Goal: Task Accomplishment & Management: Complete application form

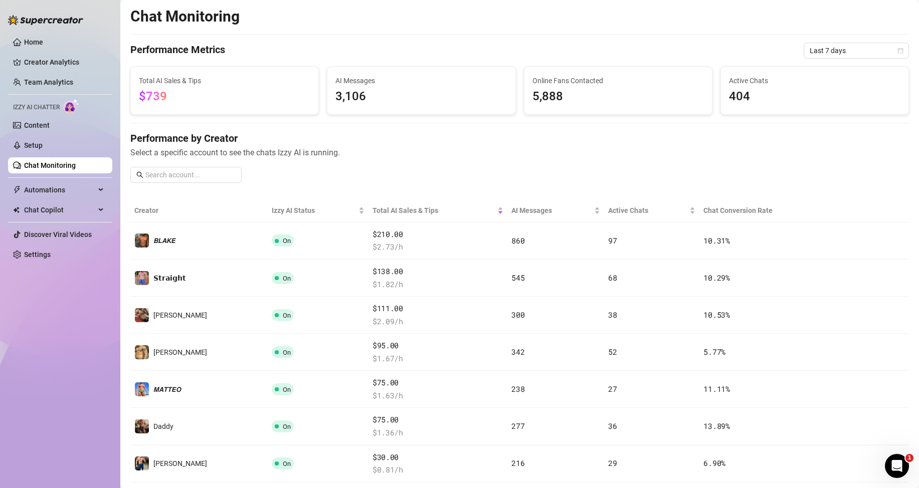
click at [470, 147] on span "Select a specific account to see the chats Izzy AI is running." at bounding box center [519, 152] width 778 height 13
click at [43, 38] on link "Home" at bounding box center [33, 42] width 19 height 8
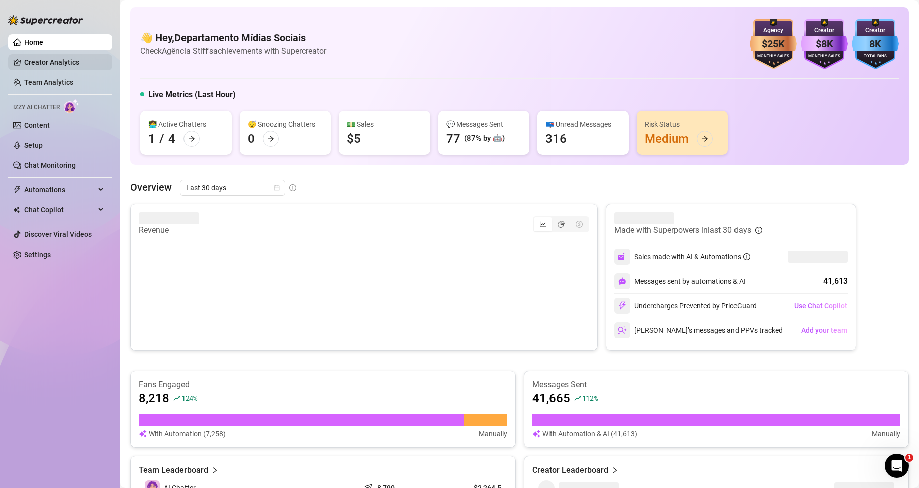
click at [41, 55] on link "Creator Analytics" at bounding box center [64, 62] width 80 height 16
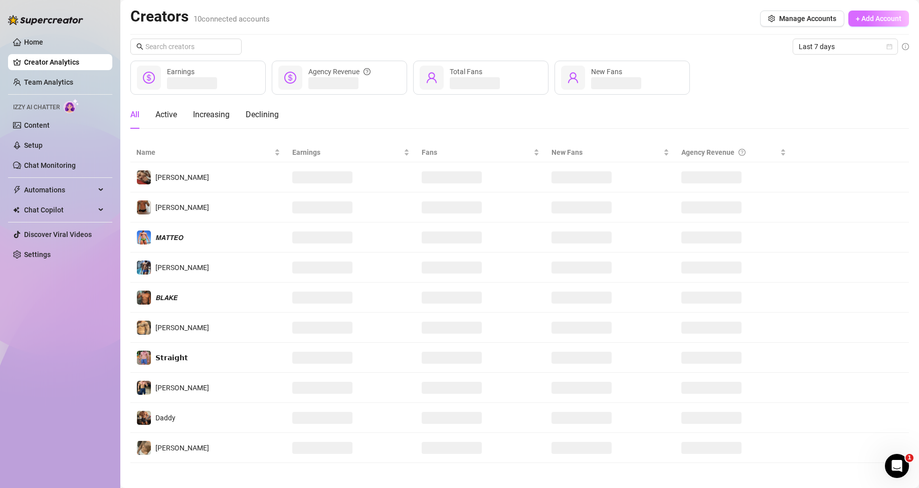
click at [886, 19] on span "+ Add Account" at bounding box center [879, 19] width 46 height 8
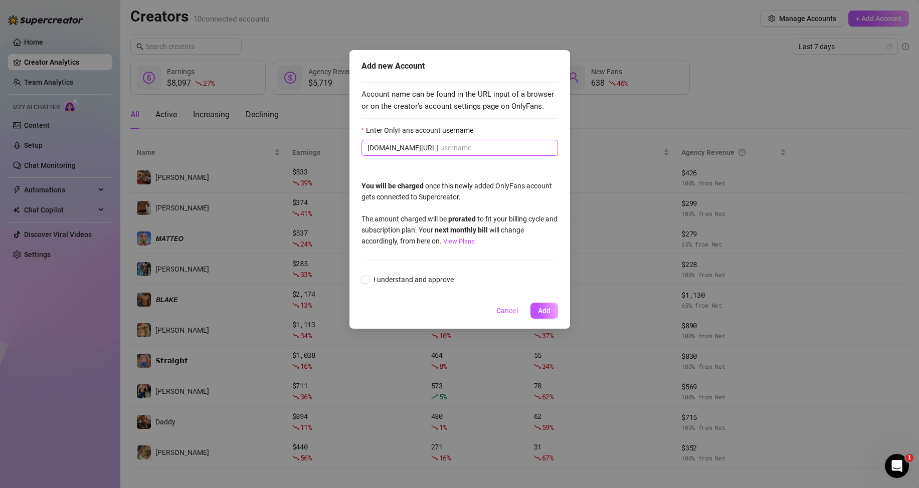
click at [440, 148] on input "Enter OnlyFans account username" at bounding box center [496, 147] width 112 height 11
paste input "@nathan.lewis"
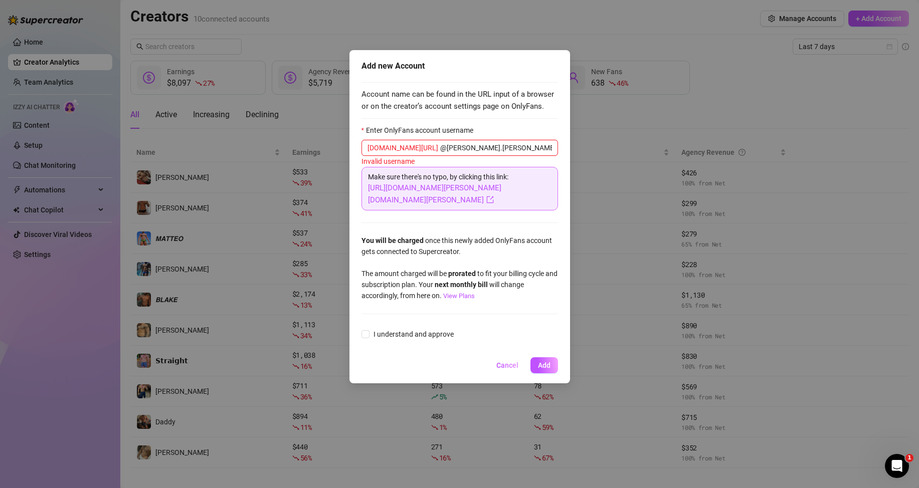
click at [440, 147] on input "@nathan.lewis" at bounding box center [496, 147] width 112 height 11
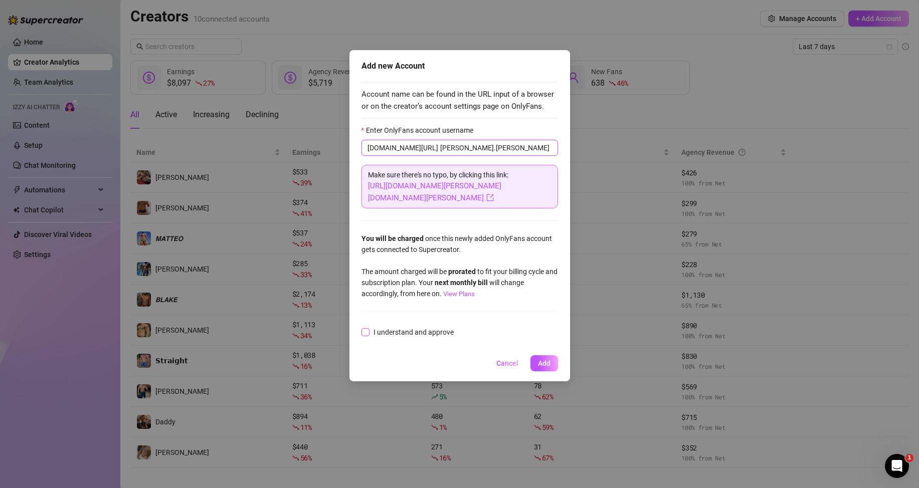
type input "nathan.lewis"
click at [401, 327] on span "I understand and approve" at bounding box center [413, 332] width 88 height 11
click at [368, 328] on input "I understand and approve" at bounding box center [364, 331] width 7 height 7
checkbox input "true"
click at [535, 355] on button "Add" at bounding box center [544, 363] width 28 height 16
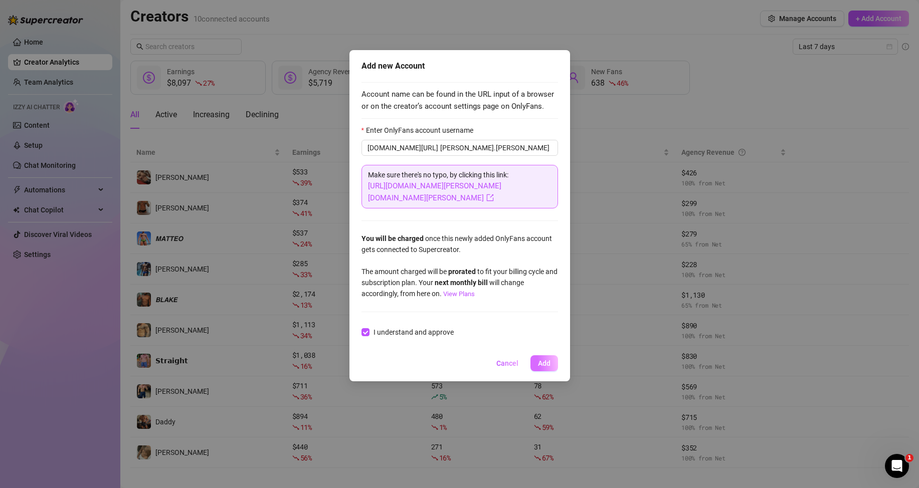
click at [535, 355] on button "Add" at bounding box center [544, 363] width 28 height 16
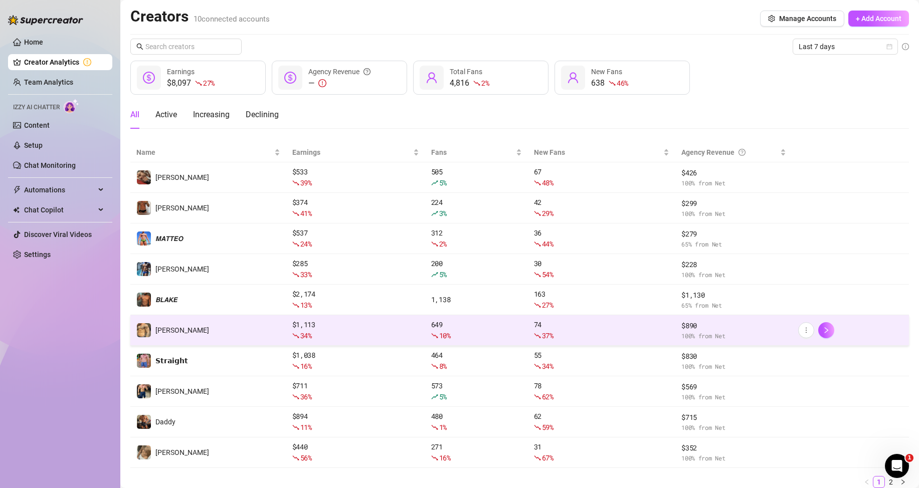
scroll to position [38, 0]
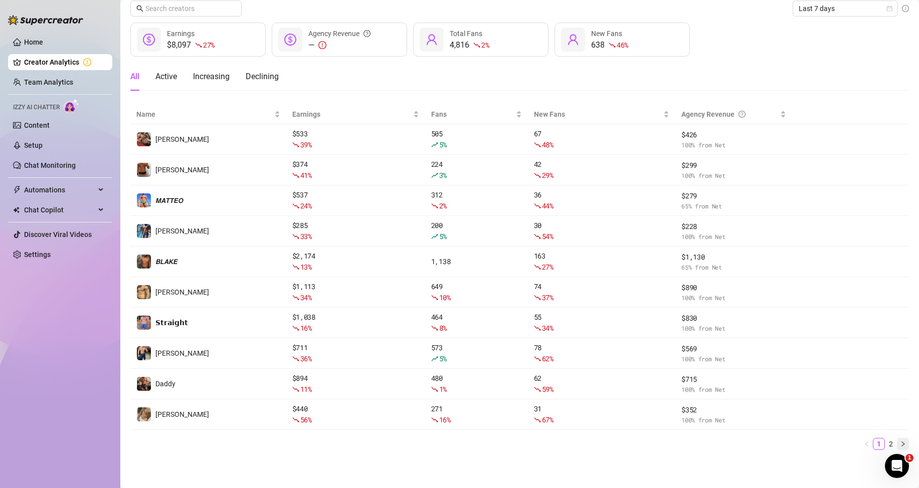
click at [897, 441] on button "button" at bounding box center [903, 444] width 12 height 12
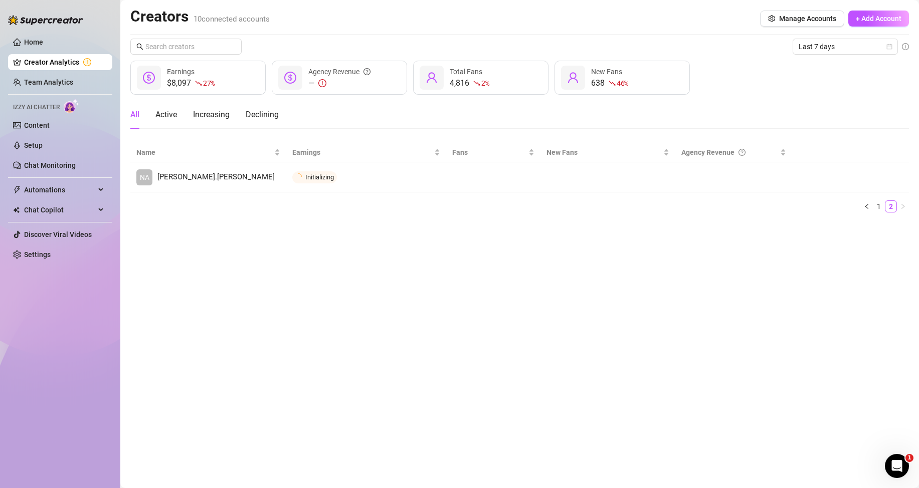
scroll to position [0, 0]
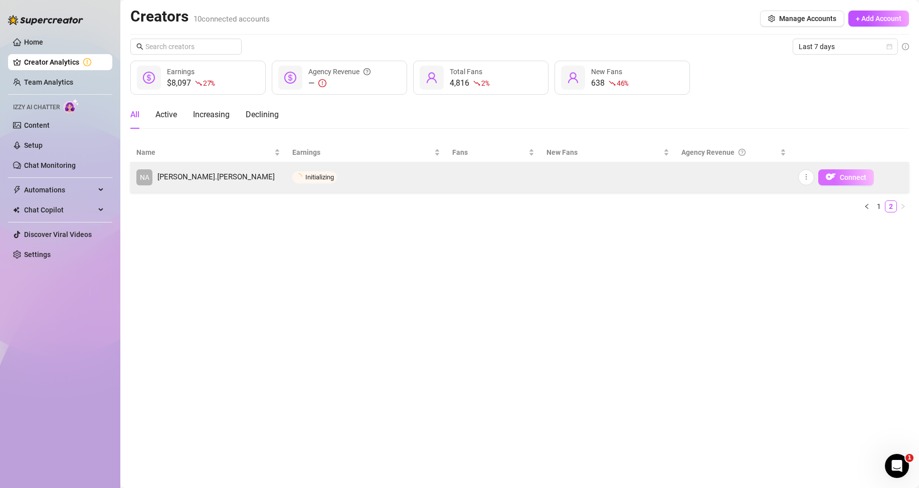
click at [835, 178] on img "button" at bounding box center [830, 177] width 10 height 10
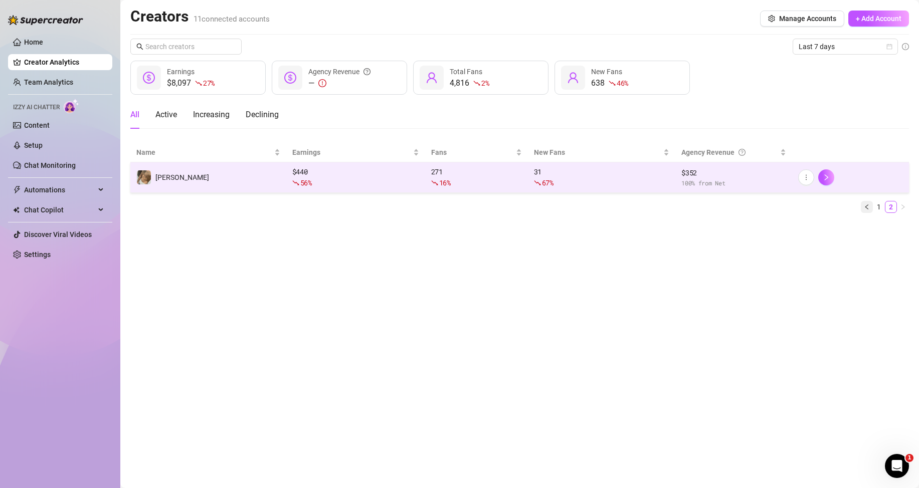
click at [868, 203] on button "button" at bounding box center [867, 207] width 12 height 12
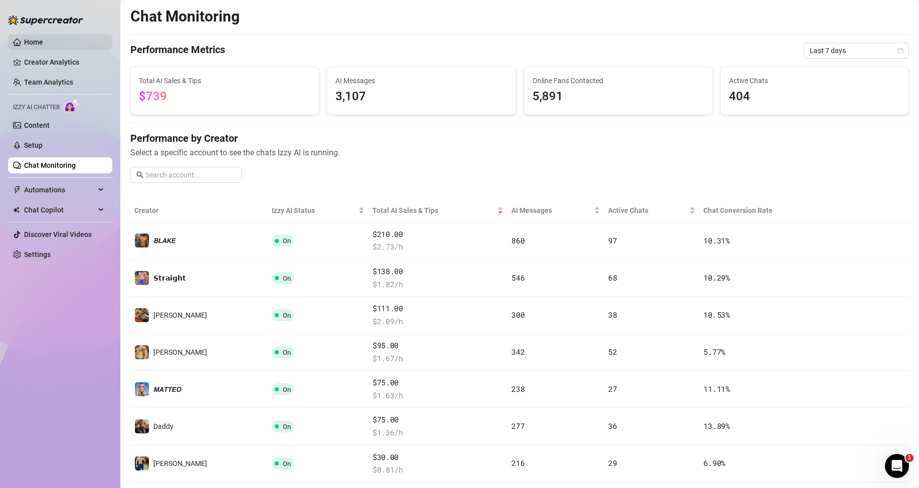
click at [43, 46] on link "Home" at bounding box center [33, 42] width 19 height 8
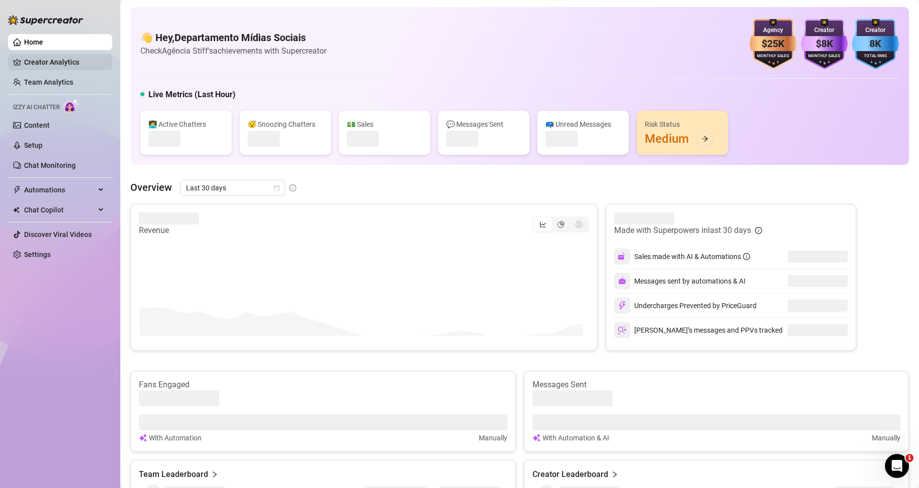
click at [51, 60] on link "Creator Analytics" at bounding box center [64, 62] width 80 height 16
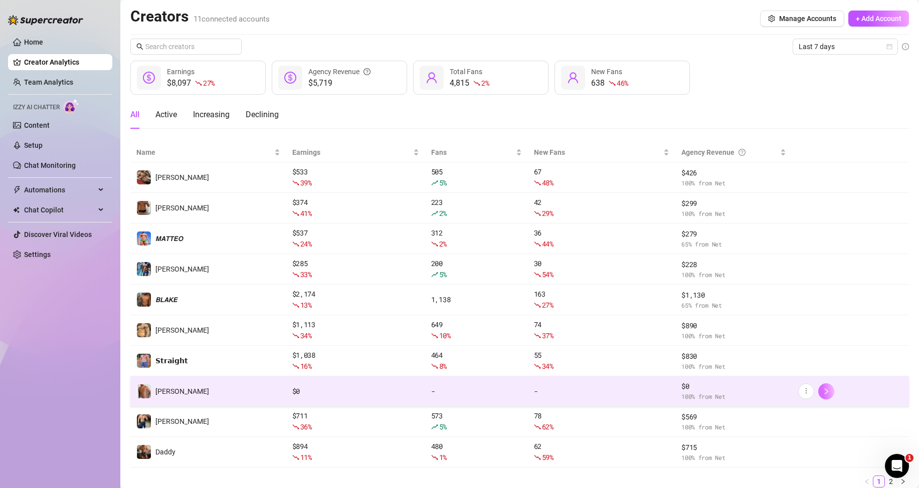
click at [822, 393] on icon "right" at bounding box center [825, 391] width 7 height 7
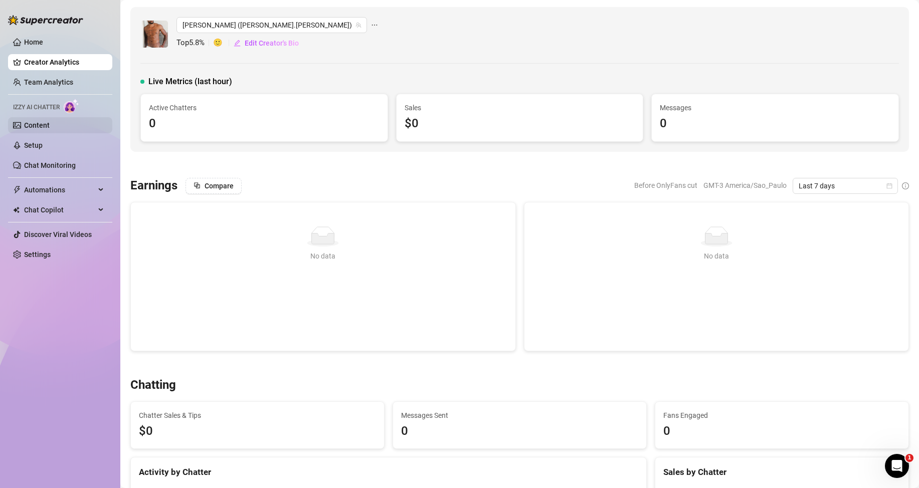
click at [40, 129] on link "Content" at bounding box center [37, 125] width 26 height 8
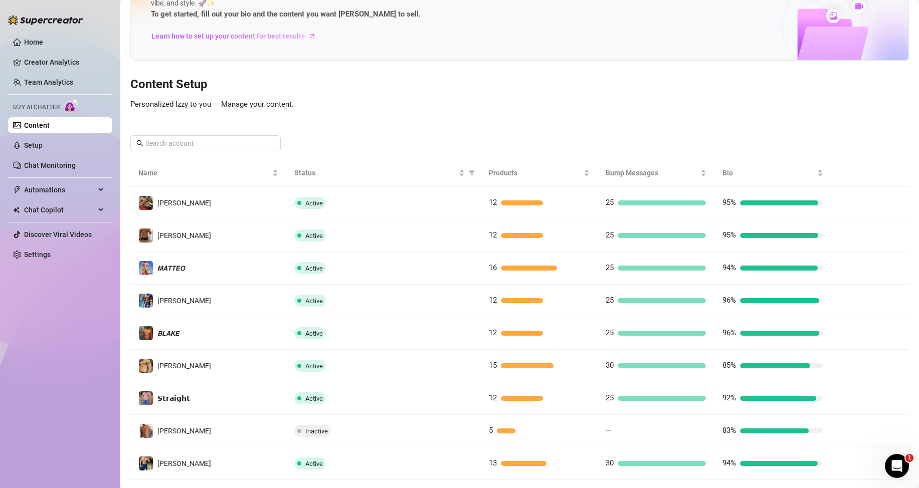
scroll to position [100, 0]
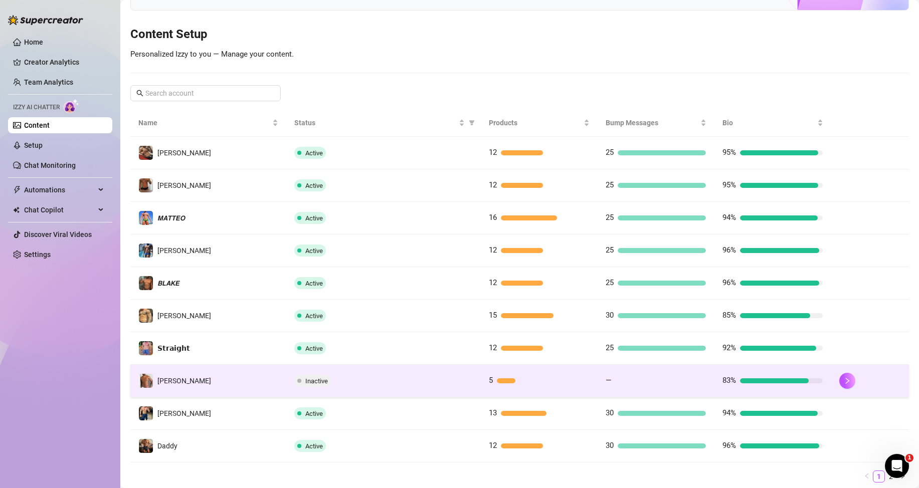
click at [442, 381] on div "Inactive" at bounding box center [383, 381] width 178 height 12
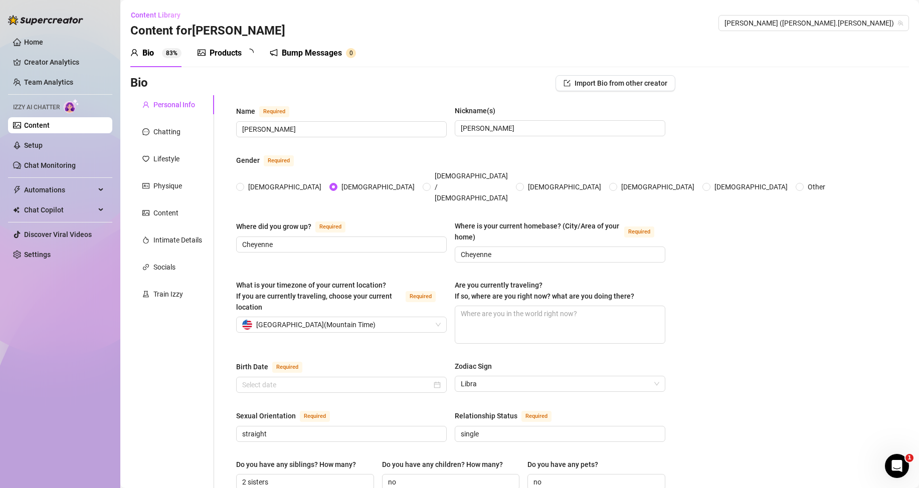
radio input "true"
type input "[DATE]"
drag, startPoint x: 452, startPoint y: 268, endPoint x: 630, endPoint y: 282, distance: 179.5
click at [630, 282] on span "Are you currently traveling? If so, where are you right now? what are you doing…" at bounding box center [544, 290] width 179 height 19
copy span "Are you currently traveling? If so, where are you right now? what are you doing…"
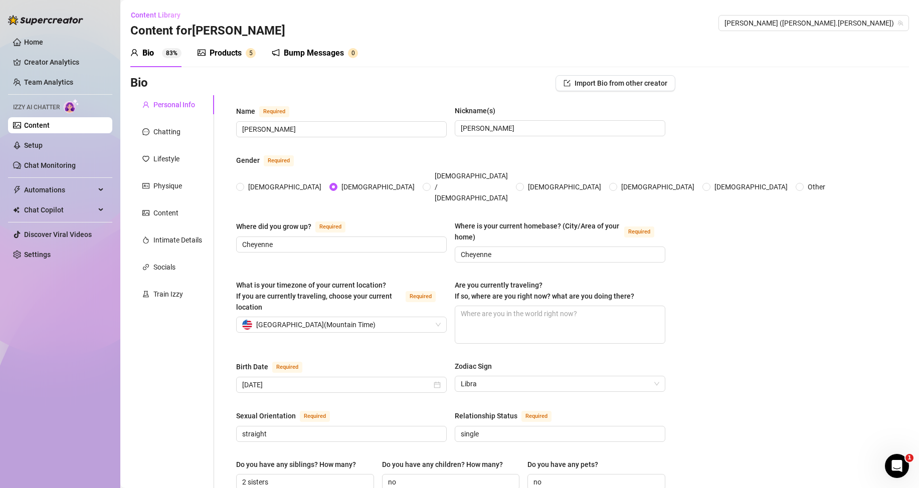
drag, startPoint x: 370, startPoint y: 248, endPoint x: 377, endPoint y: 248, distance: 7.0
click at [370, 248] on div "Where did you grow up? Required Cheyenne Where is your current homebase? (City/…" at bounding box center [450, 246] width 429 height 51
click at [493, 306] on textarea "Are you currently traveling? If so, where are you right now? what are you doing…" at bounding box center [559, 324] width 209 height 37
paste textarea "Yeah, I’m traveling right now. Hit the road for a quick trip — mixing some trai…"
type textarea "Yeah, I’m traveling right now. Hit the road for a quick trip — mixing some trai…"
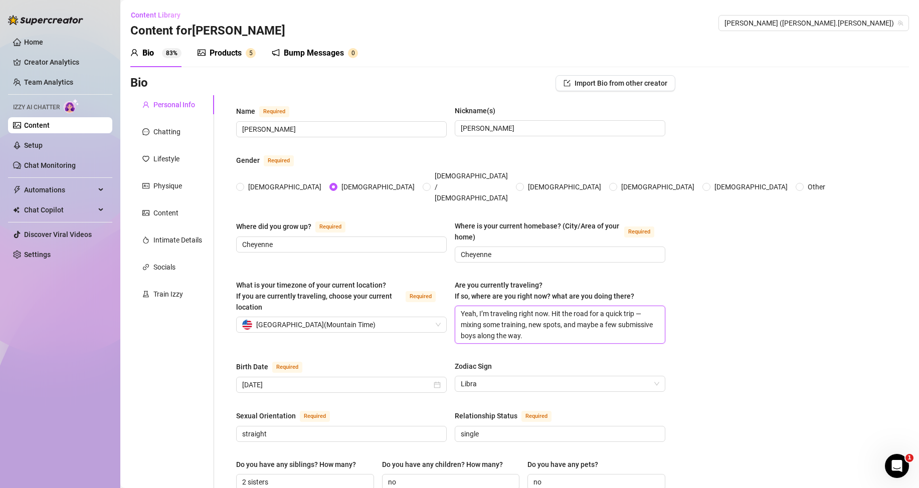
type textarea "Yeah, I’m traveling right now. Hit the road for a quick trip — mixing some trai…"
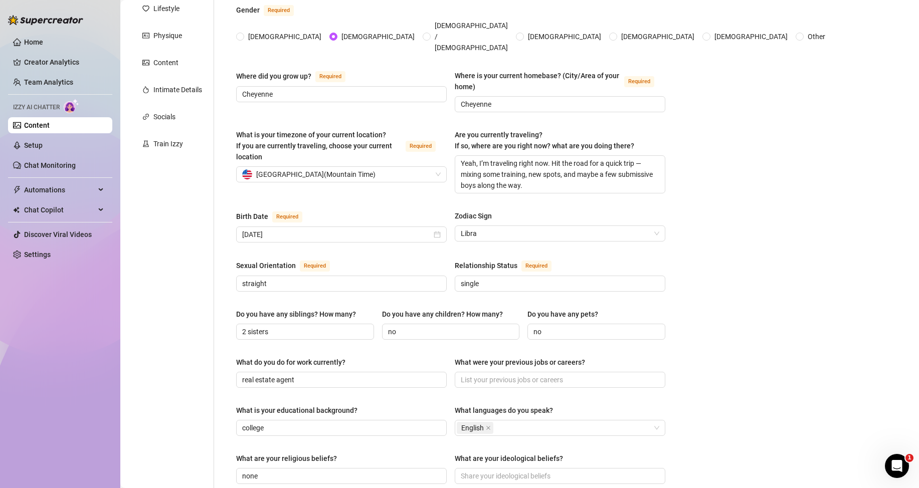
scroll to position [200, 0]
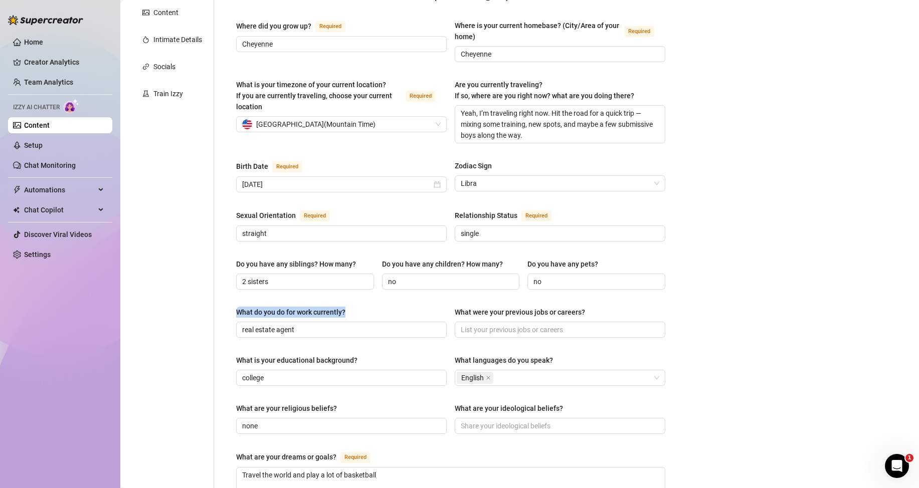
drag, startPoint x: 236, startPoint y: 299, endPoint x: 358, endPoint y: 291, distance: 122.6
click at [358, 291] on div "Name Required [PERSON_NAME] Nickname(s) [PERSON_NAME] Gender Required [DEMOGRAP…" at bounding box center [450, 315] width 449 height 840
click at [385, 307] on div "What do you do for work currently?" at bounding box center [341, 314] width 210 height 15
click at [322, 324] on input "real estate agent" at bounding box center [340, 329] width 196 height 11
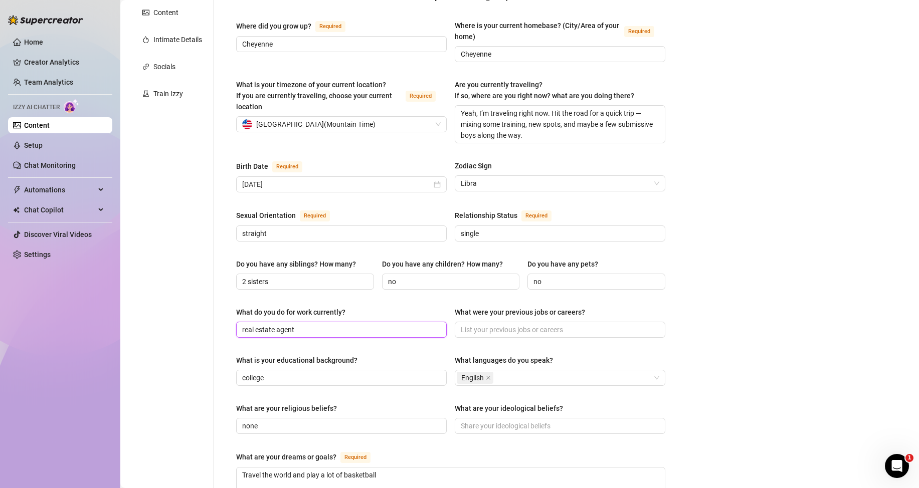
click at [322, 324] on input "real estate agent" at bounding box center [340, 329] width 196 height 11
drag, startPoint x: 230, startPoint y: 299, endPoint x: 252, endPoint y: 298, distance: 22.1
click at [252, 298] on div "Name Required [PERSON_NAME] Nickname(s) [PERSON_NAME] Gender Required [DEMOGRAP…" at bounding box center [450, 315] width 449 height 840
click at [292, 307] on div "What do you do for work currently?" at bounding box center [341, 314] width 210 height 15
drag, startPoint x: 445, startPoint y: 294, endPoint x: 560, endPoint y: 294, distance: 115.8
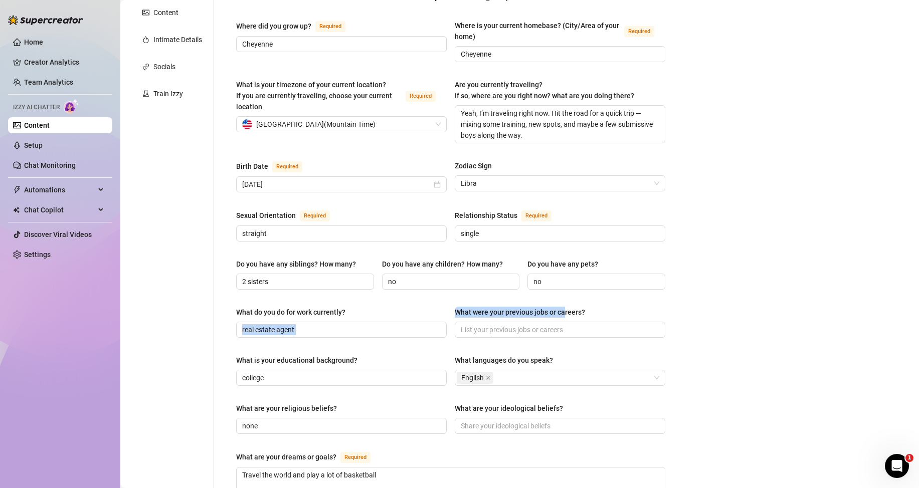
click at [560, 307] on div "What do you do for work currently? real estate agent What were your previous jo…" at bounding box center [450, 327] width 429 height 40
click at [560, 307] on div "What were your previous jobs or careers?" at bounding box center [520, 312] width 130 height 11
click at [560, 324] on input "What were your previous jobs or careers?" at bounding box center [559, 329] width 196 height 11
drag, startPoint x: 454, startPoint y: 294, endPoint x: 583, endPoint y: 290, distance: 129.4
click at [583, 307] on label "What were your previous jobs or careers?" at bounding box center [523, 312] width 137 height 11
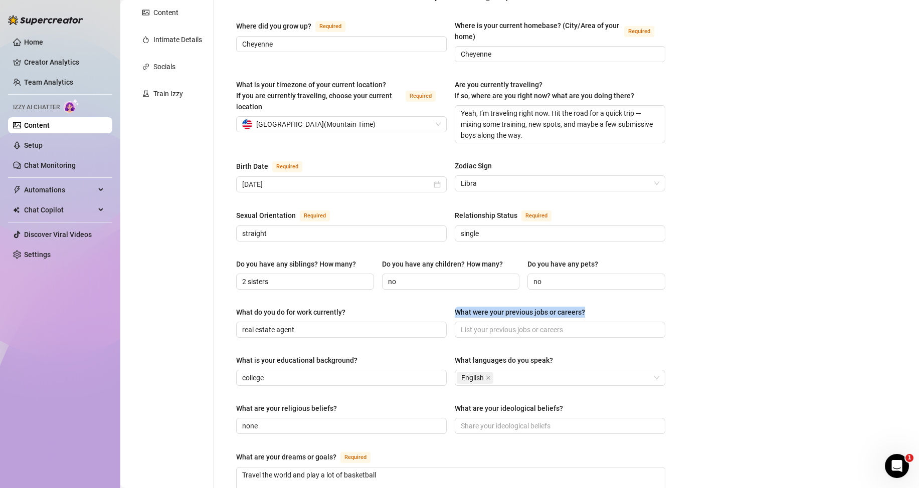
copy div "What were your previous jobs or careers?"
click at [375, 259] on div "Do you have any siblings? How many? 2 sisters Do you have any children? How man…" at bounding box center [450, 279] width 429 height 40
click at [522, 322] on span at bounding box center [560, 330] width 210 height 16
click at [522, 324] on input "What were your previous jobs or careers?" at bounding box center [559, 329] width 196 height 11
paste input "I was (and still am) a basketball player and athletic coach."
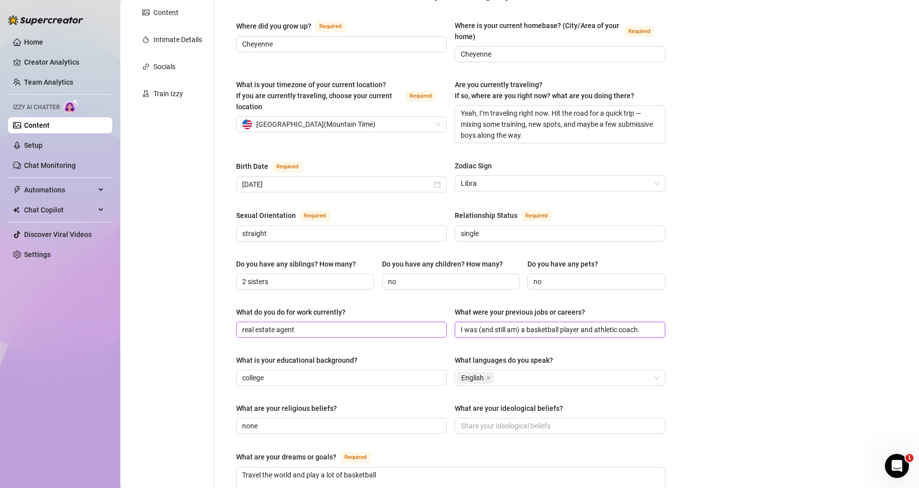
type input "I was (and still am) a basketball player and athletic coach."
click at [302, 324] on input "real estate agent" at bounding box center [340, 329] width 196 height 11
drag, startPoint x: 525, startPoint y: 313, endPoint x: 575, endPoint y: 313, distance: 50.6
click at [575, 324] on input "I was (and still am) a basketball player and athletic coach." at bounding box center [559, 329] width 196 height 11
click at [326, 324] on input "real estate agent" at bounding box center [340, 329] width 196 height 11
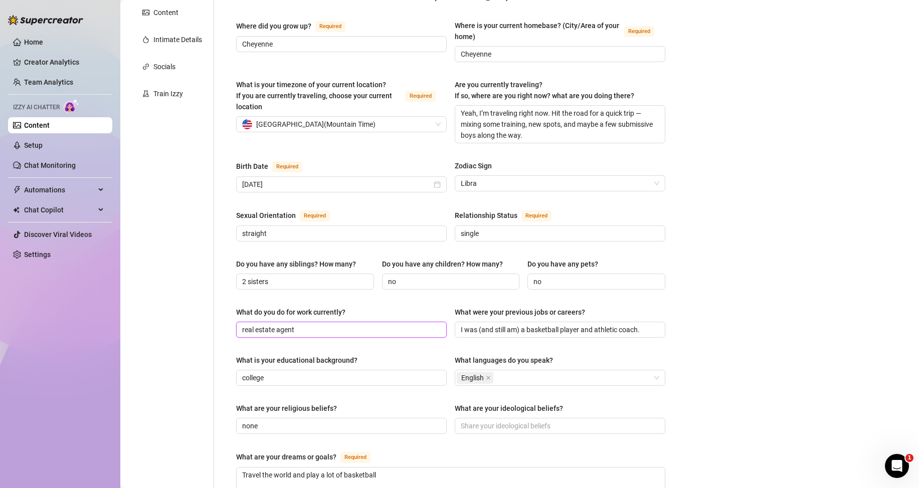
click at [326, 324] on input "real estate agent" at bounding box center [340, 329] width 196 height 11
paste input "basketball player"
type input "basketball player"
click at [335, 334] on div "Name Required [PERSON_NAME] Nickname(s) [PERSON_NAME] Gender Required [DEMOGRAP…" at bounding box center [450, 315] width 429 height 820
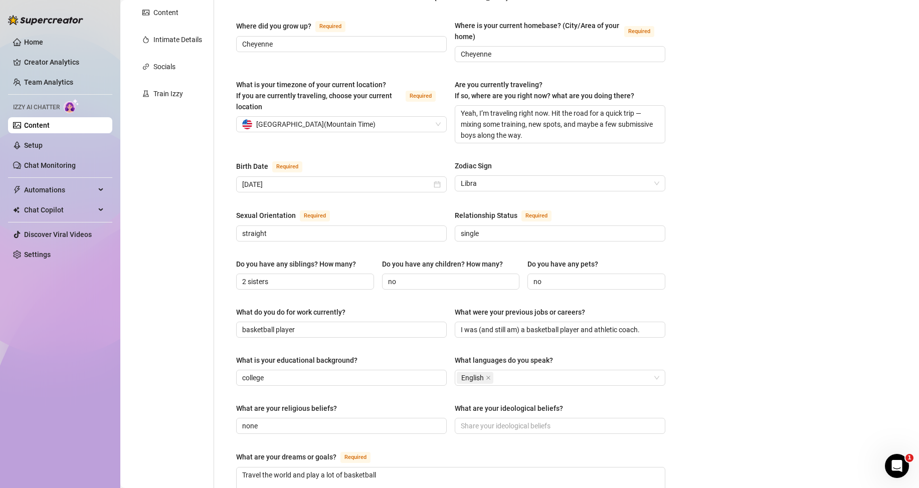
scroll to position [251, 0]
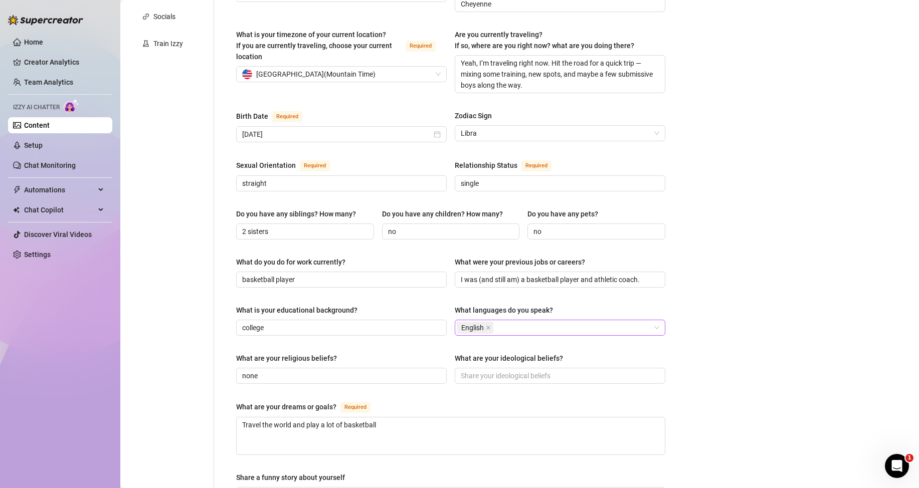
click at [532, 321] on div "English" at bounding box center [555, 328] width 196 height 14
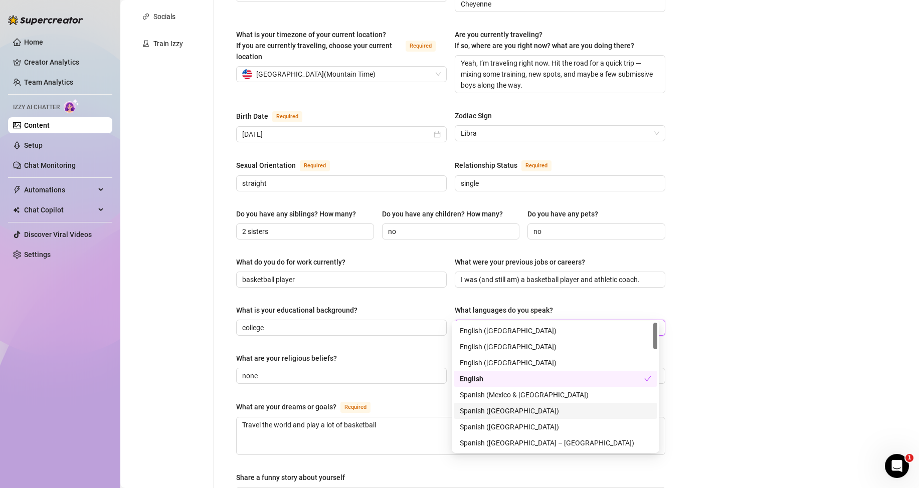
click at [491, 412] on div "Spanish ([GEOGRAPHIC_DATA])" at bounding box center [555, 410] width 191 height 11
click at [410, 330] on div "Name Required [PERSON_NAME] Nickname(s) [PERSON_NAME] Gender Required [DEMOGRAP…" at bounding box center [450, 265] width 429 height 820
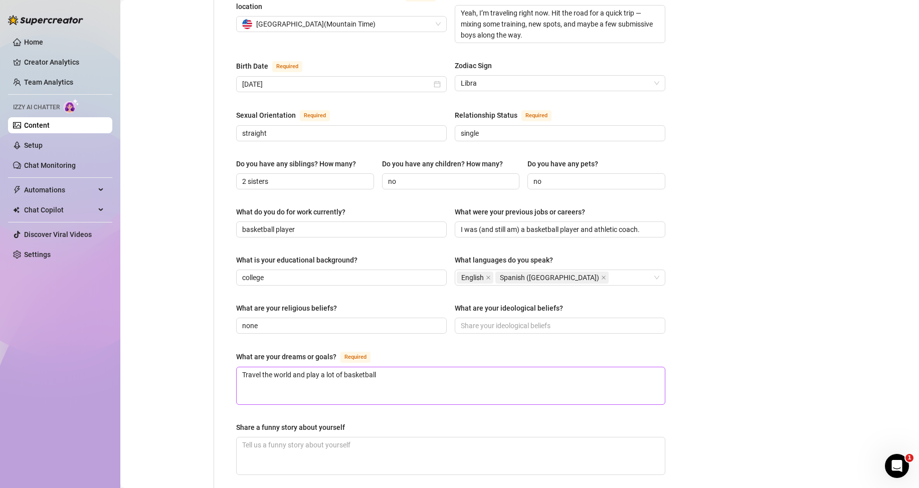
scroll to position [351, 0]
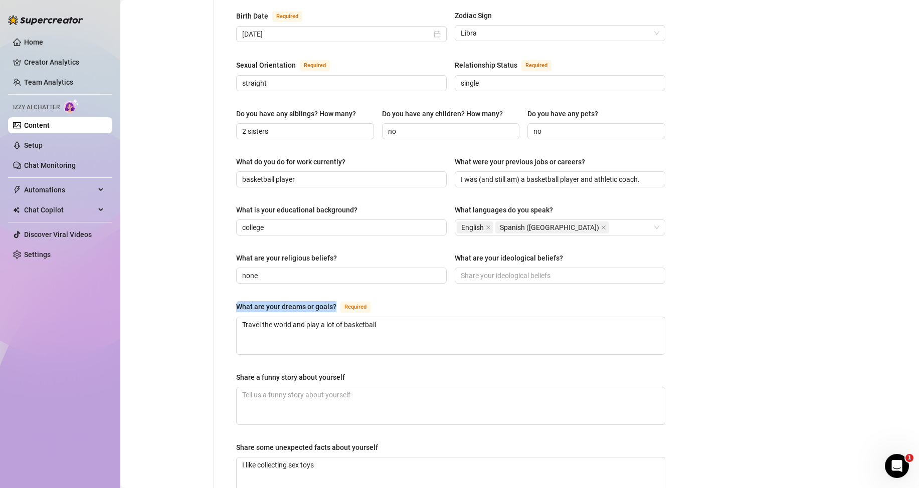
drag, startPoint x: 236, startPoint y: 289, endPoint x: 338, endPoint y: 289, distance: 101.7
click at [338, 301] on div "What are your dreams or goals? Required" at bounding box center [305, 307] width 138 height 12
copy div "What are your dreams or goals?"
click at [388, 317] on textarea "Travel the world and play a lot of basketball" at bounding box center [451, 335] width 428 height 37
click at [386, 317] on textarea "Travel the world and play a lot of basketball" at bounding box center [451, 335] width 428 height 37
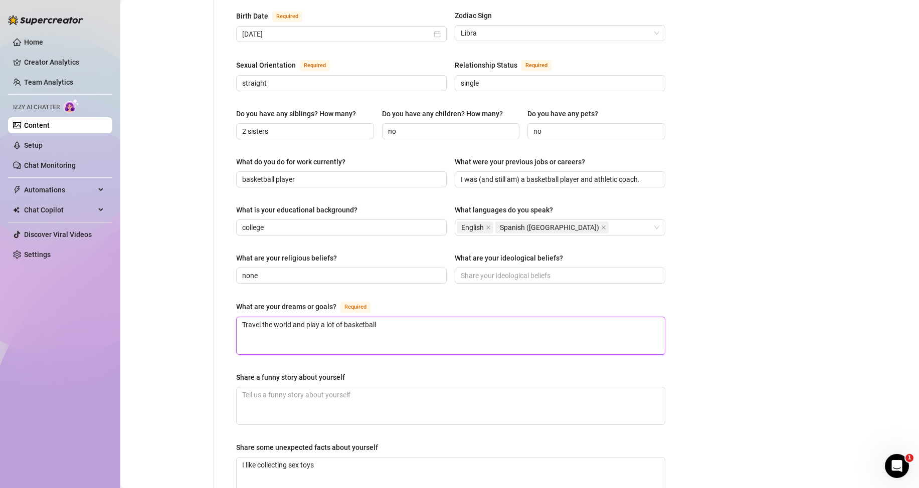
click at [386, 317] on textarea "Travel the world and play a lot of basketball" at bounding box center [451, 335] width 428 height 37
paste textarea "My dream is to go even further in the sports world — keep playing, coaching, an…"
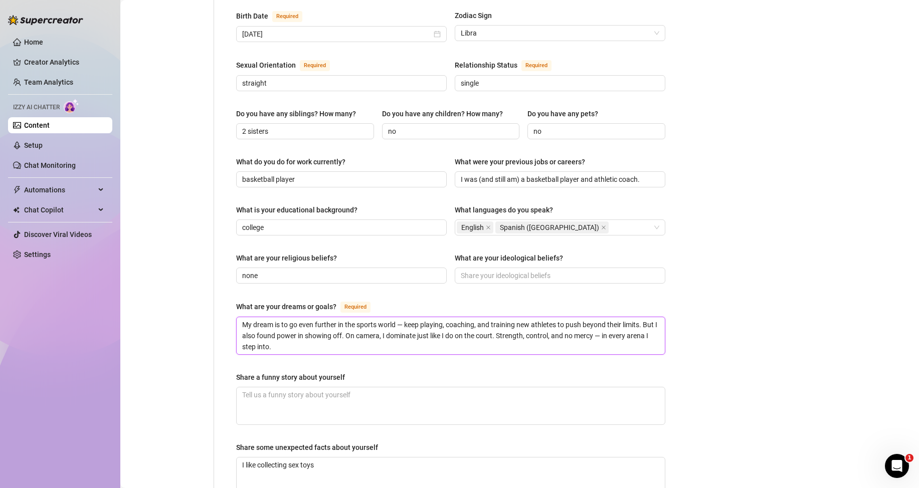
scroll to position [401, 0]
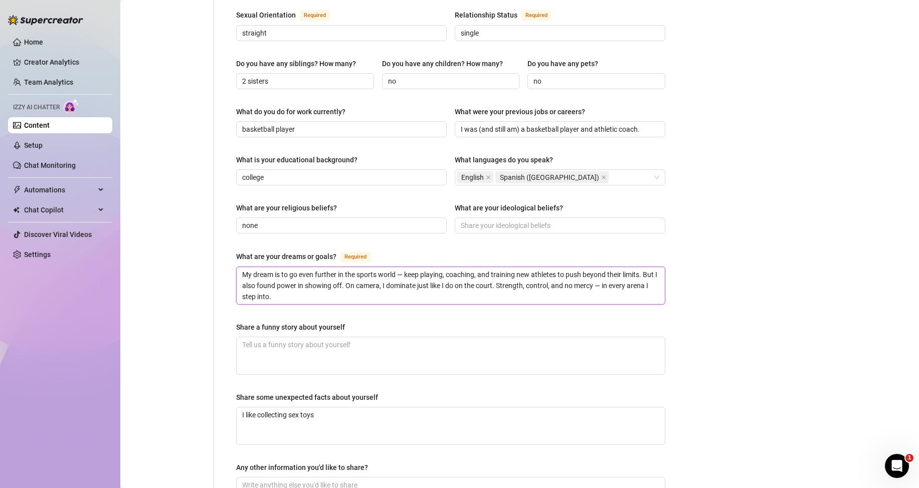
type textarea "My dream is to go even further in the sports world — keep playing, coaching, an…"
drag, startPoint x: 235, startPoint y: 310, endPoint x: 349, endPoint y: 310, distance: 114.3
click at [349, 310] on div "Name Required [PERSON_NAME] Nickname(s) [PERSON_NAME] Gender Required [DEMOGRAP…" at bounding box center [450, 114] width 449 height 840
copy div "Share a funny story about yourself"
click at [271, 337] on textarea "Share a funny story about yourself" at bounding box center [451, 355] width 428 height 37
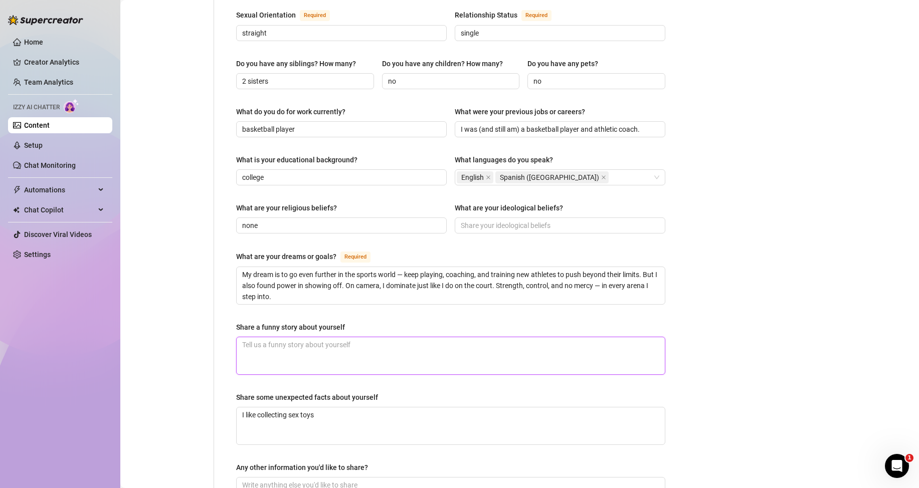
paste textarea "One time after a late-night game, I went straight to a hookup still in my jerse…"
type textarea "One time after a late-night game, I went straight to a hookup still in my jerse…"
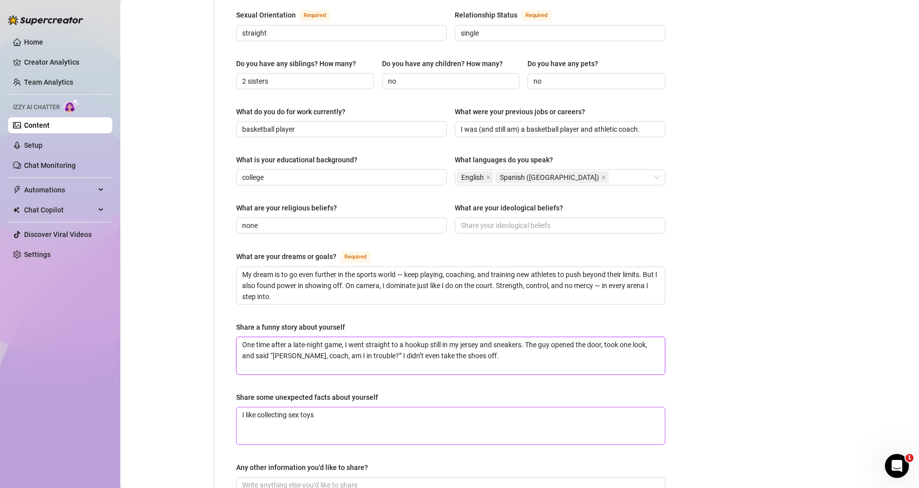
type textarea "One time after a late-night game, I went straight to a hookup still in my jerse…"
click at [361, 409] on textarea "I like collecting sex toys" at bounding box center [451, 425] width 428 height 37
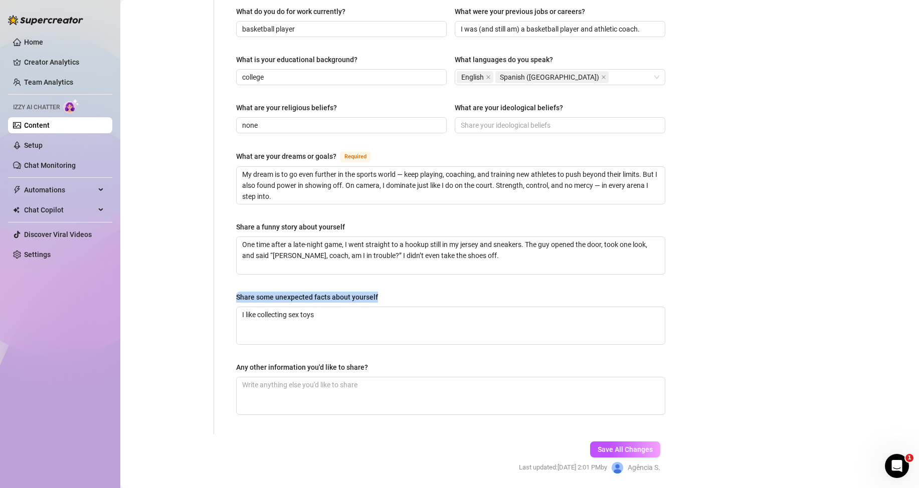
drag, startPoint x: 234, startPoint y: 278, endPoint x: 383, endPoint y: 283, distance: 149.4
click at [383, 283] on div "Name Required [PERSON_NAME] Nickname(s) [PERSON_NAME] Gender Required [DEMOGRAP…" at bounding box center [450, 14] width 449 height 840
copy div "Share some unexpected facts about yourself"
click at [335, 308] on textarea "I like collecting sex toys" at bounding box center [451, 325] width 428 height 37
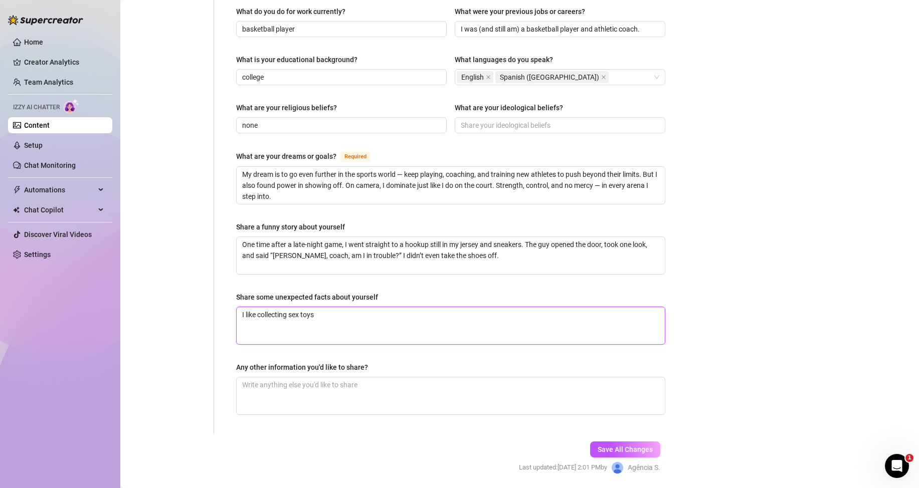
click at [335, 308] on textarea "I like collecting sex toys" at bounding box center [451, 325] width 428 height 37
paste textarea "Most people don’t expect this, but I’m into cooking — real meals, protein-packe…"
type textarea "Most people don’t expect this, but I’m into cooking — real meals, protein-packe…"
click at [359, 381] on textarea "Any other information you'd like to share?" at bounding box center [451, 395] width 428 height 37
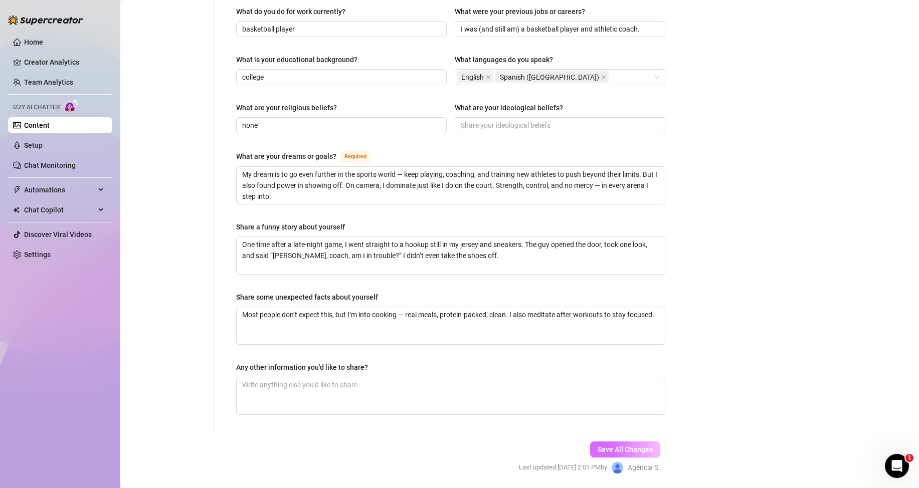
click at [611, 446] on span "Save All Changes" at bounding box center [624, 450] width 55 height 8
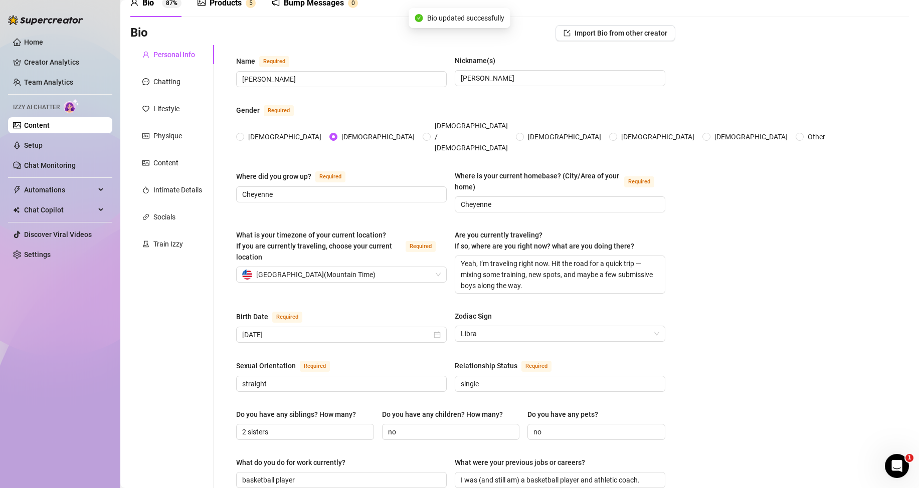
scroll to position [0, 0]
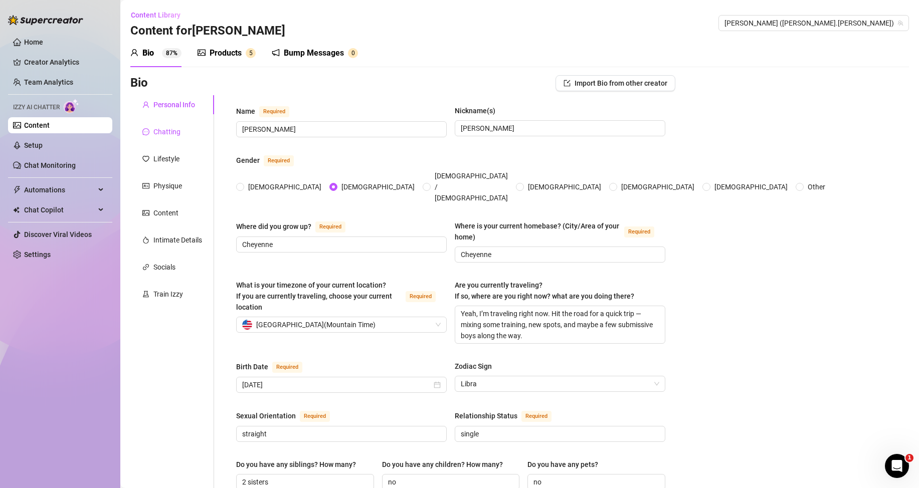
click at [172, 134] on div "Chatting" at bounding box center [166, 131] width 27 height 11
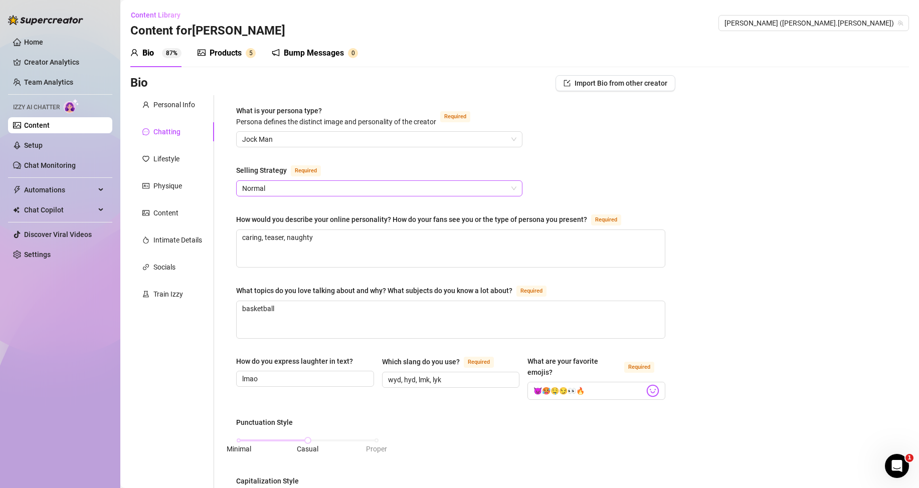
click at [289, 190] on span "Normal" at bounding box center [379, 188] width 274 height 15
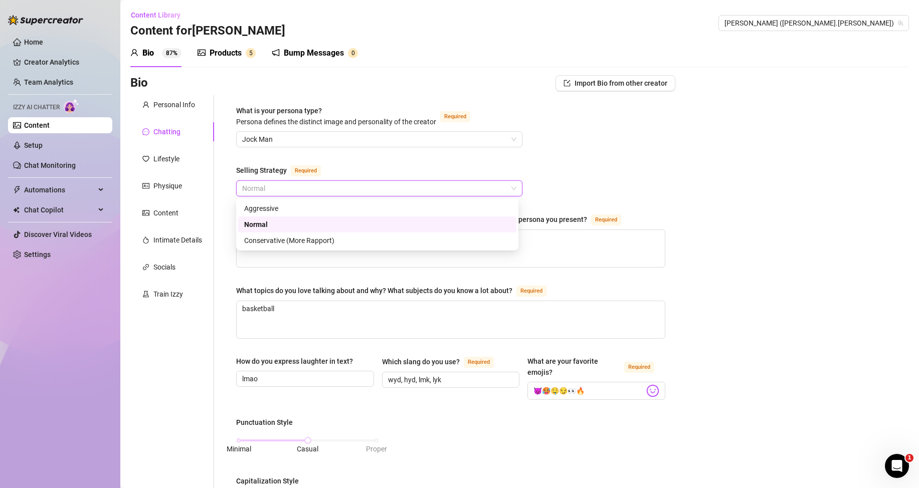
click at [277, 227] on div "Normal" at bounding box center [377, 224] width 266 height 11
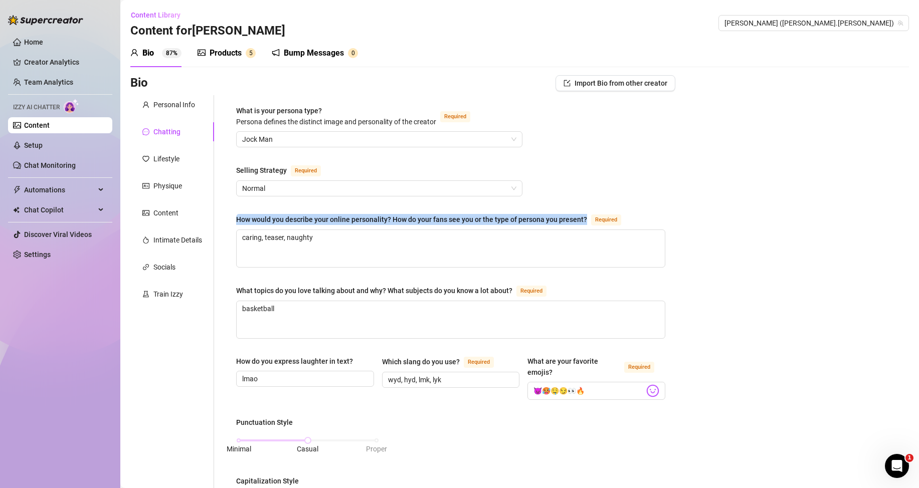
drag, startPoint x: 235, startPoint y: 221, endPoint x: 592, endPoint y: 219, distance: 357.3
click at [592, 219] on div "What is your persona type? [PERSON_NAME] defines the distinct image and persona…" at bounding box center [450, 474] width 449 height 759
copy div "How would you describe your online personality? How do your fans see you or the…"
click at [341, 241] on textarea "caring, teaser, naughty" at bounding box center [451, 248] width 428 height 37
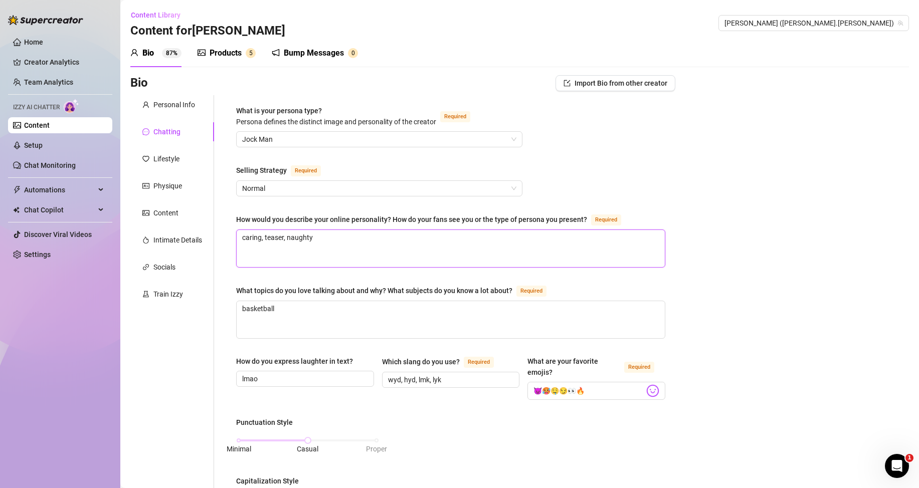
click at [338, 241] on textarea "caring, teaser, naughty" at bounding box center [451, 248] width 428 height 37
paste textarea "Online, I’m that straight, hung, no-bullshit daddy who knows exactly what submi…"
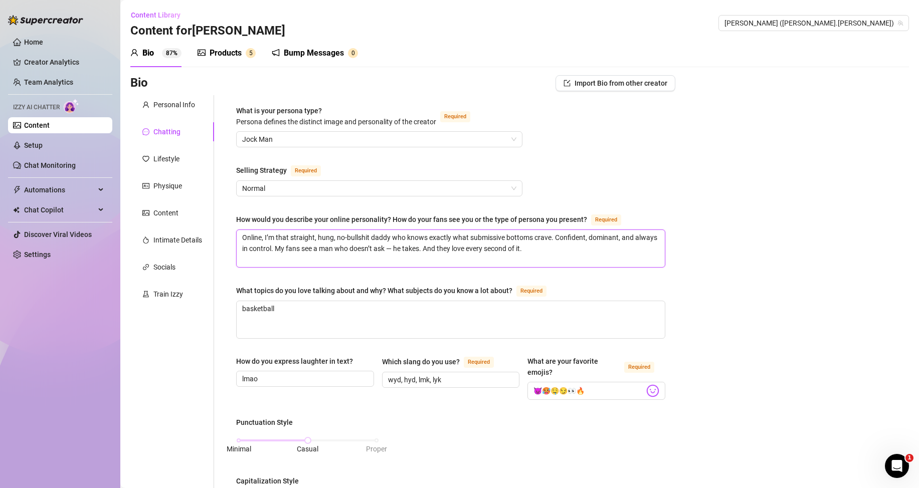
type textarea "Online, I’m that straight, hung, no-bullshit daddy who knows exactly what submi…"
click at [271, 287] on div "What topics do you love talking about and why? What subjects do you know a lot …" at bounding box center [374, 290] width 276 height 11
click at [271, 301] on textarea "basketball" at bounding box center [451, 319] width 428 height 37
click at [238, 291] on div "What topics do you love talking about and why? What subjects do you know a lot …" at bounding box center [374, 290] width 276 height 11
click at [238, 301] on textarea "basketball" at bounding box center [451, 319] width 428 height 37
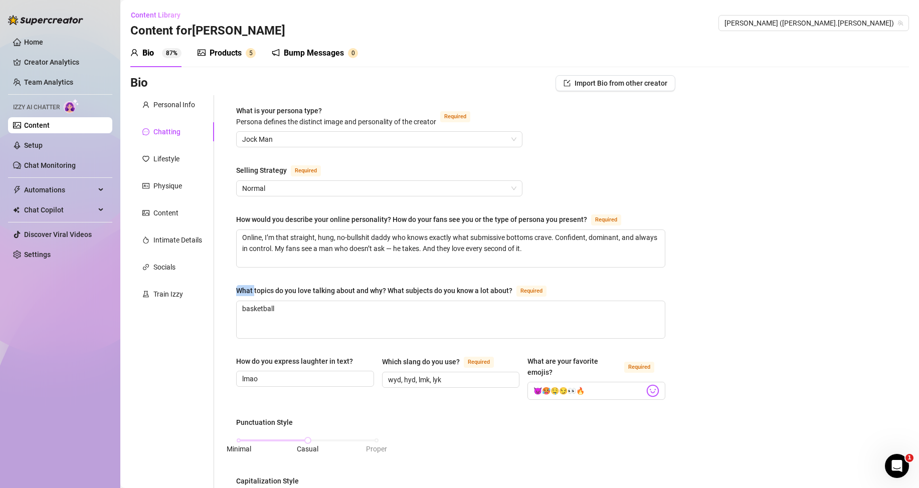
click at [238, 291] on div "What topics do you love talking about and why? What subjects do you know a lot …" at bounding box center [374, 290] width 276 height 11
click at [238, 301] on textarea "basketball" at bounding box center [451, 319] width 428 height 37
click at [238, 291] on div "What topics do you love talking about and why? What subjects do you know a lot …" at bounding box center [374, 290] width 276 height 11
click at [238, 301] on textarea "basketball" at bounding box center [451, 319] width 428 height 37
copy div "What topics do you love talking about and why? What subjects do you know a lot …"
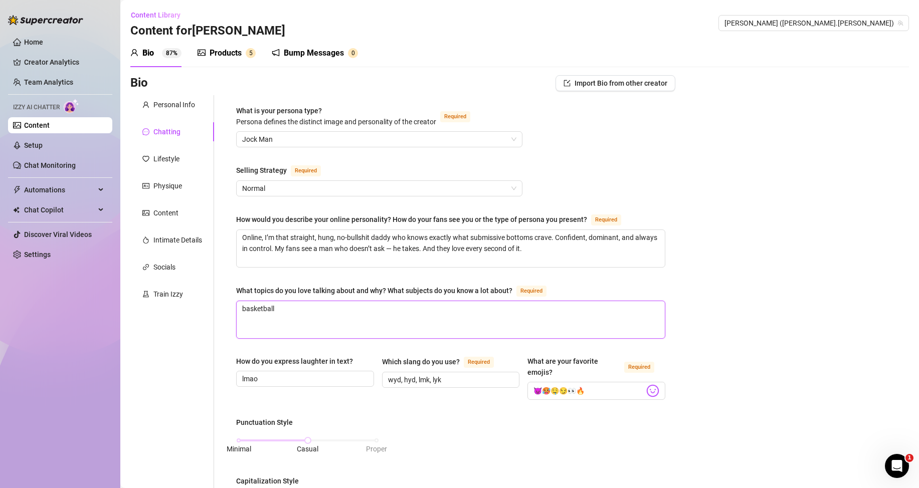
click at [370, 317] on textarea "basketball" at bounding box center [451, 319] width 428 height 37
paste textarea "I love talking about sports, training, and pushing limits — physical and mental…"
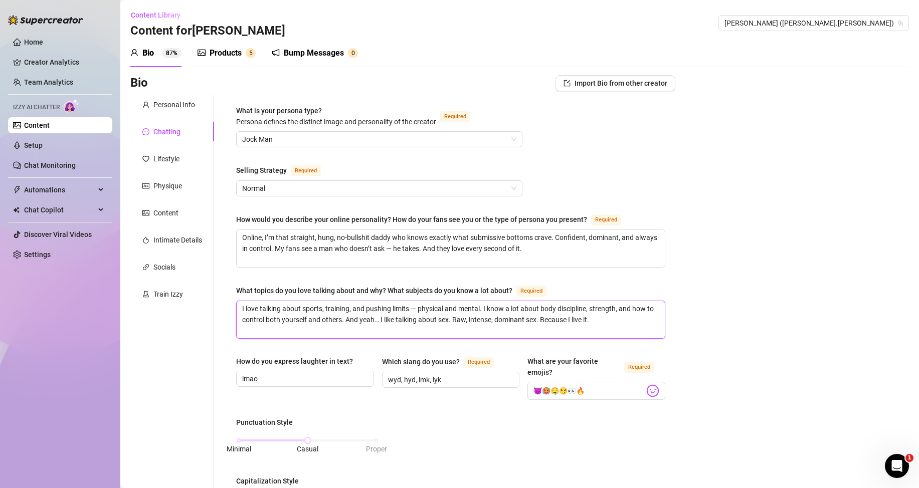
scroll to position [50, 0]
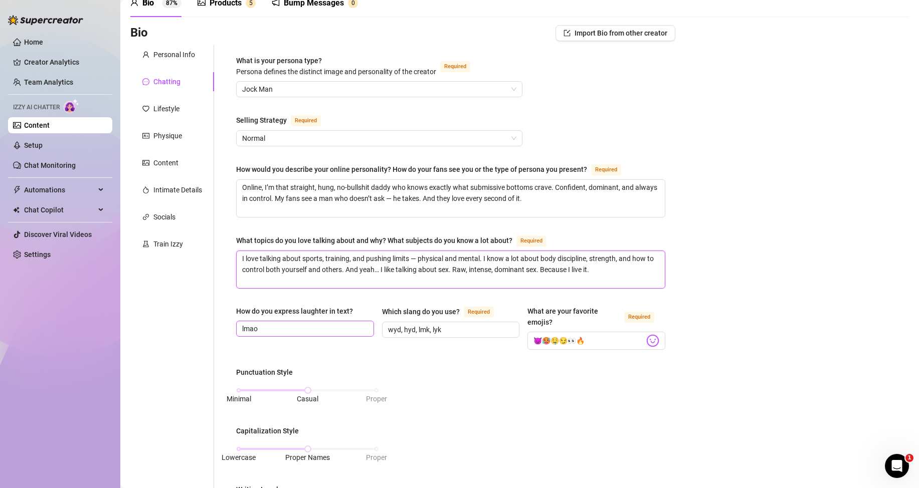
type textarea "I love talking about sports, training, and pushing limits — physical and mental…"
click at [269, 328] on input "lmao" at bounding box center [304, 328] width 124 height 11
type input "lmao haha lol"
click at [288, 356] on div "How do you express laughter in text? lmao haha lol Which slang do you use? Requ…" at bounding box center [450, 332] width 429 height 53
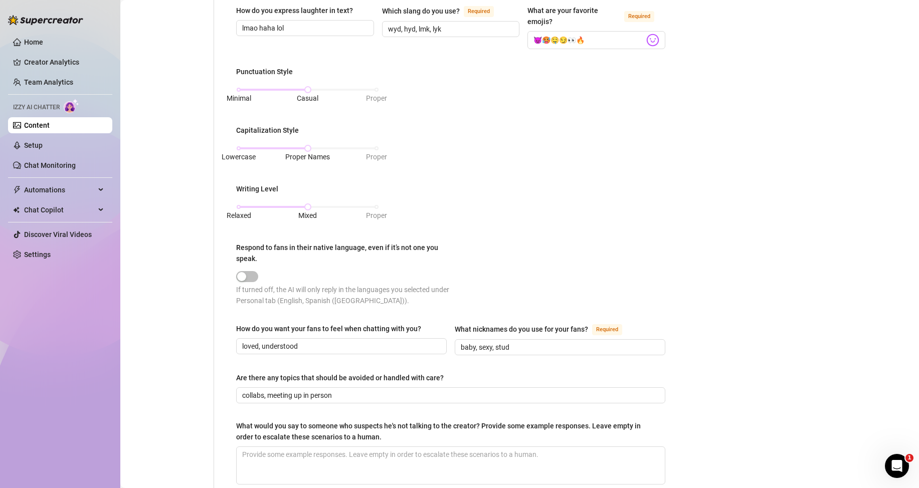
scroll to position [401, 0]
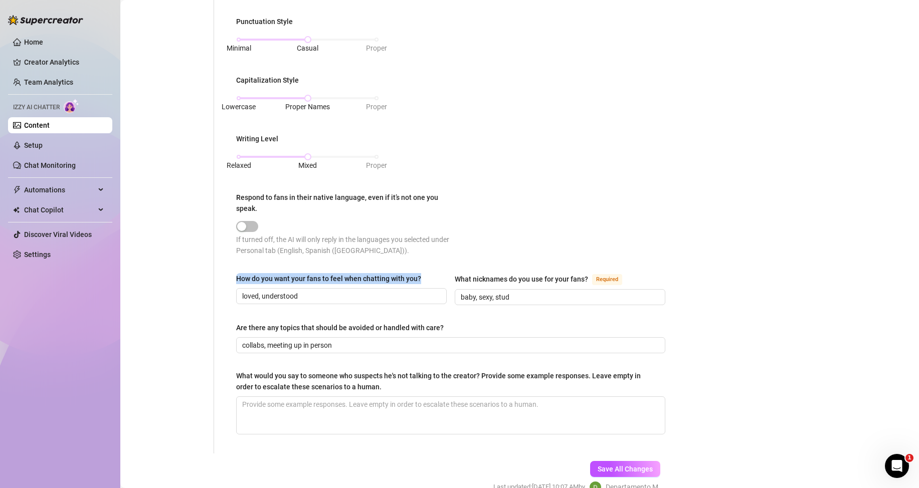
drag, startPoint x: 236, startPoint y: 280, endPoint x: 425, endPoint y: 278, distance: 189.0
click at [425, 278] on label "How do you want your fans to feel when chatting with you?" at bounding box center [332, 278] width 192 height 11
copy div "How do you want your fans to feel when chatting with you?"
click at [380, 298] on input "loved, understood" at bounding box center [340, 296] width 196 height 11
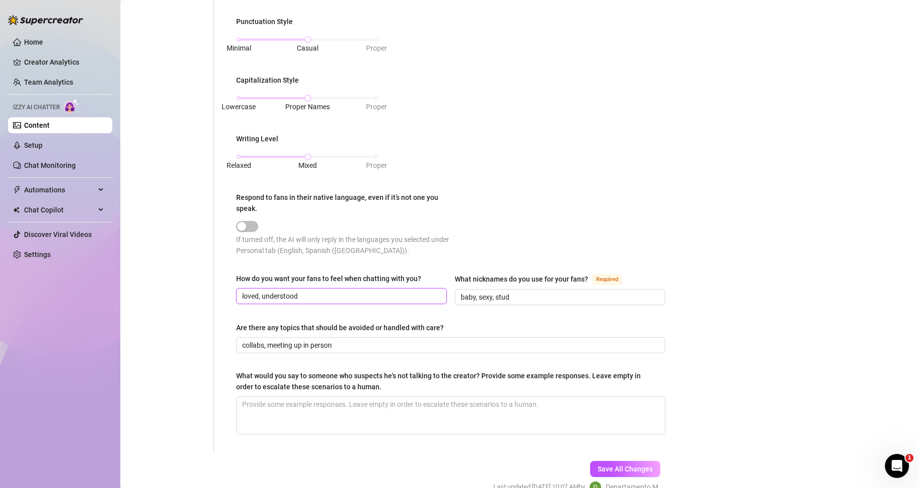
click at [380, 298] on input "loved, understood" at bounding box center [340, 296] width 196 height 11
paste input "feel turned on, owned, and a little bit nervous — like they’re talking to someo…"
type input "feel turned on, owned, and a little bit nervous — like they’re talking to someo…"
click at [526, 299] on input "baby, sexy, stud" at bounding box center [559, 297] width 196 height 11
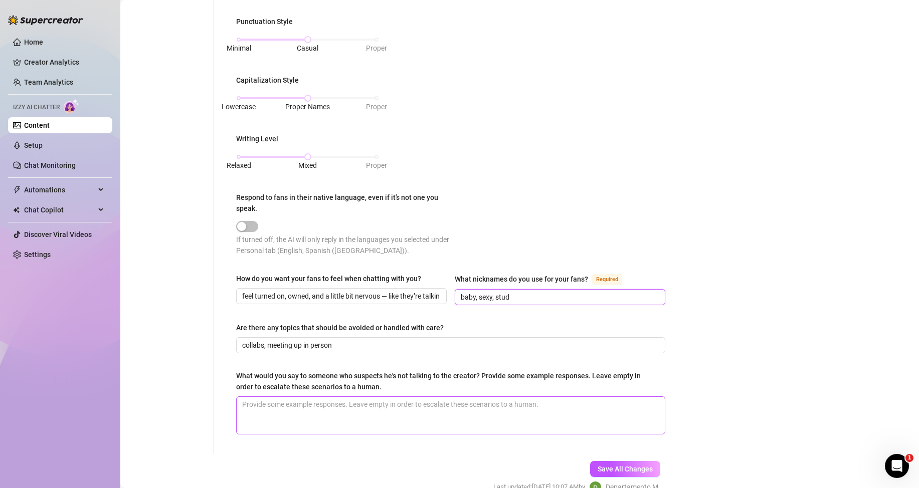
scroll to position [451, 0]
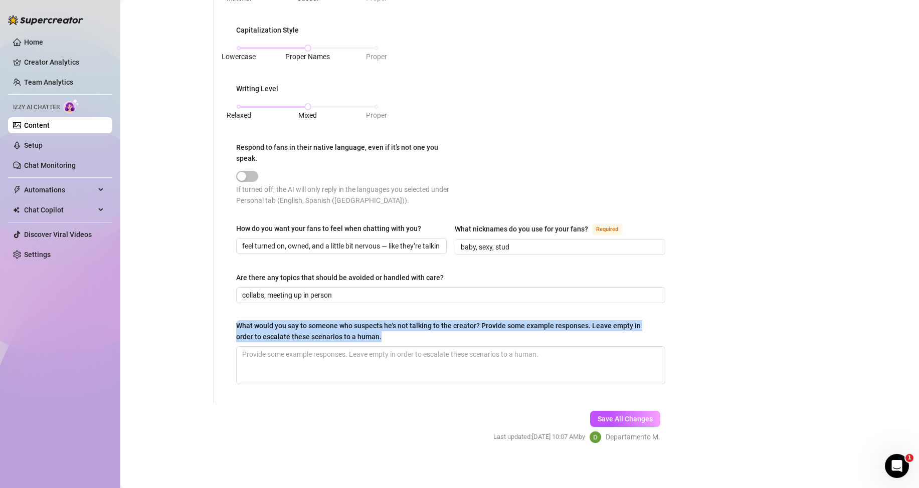
drag, startPoint x: 236, startPoint y: 324, endPoint x: 384, endPoint y: 337, distance: 149.4
click at [384, 337] on div "What is your persona type? [PERSON_NAME] defines the distinct image and persona…" at bounding box center [450, 23] width 449 height 759
copy div "What would you say to someone who suspects he's not talking to the creator? Pro…"
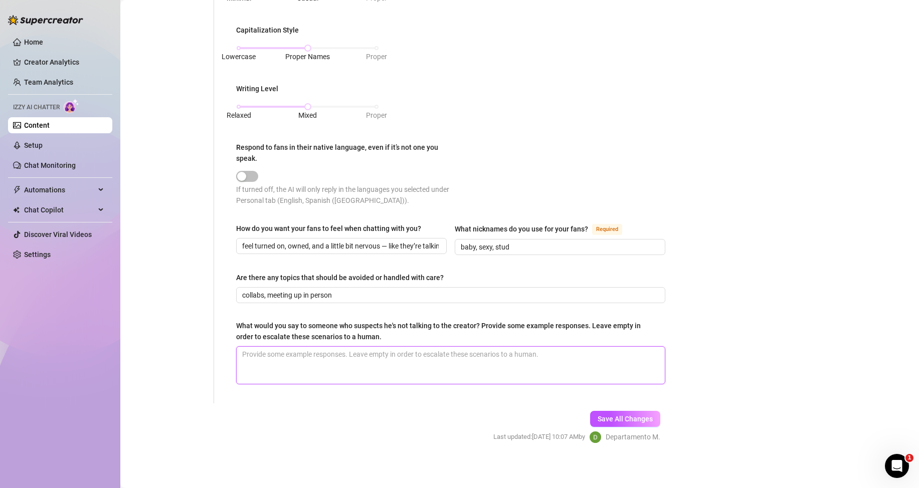
click at [353, 358] on textarea "What would you say to someone who suspects he's not talking to the creator? Pro…" at bounding box center [451, 365] width 428 height 37
paste textarea "You’re talking to the real deal. No one else can talk to you like I do. Only on…"
type textarea "You’re talking to the real deal. No one else can talk to you like I do. Only on…"
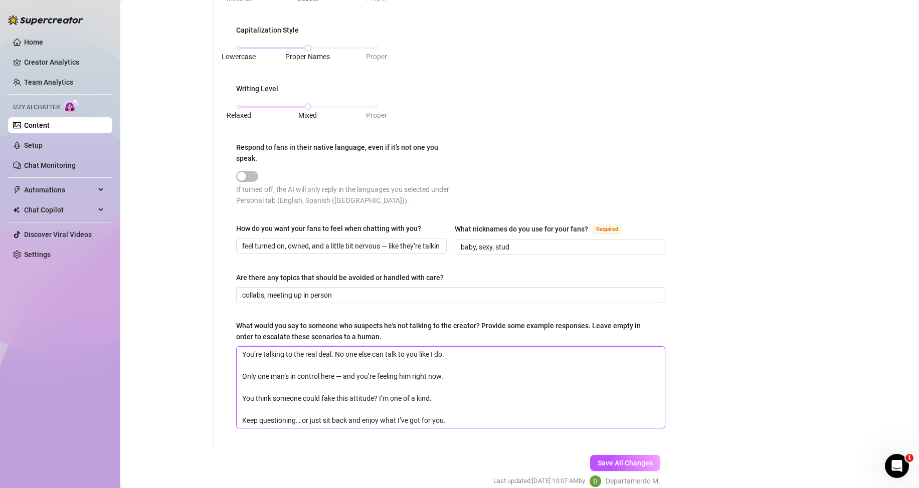
scroll to position [0, 0]
type textarea "You’re talking to the real deal. No one else can talk to you like I do. Only on…"
click at [609, 460] on span "Save All Changes" at bounding box center [624, 463] width 55 height 8
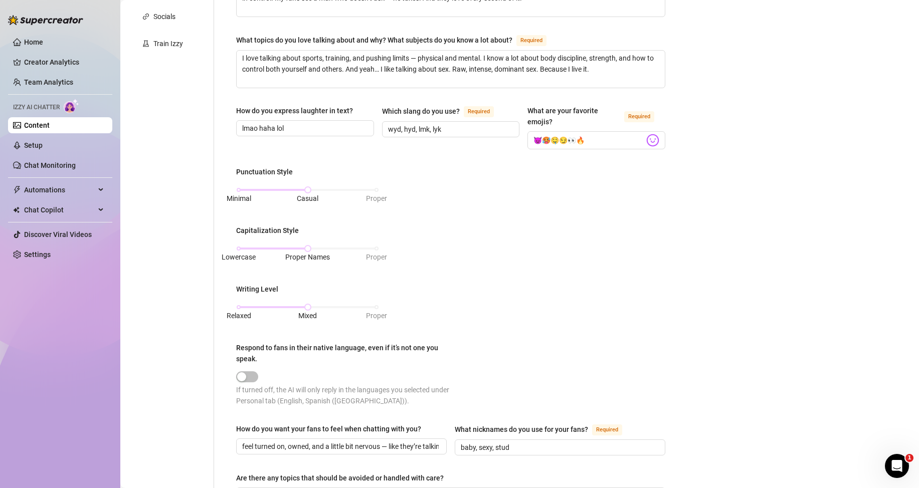
scroll to position [498, 0]
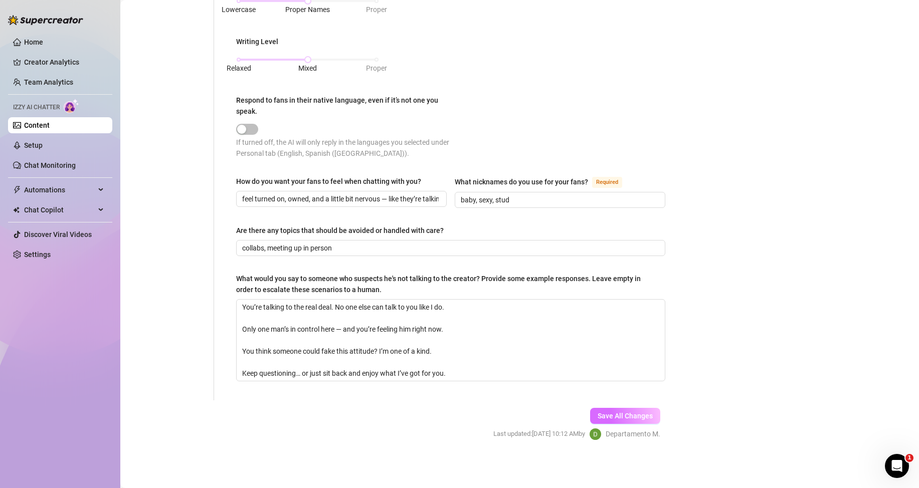
click at [604, 417] on span "Save All Changes" at bounding box center [624, 416] width 55 height 8
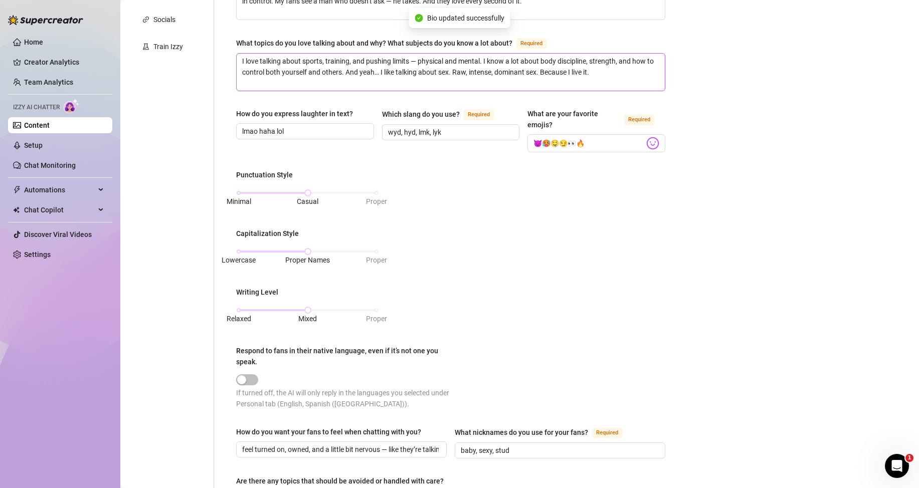
scroll to position [0, 0]
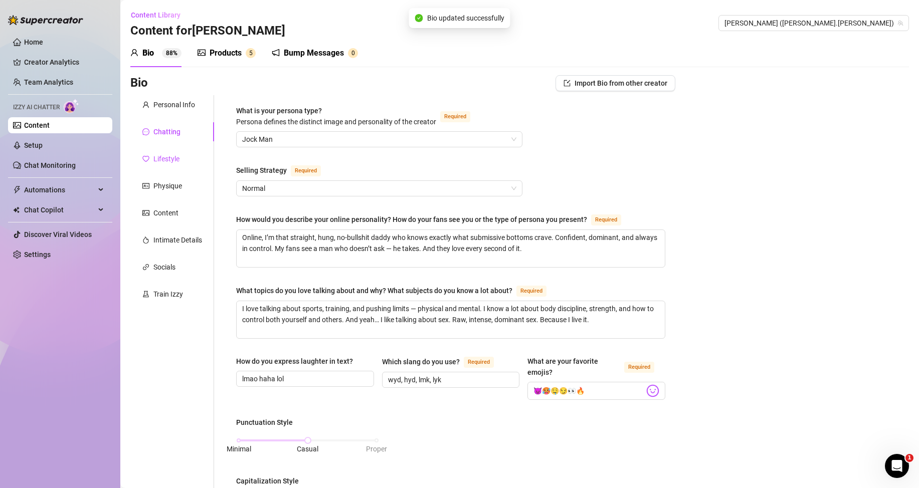
click at [169, 157] on div "Lifestyle" at bounding box center [166, 158] width 26 height 11
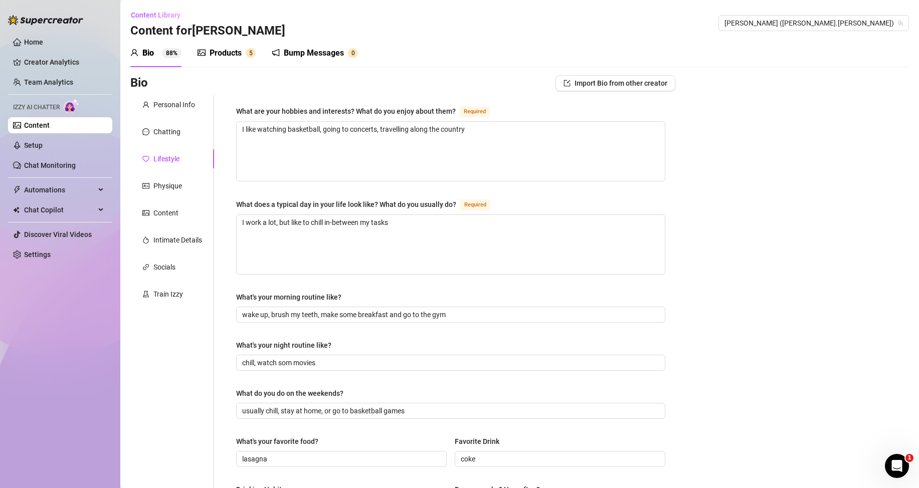
click at [239, 110] on div "What are your hobbies and interests? What do you enjoy about them?" at bounding box center [346, 111] width 220 height 11
click at [239, 122] on textarea "I like watching basketball, going to concerts, travelling along the country" at bounding box center [451, 151] width 428 height 59
click at [239, 110] on div "What are your hobbies and interests? What do you enjoy about them?" at bounding box center [346, 111] width 220 height 11
click at [239, 122] on textarea "I like watching basketball, going to concerts, travelling along the country" at bounding box center [451, 151] width 428 height 59
click at [239, 110] on div "What are your hobbies and interests? What do you enjoy about them?" at bounding box center [346, 111] width 220 height 11
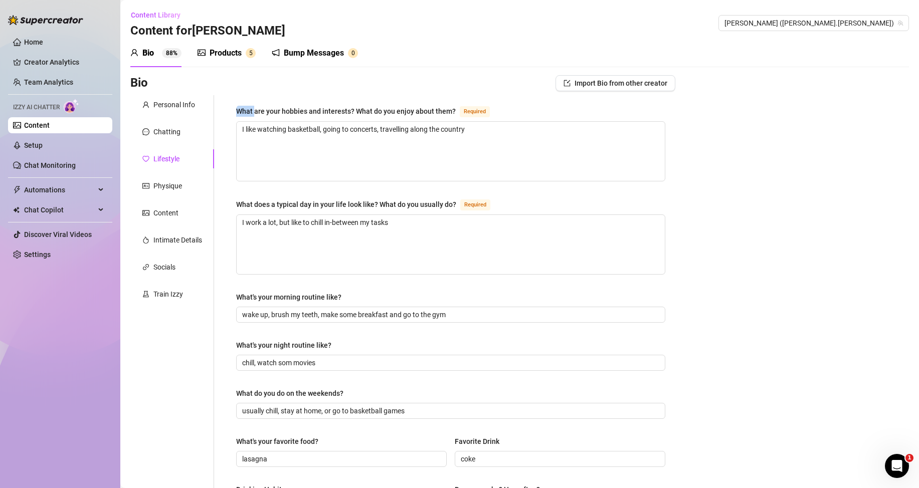
click at [239, 122] on textarea "I like watching basketball, going to concerts, travelling along the country" at bounding box center [451, 151] width 428 height 59
copy div "What are your hobbies and interests? What do you enjoy about them?"
click at [366, 155] on textarea "I like watching basketball, going to concerts, travelling along the country" at bounding box center [451, 151] width 428 height 59
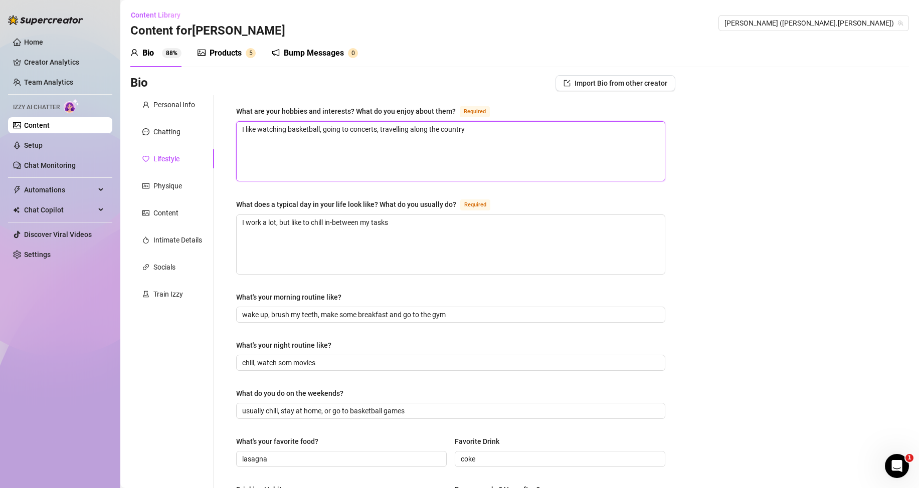
paste textarea "ove working out, traveling, and going out at night — clubs, games, bars, wherev…"
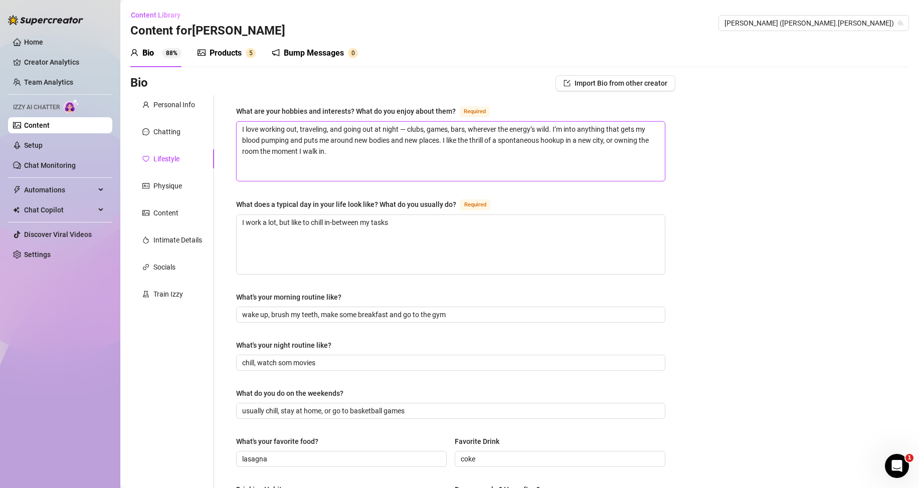
type textarea "I love working out, traveling, and going out at night — clubs, games, bars, whe…"
click at [275, 206] on div "What does a typical day in your life look like? What do you usually do?" at bounding box center [346, 204] width 220 height 11
click at [275, 215] on textarea "I work a lot, but like to chill in-between my tasks" at bounding box center [451, 244] width 428 height 59
click at [275, 206] on div "What does a typical day in your life look like? What do you usually do?" at bounding box center [346, 204] width 220 height 11
click at [275, 215] on textarea "I work a lot, but like to chill in-between my tasks" at bounding box center [451, 244] width 428 height 59
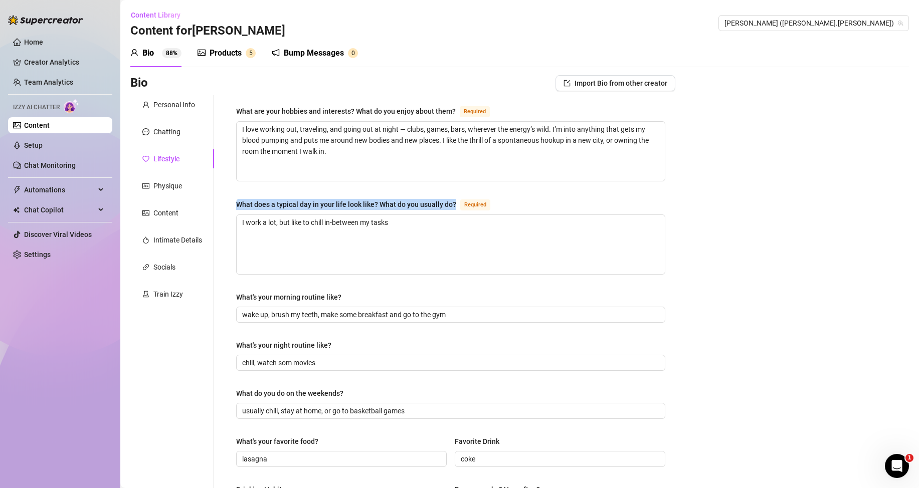
click at [275, 206] on div "What does a typical day in your life look like? What do you usually do?" at bounding box center [346, 204] width 220 height 11
click at [275, 215] on textarea "I work a lot, but like to chill in-between my tasks" at bounding box center [451, 244] width 428 height 59
click at [416, 234] on textarea "I work a lot, but like to chill in-between my tasks" at bounding box center [451, 244] width 428 height 59
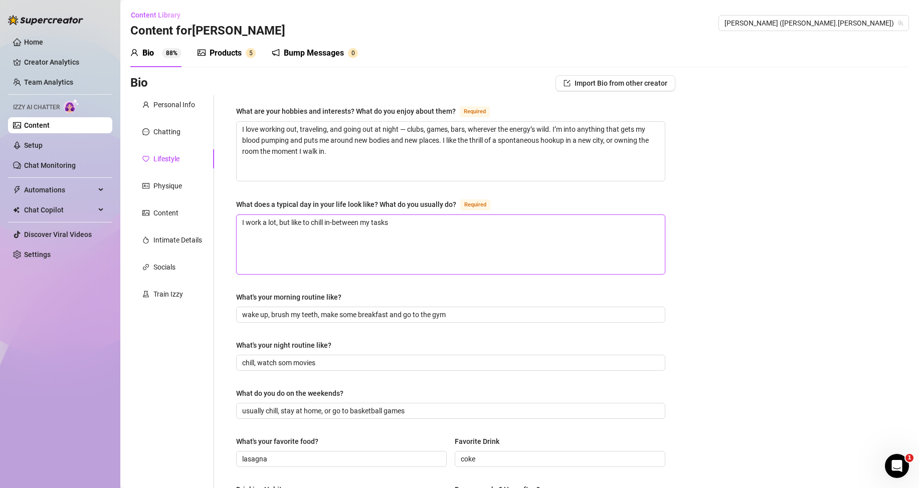
click at [416, 234] on textarea "I work a lot, but like to chill in-between my tasks" at bounding box center [451, 244] width 428 height 59
paste textarea "My day starts early. Gym session first — gotta keep the body sharp. Then I coac…"
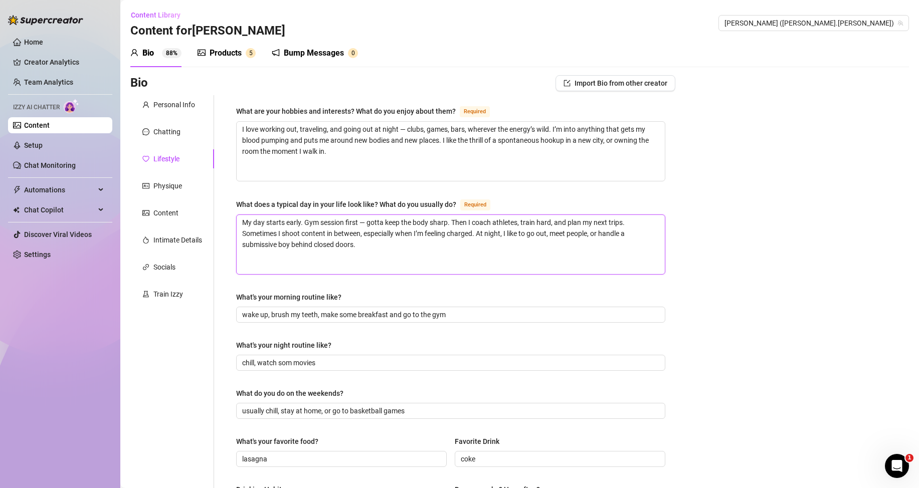
drag, startPoint x: 335, startPoint y: 246, endPoint x: 314, endPoint y: 245, distance: 20.6
click at [314, 245] on textarea "My day starts early. Gym session first — gotta keep the body sharp. Then I coac…" at bounding box center [451, 244] width 428 height 59
type textarea "My day starts early. Gym session first — gotta keep the body sharp. Then I coac…"
click at [392, 283] on div "What are your hobbies and interests? What do you enjoy about them? Required I l…" at bounding box center [450, 433] width 429 height 656
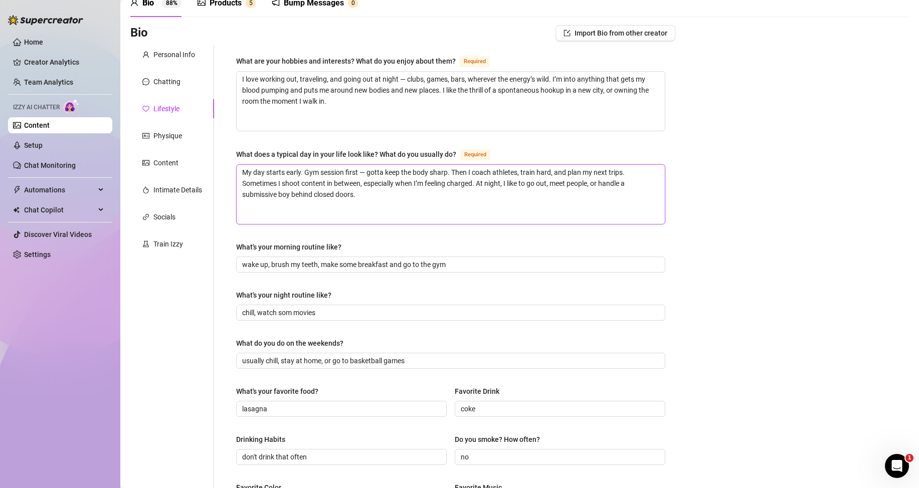
drag, startPoint x: 328, startPoint y: 192, endPoint x: 313, endPoint y: 193, distance: 15.6
click at [313, 193] on textarea "My day starts early. Gym session first — gotta keep the body sharp. Then I coac…" at bounding box center [451, 194] width 428 height 59
click at [330, 196] on textarea "My day starts early. Gym session first — gotta keep the body sharp. Then I coac…" at bounding box center [451, 194] width 428 height 59
drag, startPoint x: 333, startPoint y: 196, endPoint x: 314, endPoint y: 196, distance: 19.6
click at [314, 196] on textarea "My day starts early. Gym session first — gotta keep the body sharp. Then I coac…" at bounding box center [451, 194] width 428 height 59
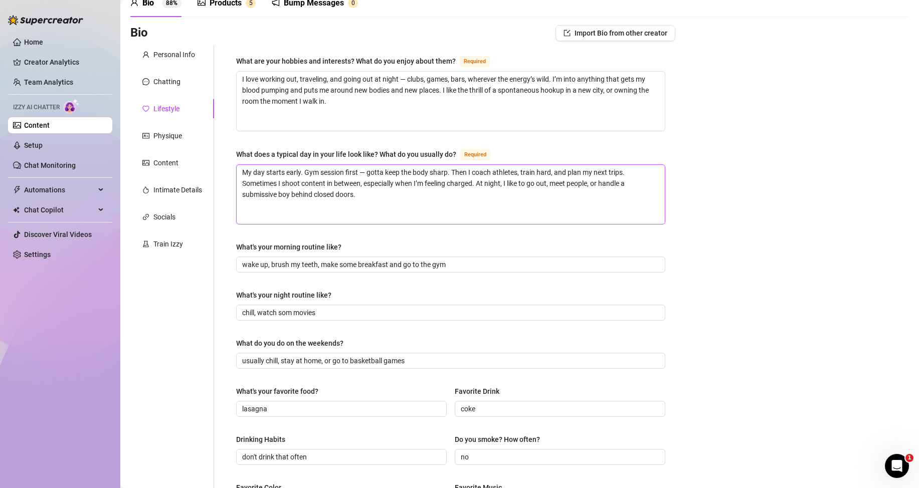
type textarea "My day starts early. Gym session first — gotta keep the body sharp. Then I coac…"
drag, startPoint x: 238, startPoint y: 246, endPoint x: 342, endPoint y: 244, distance: 104.3
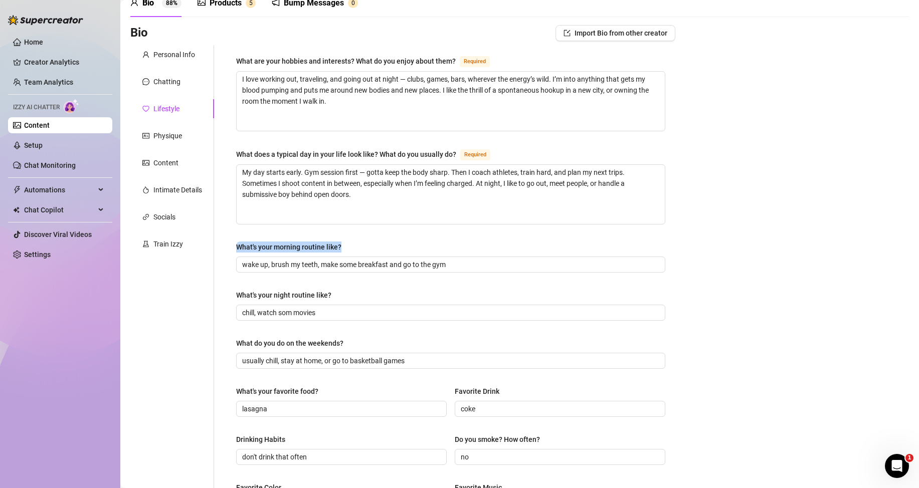
click at [342, 244] on label "What's your morning routine like?" at bounding box center [292, 247] width 112 height 11
click at [378, 266] on input "wake up, brush my teeth, make some breakfast and go to the gym" at bounding box center [449, 264] width 415 height 11
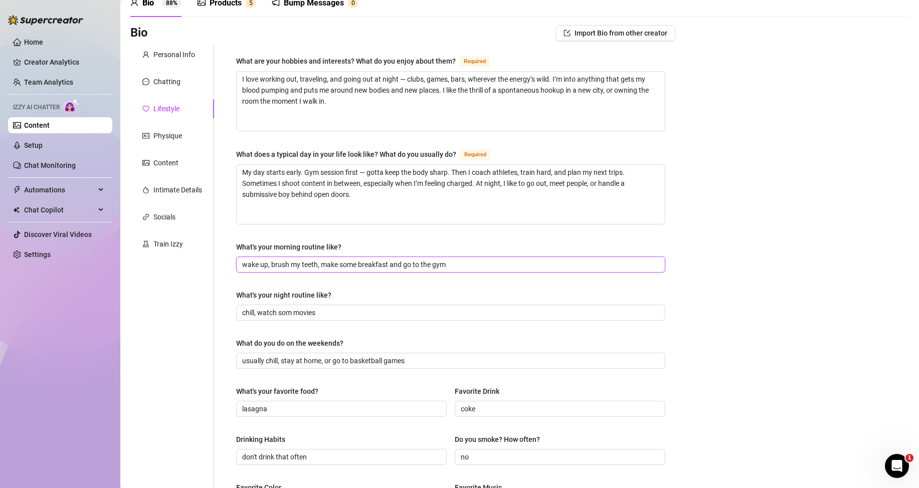
paste input "Wake up early, hit the gym, protein shake, cold shower, and I’m ready to take c…"
type input "Wake up early, hit the gym, protein shake, cold shower, and I’m ready to take c…"
click at [524, 306] on span "chill, watch som movies" at bounding box center [450, 313] width 429 height 16
drag, startPoint x: 239, startPoint y: 297, endPoint x: 343, endPoint y: 295, distance: 104.8
click at [343, 295] on div "What's your night routine like?" at bounding box center [450, 297] width 429 height 15
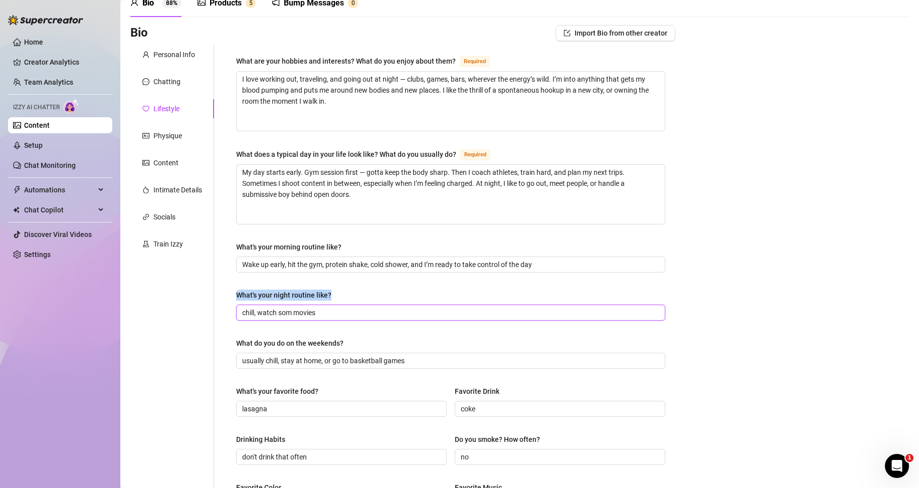
click at [358, 309] on input "chill, watch som movies" at bounding box center [449, 312] width 415 height 11
paste input "Nights are for wild energy — parties, drinks, bodies. I hit the city, find the …"
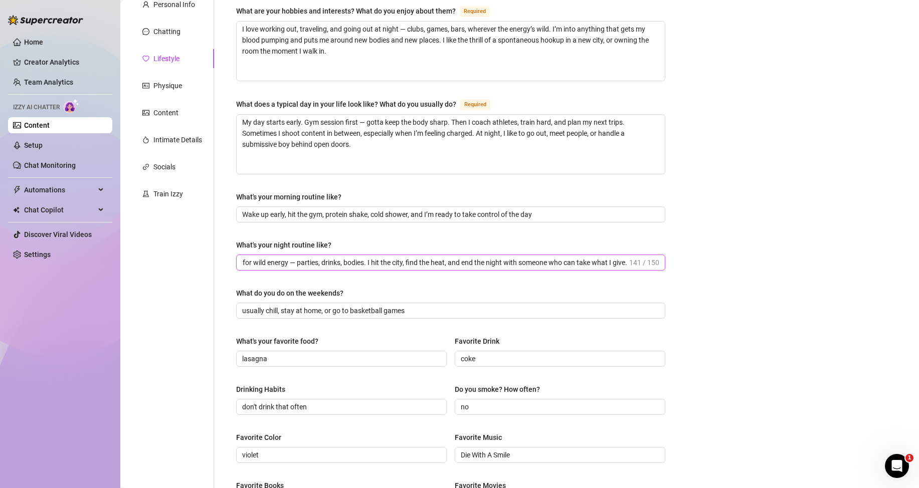
scroll to position [150, 0]
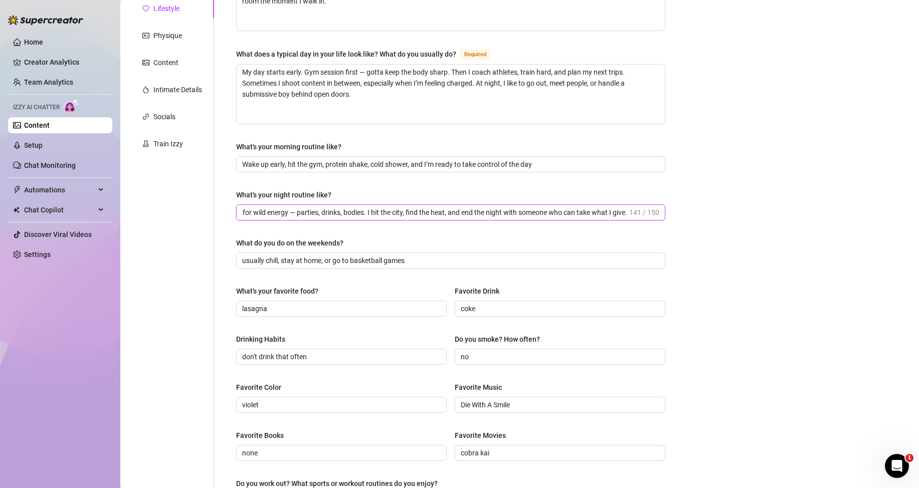
type input "Nights are for wild energy — parties, drinks, bodies. I hit the city, find the …"
drag, startPoint x: 236, startPoint y: 244, endPoint x: 347, endPoint y: 243, distance: 111.3
click at [347, 243] on div "What are your hobbies and interests? What do you enjoy about them? Required I l…" at bounding box center [450, 283] width 449 height 676
click at [306, 264] on input "usually chill, stay at home, or go to basketball games" at bounding box center [449, 260] width 415 height 11
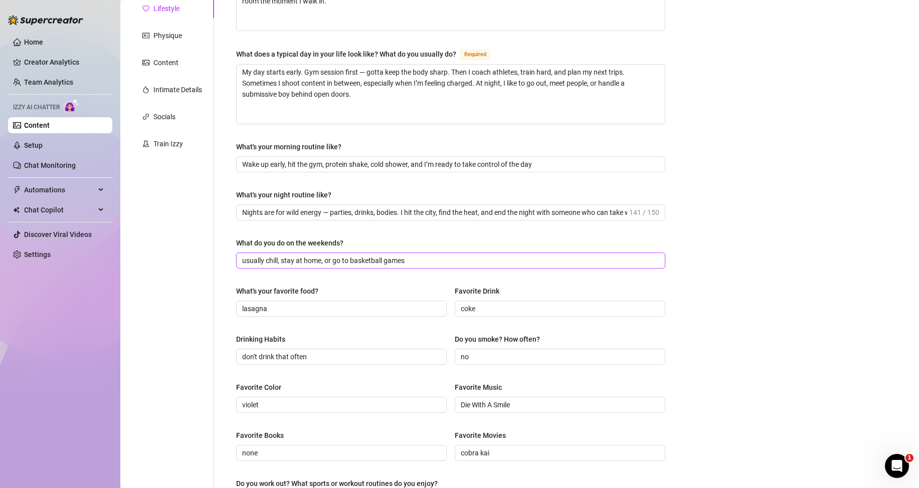
click at [306, 264] on input "usually chill, stay at home, or go to basketball games" at bounding box center [449, 260] width 415 height 11
paste input "Weekends are for gym, travel, wild parties, and finding new bottoms to break. I…"
type input "Weekends are for gym, travel, wild parties, and finding new bottoms to break. I…"
click at [401, 285] on div "What are your hobbies and interests? What do you enjoy about them? Required I l…" at bounding box center [450, 283] width 429 height 656
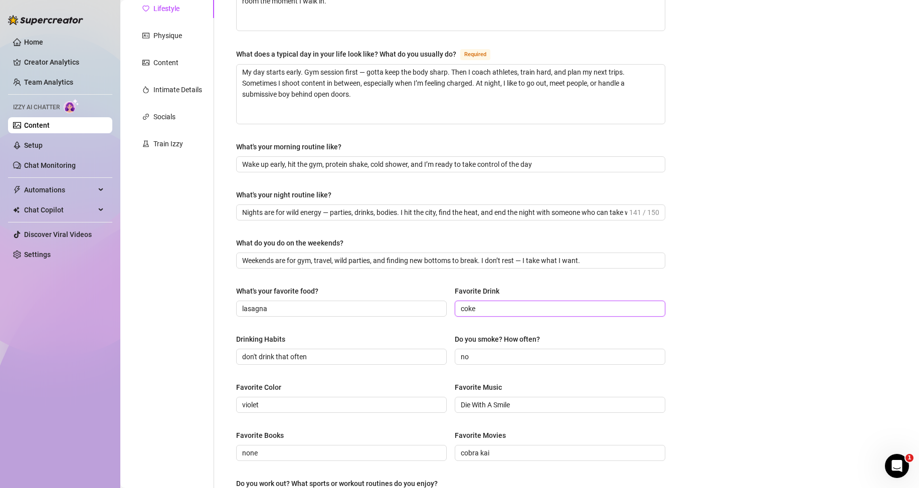
click at [492, 311] on input "coke" at bounding box center [559, 308] width 196 height 11
paste input "Whiskey on the rocks"
type input "Whiskey on the rocks"
click at [452, 332] on div "What are your hobbies and interests? What do you enjoy about them? Required I l…" at bounding box center [450, 283] width 429 height 656
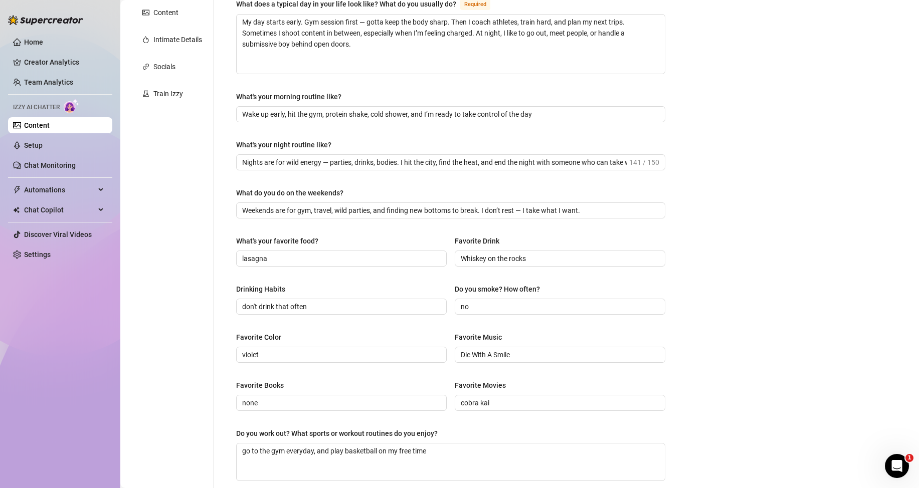
scroll to position [251, 0]
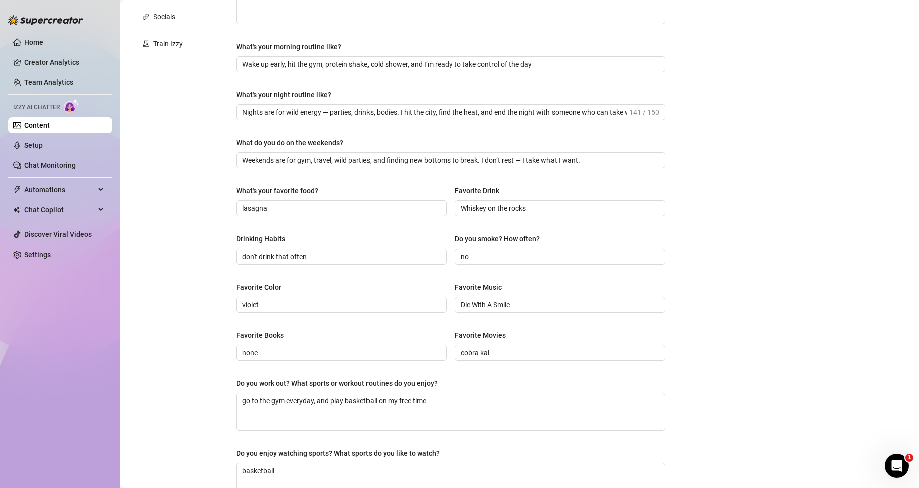
click at [392, 277] on div "What are your hobbies and interests? What do you enjoy about them? Required I l…" at bounding box center [450, 183] width 429 height 656
click at [516, 306] on input "Die With A Smile" at bounding box center [559, 304] width 196 height 11
paste input "hip-hop"
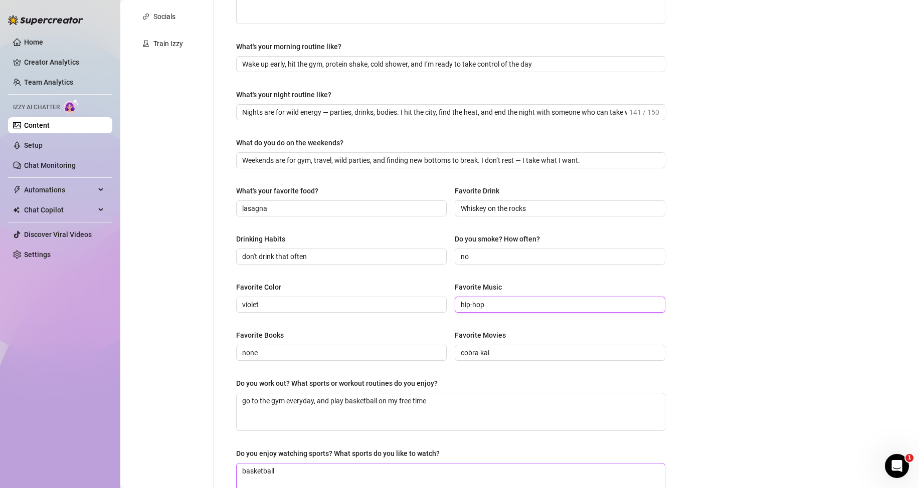
type input "hip-hop"
drag, startPoint x: 403, startPoint y: 338, endPoint x: 416, endPoint y: 338, distance: 13.5
click at [403, 338] on div "Favorite Books" at bounding box center [341, 337] width 210 height 15
click at [507, 354] on input "cobra kai" at bounding box center [559, 352] width 196 height 11
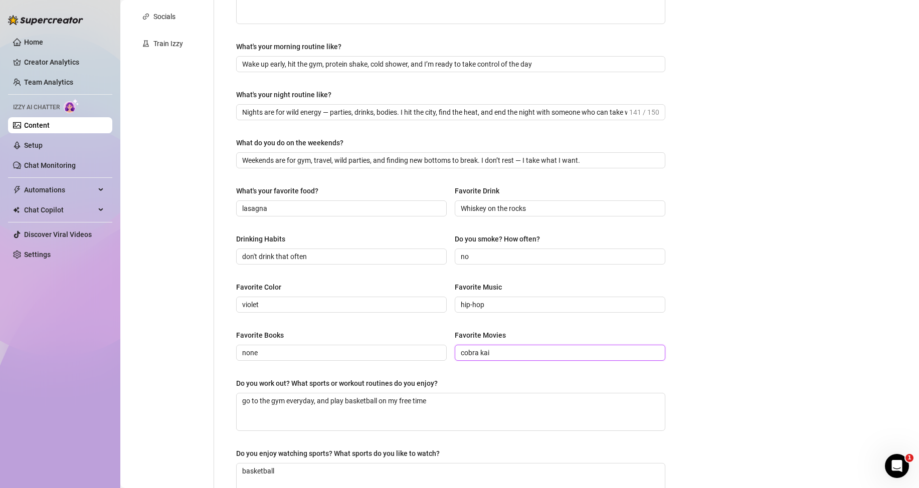
click at [507, 354] on input "cobra kai" at bounding box center [559, 352] width 196 height 11
paste input "Action, thrillers,"
type input "Action, thrillers,"
click at [504, 372] on div "What are your hobbies and interests? What do you enjoy about them? Required I l…" at bounding box center [450, 183] width 429 height 656
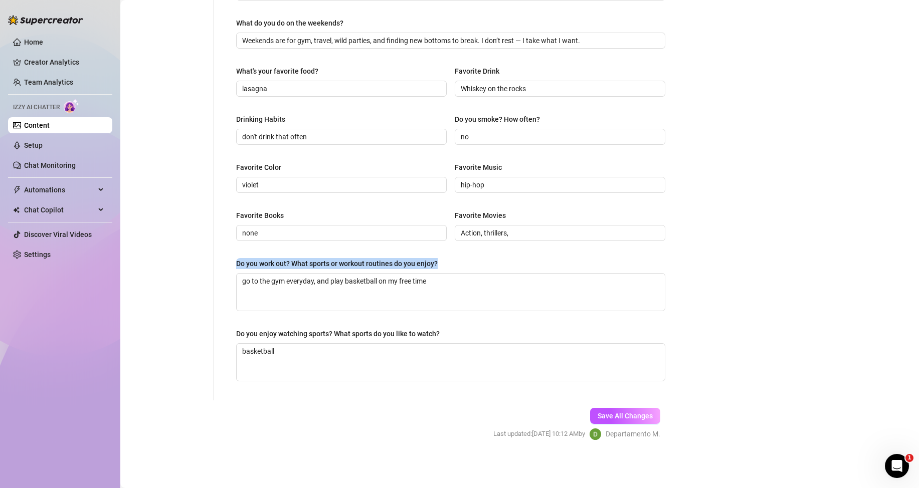
drag, startPoint x: 236, startPoint y: 264, endPoint x: 439, endPoint y: 268, distance: 203.0
click at [439, 268] on label "Do you work out? What sports or workout routines do you enjoy?" at bounding box center [340, 263] width 208 height 11
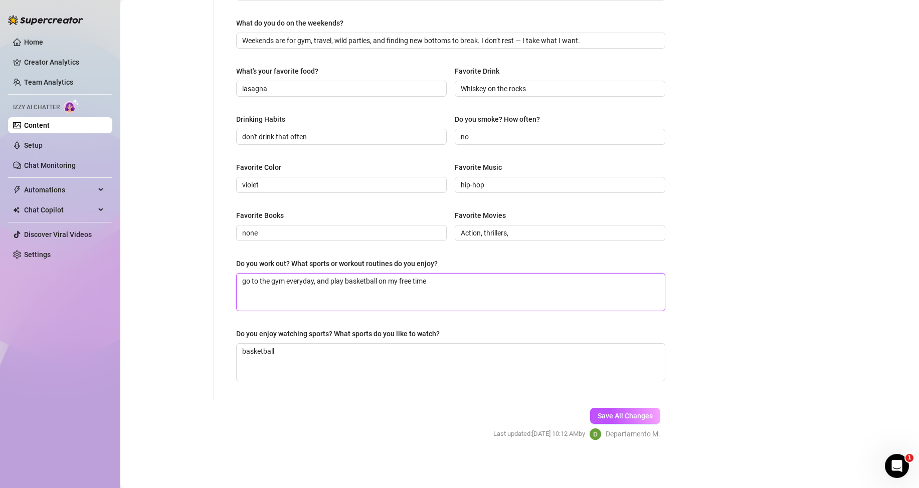
click at [415, 285] on textarea "go to the gym everyday, and play basketball on my free time" at bounding box center [451, 292] width 428 height 37
paste textarea "Hell yeah, I work out daily. I hit the gym hard — strength training, HIIT, and …"
click at [326, 299] on textarea "Hell yeah, I work out daily. I hit the gym hard — strength training, HIIT, and …" at bounding box center [451, 292] width 428 height 37
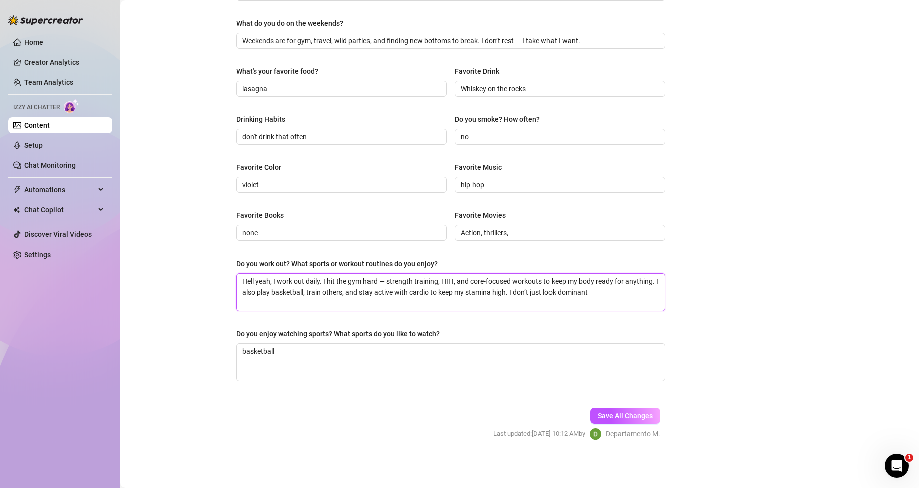
click at [627, 293] on textarea "Hell yeah, I work out daily. I hit the gym hard — strength training, HIIT, and …" at bounding box center [451, 292] width 428 height 37
type textarea "Hell yeah, I work out daily. I hit the gym hard — strength training, HIIT, and …"
paste textarea "— I move like it, feel like it, and fuck like it too."
type textarea "Hell yeah, I work out daily. I hit the gym hard — strength training, HIIT, and …"
click at [238, 333] on div "Do you enjoy watching sports? What sports do you like to watch?" at bounding box center [337, 333] width 203 height 11
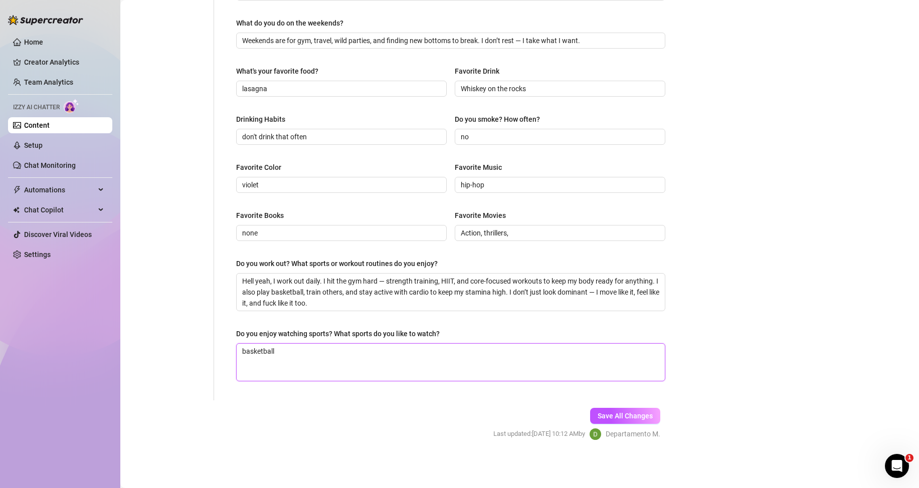
click at [238, 344] on textarea "basketball" at bounding box center [451, 362] width 428 height 37
click at [238, 333] on div "Do you enjoy watching sports? What sports do you like to watch?" at bounding box center [337, 333] width 203 height 11
click at [238, 344] on textarea "basketball" at bounding box center [451, 362] width 428 height 37
click at [238, 333] on div "Do you enjoy watching sports? What sports do you like to watch?" at bounding box center [337, 333] width 203 height 11
click at [238, 344] on textarea "basketball" at bounding box center [451, 362] width 428 height 37
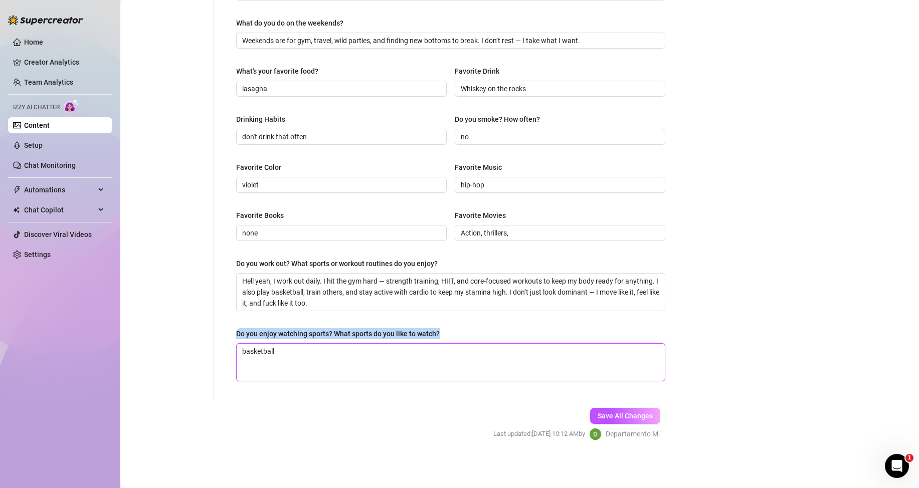
click at [378, 363] on textarea "basketball" at bounding box center [451, 362] width 428 height 37
paste textarea "especially basketball, of course. I get into UFC, football, and any game where …"
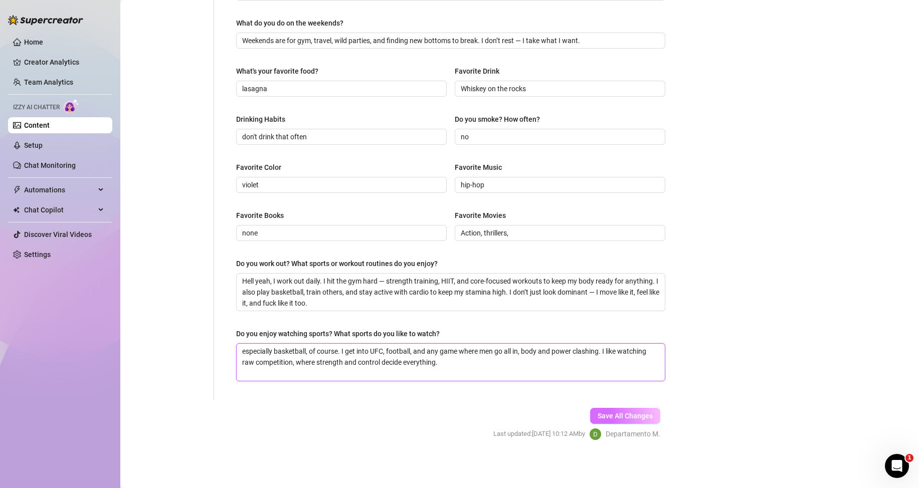
type textarea "especially basketball, of course. I get into UFC, football, and any game where …"
click at [611, 415] on span "Save All Changes" at bounding box center [624, 416] width 55 height 8
click at [602, 414] on span "Save All Changes" at bounding box center [624, 416] width 55 height 8
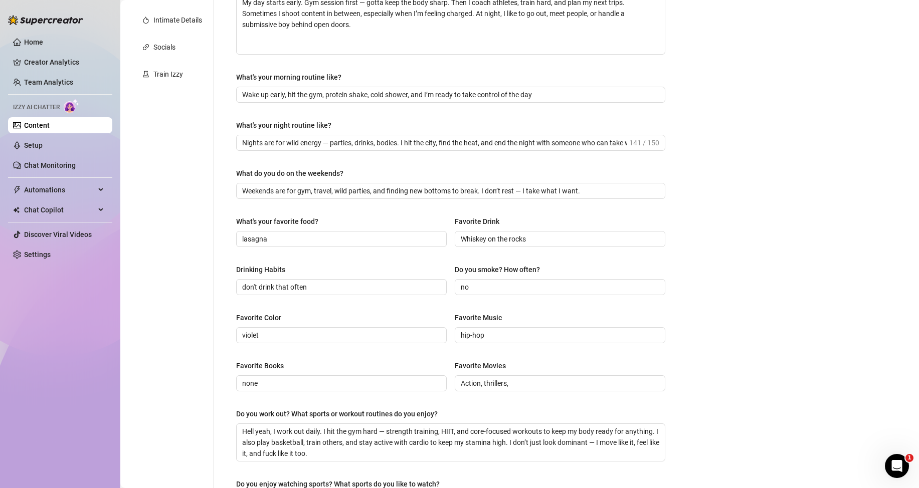
scroll to position [170, 0]
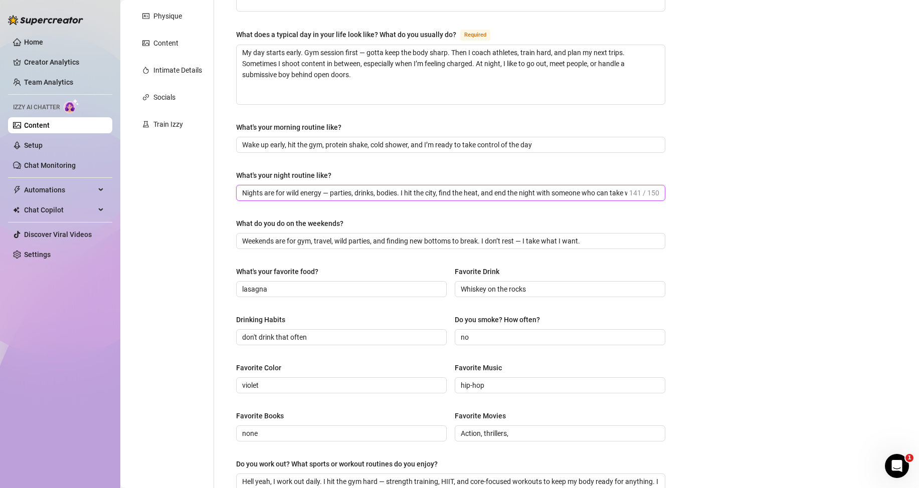
click at [246, 194] on input "Nights are for wild energy — parties, drinks, bodies. I hit the city, find the …" at bounding box center [434, 192] width 385 height 11
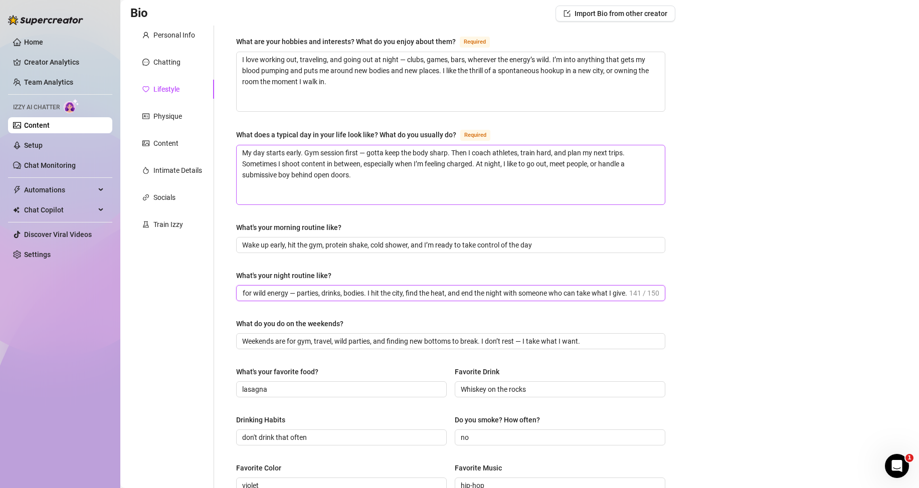
scroll to position [20, 0]
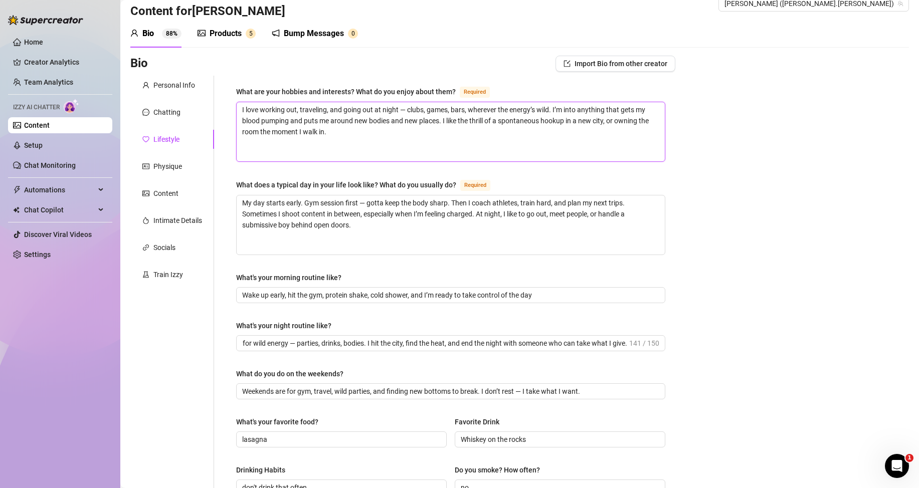
click at [259, 120] on textarea "I love working out, traveling, and going out at night — clubs, games, bars, whe…" at bounding box center [451, 131] width 428 height 59
type textarea "I love working out, traveling, and going out at night — clubs, games, bars, whe…"
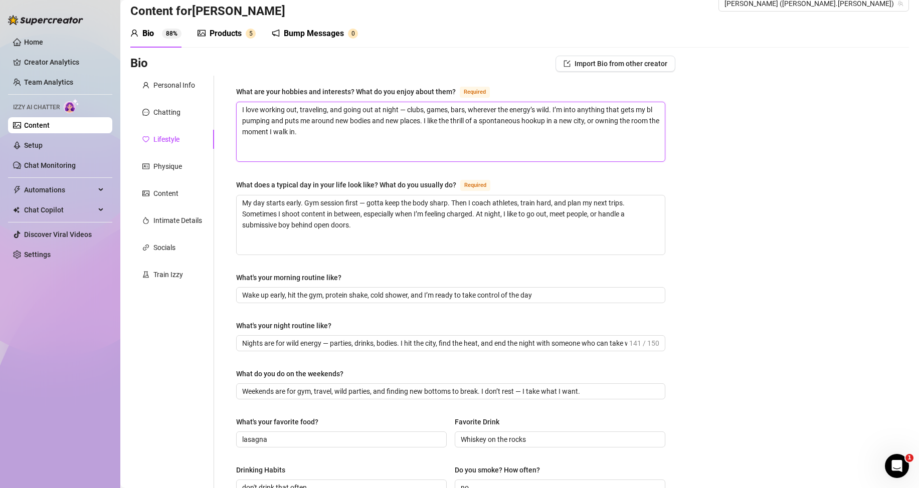
type textarea "I love working out, traveling, and going out at night — clubs, games, bars, whe…"
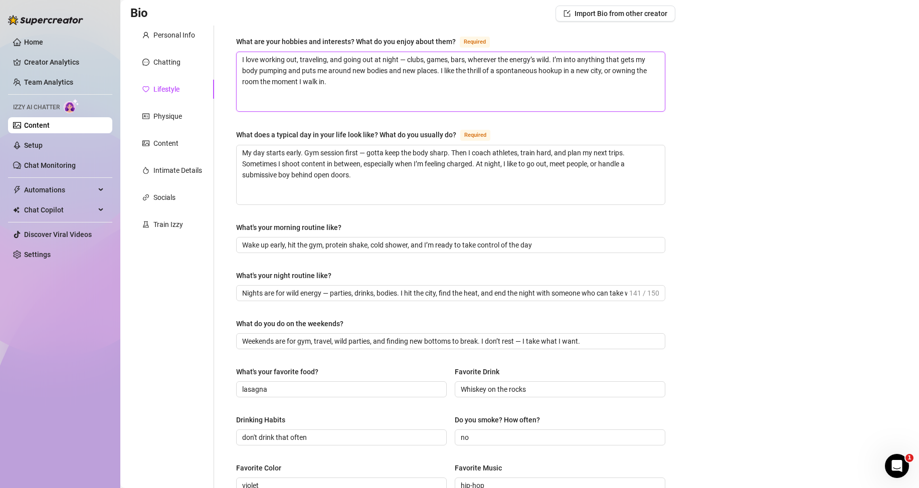
scroll to position [370, 0]
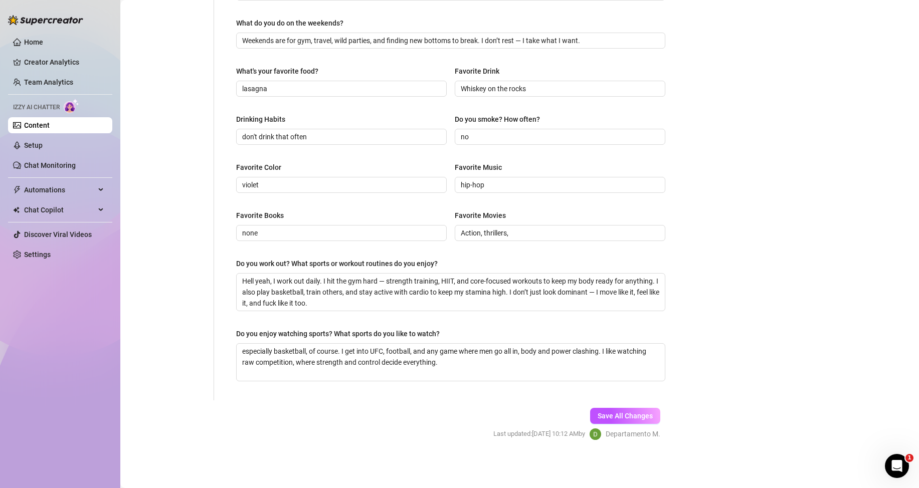
type textarea "I love working out, traveling, and going out at night — clubs, games, bars, whe…"
click at [623, 413] on span "Save All Changes" at bounding box center [624, 416] width 55 height 8
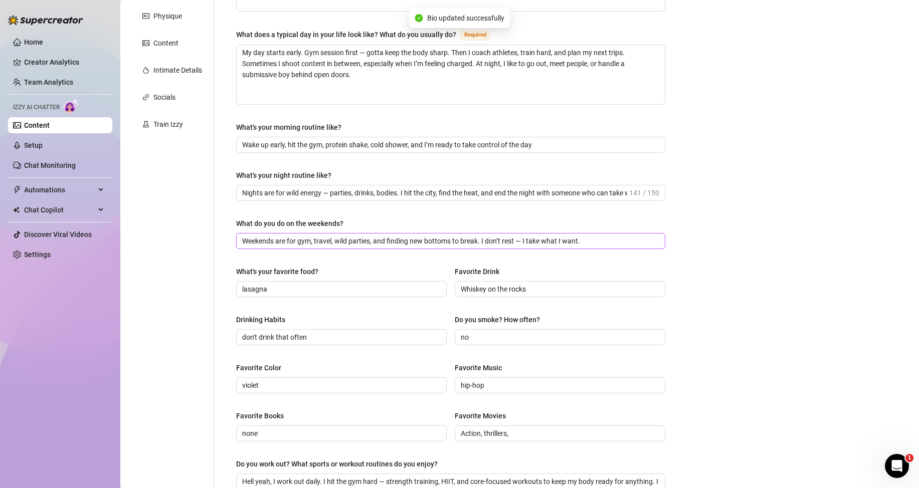
scroll to position [0, 0]
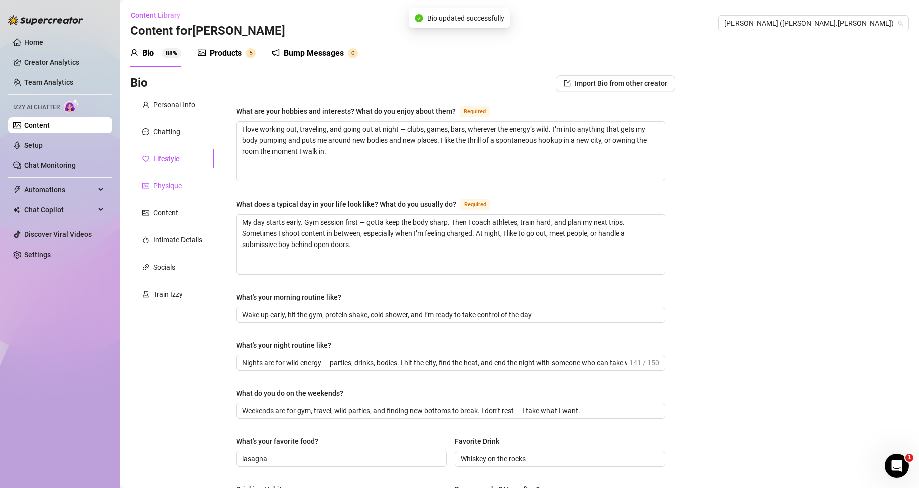
click at [170, 190] on div "Physique" at bounding box center [167, 185] width 29 height 11
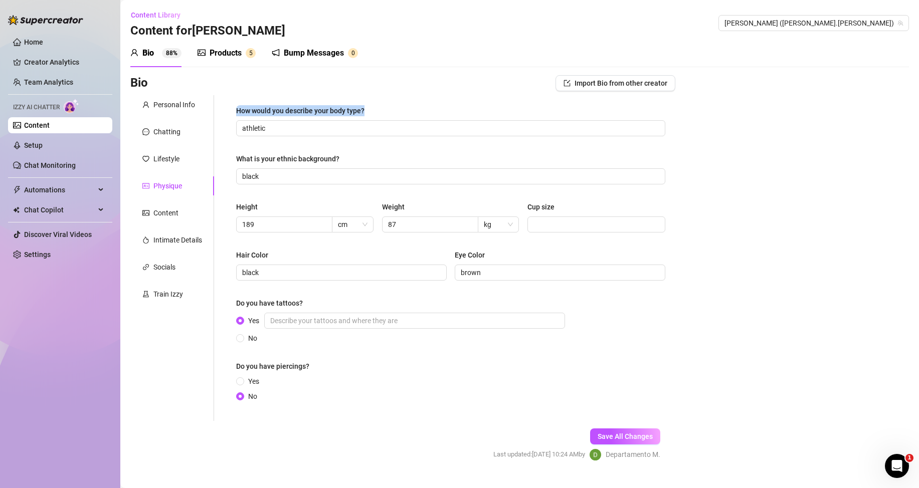
drag, startPoint x: 235, startPoint y: 109, endPoint x: 364, endPoint y: 114, distance: 128.9
click at [364, 114] on div "How would you describe your body type? athletic What is your ethnic background?…" at bounding box center [450, 258] width 449 height 326
click at [309, 129] on input "athletic" at bounding box center [449, 128] width 415 height 11
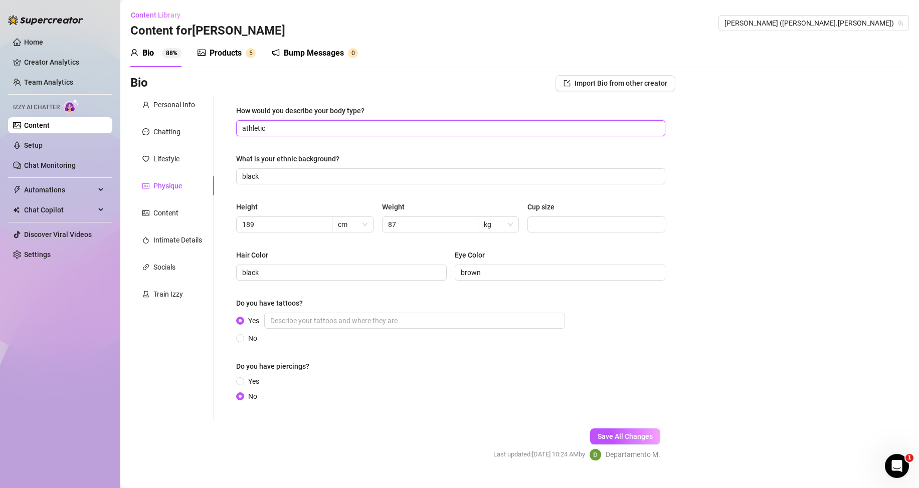
paste input "I’ve got an athletic, powerful build — thick chest, strong arms, broad shoulder…"
click at [419, 154] on div "What is your ethnic background?" at bounding box center [450, 160] width 429 height 15
click at [411, 129] on input "I’ve got an athletic, powerful build — thick chest, strong arms, broad shoulder…" at bounding box center [449, 128] width 415 height 11
click at [553, 132] on input "I’ve got an athletic, powerful build — thick chest, strong arms, broad shoulder…" at bounding box center [449, 128] width 415 height 11
paste input "Light [MEDICAL_DATA], bold tattoos"
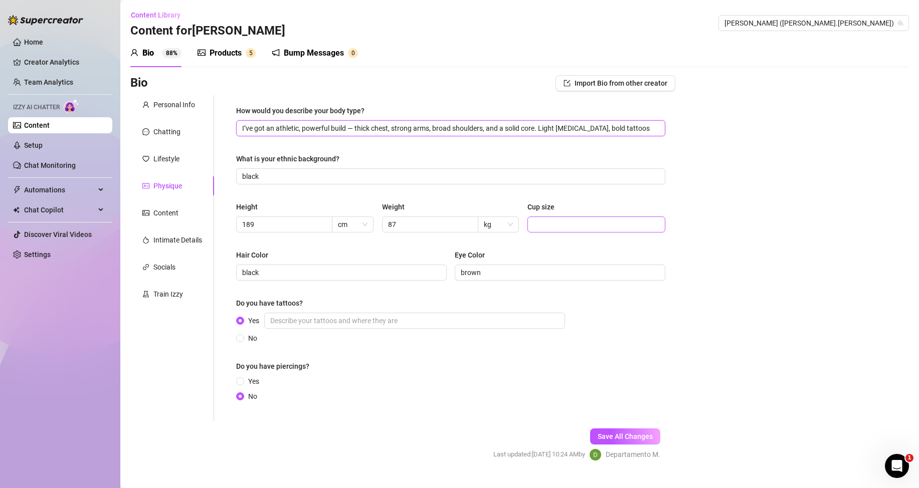
type input "I’ve got an athletic, powerful build — thick chest, strong arms, broad shoulder…"
click at [565, 229] on input "Cup size" at bounding box center [595, 224] width 124 height 11
type input "-"
click at [388, 250] on div "Hair Color" at bounding box center [341, 257] width 210 height 15
click at [281, 320] on input "Yes" at bounding box center [414, 321] width 301 height 16
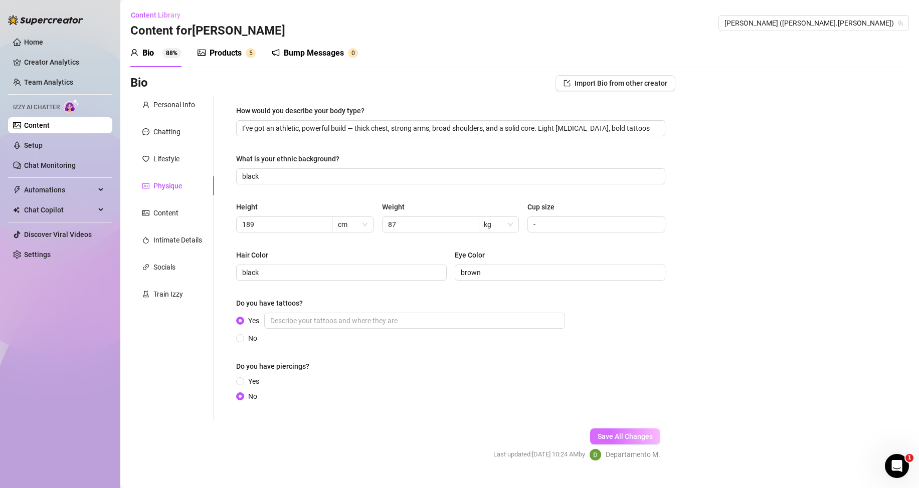
click at [619, 433] on span "Save All Changes" at bounding box center [624, 437] width 55 height 8
click at [174, 213] on div "Content" at bounding box center [165, 212] width 25 height 11
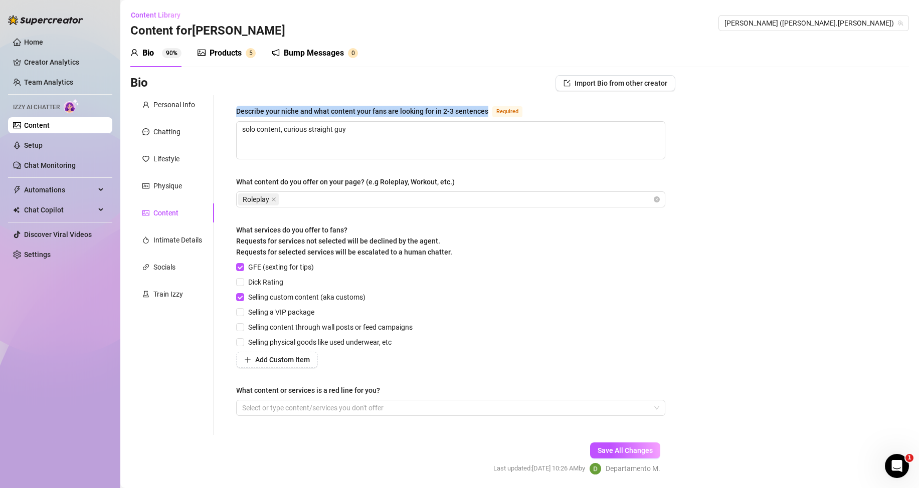
drag, startPoint x: 236, startPoint y: 112, endPoint x: 490, endPoint y: 107, distance: 254.1
click at [490, 107] on div "Describe your niche and what content your fans are looking for in 2-3 sentences…" at bounding box center [381, 111] width 290 height 12
click at [294, 131] on textarea "solo content, curious straight guy" at bounding box center [451, 140] width 428 height 37
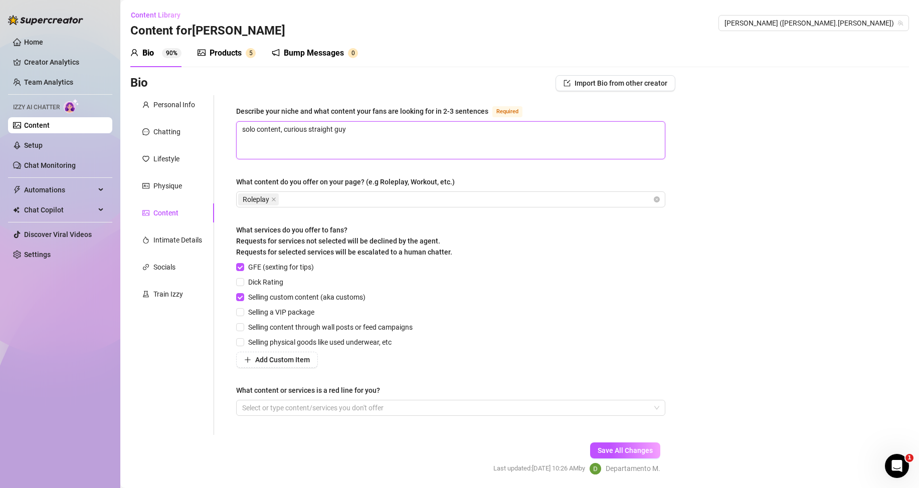
paste textarea "I’m a straight & hung top who loves breaking submissive bottoms. My fans come l…"
click at [320, 202] on div "Roleplay" at bounding box center [445, 199] width 414 height 14
type textarea "I’m a straight & hung top who loves breaking submissive bottoms. My fans come l…"
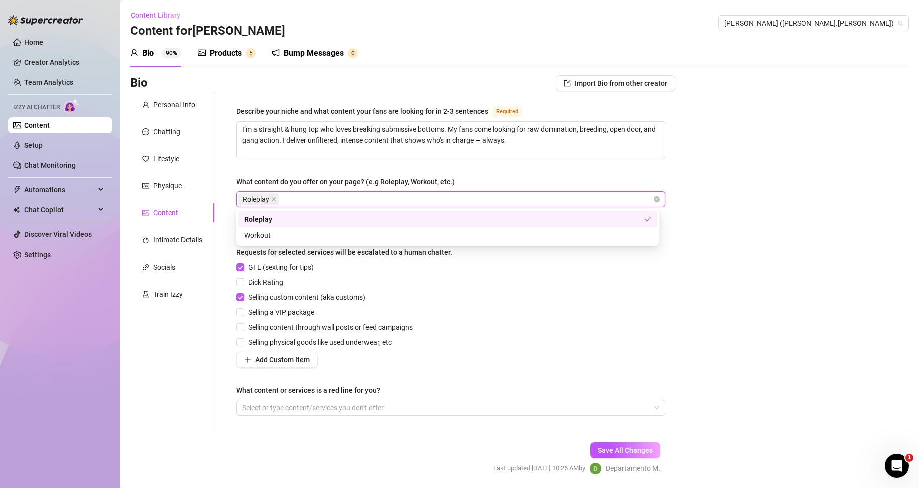
click at [243, 175] on div "Describe your niche and what content your fans are looking for in 2-3 sentences…" at bounding box center [450, 265] width 429 height 320
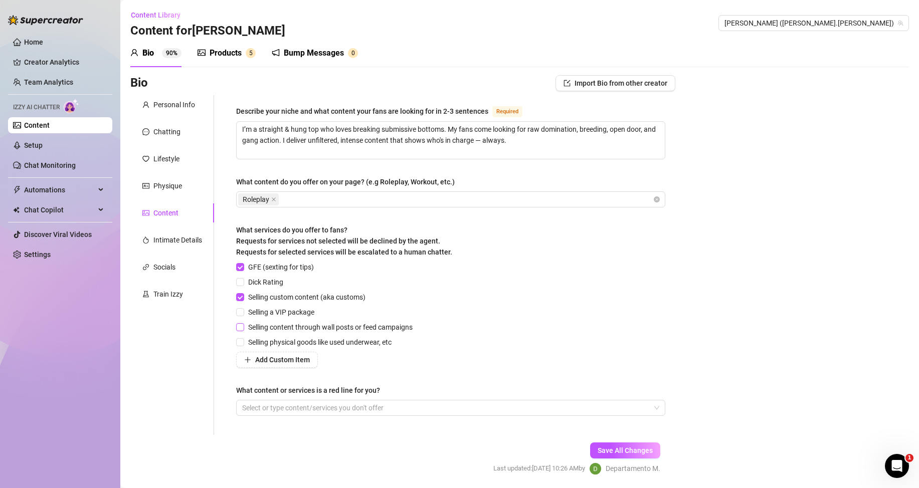
click at [270, 328] on span "Selling content through wall posts or feed campaigns" at bounding box center [330, 327] width 172 height 11
click at [243, 328] on input "Selling content through wall posts or feed campaigns" at bounding box center [239, 326] width 7 height 7
checkbox input "true"
click at [326, 407] on div at bounding box center [445, 408] width 414 height 14
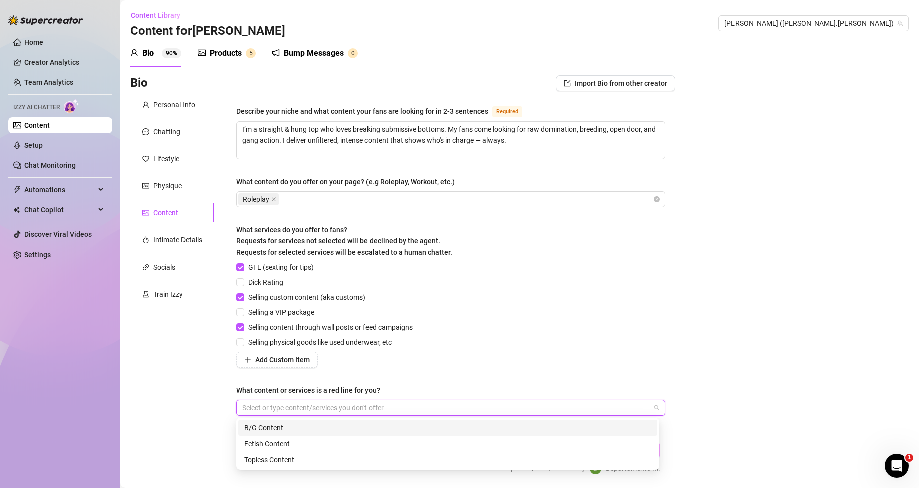
click at [260, 424] on div "B/G Content" at bounding box center [447, 427] width 407 height 11
click at [442, 353] on div "GFE (sexting for tips) Dick Rating Selling custom content (aka customs) Selling…" at bounding box center [450, 315] width 429 height 106
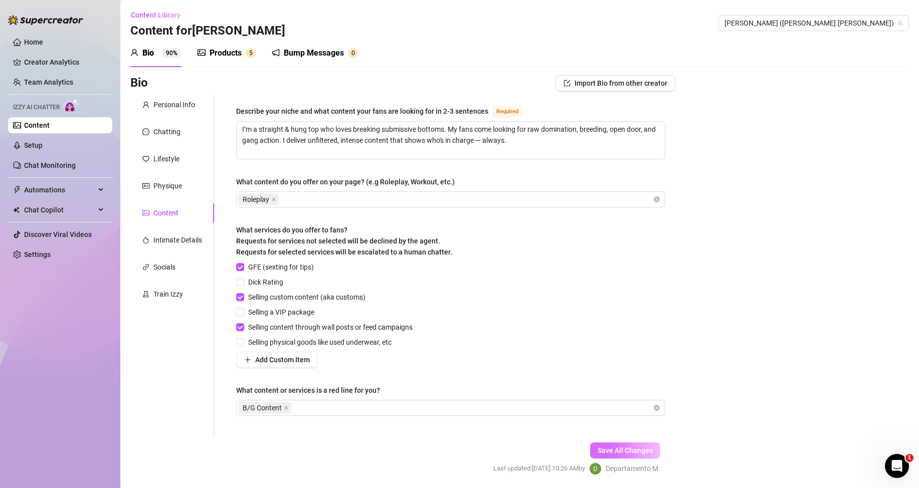
click at [624, 452] on span "Save All Changes" at bounding box center [624, 451] width 55 height 8
click at [177, 244] on div "Intimate Details" at bounding box center [177, 240] width 49 height 11
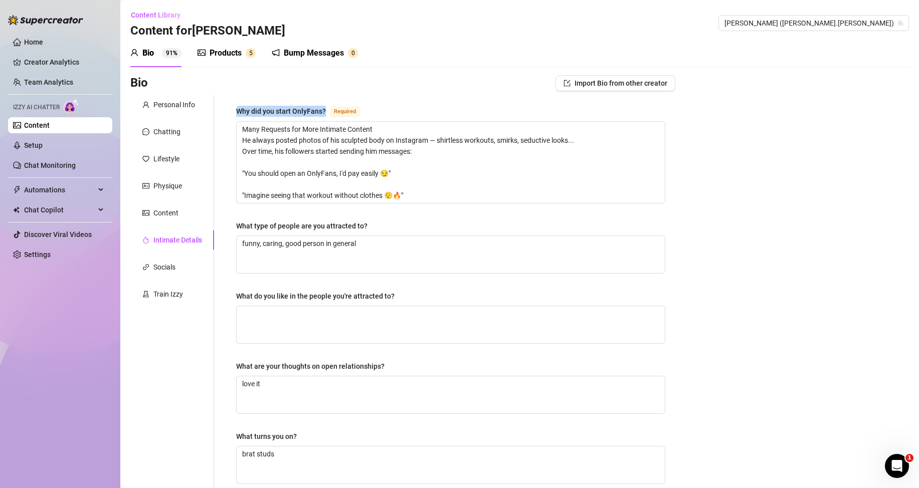
drag, startPoint x: 236, startPoint y: 110, endPoint x: 328, endPoint y: 115, distance: 92.9
click at [328, 115] on div "Why did you start OnlyFans? Required Many Requests for More Intimate Content He…" at bounding box center [450, 369] width 449 height 548
click at [412, 195] on textarea "Many Requests for More Intimate Content He always posted photos of his sculpted…" at bounding box center [451, 162] width 428 height 81
drag, startPoint x: 429, startPoint y: 196, endPoint x: 240, endPoint y: 133, distance: 199.5
click at [240, 133] on textarea "Many Requests for More Intimate Content He always posted photos of his sculpted…" at bounding box center [451, 162] width 428 height 81
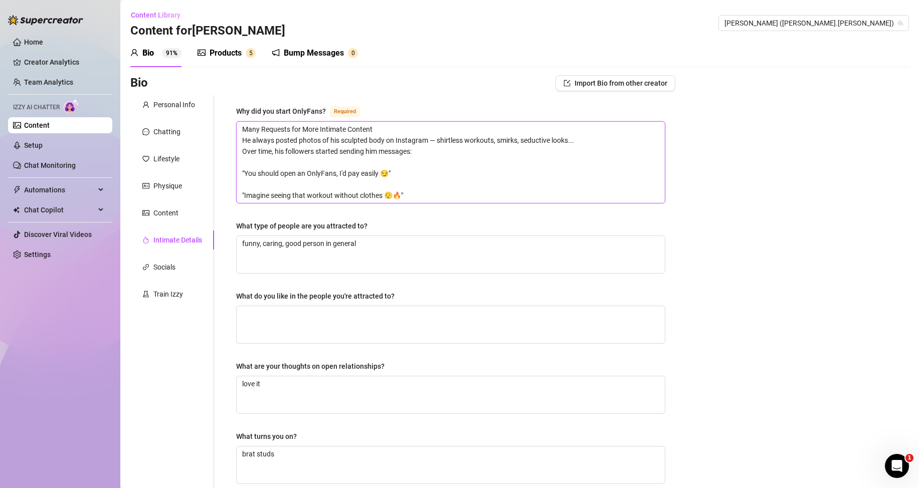
paste textarea "I started OnlyFans because I know exactly what submissive bottoms crave — and I…"
type textarea "I started OnlyFans because I know exactly what submissive bottoms crave — and I…"
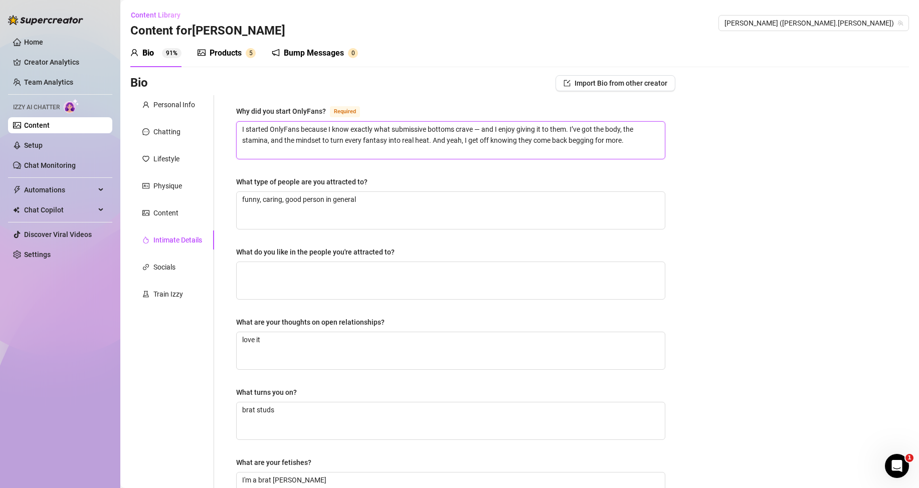
type textarea "I started OnlyFans because I know exactly what submissive bottoms crave — and I…"
click at [244, 182] on div "What type of people are you attracted to?" at bounding box center [301, 181] width 131 height 11
click at [244, 192] on textarea "funny, caring, good person in general" at bounding box center [451, 210] width 428 height 37
drag, startPoint x: 237, startPoint y: 182, endPoint x: 371, endPoint y: 181, distance: 134.3
click at [371, 181] on label "What type of people are you attracted to?" at bounding box center [305, 181] width 138 height 11
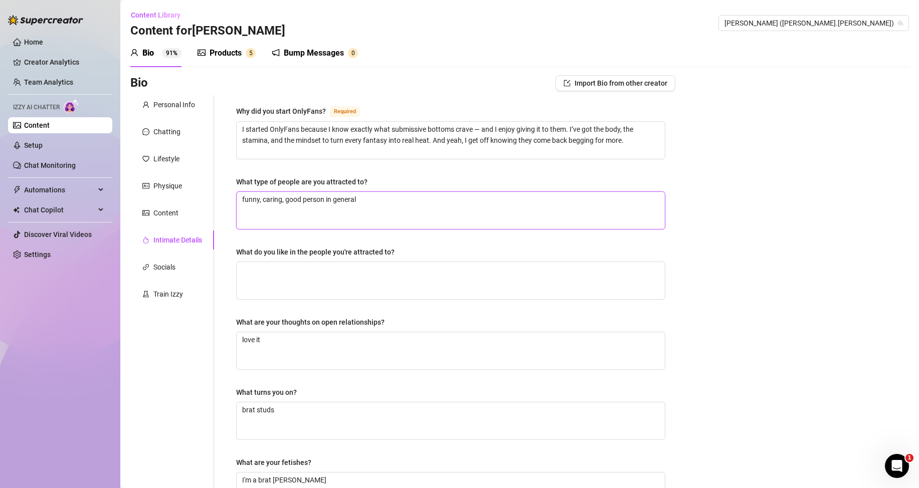
click at [405, 211] on textarea "funny, caring, good person in general" at bounding box center [451, 210] width 428 height 37
paste textarea "I'm into submissive bottoms — the ones who know their place and love to be put …"
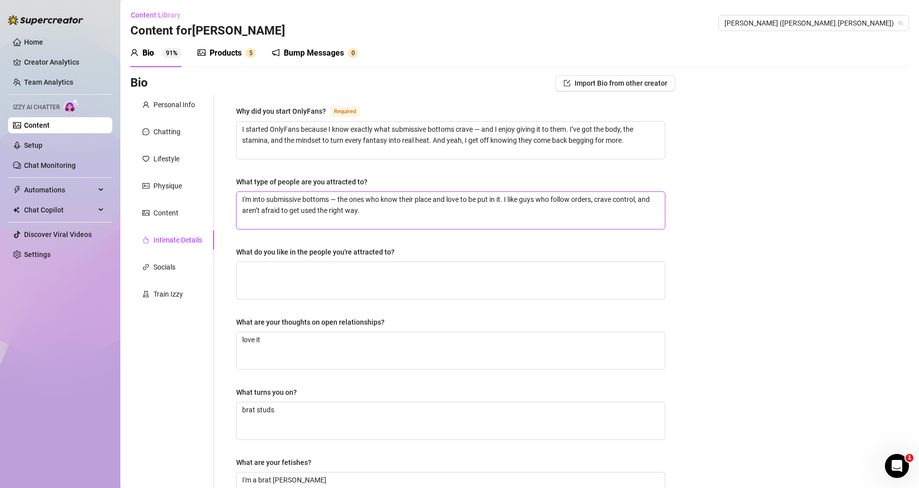
type textarea "I'm into submissive bottoms — the ones who know their place and love to be put …"
drag, startPoint x: 231, startPoint y: 252, endPoint x: 394, endPoint y: 249, distance: 162.9
click at [394, 249] on div "Why did you start OnlyFans? Required I started OnlyFans because I know exactly …" at bounding box center [450, 347] width 449 height 504
click at [385, 280] on textarea "What do you like in the people you're attracted to?" at bounding box center [451, 280] width 428 height 37
paste textarea "I like obedience, neediness, and a dirty mind. If you beg right, follow instruc…"
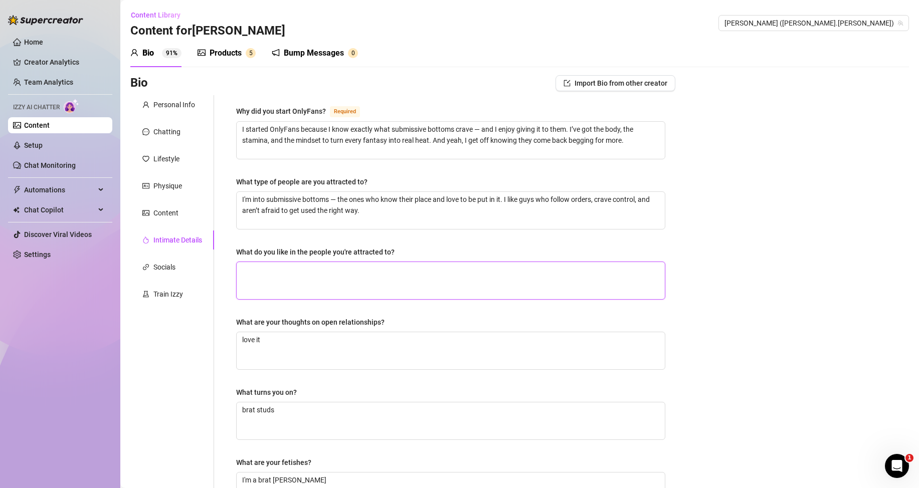
type textarea "I like obedience, neediness, and a dirty mind. If you beg right, follow instruc…"
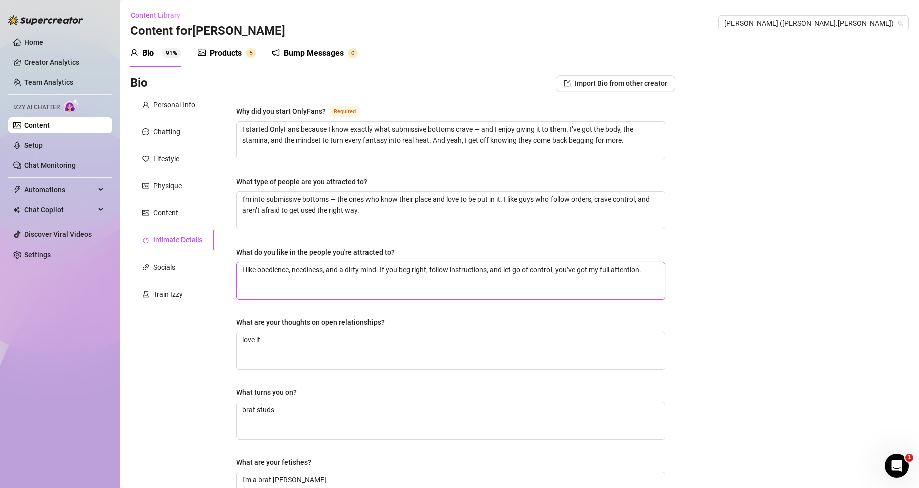
type textarea "I like obedience, neediness, and a dirty mind. If you beg right, follow instruc…"
drag, startPoint x: 243, startPoint y: 324, endPoint x: 386, endPoint y: 331, distance: 144.0
click at [386, 331] on div "What are your thoughts on open relationships?" at bounding box center [450, 324] width 429 height 15
click at [353, 364] on textarea "love it" at bounding box center [451, 350] width 428 height 37
click at [352, 364] on textarea "love it" at bounding box center [451, 350] width 428 height 37
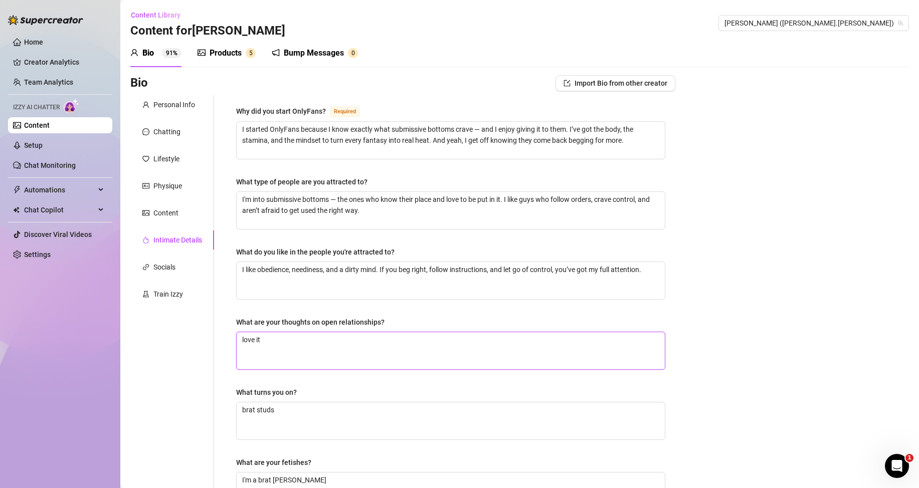
click at [352, 363] on textarea "love it" at bounding box center [451, 350] width 428 height 37
paste textarea "I’m all for open relationships — as long as there’s honesty and respect. I like…"
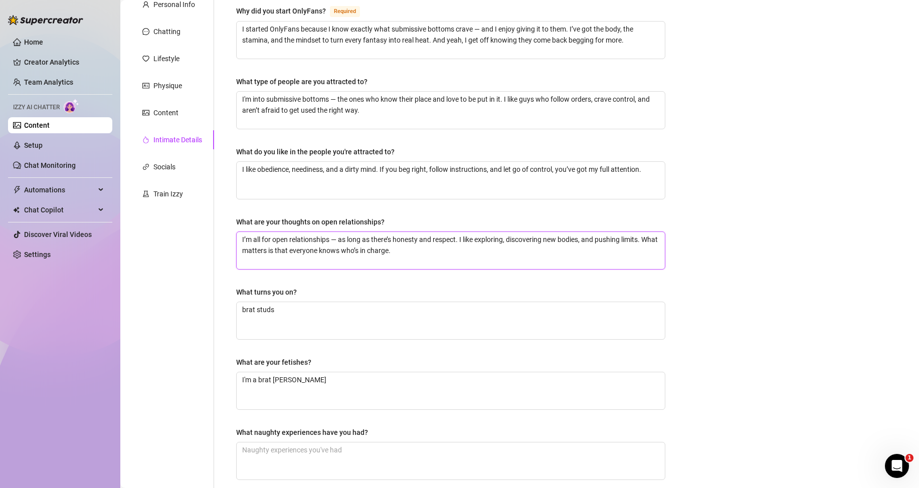
scroll to position [150, 0]
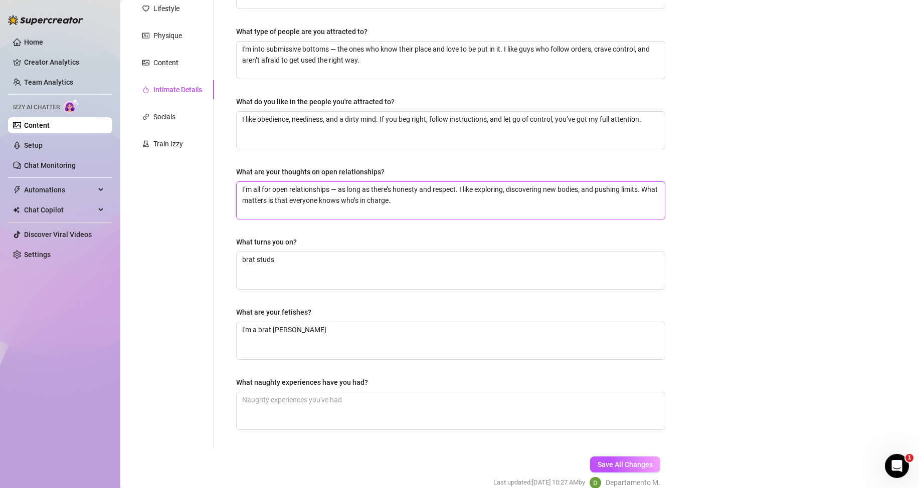
type textarea "I’m all for open relationships — as long as there’s honesty and respect. I like…"
drag, startPoint x: 235, startPoint y: 244, endPoint x: 304, endPoint y: 243, distance: 69.2
click at [304, 243] on div "Why did you start OnlyFans? Required I started OnlyFans because I know exactly …" at bounding box center [450, 197] width 449 height 504
click at [312, 272] on textarea "brat studs" at bounding box center [451, 270] width 428 height 37
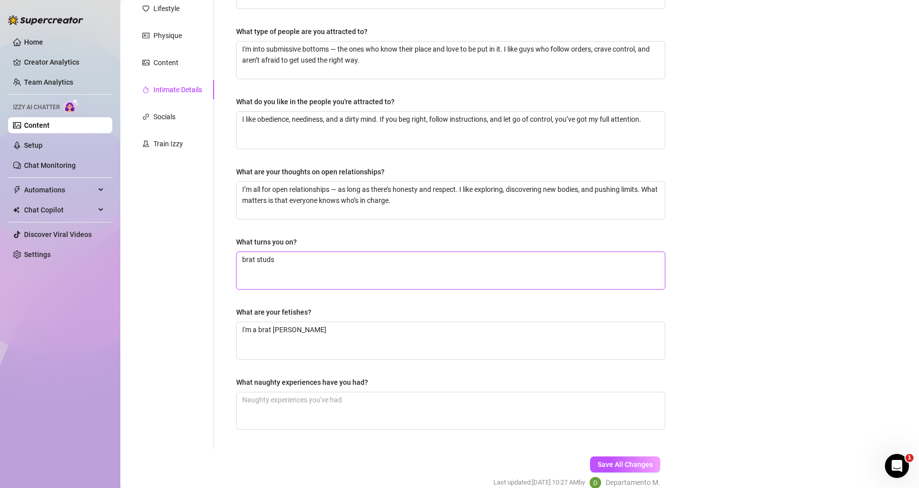
click at [312, 272] on textarea "brat studs" at bounding box center [451, 270] width 428 height 37
paste textarea "Submissive bottoms begging to be used. [PERSON_NAME] who pretend to resist but …"
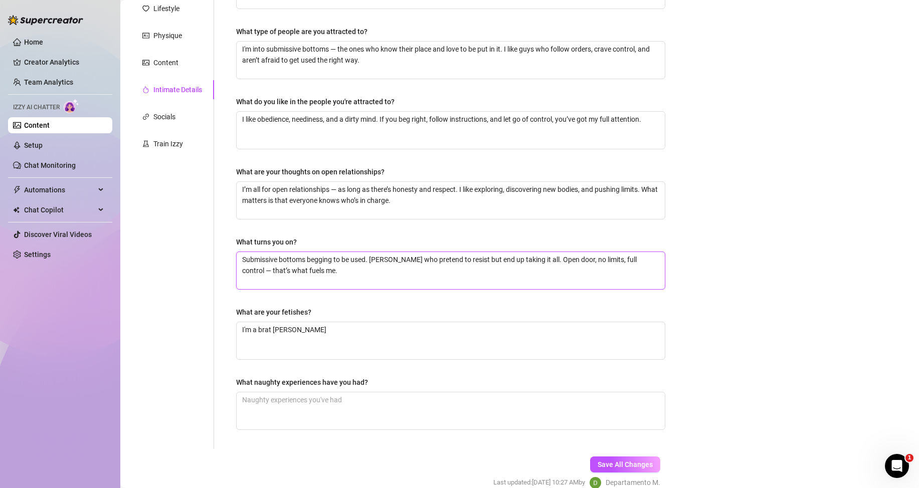
type textarea "Submissive bottoms begging to be used. [PERSON_NAME] who pretend to resist but …"
drag, startPoint x: 315, startPoint y: 315, endPoint x: 235, endPoint y: 312, distance: 80.2
click at [235, 312] on div "Why did you start OnlyFans? Required I started OnlyFans because I know exactly …" at bounding box center [450, 197] width 449 height 504
click at [342, 344] on textarea "I'm a brat [PERSON_NAME]" at bounding box center [451, 340] width 428 height 37
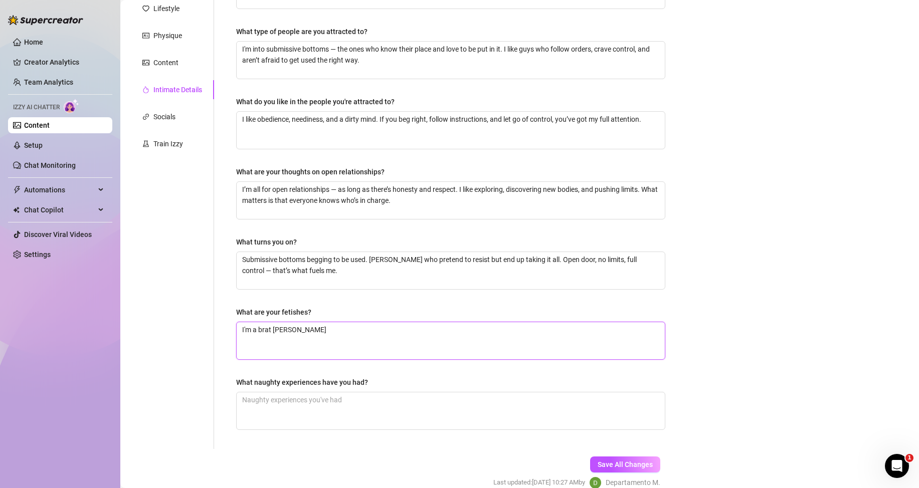
click at [342, 344] on textarea "I'm a brat [PERSON_NAME]" at bounding box center [451, 340] width 428 height 37
paste textarea "Breeding, open door, tight holes, controlling your moans, spit, rough strokes, …"
type textarea "Breeding, open door, tight holes, controlling your moans, spit, rough strokes, …"
drag, startPoint x: 372, startPoint y: 380, endPoint x: 237, endPoint y: 382, distance: 135.8
click at [237, 382] on label "What naughty experiences have you had?" at bounding box center [305, 382] width 139 height 11
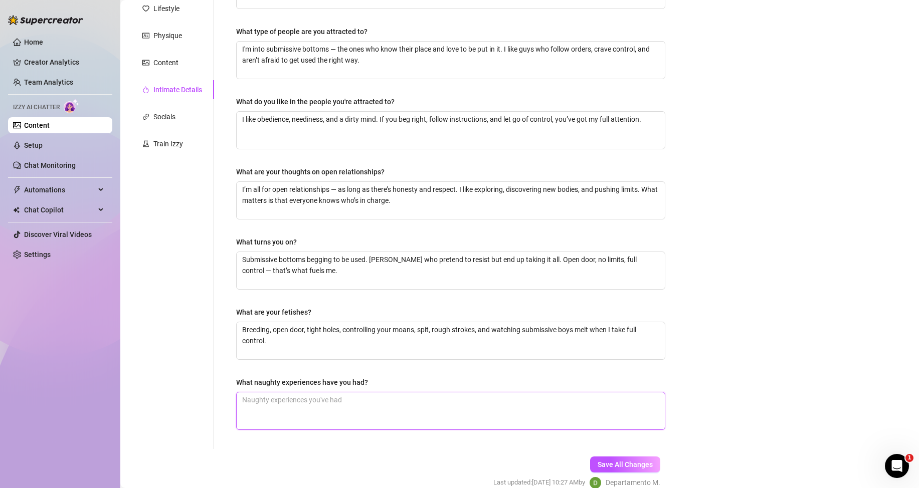
click at [382, 409] on textarea "What naughty experiences have you had?" at bounding box center [451, 410] width 428 height 37
paste textarea "I’ve bred boys in locker rooms, in hotel hallways with the door wide open, and …"
type textarea "I’ve bred boys in locker rooms, in hotel hallways with the door wide open, and …"
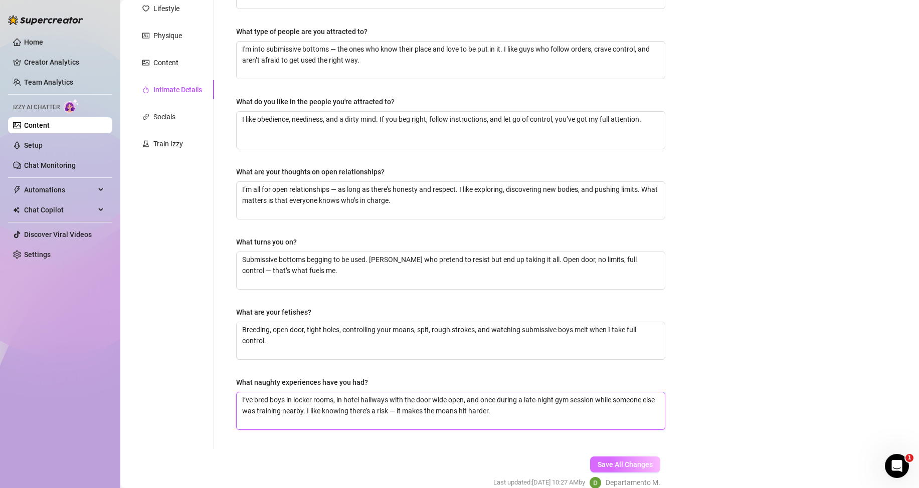
type textarea "I’ve bred boys in locker rooms, in hotel hallways with the door wide open, and …"
click at [627, 462] on span "Save All Changes" at bounding box center [624, 465] width 55 height 8
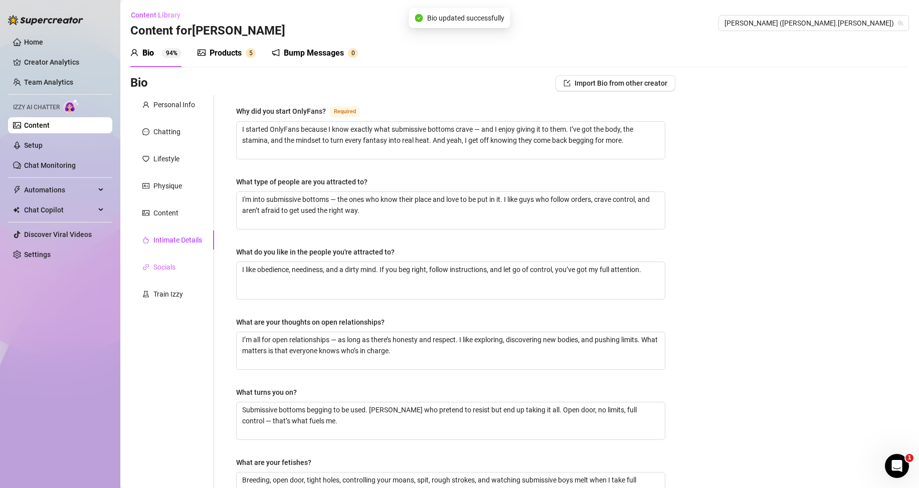
click at [169, 273] on div "Socials" at bounding box center [172, 267] width 84 height 19
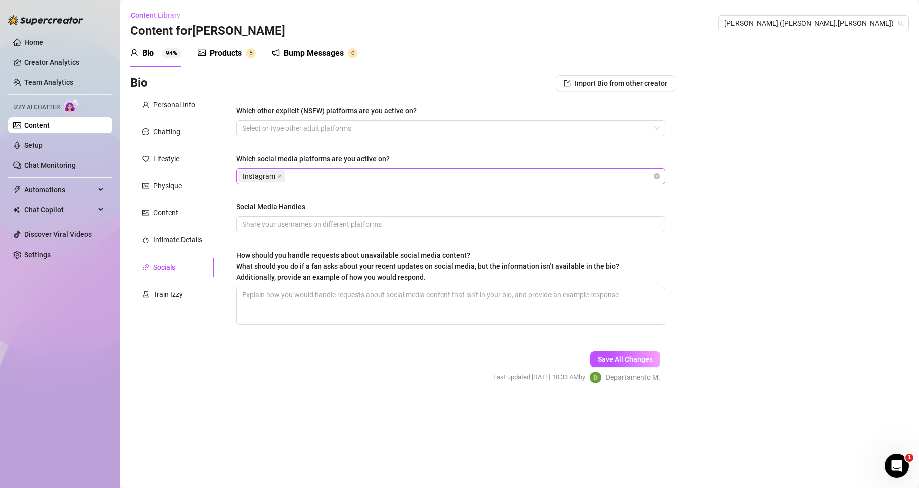
click at [304, 177] on div "Instagram" at bounding box center [445, 176] width 414 height 14
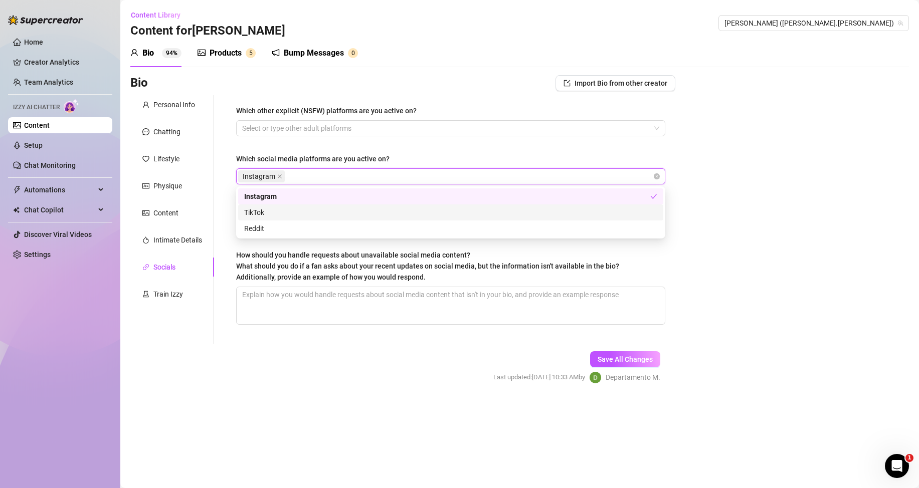
type input "x"
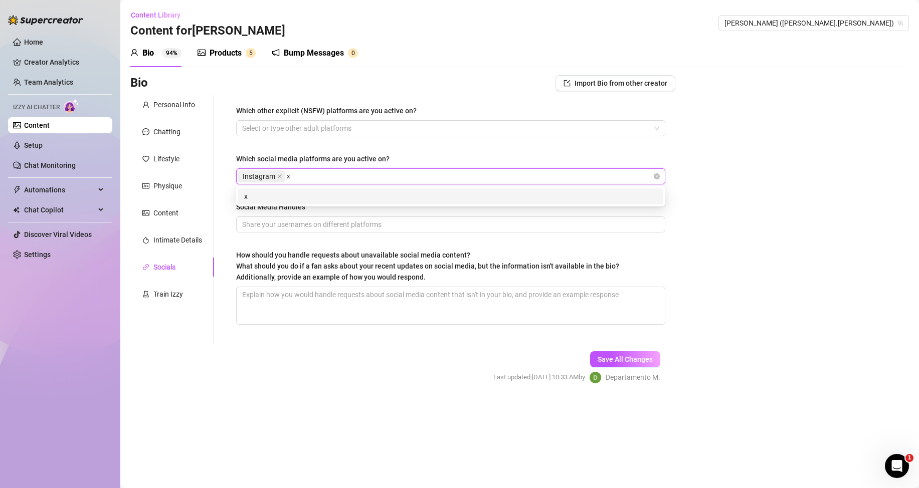
click at [269, 195] on div "x" at bounding box center [450, 196] width 413 height 11
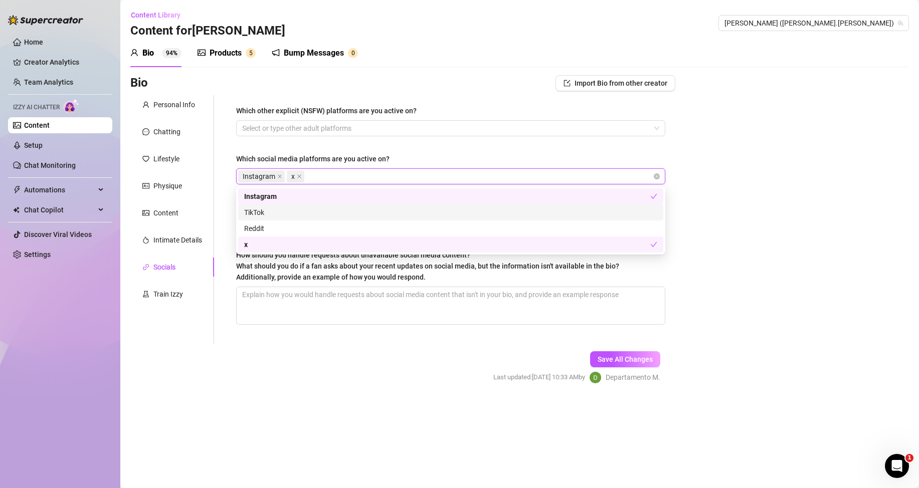
click at [220, 203] on div "Which other explicit (NSFW) platforms are you active on? Select or type other a…" at bounding box center [444, 219] width 461 height 249
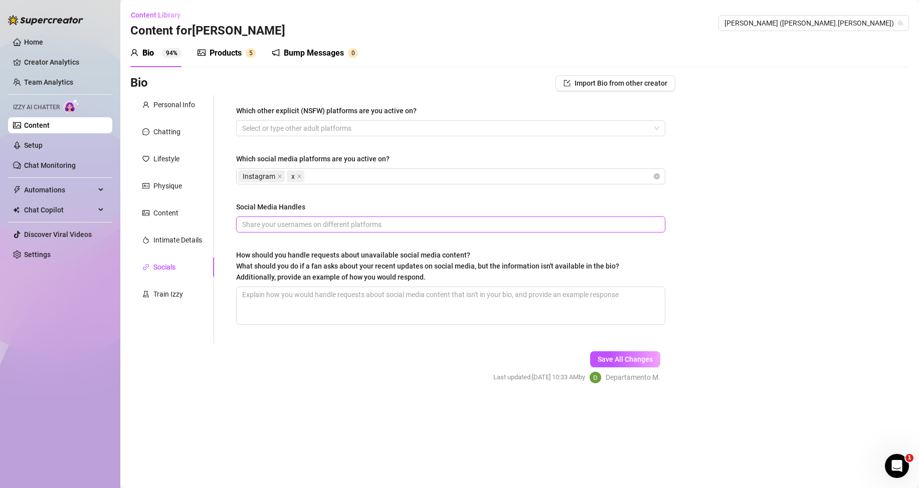
click at [300, 222] on input "Social Media Handles" at bounding box center [449, 224] width 415 height 11
paste input "Instagram: [PERSON_NAME].xxl X: NathanLWXXL"
click at [315, 226] on input "Instagram: [PERSON_NAME].xxl X: NathanLWXXL" at bounding box center [449, 224] width 415 height 11
type input "Instagram: [PERSON_NAME].xxl X: NathanLWXXL"
click at [318, 276] on span "What should you do if a fan asks about your recent updates on social media, but…" at bounding box center [427, 271] width 383 height 19
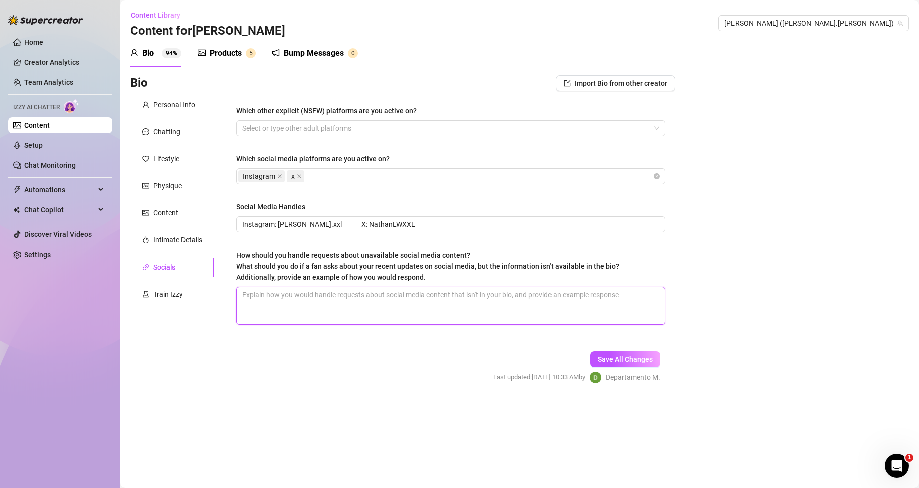
click at [318, 287] on textarea "How should you handle requests about unavailable social media content? What sho…" at bounding box center [451, 305] width 428 height 37
click at [625, 359] on span "Save All Changes" at bounding box center [624, 359] width 55 height 8
click at [296, 50] on div "Bump Messages" at bounding box center [314, 53] width 60 height 12
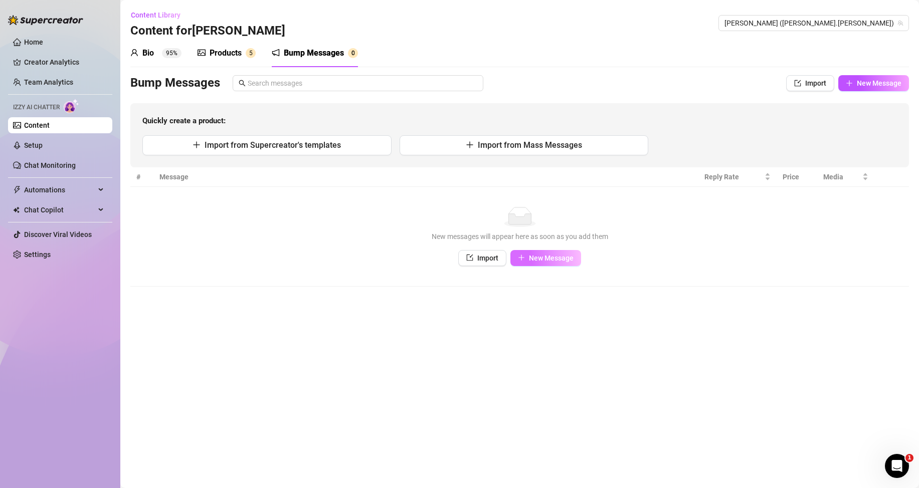
click at [540, 257] on span "New Message" at bounding box center [551, 258] width 45 height 8
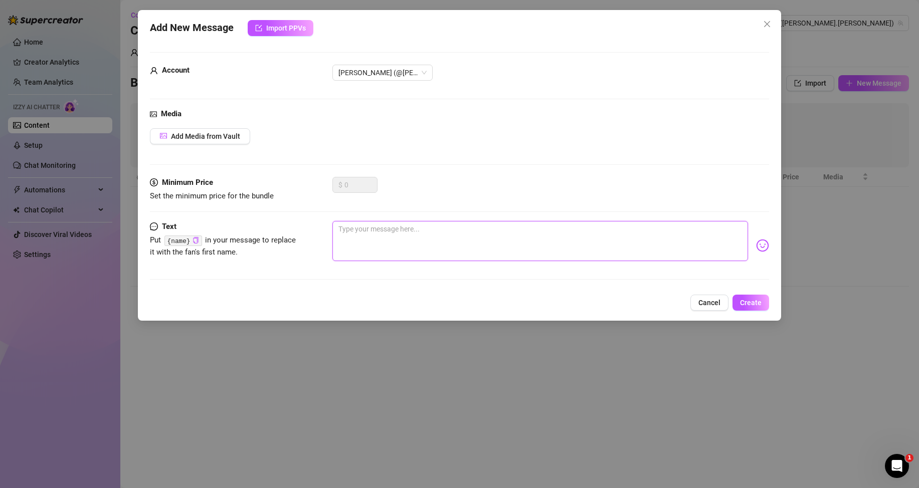
click at [662, 236] on textarea at bounding box center [539, 241] width 415 height 40
paste textarea "Just saw you online… got hard thinking about what I’d do to you right now 😈"
type textarea "Just saw you online… got hard thinking about what I’d do to you right now 😈"
click at [760, 301] on span "Create" at bounding box center [751, 303] width 22 height 8
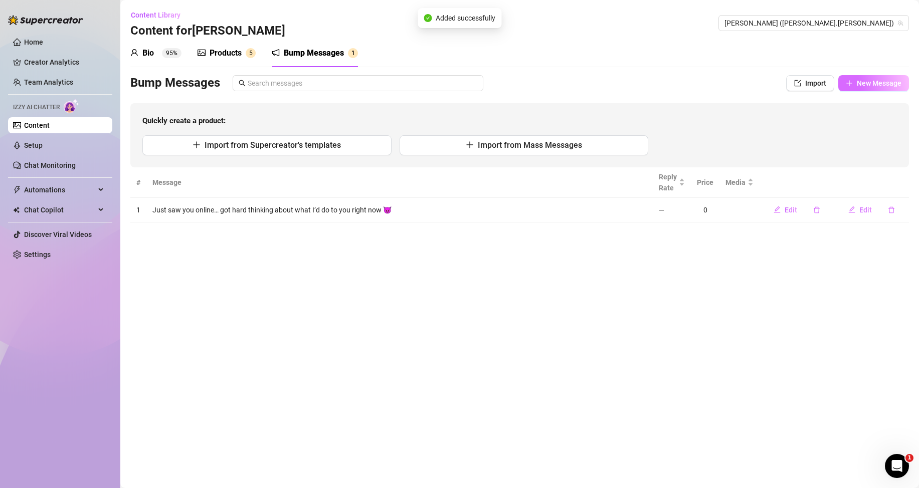
click at [892, 81] on span "New Message" at bounding box center [879, 83] width 45 height 8
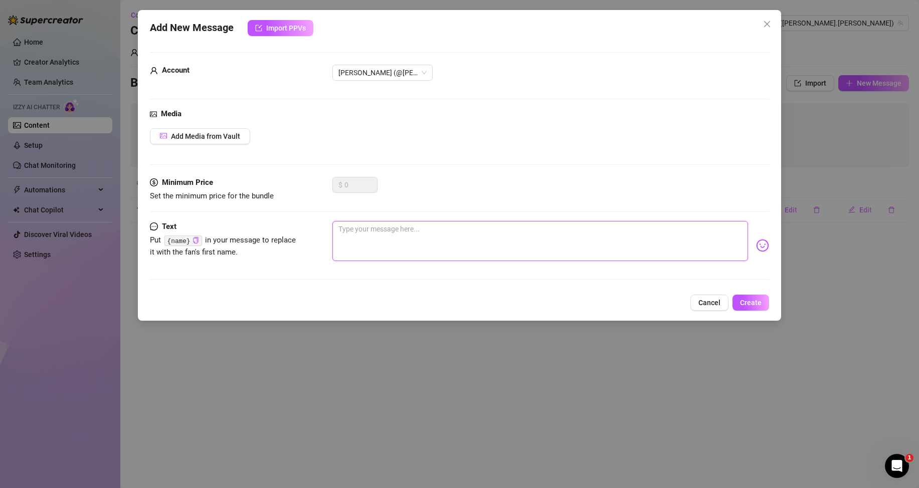
click at [651, 242] on textarea at bounding box center [539, 241] width 415 height 40
paste textarea "You’re online… that must mean you’re ready to get owned tonight 👅"
type textarea "You’re online… that must mean you’re ready to get owned tonight 👅"
click at [750, 307] on button "Create" at bounding box center [750, 303] width 37 height 16
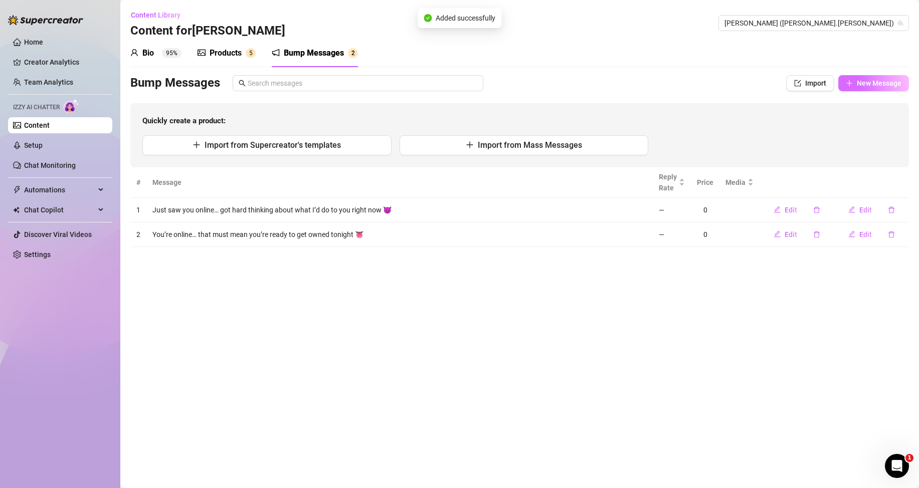
click at [872, 88] on button "New Message" at bounding box center [873, 83] width 71 height 16
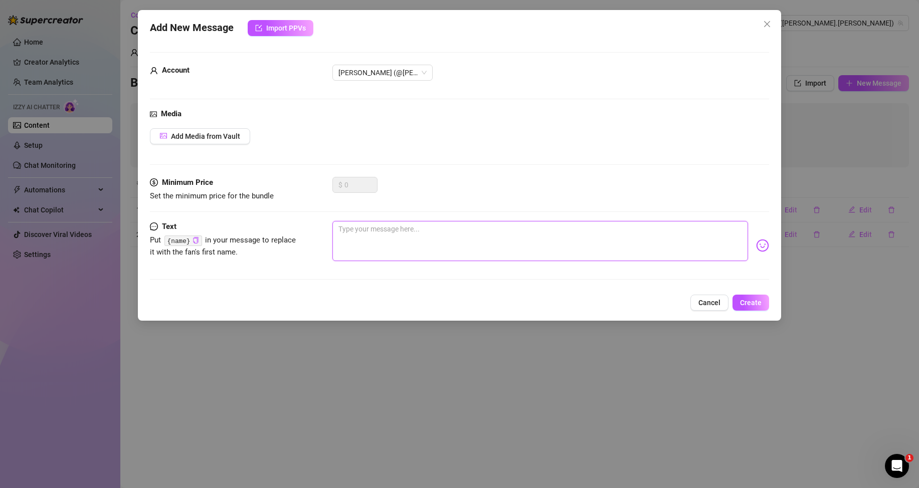
click at [667, 242] on textarea at bounding box center [539, 241] width 415 height 40
paste textarea "I’m feeling nasty right now… and you just popped up. Coincidence? I don’t think…"
type textarea "I’m feeling nasty right now… and you just popped up. Coincidence? I don’t think…"
click at [740, 303] on span "Create" at bounding box center [751, 303] width 22 height 8
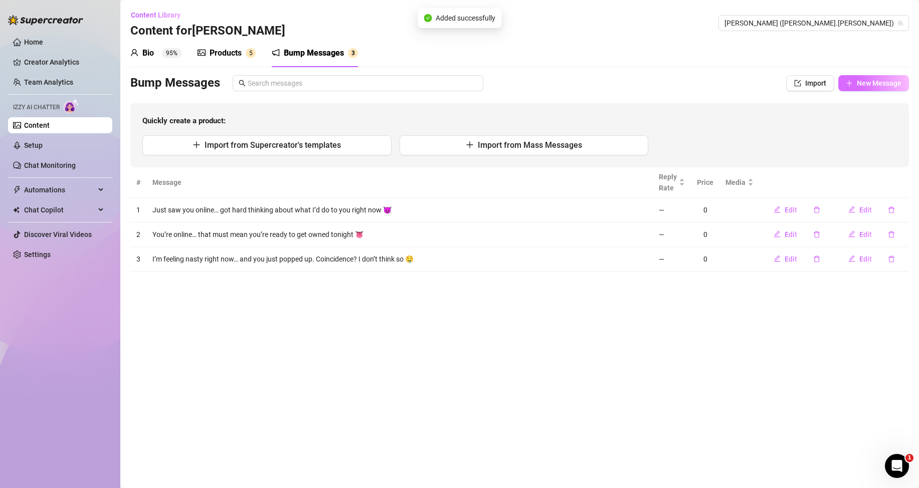
click at [880, 79] on span "New Message" at bounding box center [879, 83] width 45 height 8
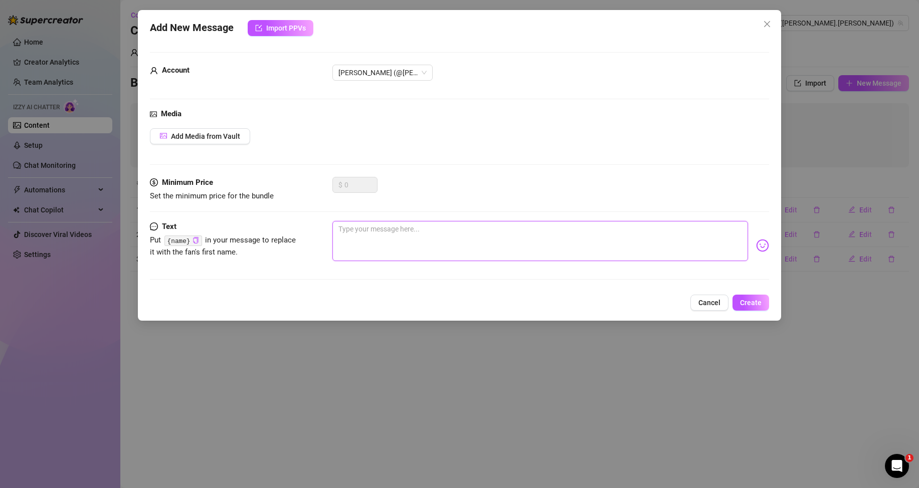
click at [673, 221] on textarea at bounding box center [539, 241] width 415 height 40
paste textarea "Mmm… what would you do if I sent you something big right now? 🍆"
type textarea "Mmm… what would you do if I sent you something big right now? 🍆"
click at [756, 300] on span "Create" at bounding box center [751, 303] width 22 height 8
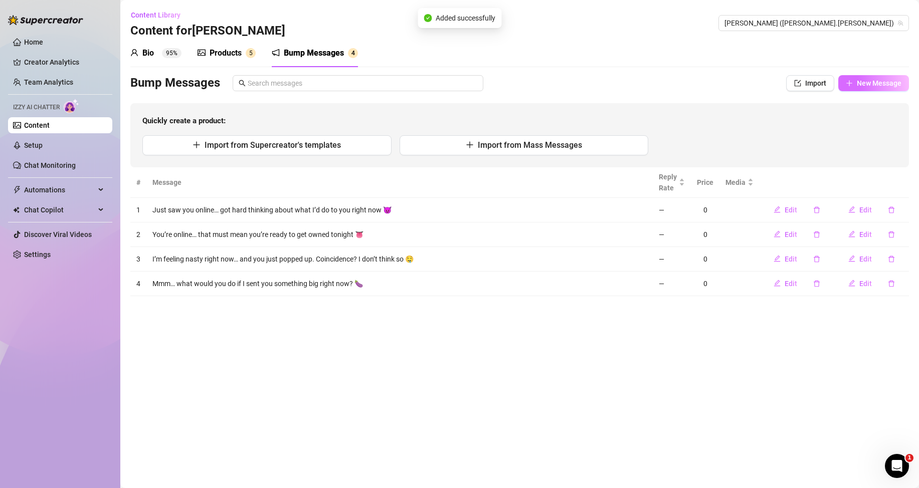
click at [855, 82] on button "New Message" at bounding box center [873, 83] width 71 height 16
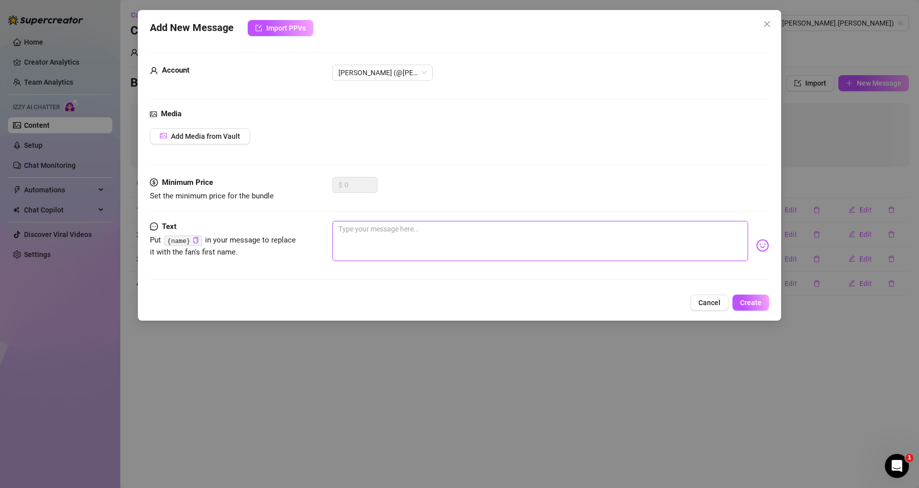
click at [610, 247] on textarea at bounding box center [539, 241] width 415 height 40
paste textarea "You caught me in the mood… wanna see what I’m working with?"
type textarea "You caught me in the mood… wanna see what I’m working with?"
click at [742, 299] on span "Create" at bounding box center [751, 303] width 22 height 8
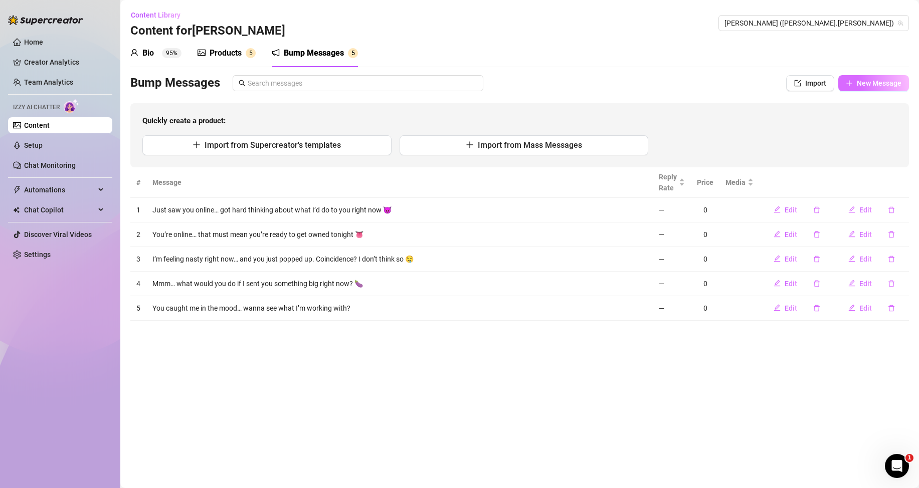
click at [862, 88] on button "New Message" at bounding box center [873, 83] width 71 height 16
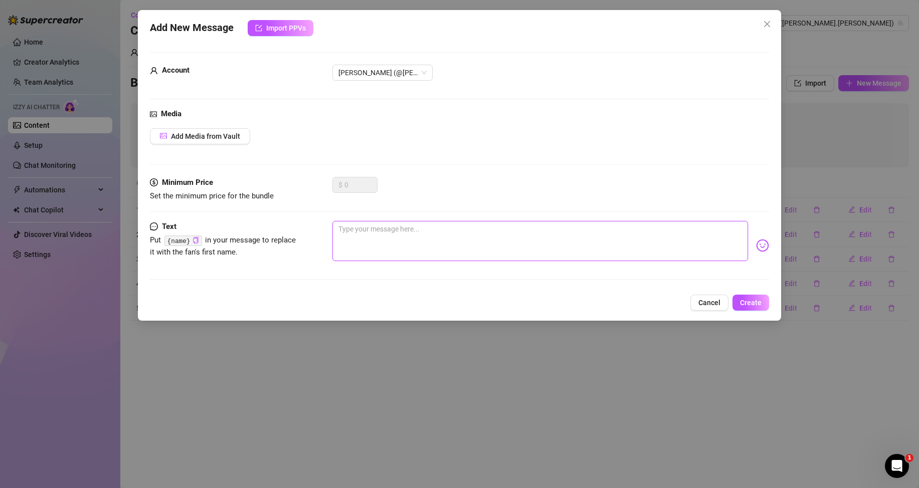
click at [470, 247] on textarea at bounding box center [539, 241] width 415 height 40
paste textarea "I just took a pic you’d beg to see… should I tease you or send it? 😏"
type textarea "I just took a pic you’d beg to see… should I tease you or send it? 😏"
click at [749, 304] on span "Create" at bounding box center [751, 303] width 22 height 8
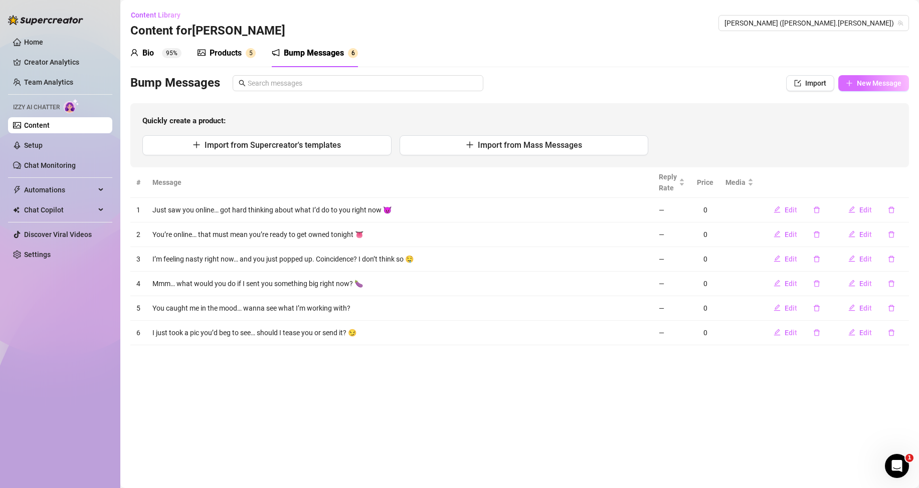
click at [857, 80] on span "New Message" at bounding box center [879, 83] width 45 height 8
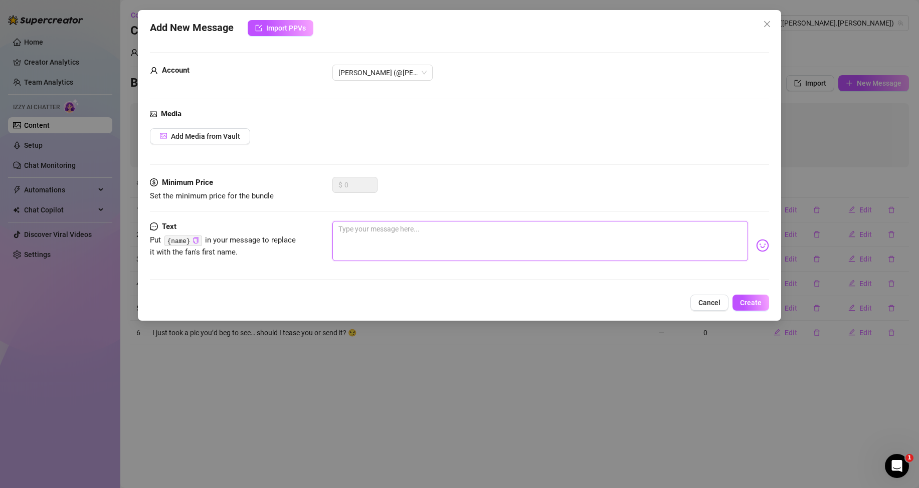
click at [475, 238] on textarea at bounding box center [539, 241] width 415 height 40
paste textarea "Big cock. Hard. Waiting for the right ass. You online for a reason"
type textarea "Big cock. Hard. Waiting for the right ass. You online for a reason"
click at [742, 299] on span "Create" at bounding box center [751, 303] width 22 height 8
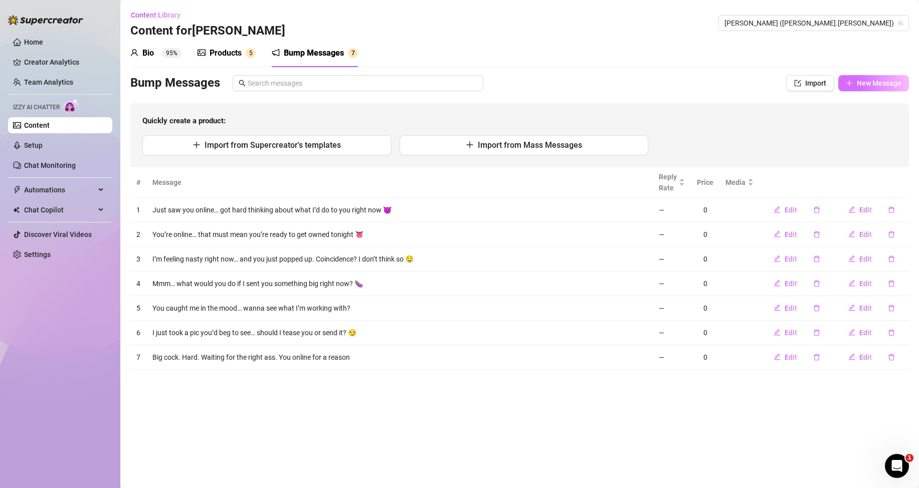
click at [890, 88] on button "New Message" at bounding box center [873, 83] width 71 height 16
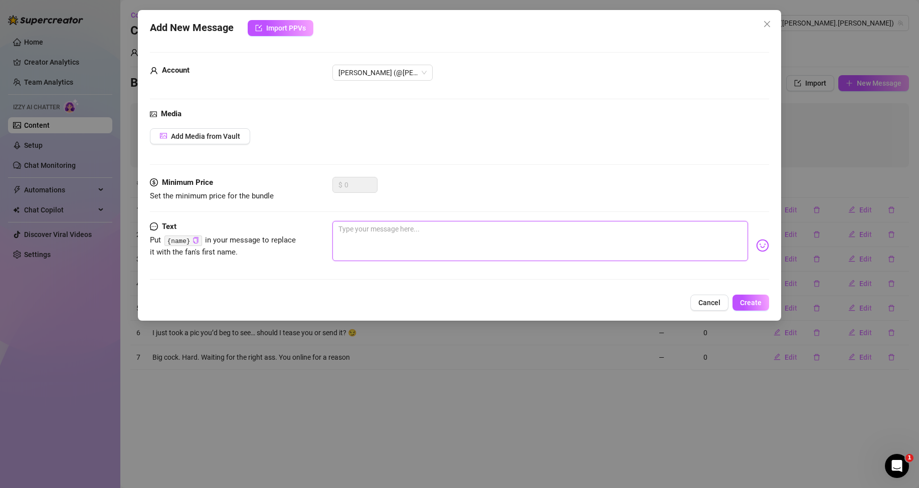
click at [623, 242] on textarea at bounding box center [539, 241] width 415 height 40
paste textarea "I’m feeling generous… wanna taste what a real man sends when he’s horny?"
type textarea "I’m feeling generous… wanna taste what a real man sends when he’s horny?"
click at [753, 304] on span "Create" at bounding box center [751, 303] width 22 height 8
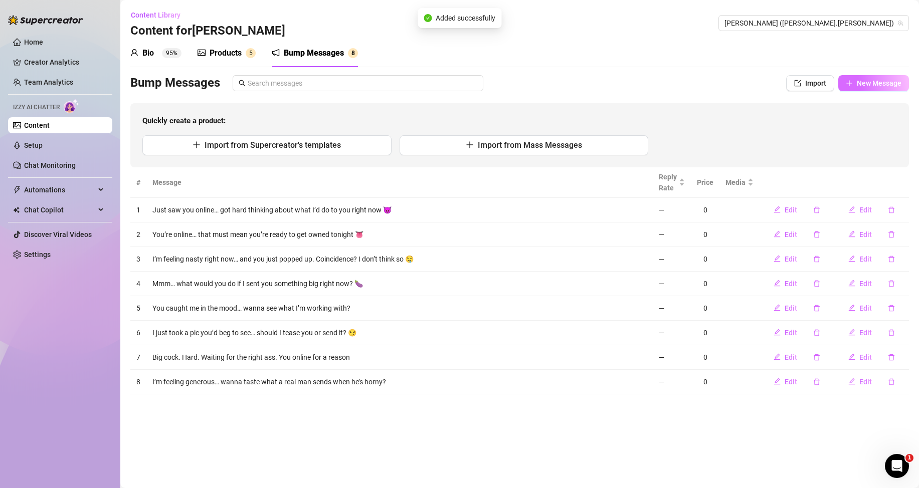
click at [879, 84] on span "New Message" at bounding box center [879, 83] width 45 height 8
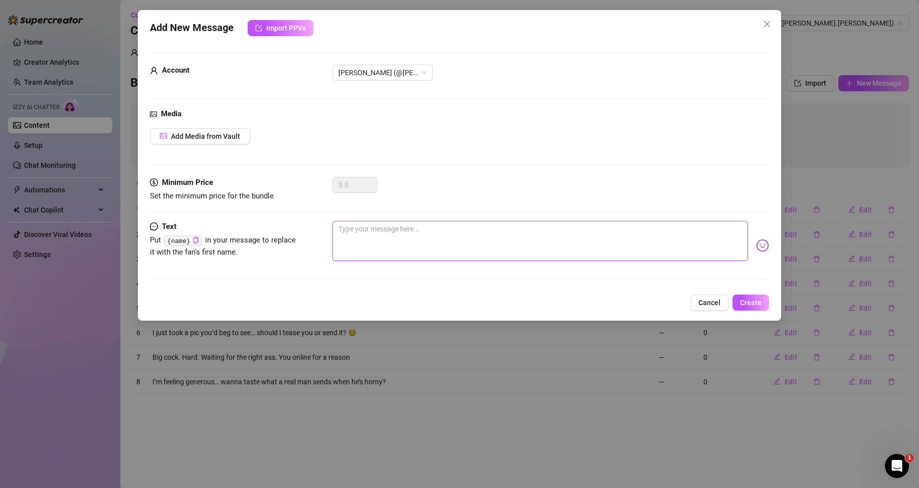
click at [615, 237] on textarea at bounding box center [539, 241] width 415 height 40
paste textarea "I was about to stroke it, but then I saw you online. Should I show you?"
type textarea "I was about to stroke it, but then I saw you online. Should I show you?"
click at [743, 302] on span "Create" at bounding box center [751, 303] width 22 height 8
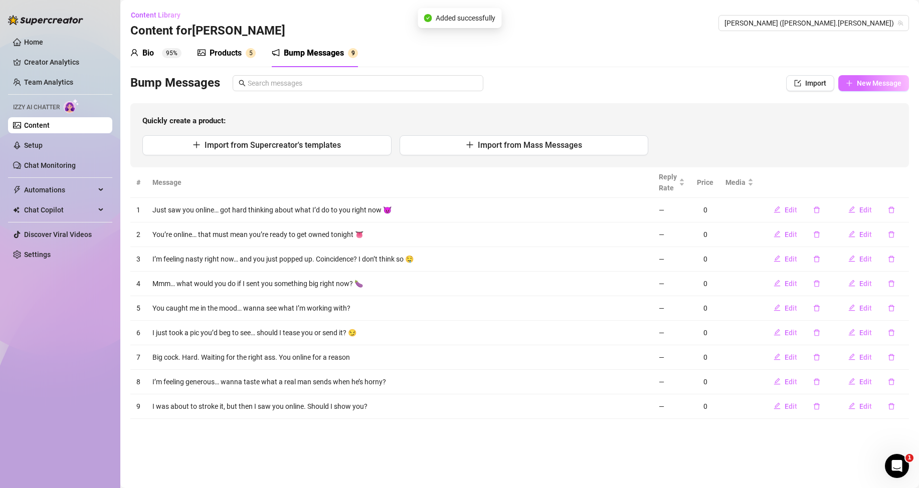
click at [884, 87] on span "New Message" at bounding box center [879, 83] width 45 height 8
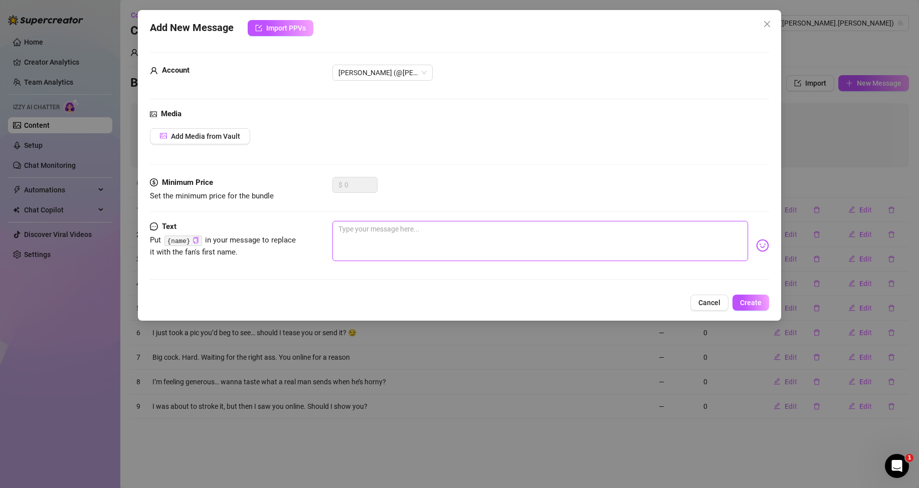
click at [681, 241] on textarea at bounding box center [539, 241] width 415 height 40
paste textarea "You look like someone who needs to be used… wanna prove me right? 🔥"
type textarea "You look like someone who needs to be used… wanna prove me right? 🔥"
click at [738, 303] on button "Create" at bounding box center [750, 303] width 37 height 16
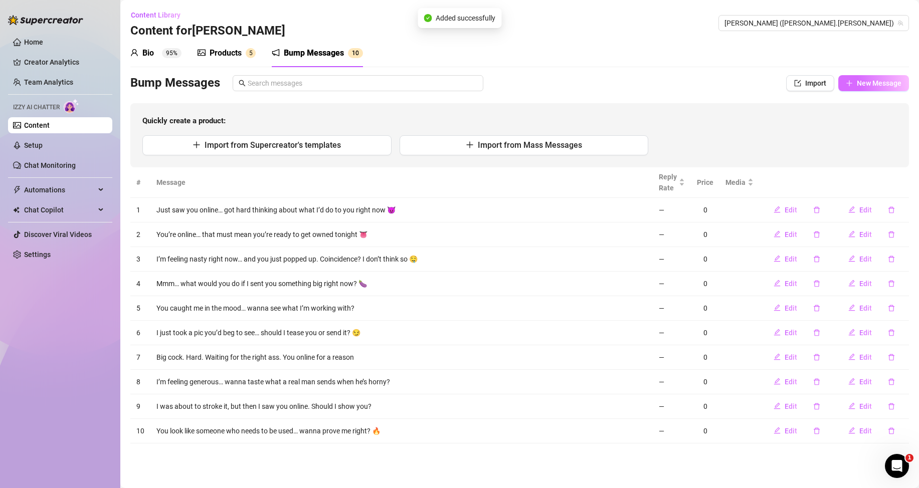
click at [885, 81] on span "New Message" at bounding box center [879, 83] width 45 height 8
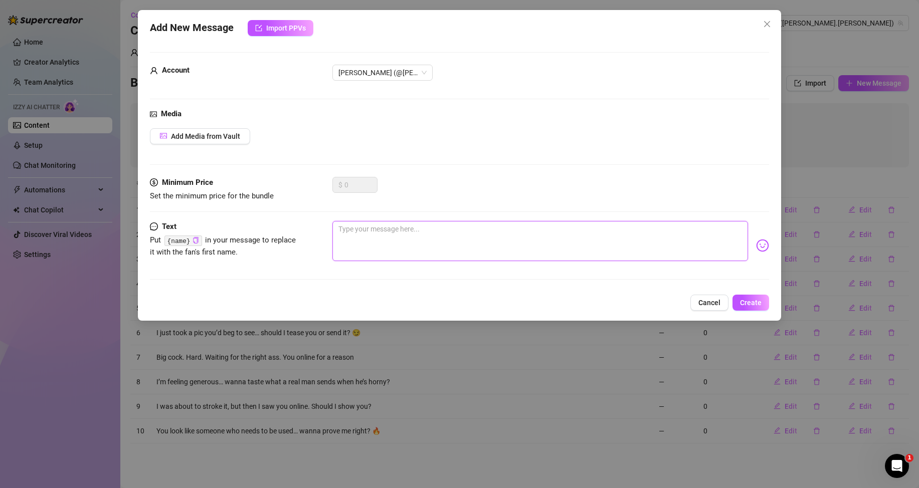
click at [676, 239] on textarea at bounding box center [539, 241] width 415 height 40
paste textarea "Don’t say you’re shy now. I’ve got something that’ll shut you up fast"
type textarea "Don’t say you’re shy now. I’ve got something that’ll shut you up fast"
click at [737, 298] on button "Create" at bounding box center [750, 303] width 37 height 16
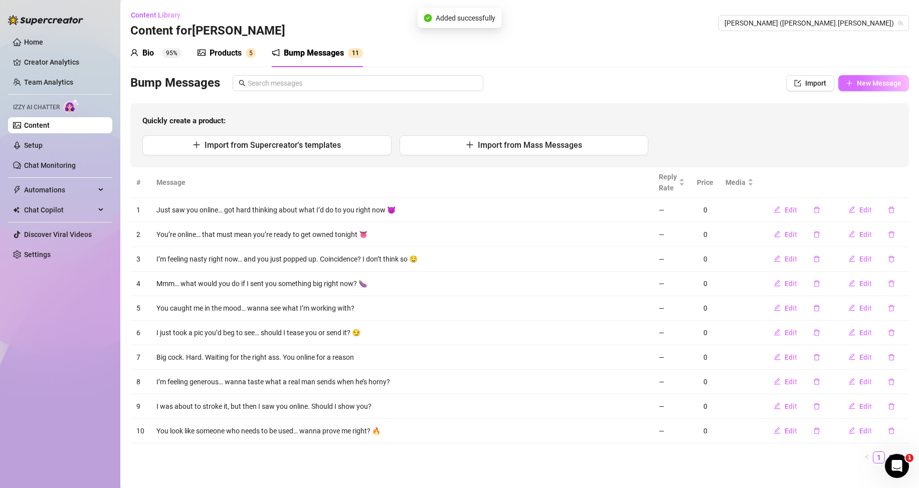
click at [867, 86] on span "New Message" at bounding box center [879, 83] width 45 height 8
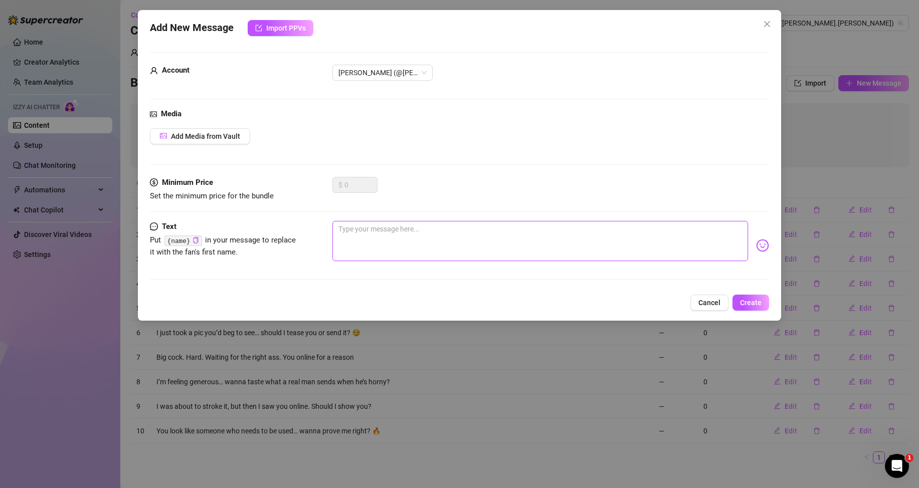
click at [643, 231] on textarea at bounding box center [539, 241] width 415 height 40
paste textarea "Only one thing on my mind when I see you online… want a preview?"
type textarea "Only one thing on my mind when I see you online… want a preview?"
click at [750, 301] on span "Create" at bounding box center [751, 303] width 22 height 8
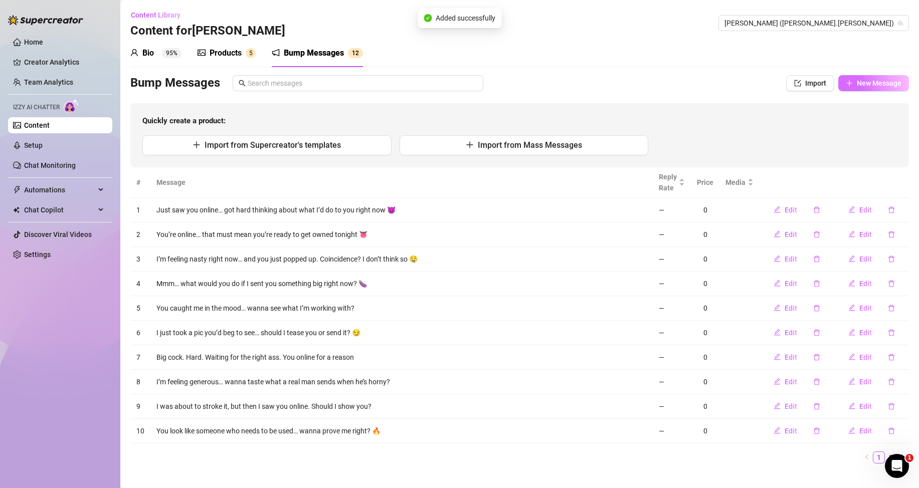
click at [878, 90] on button "New Message" at bounding box center [873, 83] width 71 height 16
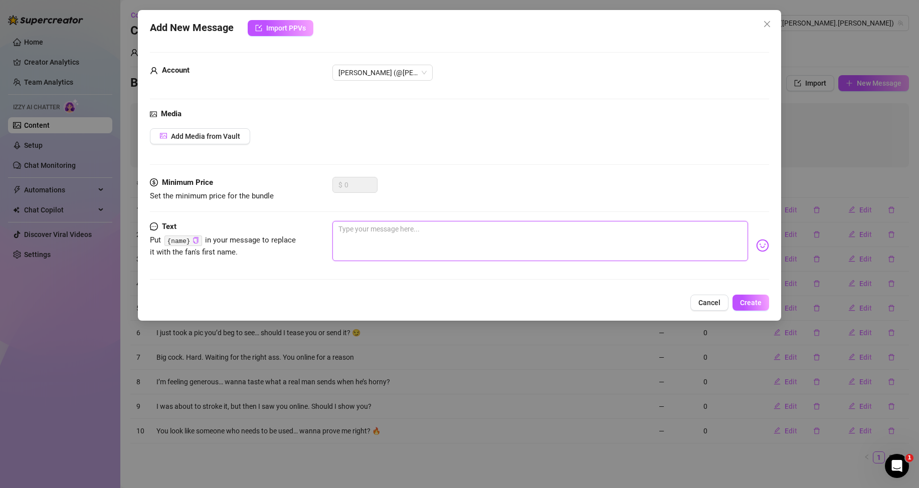
click at [665, 241] on textarea at bounding box center [539, 241] width 415 height 40
paste textarea "Fuck. I’m leaking already just thinking about using you"
type textarea "Fuck. I’m leaking already just thinking about using you"
click at [627, 261] on div "Fuck. I’m leaking already just thinking about using you" at bounding box center [550, 245] width 437 height 49
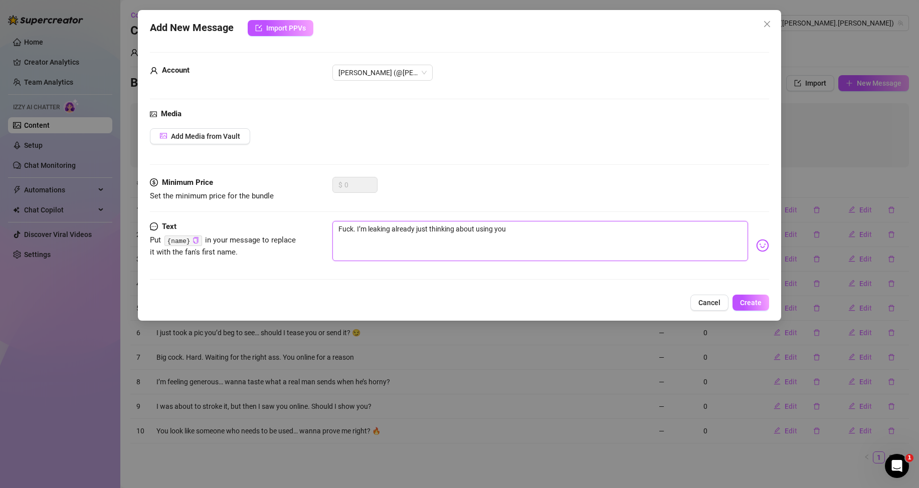
click at [581, 242] on textarea "Fuck. I’m leaking already just thinking about using you" at bounding box center [539, 241] width 415 height 40
paste textarea "😩"
type textarea "Fuck. I’m leaking already just thinking about using you 😩"
click at [741, 297] on button "Create" at bounding box center [750, 303] width 37 height 16
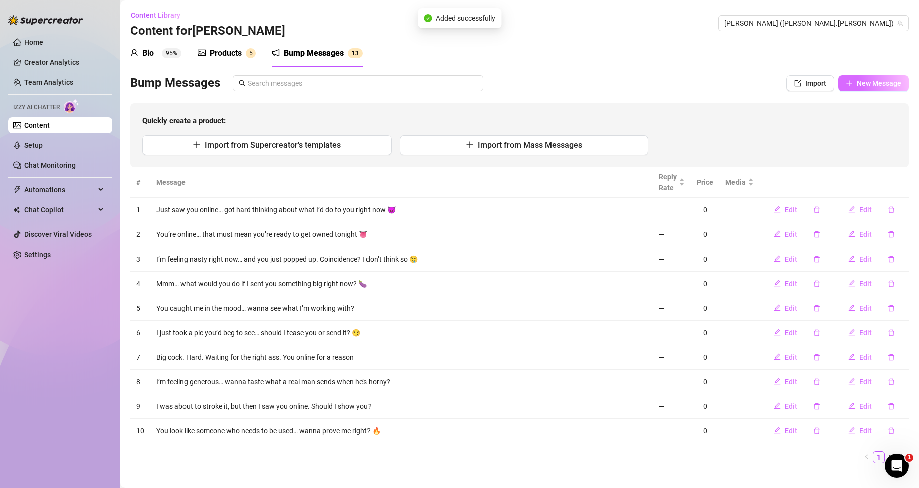
click at [858, 86] on span "New Message" at bounding box center [879, 83] width 45 height 8
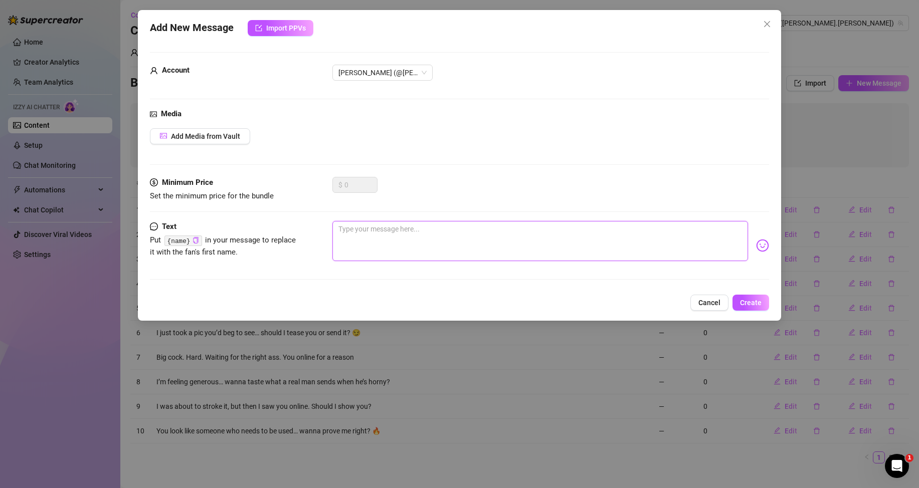
click at [701, 238] on textarea at bounding box center [539, 241] width 415 height 40
paste textarea "If you knew what I’m doing with my hand right now, you’d be begging for it."
type textarea "If you knew what I’m doing with my hand right now, you’d be begging for it."
click at [744, 306] on span "Create" at bounding box center [751, 303] width 22 height 8
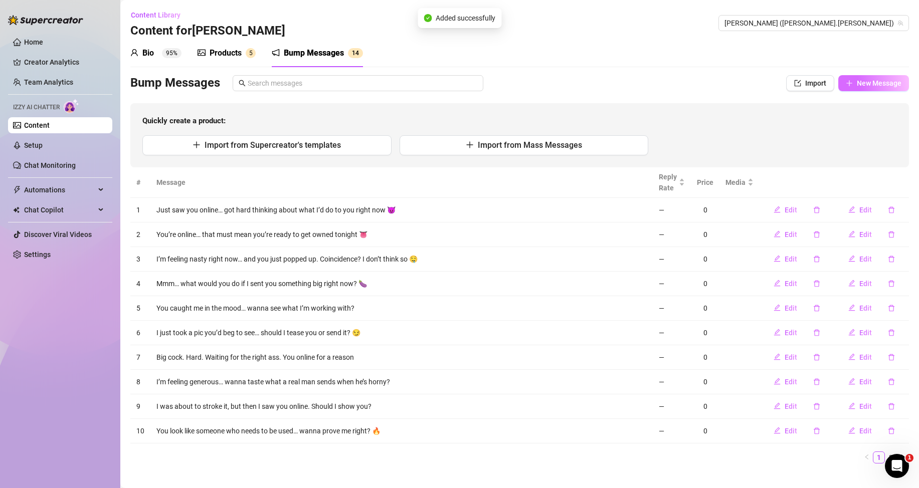
click at [860, 82] on span "New Message" at bounding box center [879, 83] width 45 height 8
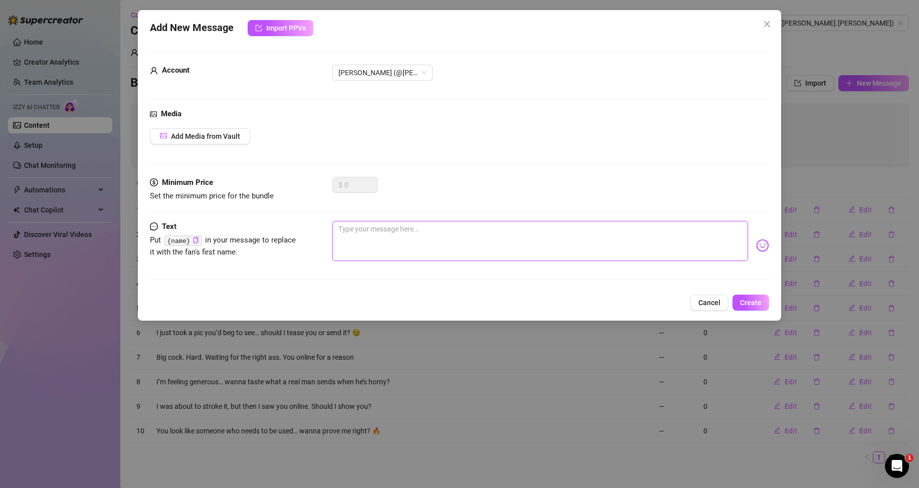
click at [697, 243] on textarea at bounding box center [539, 241] width 415 height 40
paste textarea "You ready to get teased, owned, and drained? Because I’m in the mood"
type textarea "You ready to get teased, owned, and drained? Because I’m in the mood"
click at [745, 302] on span "Create" at bounding box center [751, 303] width 22 height 8
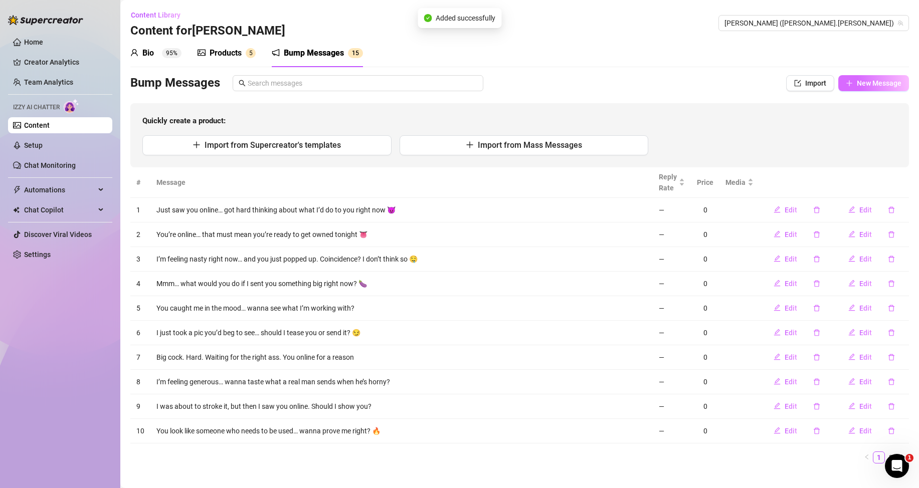
click at [864, 85] on span "New Message" at bounding box center [879, 83] width 45 height 8
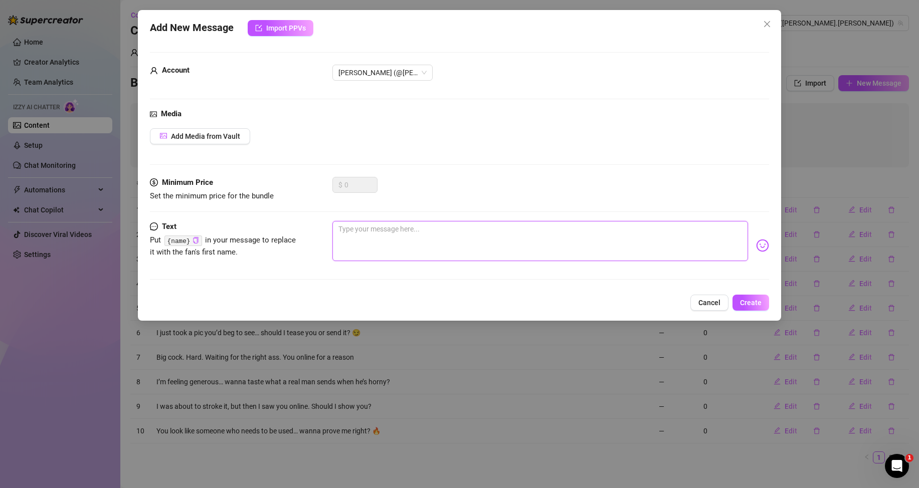
click at [662, 234] on textarea at bounding box center [539, 241] width 415 height 40
paste textarea "I’m stroking slow, just thinking about your face when I slide in."
type textarea "I’m stroking slow, just thinking about your face when I slide in."
click at [738, 308] on button "Create" at bounding box center [750, 303] width 37 height 16
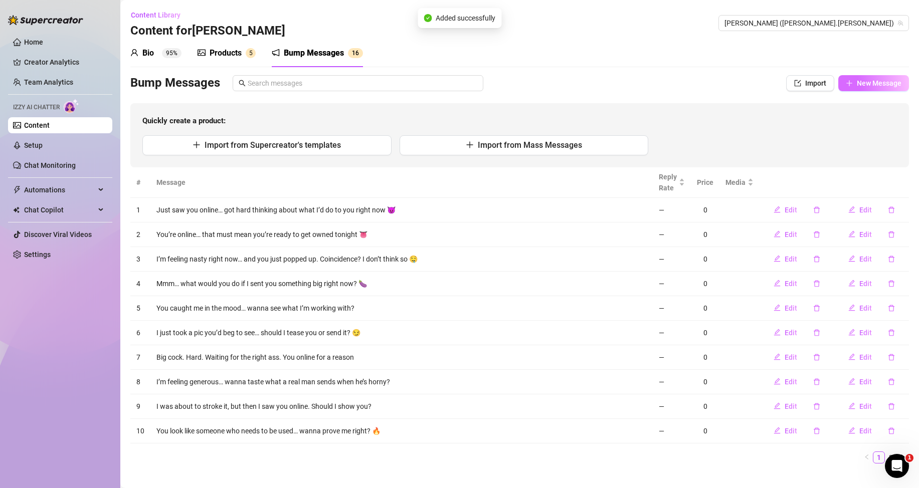
click at [875, 82] on span "New Message" at bounding box center [879, 83] width 45 height 8
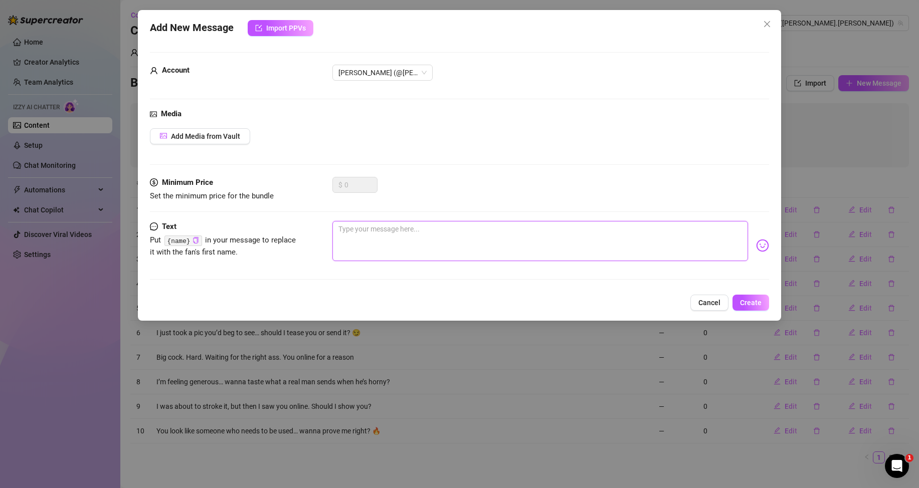
click at [652, 241] on textarea at bounding box center [539, 241] width 415 height 40
paste textarea "Wanna see how deep I can go? Or are you just here to look?"
type textarea "Wanna see how deep I can go? Or are you just here to look?"
click at [742, 304] on span "Create" at bounding box center [751, 303] width 22 height 8
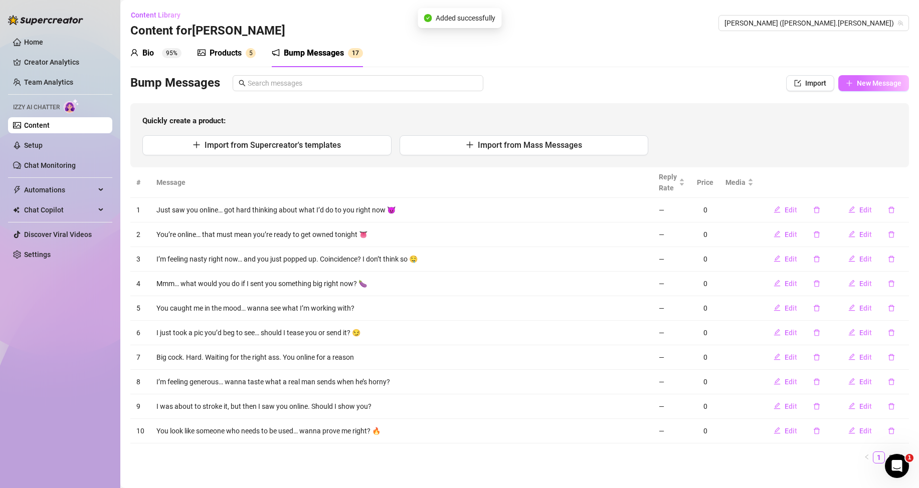
click at [857, 85] on span "New Message" at bounding box center [879, 83] width 45 height 8
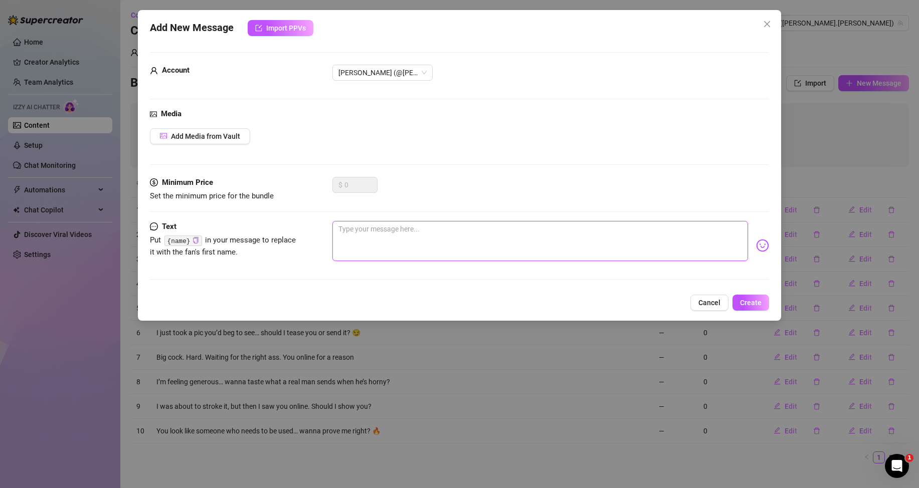
click at [612, 238] on textarea at bounding box center [539, 241] width 415 height 40
paste textarea "Bet you can’t handle what I’ve got for you… wanna try?"
type textarea "Bet you can’t handle what I’ve got for you… wanna try?"
click at [752, 307] on button "Create" at bounding box center [750, 303] width 37 height 16
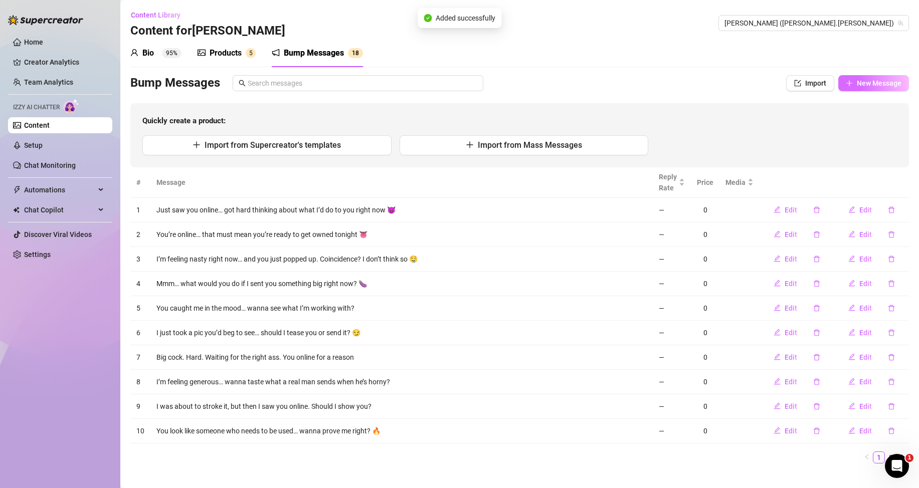
click at [855, 89] on button "New Message" at bounding box center [873, 83] width 71 height 16
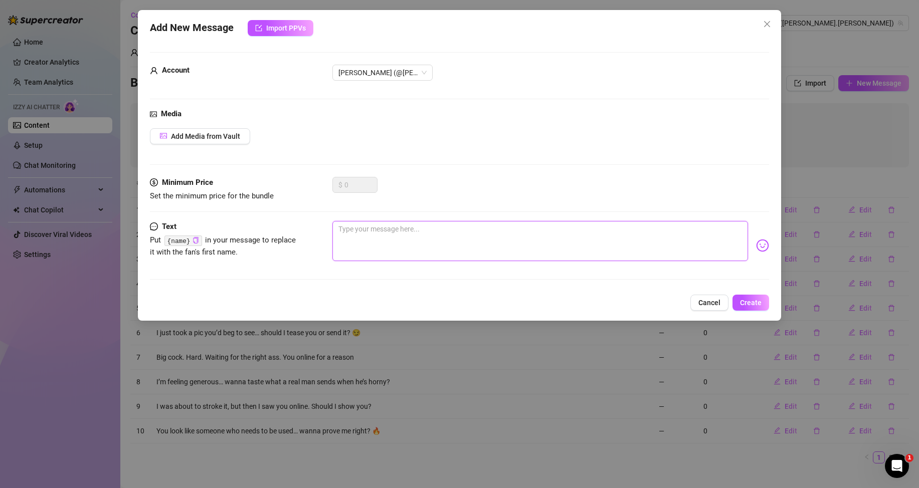
click at [639, 241] on textarea at bounding box center [539, 241] width 415 height 40
paste textarea "I don’t usually share this… but you being online got me wild"
type textarea "I don’t usually share this… but you being online got me wild"
click at [617, 237] on textarea "I don’t usually share this… but you being online got me wild" at bounding box center [539, 241] width 415 height 40
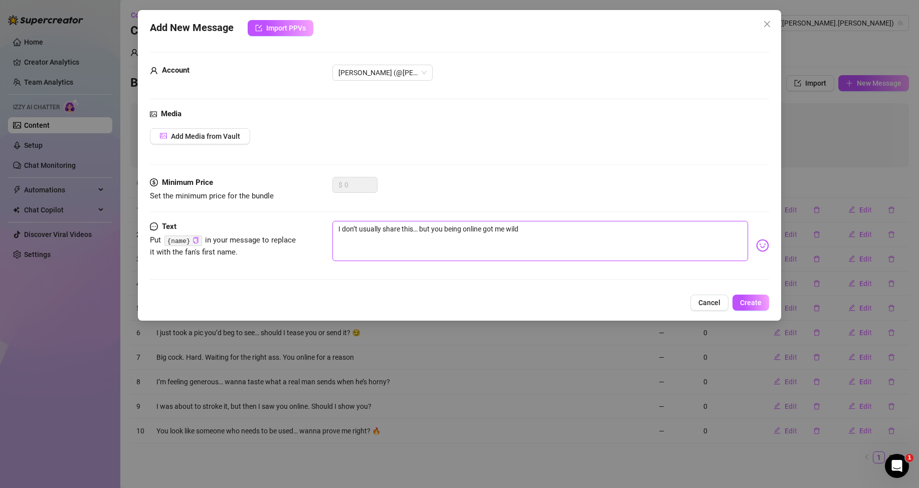
paste textarea "🥵"
type textarea "I don’t usually share this… but you being online got me wild 🥵"
click at [754, 299] on span "Create" at bounding box center [751, 303] width 22 height 8
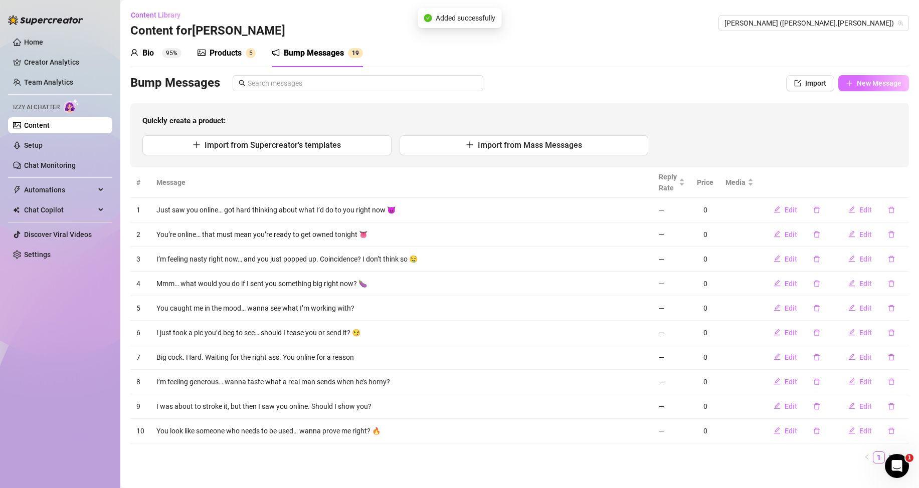
click at [857, 85] on span "New Message" at bounding box center [879, 83] width 45 height 8
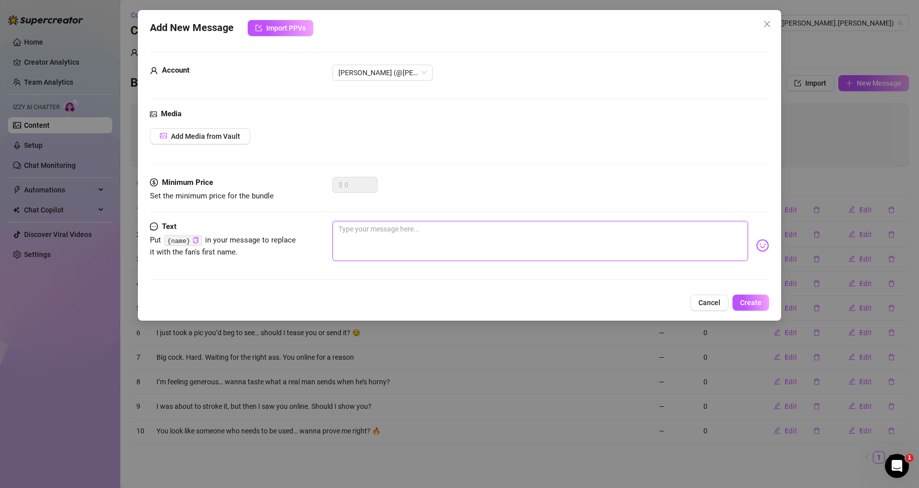
click at [630, 229] on textarea at bounding box center [539, 241] width 415 height 40
paste textarea "You’re online. I’m horny. I’ve got something thick and wet for you. Let’s talk."
type textarea "You’re online. I’m horny. I’ve got something thick and wet for you. Let’s talk."
click at [743, 304] on span "Create" at bounding box center [751, 303] width 22 height 8
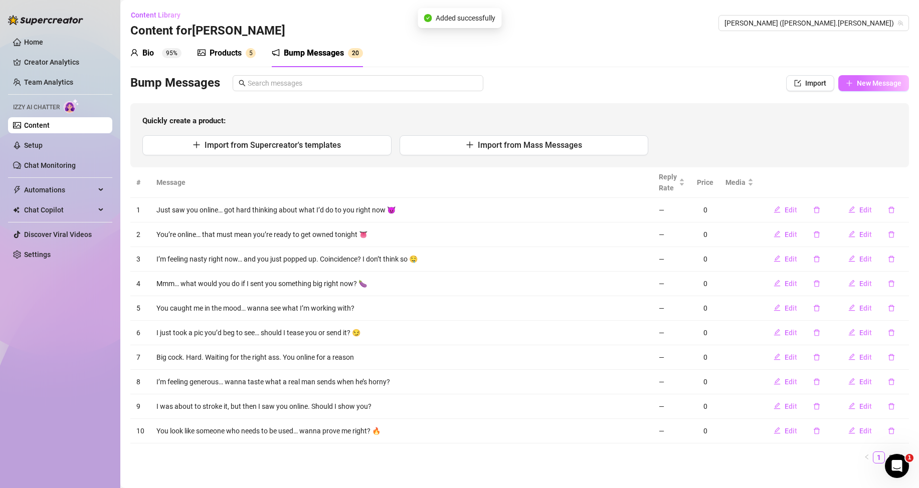
click at [862, 82] on span "New Message" at bounding box center [879, 83] width 45 height 8
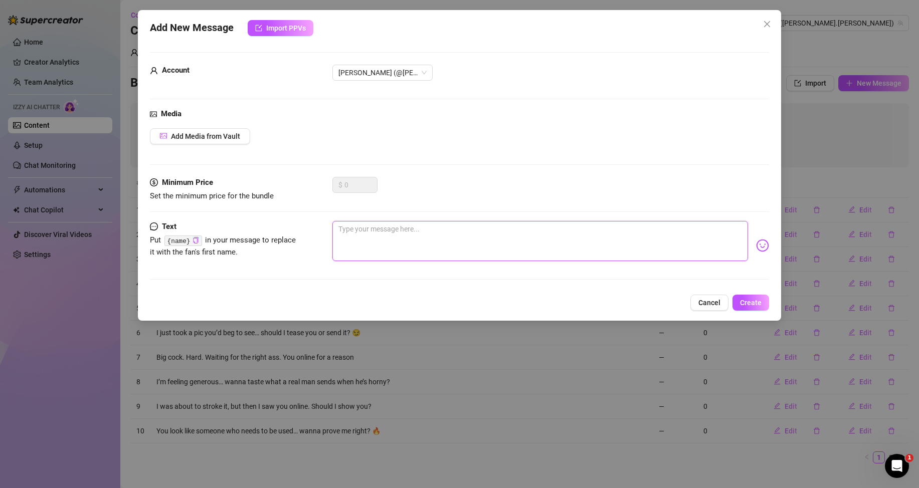
click at [659, 244] on textarea at bounding box center [539, 241] width 415 height 40
paste textarea "You online again? Must be craving this big dick 🥵"
type textarea "You online again? Must be craving this big dick 🥵"
click at [749, 300] on span "Create" at bounding box center [751, 303] width 22 height 8
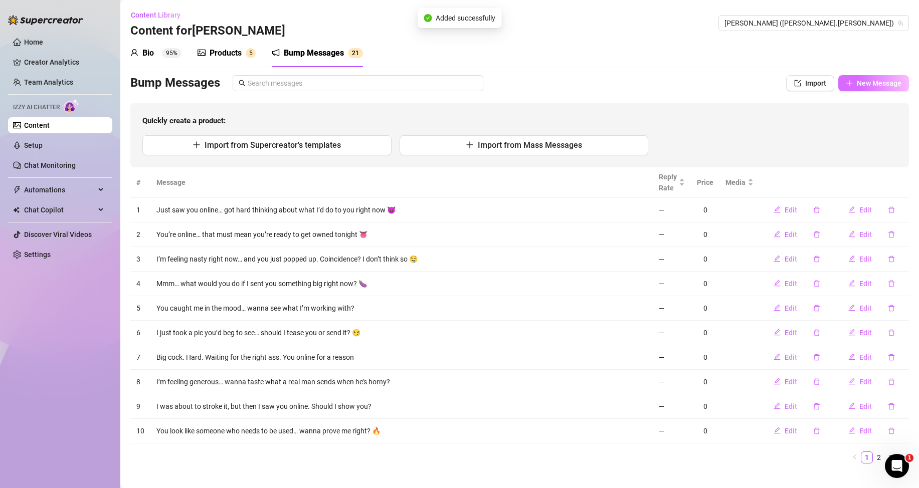
click at [848, 83] on button "New Message" at bounding box center [873, 83] width 71 height 16
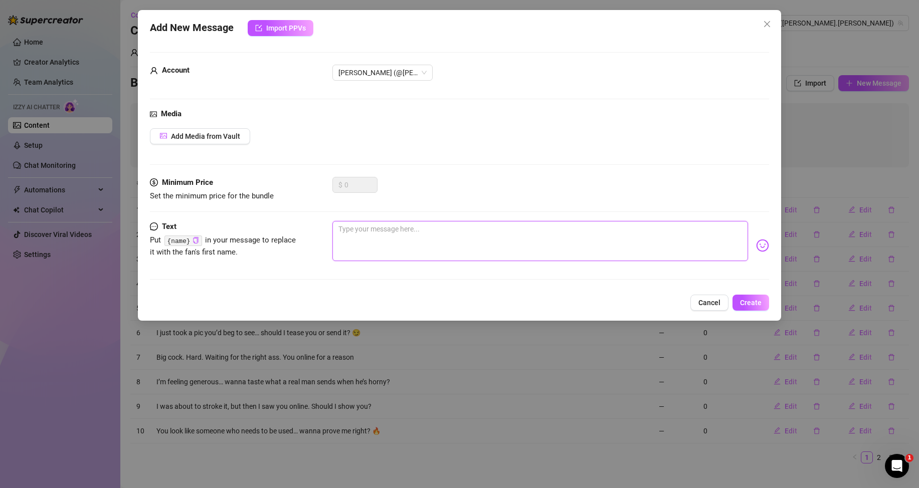
click at [661, 248] on textarea at bounding box center [539, 241] width 415 height 40
paste textarea "I’ve got a surprise between my legs… you ready for it?"
type textarea "I’ve got a surprise between my legs… you ready for it?"
click at [744, 299] on span "Create" at bounding box center [751, 303] width 22 height 8
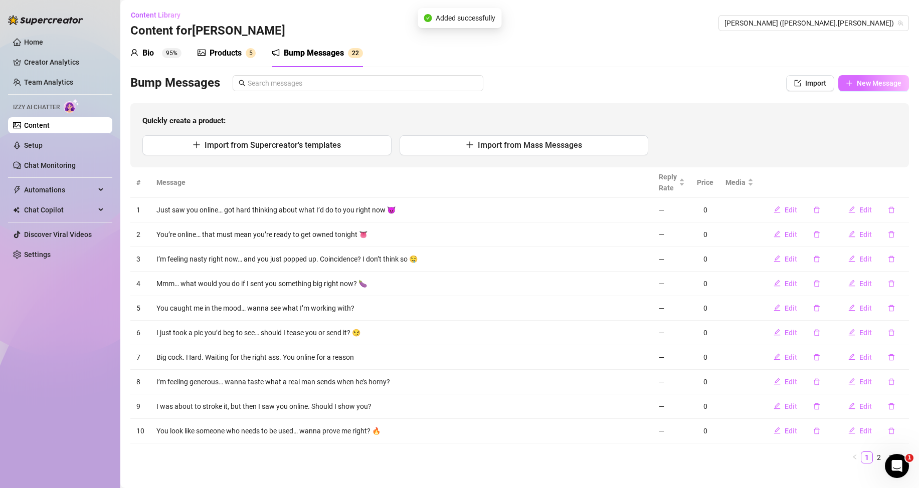
click at [847, 79] on button "New Message" at bounding box center [873, 83] width 71 height 16
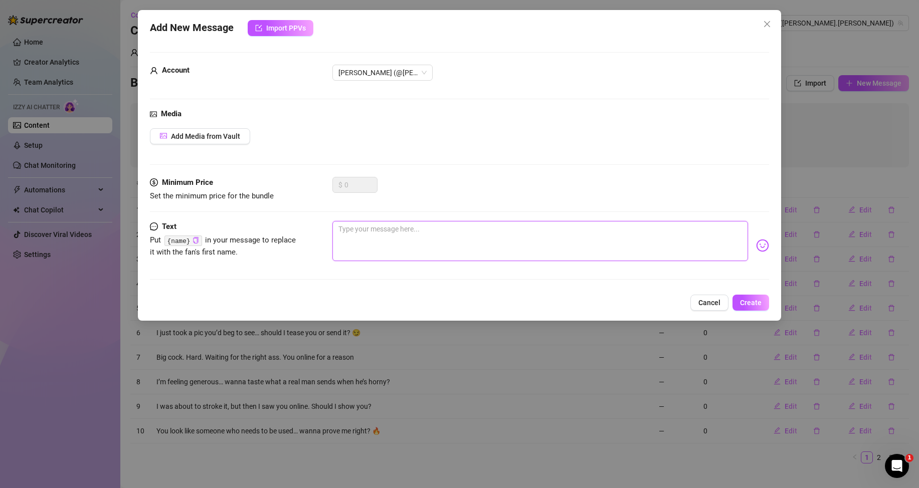
click at [630, 240] on textarea at bounding box center [539, 241] width 415 height 40
paste textarea "You always show up when I’m throbbing hard. Wanna see why?"
type textarea "You always show up when I’m throbbing hard. Wanna see why?"
click at [758, 304] on span "Create" at bounding box center [751, 303] width 22 height 8
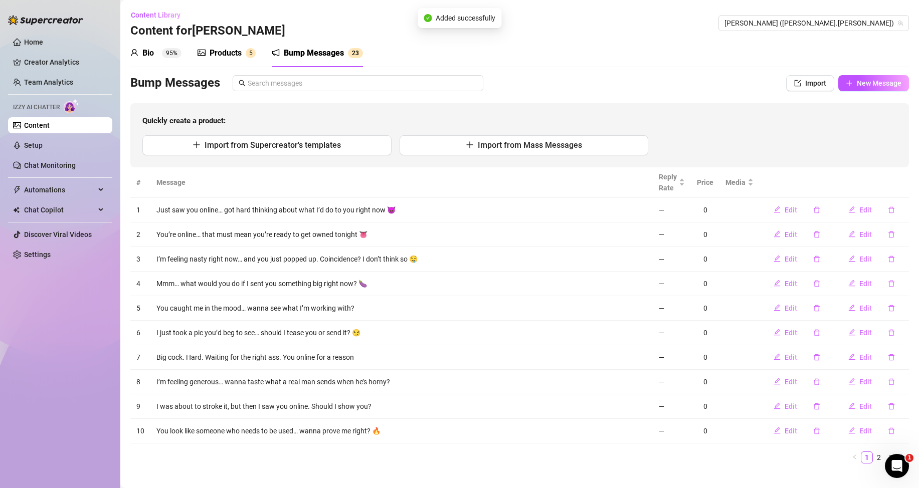
click at [865, 93] on div "Bump Messages Import New Message Quickly create a product: Import from Supercre…" at bounding box center [519, 121] width 778 height 92
click at [864, 88] on button "New Message" at bounding box center [873, 83] width 71 height 16
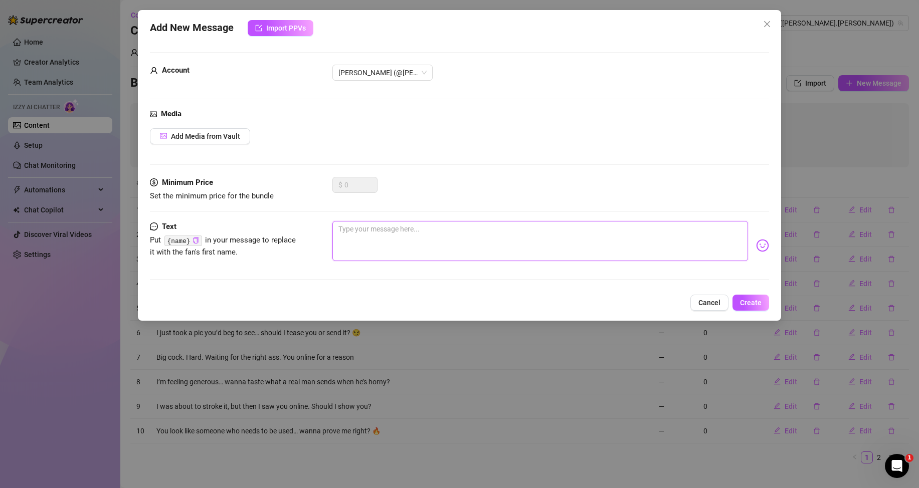
click at [703, 227] on textarea at bounding box center [539, 241] width 415 height 40
paste textarea "This cock doesn’t stroke itself… wanna take control?"
type textarea "This cock doesn’t stroke itself… wanna take control?"
click at [753, 302] on span "Create" at bounding box center [751, 303] width 22 height 8
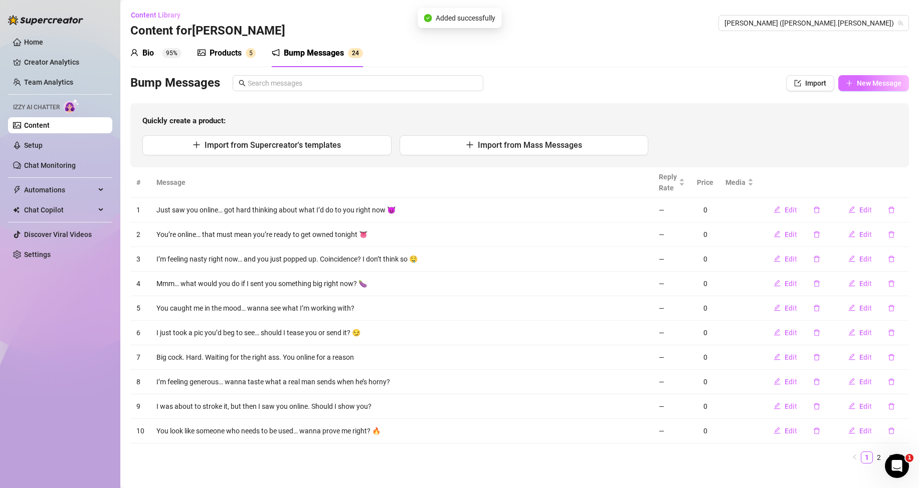
click at [861, 79] on span "New Message" at bounding box center [879, 83] width 45 height 8
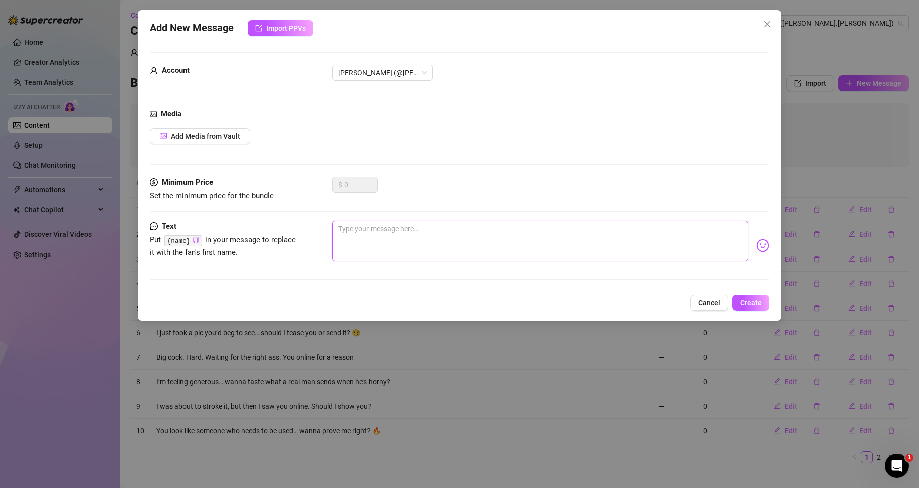
click at [623, 245] on textarea at bounding box center [539, 241] width 415 height 40
paste textarea "You ever been ruined by a real man? I could be your first time tonight"
type textarea "You ever been ruined by a real man? I could be your first time tonight"
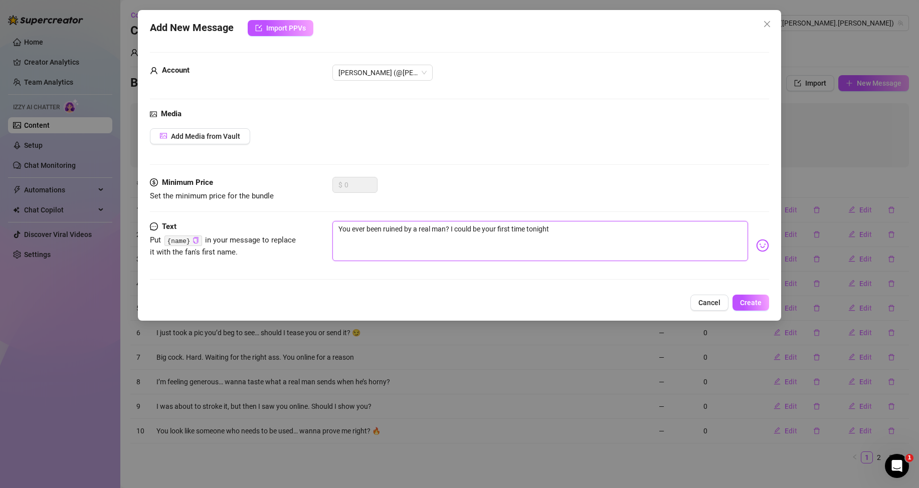
type textarea "You ever been ruined by a real man? I could be your first time tonight"
click at [757, 248] on img at bounding box center [762, 245] width 13 height 13
click at [756, 248] on img at bounding box center [762, 245] width 13 height 13
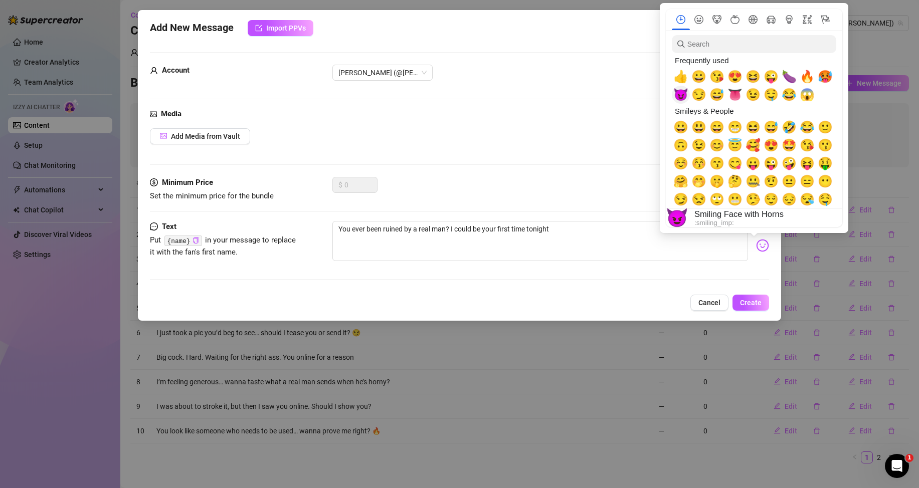
click at [682, 97] on span "😈" at bounding box center [680, 95] width 15 height 14
type textarea "You ever been ruined by a real man? I could be your first time tonight 😈"
click at [594, 198] on div "$ 0" at bounding box center [550, 189] width 437 height 25
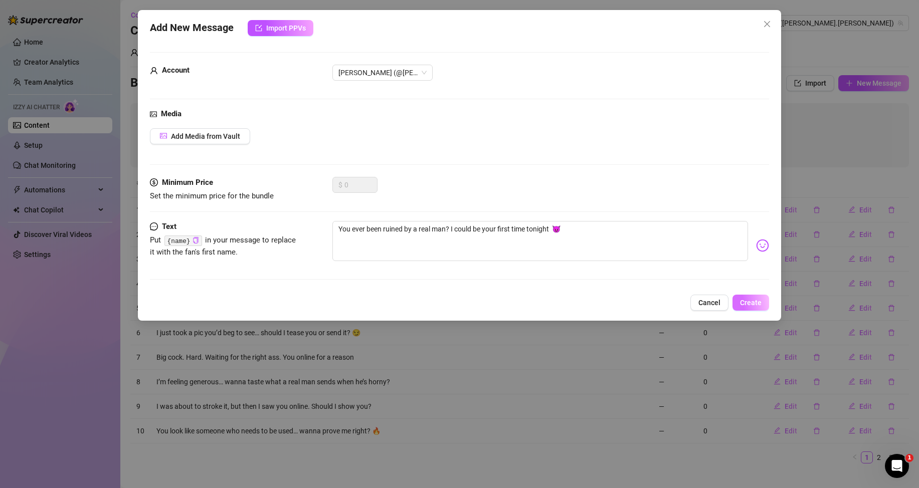
click at [734, 303] on button "Create" at bounding box center [750, 303] width 37 height 16
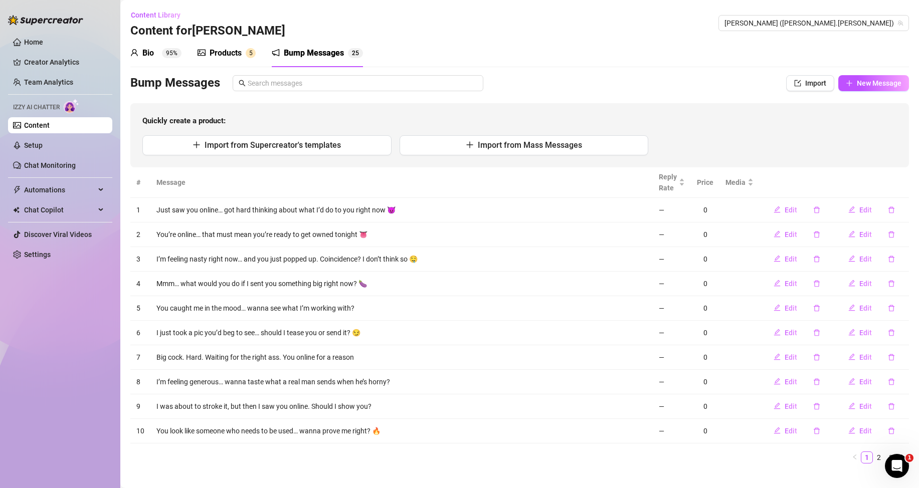
click at [248, 52] on sup "5" at bounding box center [251, 53] width 10 height 10
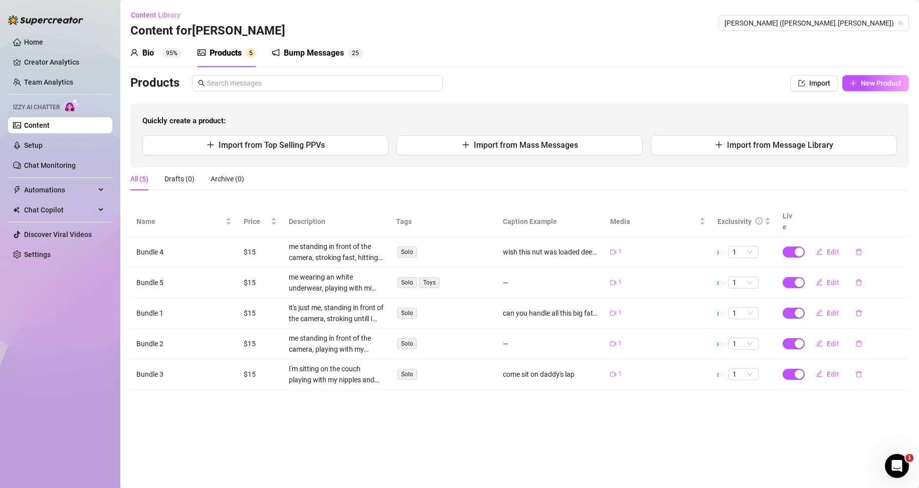
click at [583, 420] on main "Content Library Content for [PERSON_NAME] ([PERSON_NAME].[PERSON_NAME]) Bio 95%…" at bounding box center [519, 244] width 798 height 488
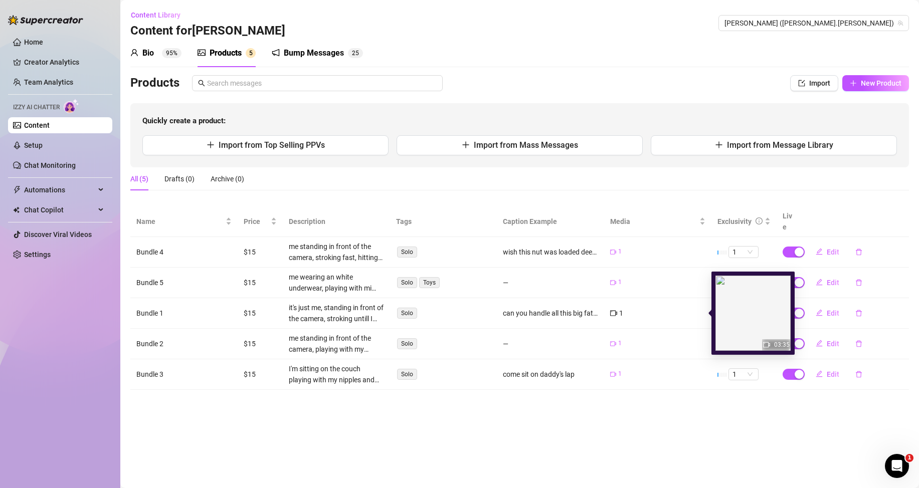
drag, startPoint x: 726, startPoint y: 304, endPoint x: 721, endPoint y: 305, distance: 5.1
click at [726, 304] on img at bounding box center [752, 313] width 75 height 75
click at [613, 314] on icon "video-camera" at bounding box center [613, 313] width 7 height 7
click at [670, 310] on div "1" at bounding box center [657, 313] width 95 height 11
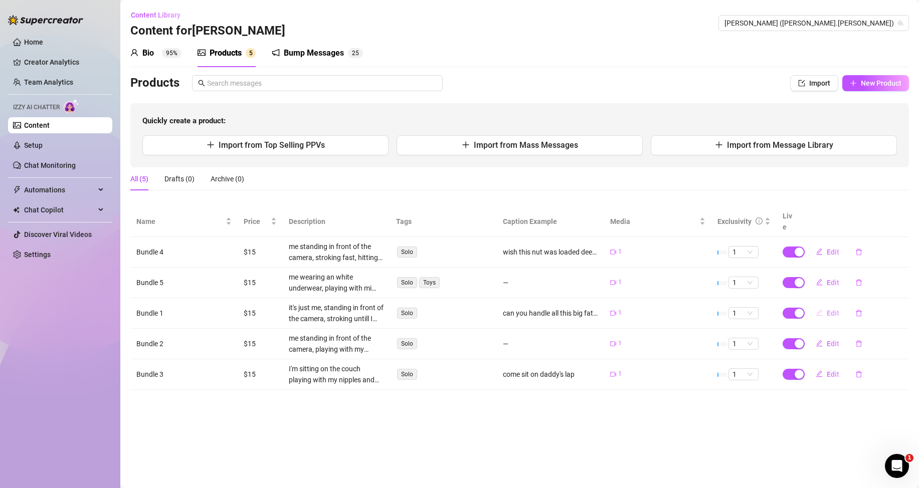
click at [823, 316] on button "Edit" at bounding box center [827, 313] width 40 height 16
type textarea "can you handle all this big fat cock inside you?"
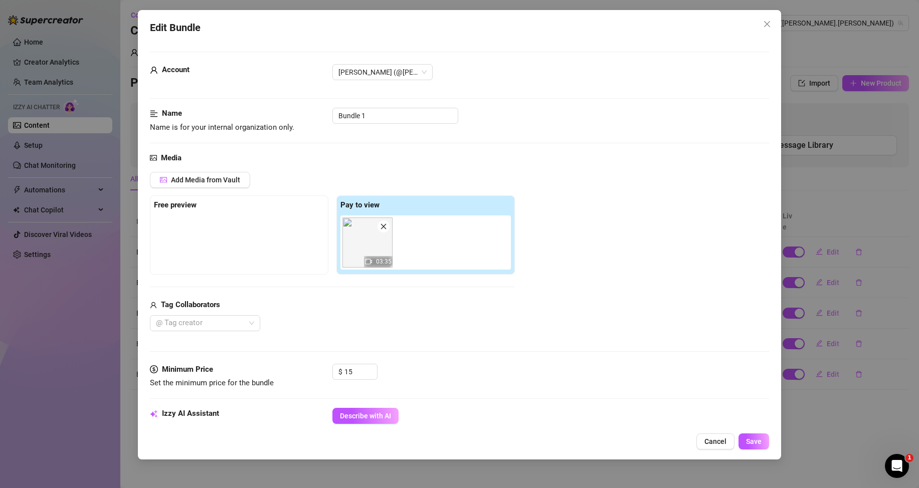
click at [366, 257] on div "03:35" at bounding box center [378, 262] width 29 height 12
click at [365, 253] on img at bounding box center [367, 243] width 50 height 50
click at [214, 182] on span "Add Media from Vault" at bounding box center [205, 180] width 69 height 8
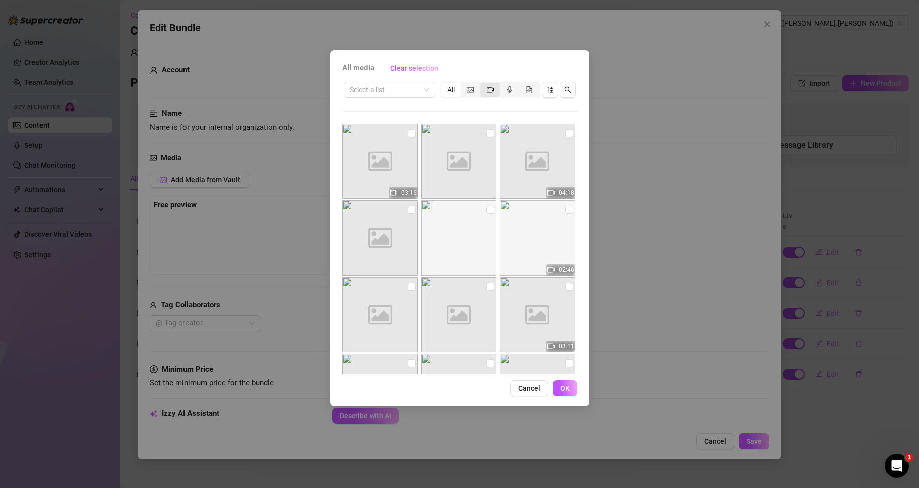
click at [489, 90] on icon "video-camera" at bounding box center [490, 89] width 7 height 7
click at [483, 84] on input "segmented control" at bounding box center [483, 84] width 0 height 0
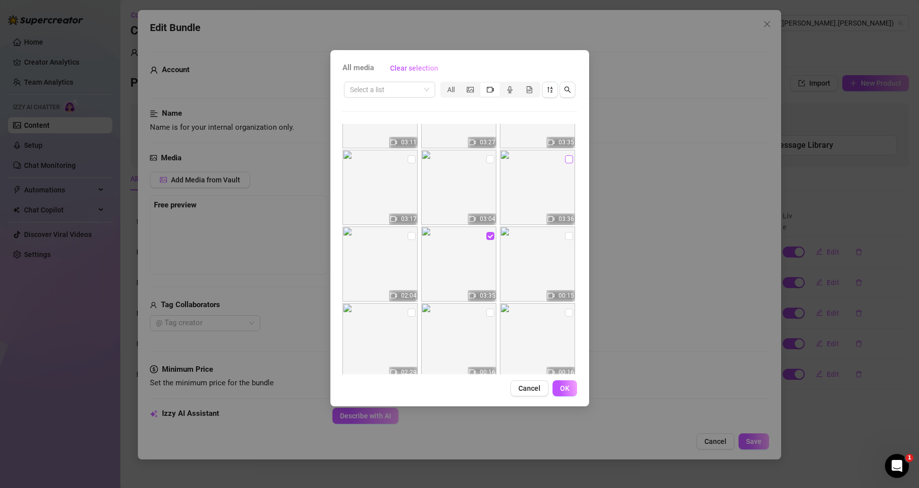
scroll to position [77, 0]
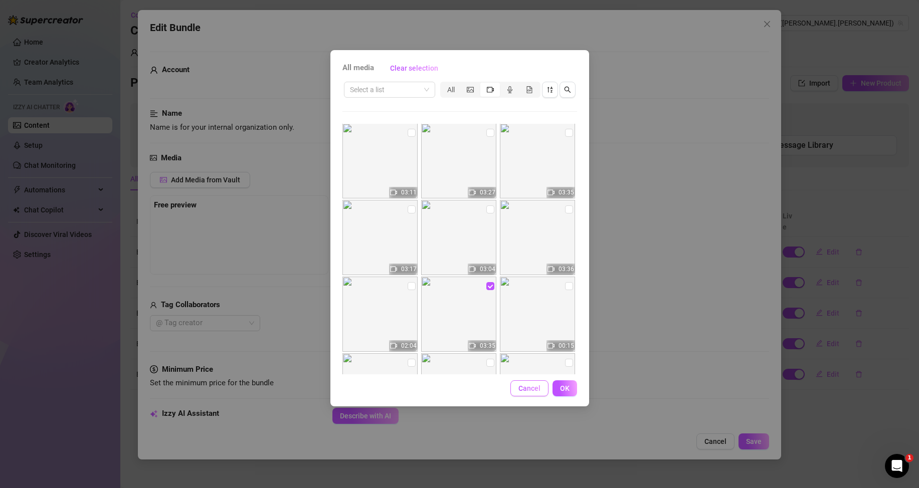
click at [530, 384] on button "Cancel" at bounding box center [529, 388] width 38 height 16
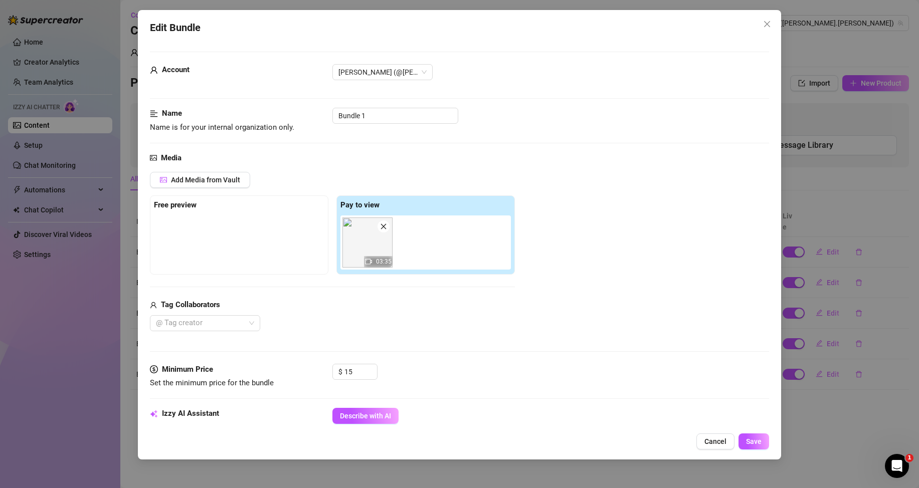
click at [721, 449] on button "Cancel" at bounding box center [715, 442] width 38 height 16
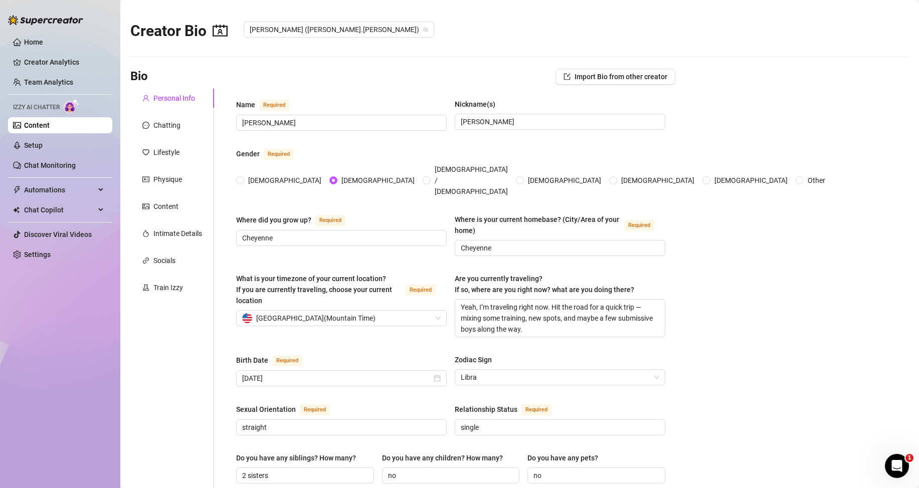
click at [49, 123] on link "Content" at bounding box center [37, 125] width 26 height 8
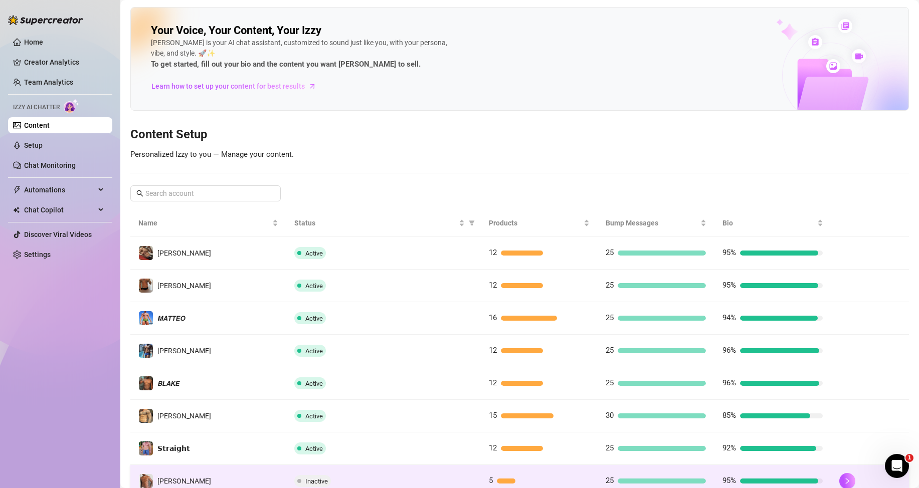
scroll to position [50, 0]
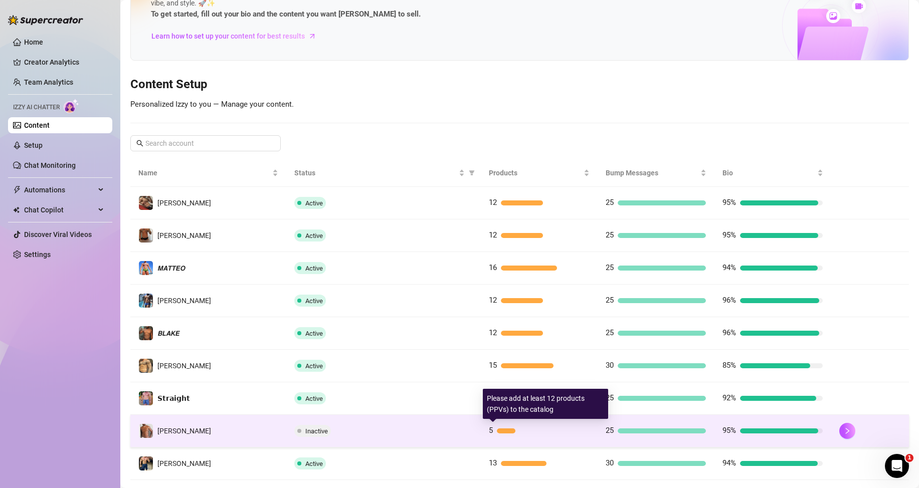
click at [514, 434] on div "5" at bounding box center [539, 431] width 100 height 12
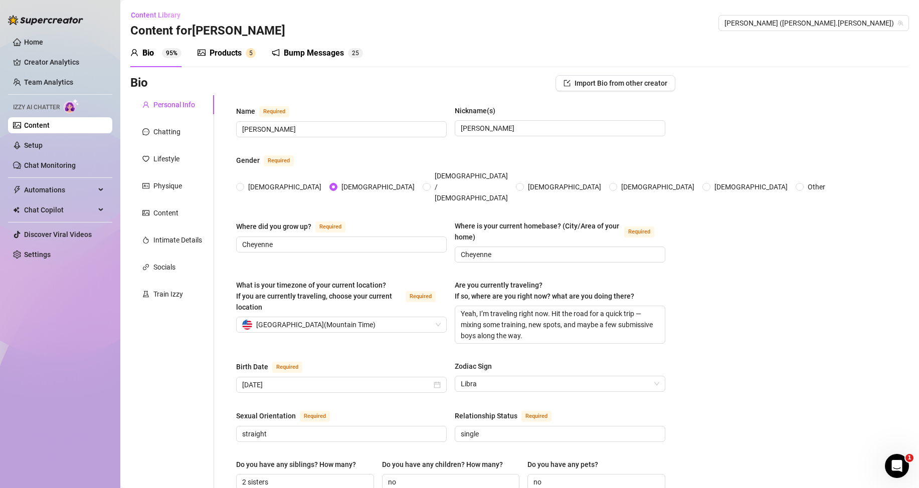
click at [228, 54] on div "Products" at bounding box center [225, 53] width 32 height 12
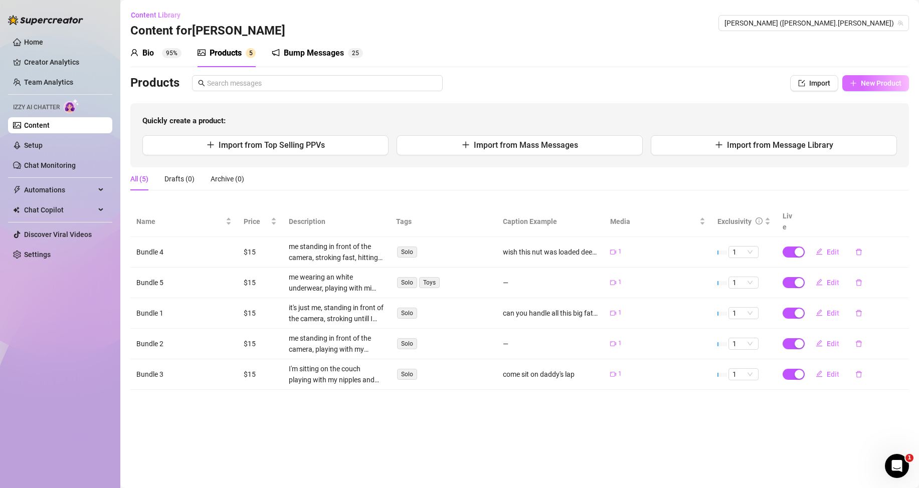
click at [864, 79] on button "New Product" at bounding box center [875, 83] width 67 height 16
type textarea "Type your message here..."
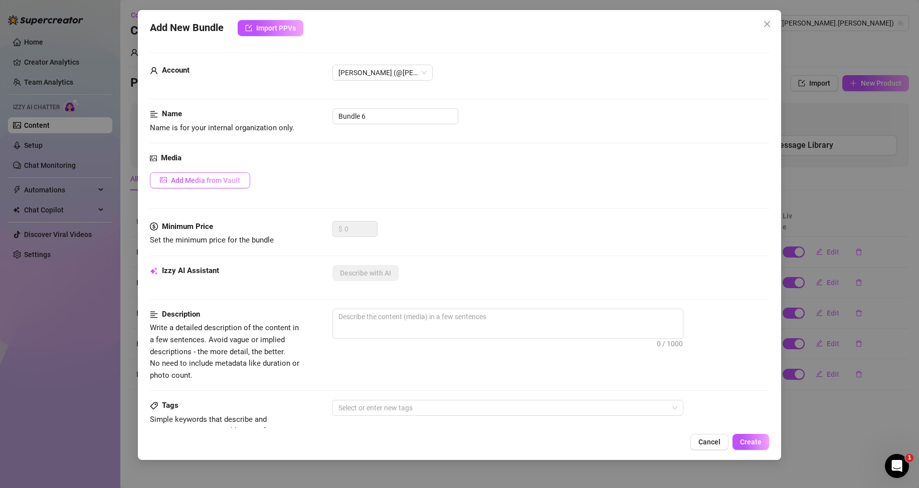
click at [226, 182] on span "Add Media from Vault" at bounding box center [205, 180] width 69 height 8
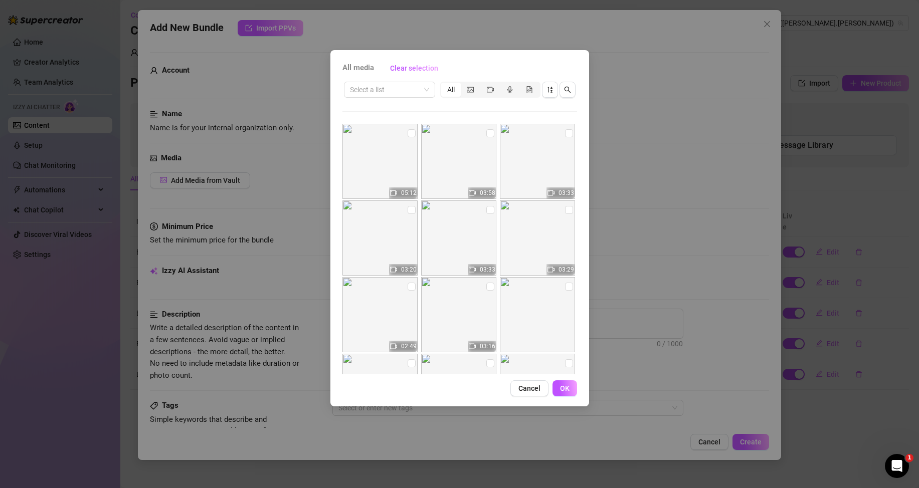
click at [497, 57] on div "All media Clear selection Select a list All 05:12 03:58 03:33 03:20 03:33 03:29…" at bounding box center [459, 228] width 259 height 356
click at [414, 98] on div "Select a list All" at bounding box center [459, 89] width 235 height 19
click at [414, 94] on input "search" at bounding box center [385, 89] width 70 height 15
click at [387, 127] on div "Messages" at bounding box center [389, 125] width 75 height 11
click at [508, 58] on div "All media Clear selection Messages All 05:12 03:58 03:33 03:20 03:33 03:29 02:4…" at bounding box center [459, 228] width 259 height 356
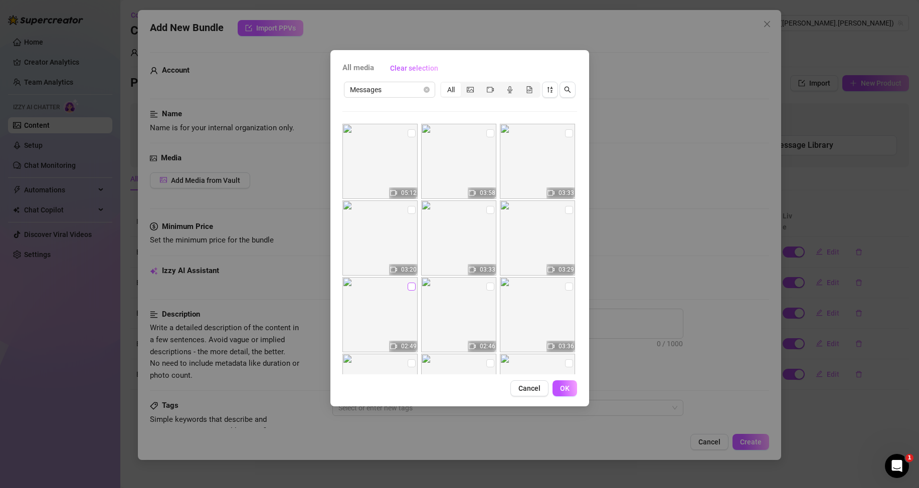
click at [408, 285] on input "checkbox" at bounding box center [411, 287] width 8 height 8
checkbox input "true"
click at [565, 389] on span "OK" at bounding box center [565, 388] width 10 height 8
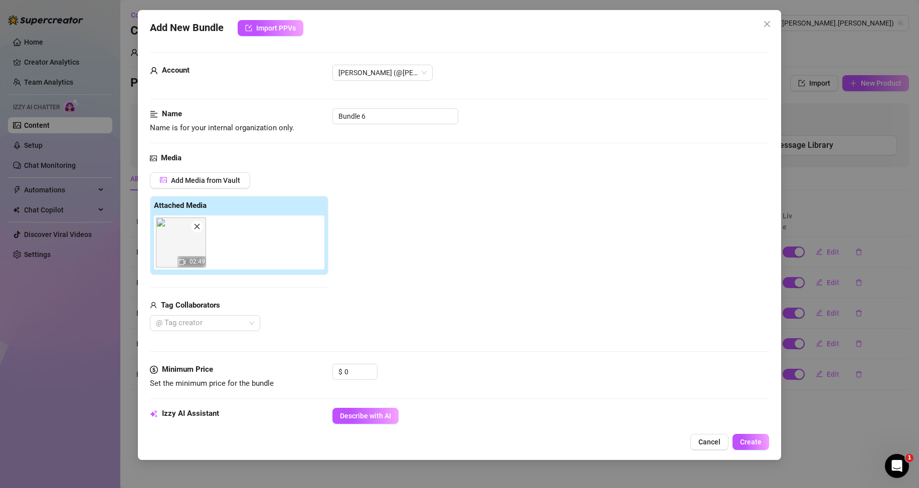
click at [341, 335] on div "Media Add Media from Vault Attached Media 02:49 Tag Collaborators @ Tag creator" at bounding box center [459, 257] width 619 height 211
click at [363, 410] on button "Describe with AI" at bounding box center [365, 416] width 66 height 16
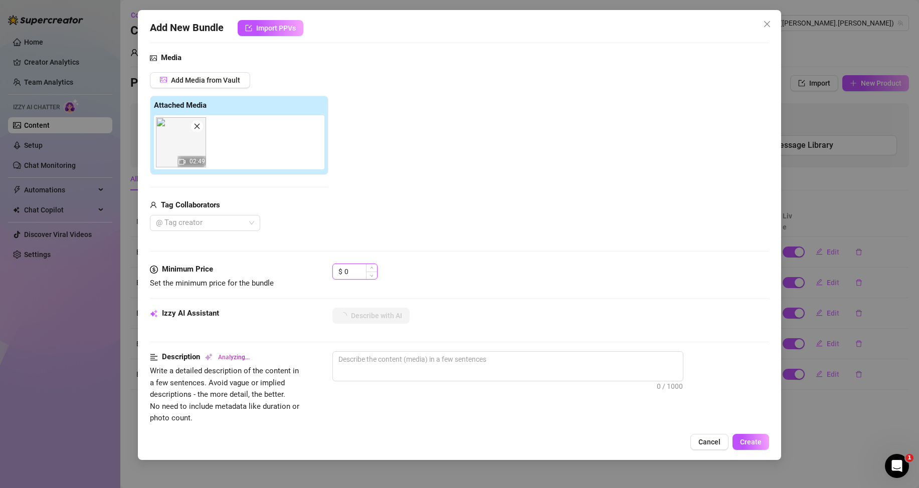
click at [349, 269] on input "0" at bounding box center [360, 271] width 33 height 15
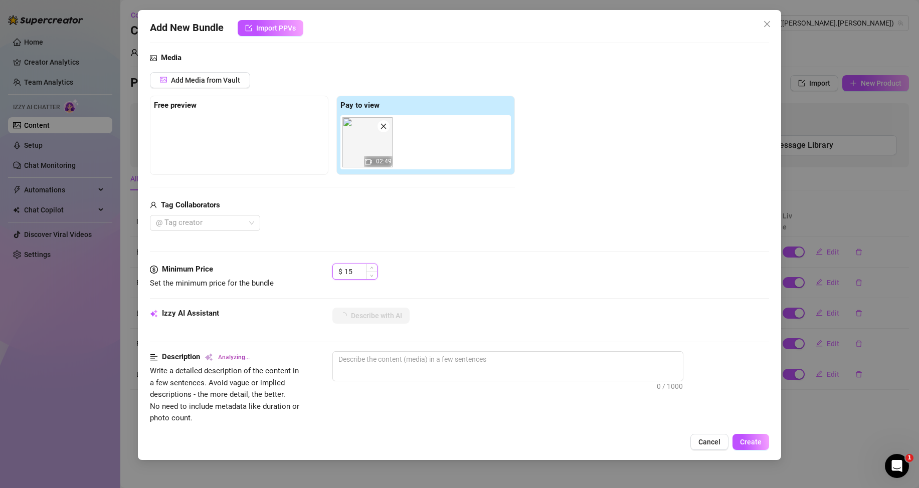
type input "15"
type textarea "Completely"
type textarea "Completely naked"
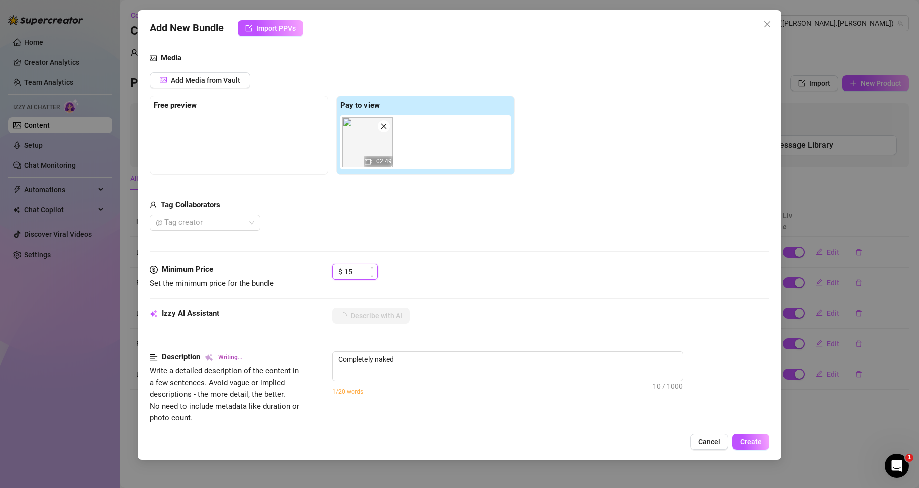
type textarea "Completely naked in"
type textarea "Completely naked in a"
type textarea "Completely naked in a bathroom,"
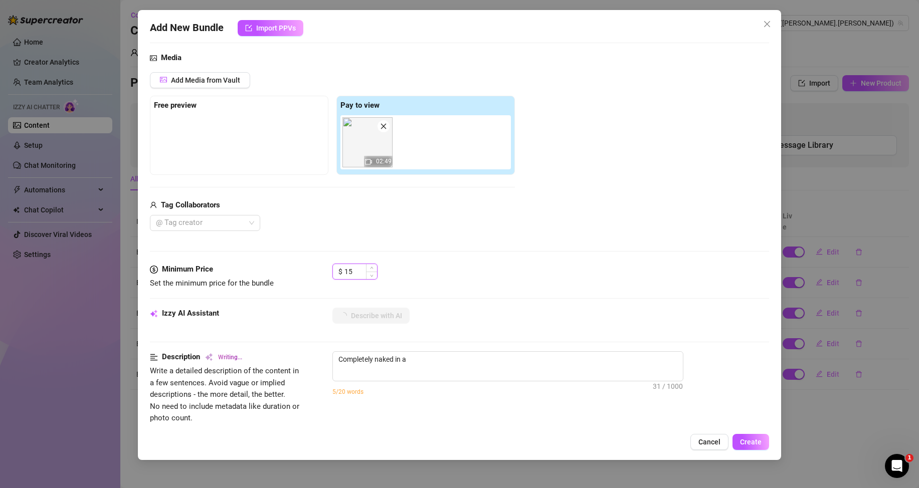
type textarea "Completely naked in a bathroom,"
type textarea "Completely naked in a bathroom, [PERSON_NAME]"
type textarea "Completely naked in a bathroom, [PERSON_NAME] shows"
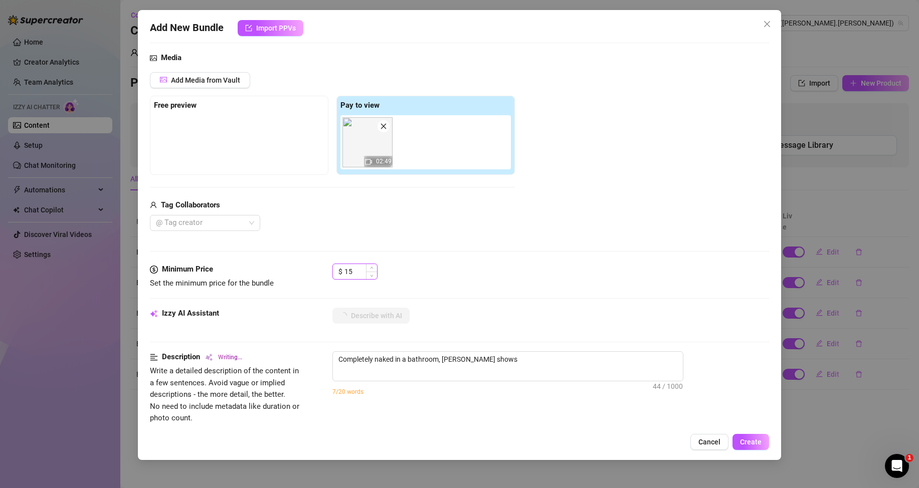
type textarea "Completely naked in a bathroom, [PERSON_NAME] shows off"
type textarea "Completely naked in a bathroom, [PERSON_NAME] shows off his"
type textarea "Completely naked in a bathroom, [PERSON_NAME] shows off his toned"
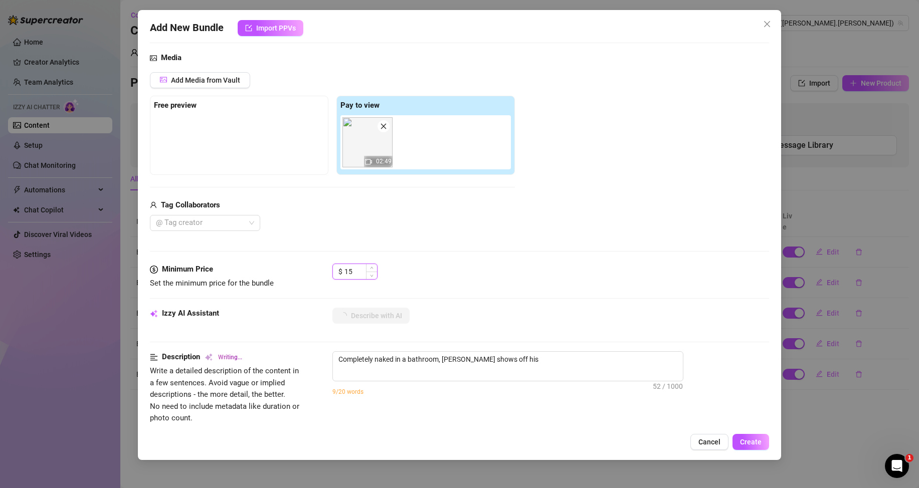
type textarea "Completely naked in a bathroom, [PERSON_NAME] shows off his toned"
type textarea "Completely naked in a bathroom, [PERSON_NAME] shows off his toned chest,"
type textarea "Completely naked in a bathroom, [PERSON_NAME] shows off his toned chest, abs,"
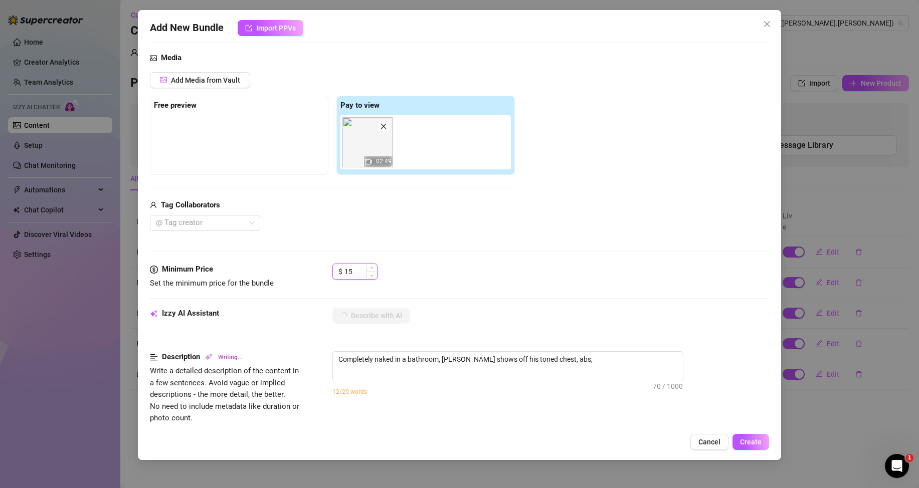
type textarea "Completely naked in a bathroom, [PERSON_NAME] shows off his toned chest, abs, a…"
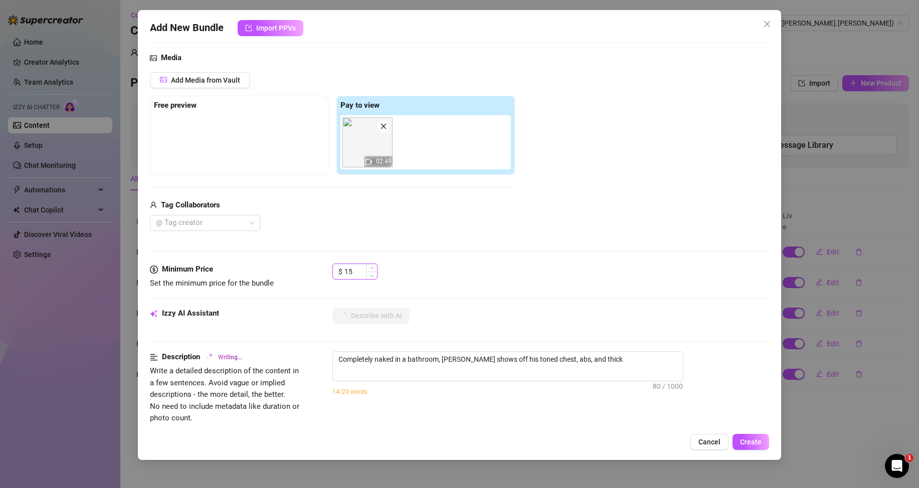
type textarea "Completely naked in a bathroom, [PERSON_NAME] shows off his toned chest, abs, a…"
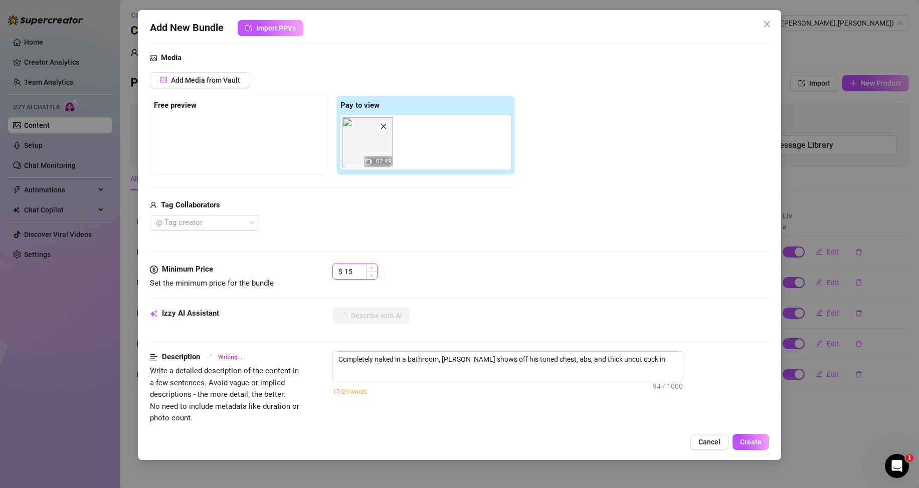
type textarea "Completely naked in a bathroom, [PERSON_NAME] shows off his toned chest, abs, a…"
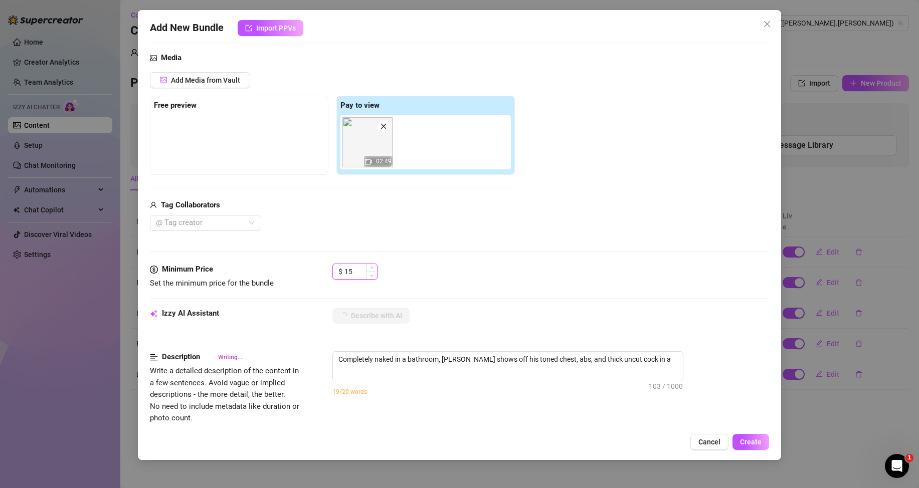
type textarea "Completely naked in a bathroom, [PERSON_NAME] shows off his toned chest, abs, a…"
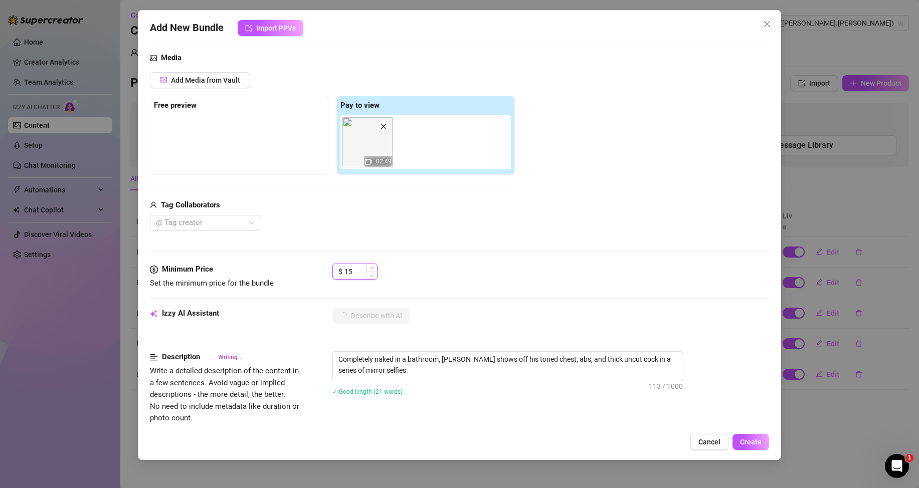
type textarea "Completely naked in a bathroom, [PERSON_NAME] shows off his toned chest, abs, a…"
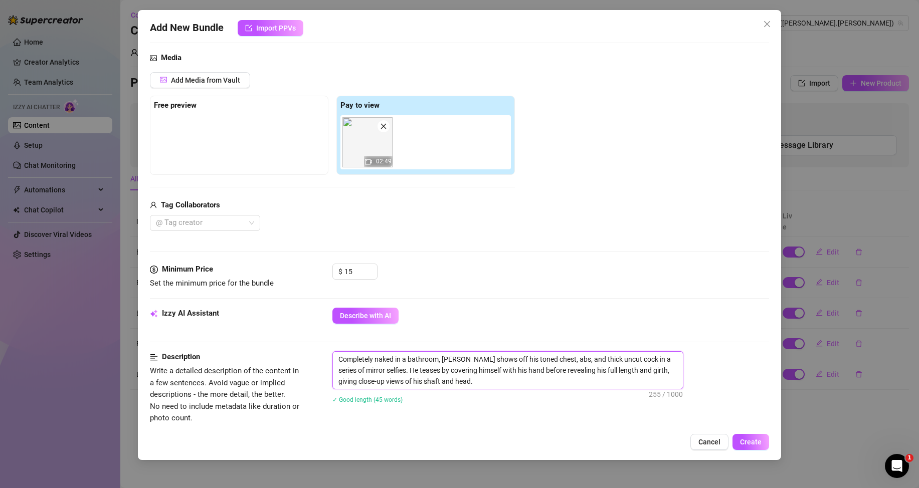
drag, startPoint x: 454, startPoint y: 382, endPoint x: 337, endPoint y: 362, distance: 118.5
click at [337, 362] on textarea "Completely naked in a bathroom, [PERSON_NAME] shows off his toned chest, abs, a…" at bounding box center [508, 370] width 350 height 37
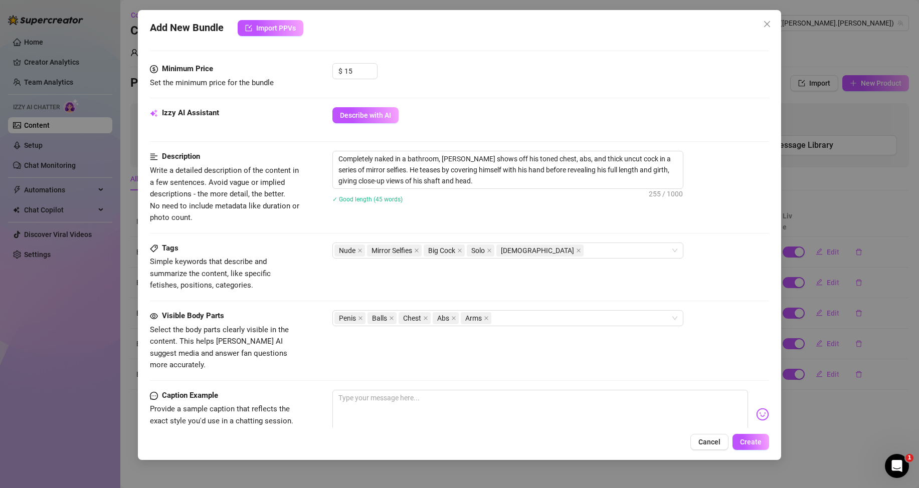
scroll to position [401, 0]
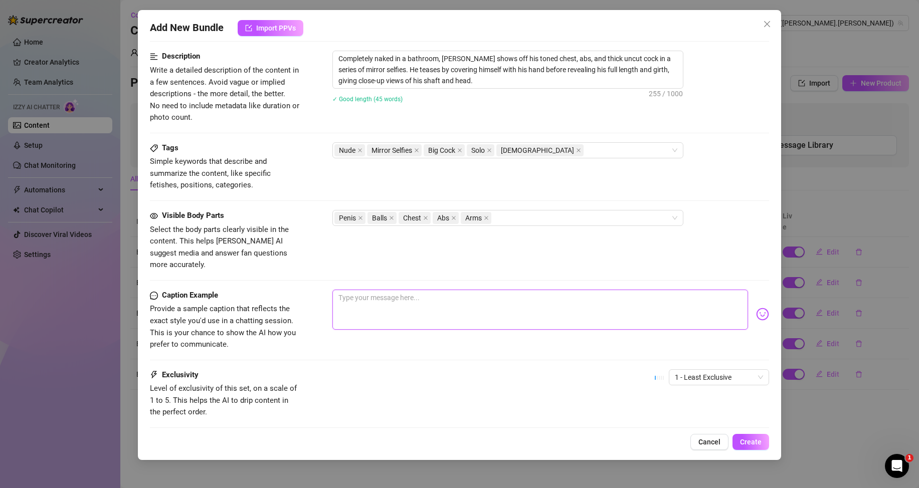
click at [458, 296] on textarea at bounding box center [539, 310] width 415 height 40
paste textarea "Bet you’d drop to your knees if I told you to. Wanna see it up close? 😈📸"
click at [697, 370] on span "1 - Least Exclusive" at bounding box center [719, 377] width 88 height 15
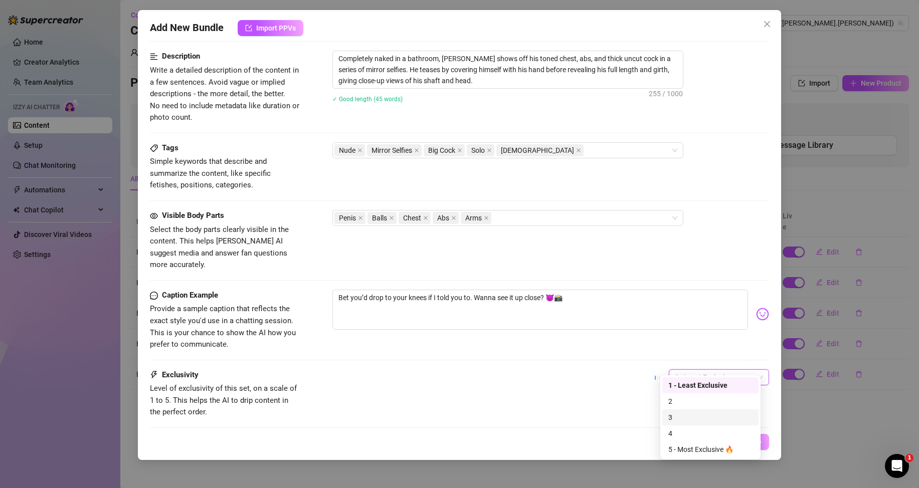
click at [694, 416] on div "3" at bounding box center [710, 417] width 84 height 11
click at [748, 445] on span "Create" at bounding box center [751, 442] width 22 height 8
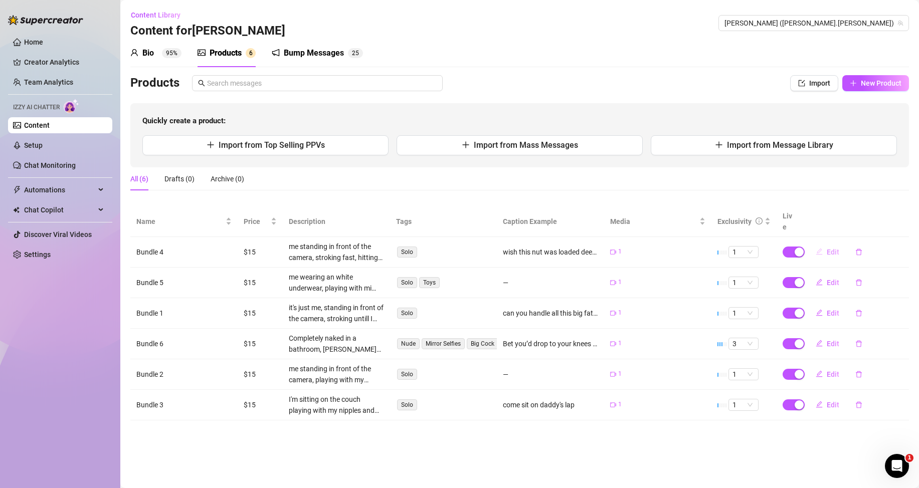
click at [823, 251] on button "Edit" at bounding box center [827, 252] width 40 height 16
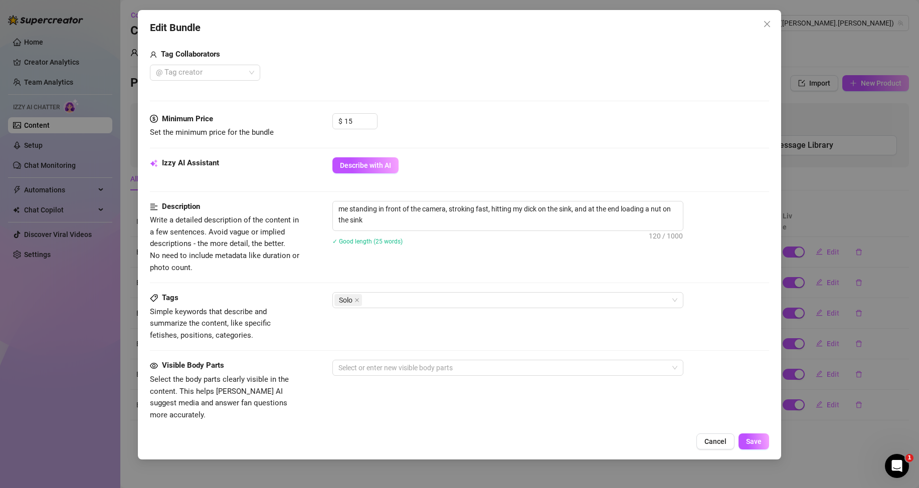
scroll to position [451, 0]
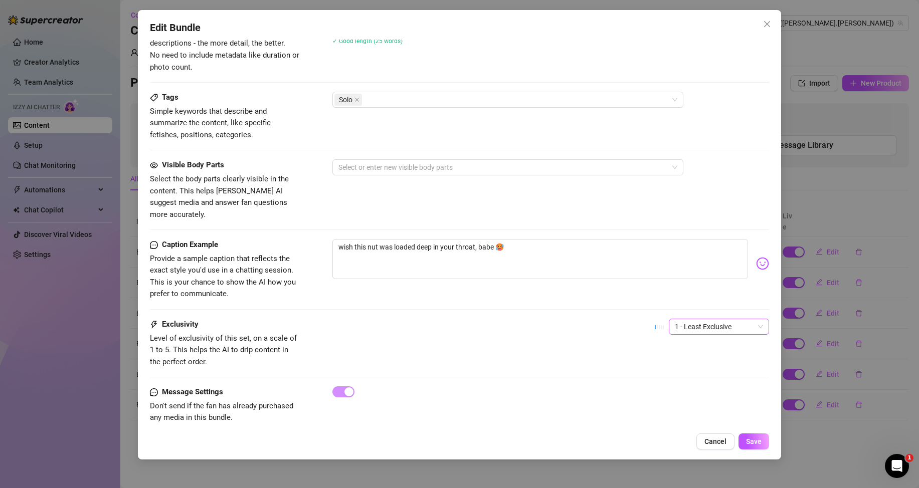
click at [675, 319] on span "1 - Least Exclusive" at bounding box center [719, 326] width 88 height 15
click at [674, 366] on div "3" at bounding box center [710, 366] width 84 height 11
click at [756, 441] on span "Save" at bounding box center [754, 442] width 16 height 8
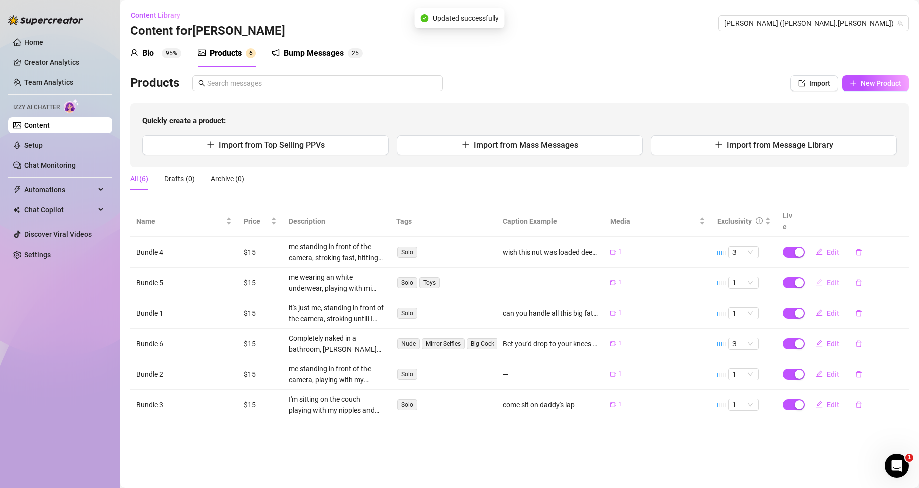
click at [828, 282] on span "Edit" at bounding box center [832, 283] width 13 height 8
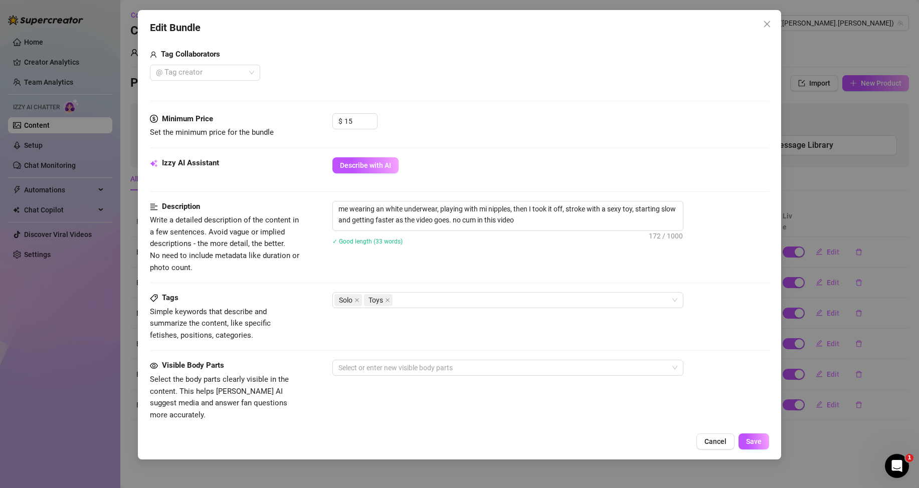
scroll to position [454, 0]
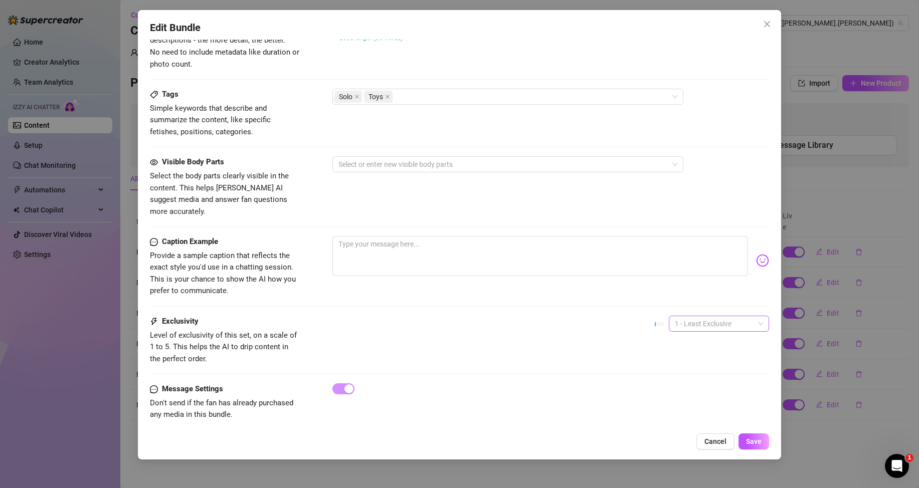
click at [691, 316] on span "1 - Least Exclusive" at bounding box center [719, 323] width 88 height 15
click at [679, 358] on div "3" at bounding box center [710, 364] width 96 height 16
click at [754, 442] on span "Save" at bounding box center [754, 442] width 16 height 8
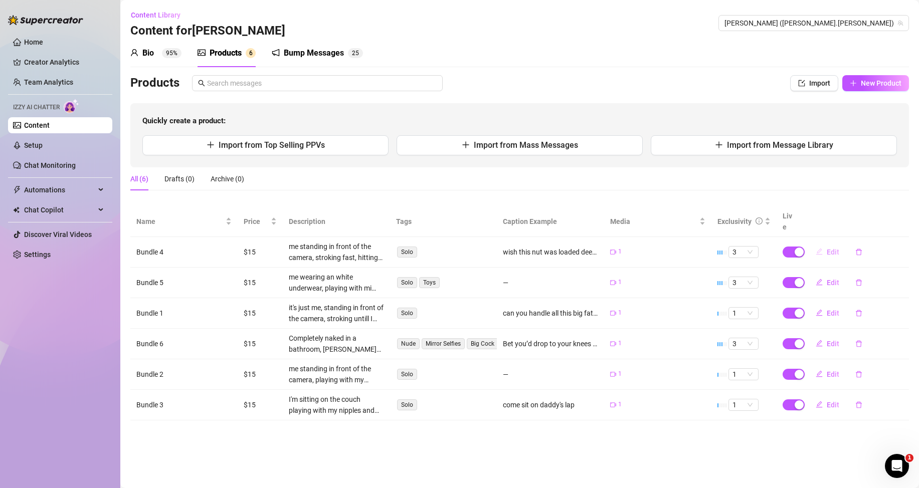
click at [833, 251] on span "Edit" at bounding box center [832, 252] width 13 height 8
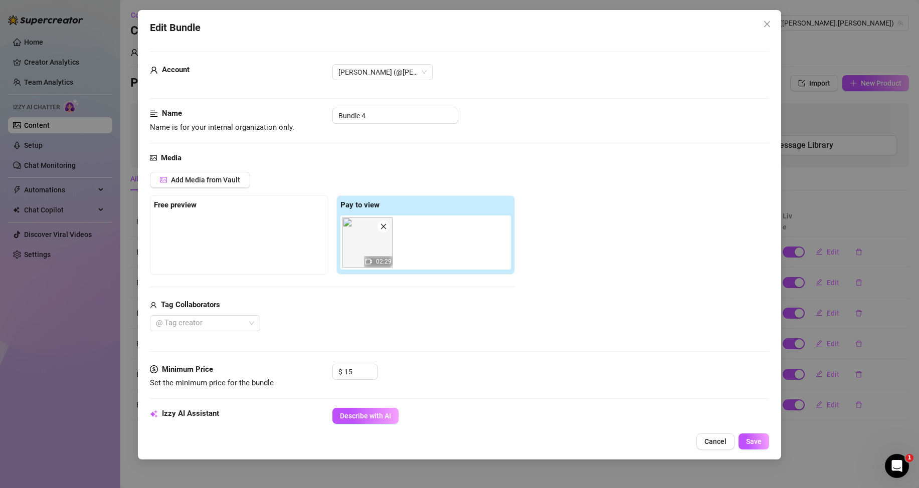
scroll to position [251, 0]
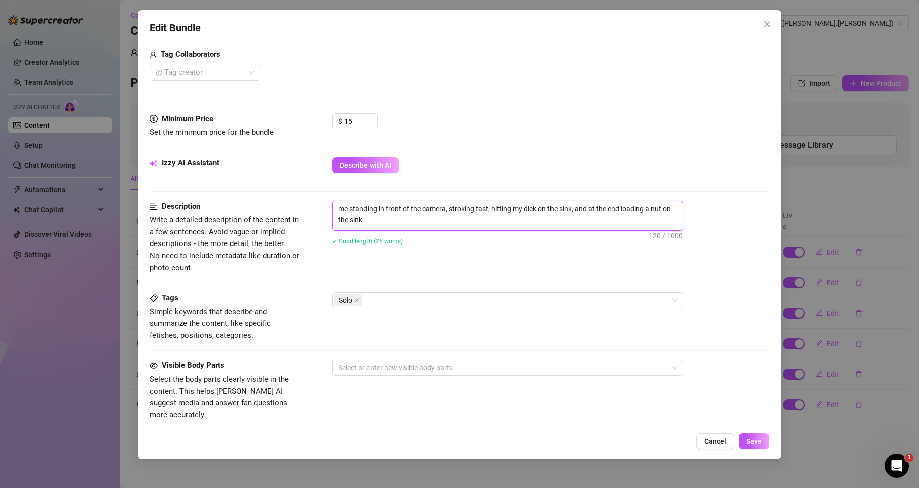
drag, startPoint x: 374, startPoint y: 224, endPoint x: 335, endPoint y: 209, distance: 41.9
click at [335, 209] on textarea "me standing in front of the camera, stroking fast, hitting my dick on the sink,…" at bounding box center [508, 214] width 350 height 26
click at [356, 343] on div "Tags Simple keywords that describe and summarize the content, like specific fet…" at bounding box center [459, 326] width 619 height 68
click at [384, 346] on div "Tags Simple keywords that describe and summarize the content, like specific fet…" at bounding box center [459, 326] width 619 height 68
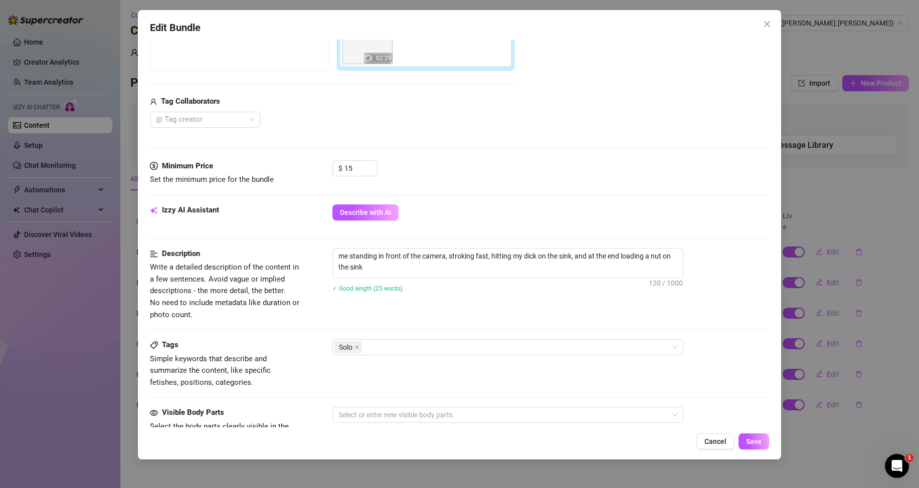
scroll to position [454, 0]
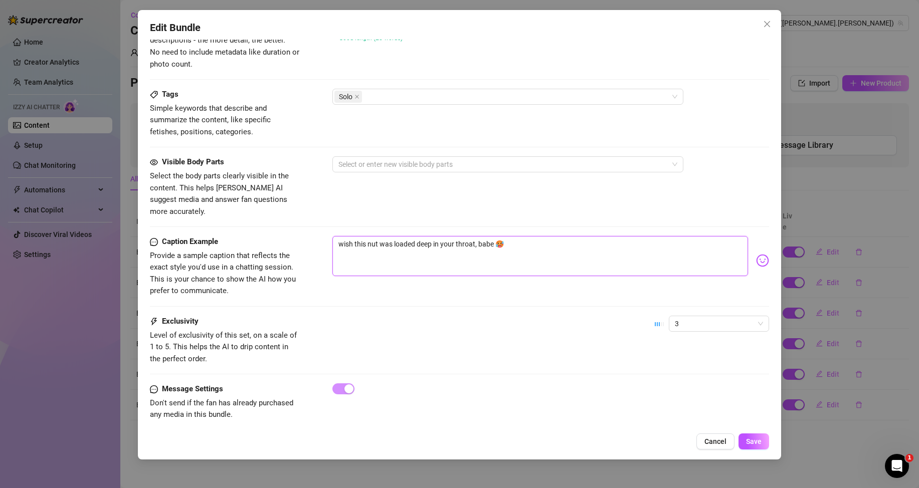
click at [524, 240] on textarea "wish this nut was loaded deep in your throat, babe 🥵" at bounding box center [539, 256] width 415 height 40
paste textarea "Didn’t even make it outta the bathroom… the sink took it all 💦😈"
click at [755, 445] on span "Save" at bounding box center [754, 442] width 16 height 8
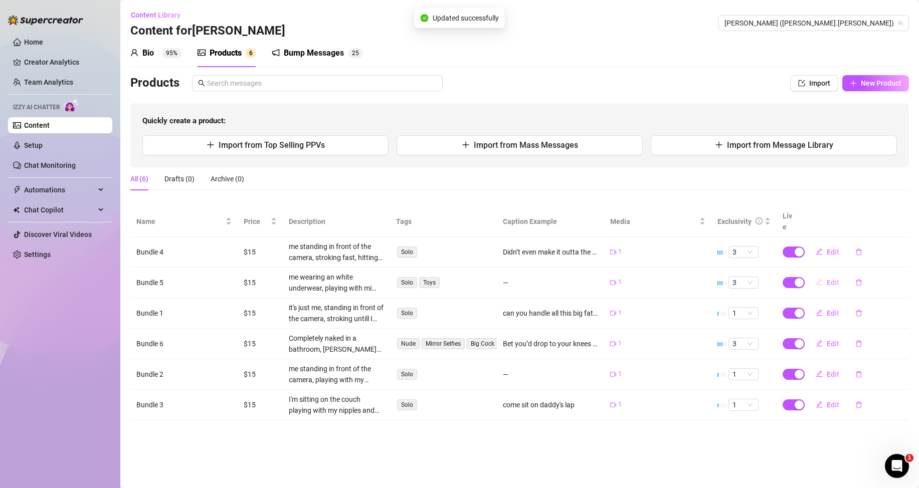
click at [825, 282] on button "Edit" at bounding box center [827, 283] width 40 height 16
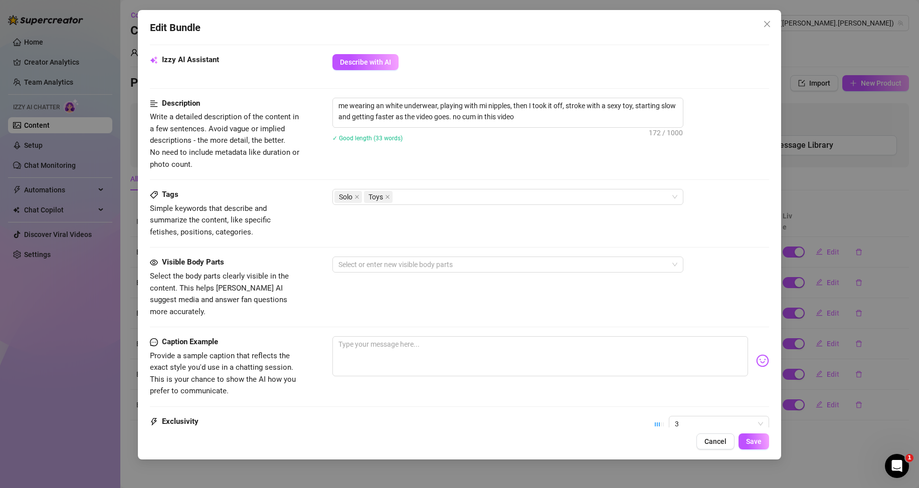
scroll to position [304, 0]
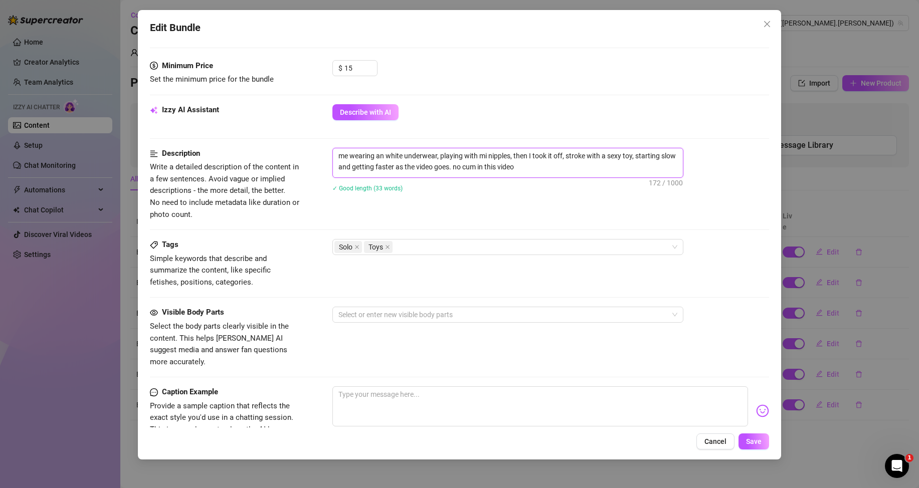
drag, startPoint x: 530, startPoint y: 169, endPoint x: 333, endPoint y: 156, distance: 196.9
click at [333, 156] on textarea "me wearing an white underwear, playing with mi nipples, then I took it off, str…" at bounding box center [508, 161] width 350 height 26
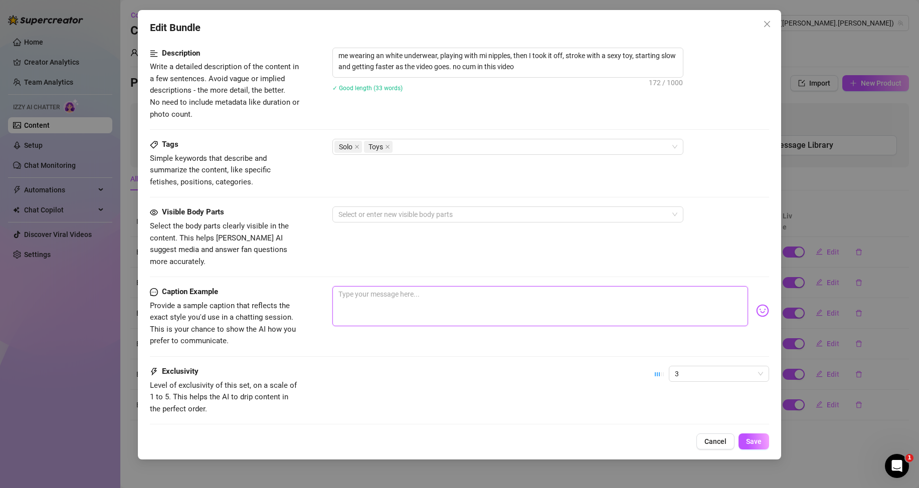
click at [376, 295] on textarea at bounding box center [539, 306] width 415 height 40
paste textarea "No cum this time, babe… but I bet your imagination won’t need much help 😮‍💨💥"
click at [412, 289] on textarea "No cum this time, babe… but I bet your imagination won’t need much help 😮‍💨💥" at bounding box center [539, 306] width 415 height 40
click at [412, 287] on textarea "No cum this time, babe… but I bet your imagination won’t need much help 😮‍💨💥" at bounding box center [539, 306] width 415 height 40
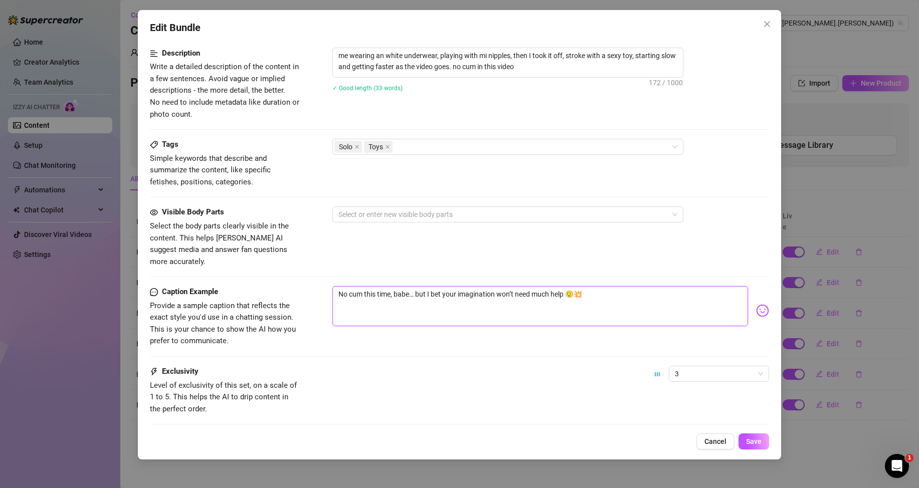
click at [412, 287] on textarea "No cum this time, babe… but I bet your imagination won’t need much help 😮‍💨💥" at bounding box center [539, 306] width 415 height 40
paste textarea "White briefs on, hands all over, and I’m just getting started 😏🩲"
click at [754, 442] on span "Save" at bounding box center [754, 442] width 16 height 8
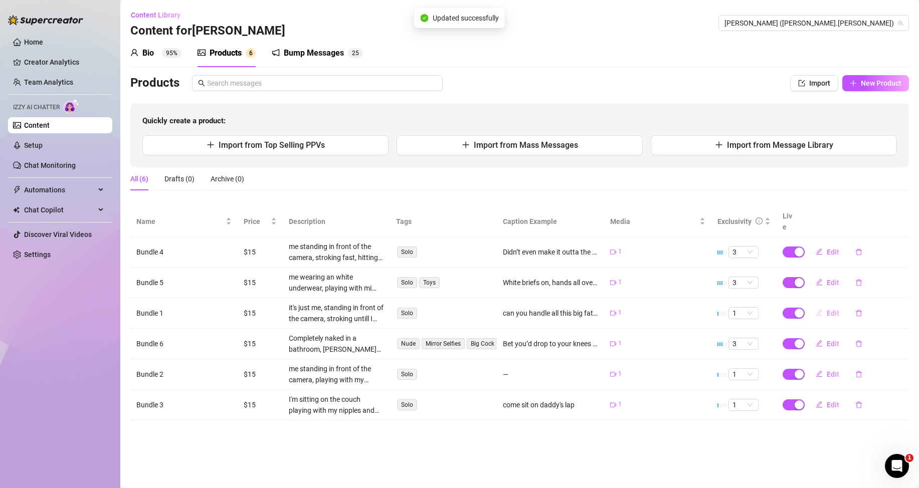
click at [828, 312] on span "Edit" at bounding box center [832, 313] width 13 height 8
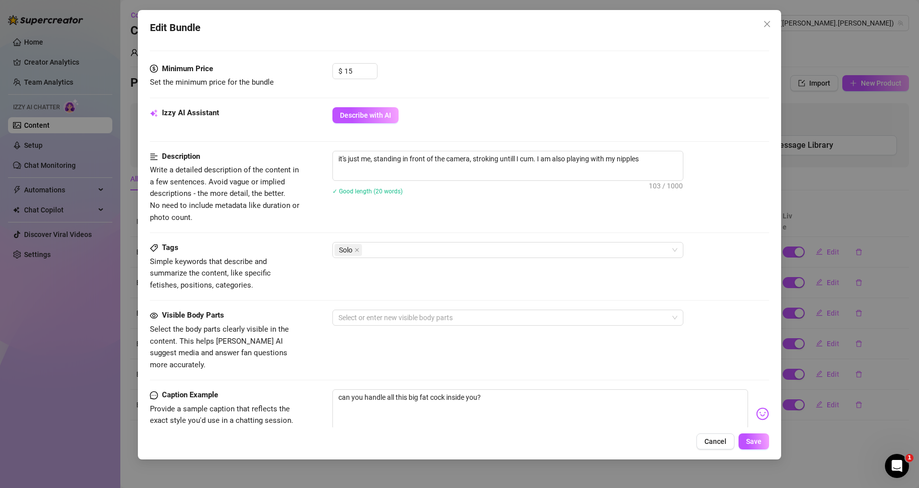
scroll to position [401, 0]
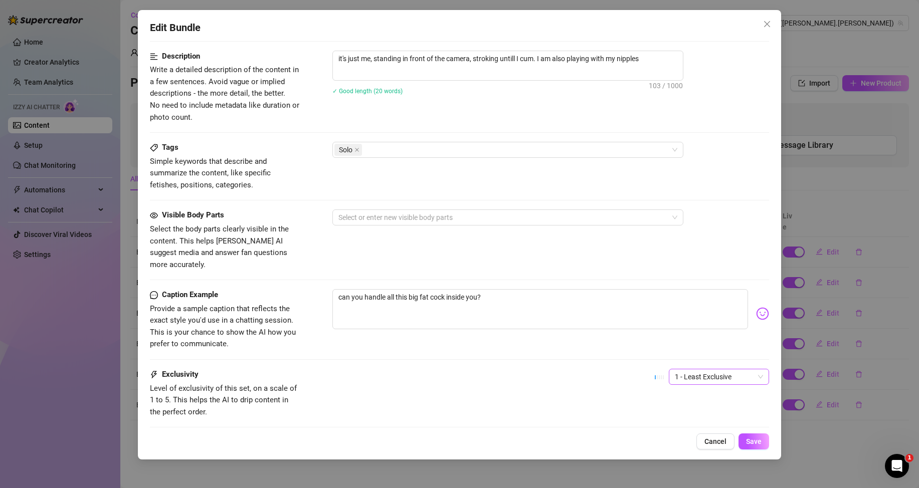
click at [697, 369] on span "1 - Least Exclusive" at bounding box center [719, 376] width 88 height 15
click at [678, 417] on div "3" at bounding box center [710, 416] width 84 height 11
click at [758, 441] on span "Save" at bounding box center [754, 442] width 16 height 8
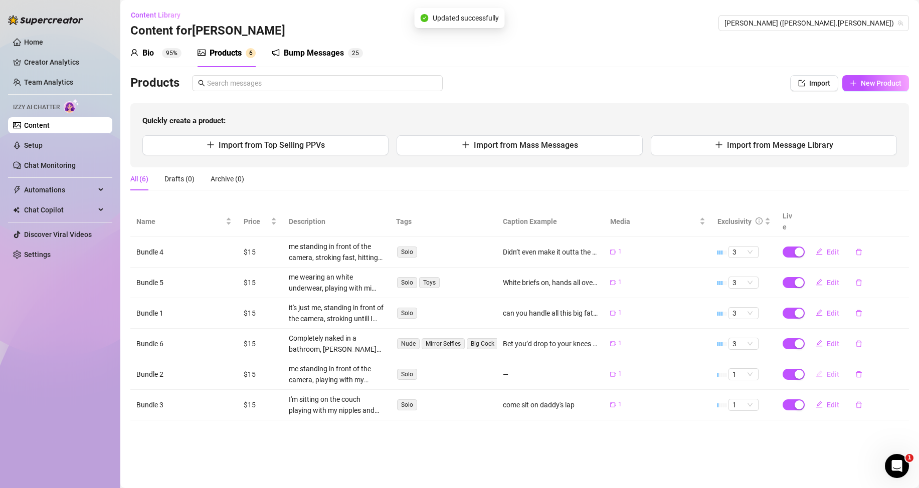
click at [826, 372] on span "Edit" at bounding box center [832, 374] width 13 height 8
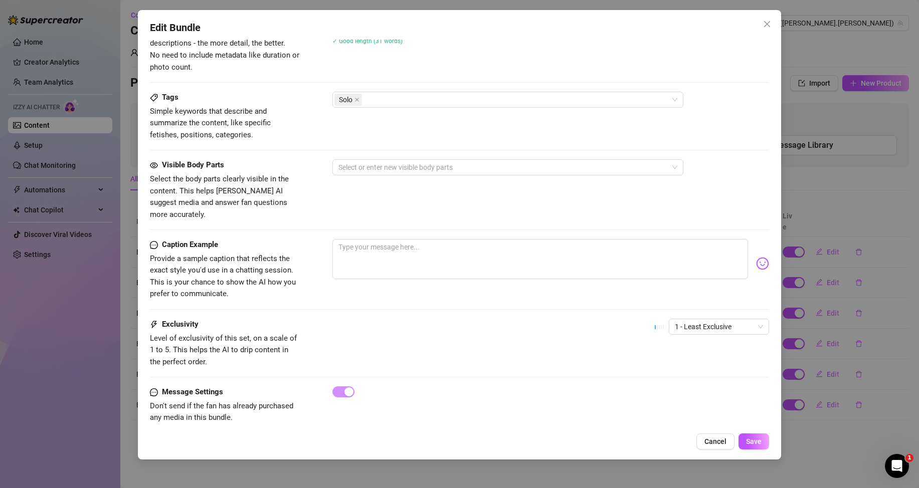
scroll to position [351, 0]
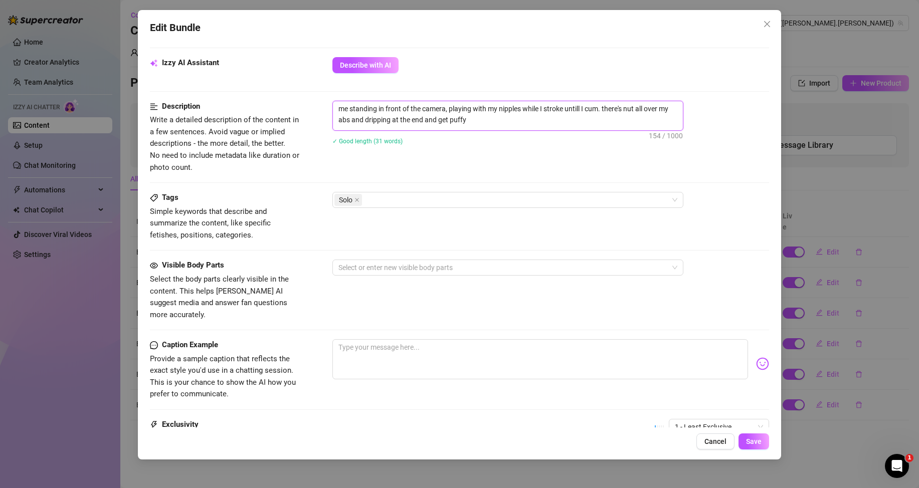
drag, startPoint x: 482, startPoint y: 119, endPoint x: 334, endPoint y: 103, distance: 148.7
click at [334, 103] on textarea "me standing in front of the camera, playing with my nipples while I stroke unti…" at bounding box center [508, 114] width 350 height 26
click at [407, 340] on textarea at bounding box center [539, 359] width 415 height 40
paste textarea "Stroking, teasing, dripping... I made a mess all over my abs 😮‍💨💦"
click at [448, 309] on div "Visible Body Parts Select the body parts clearly visible in the content. This h…" at bounding box center [459, 300] width 619 height 80
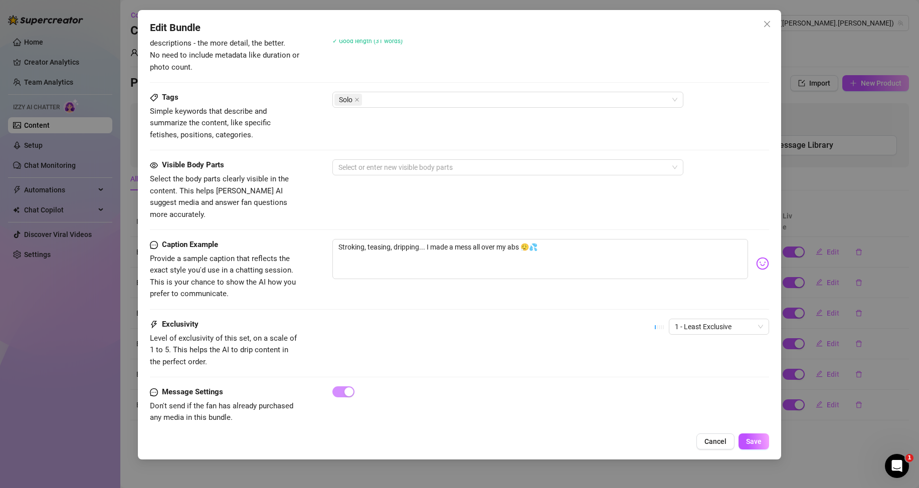
scroll to position [454, 0]
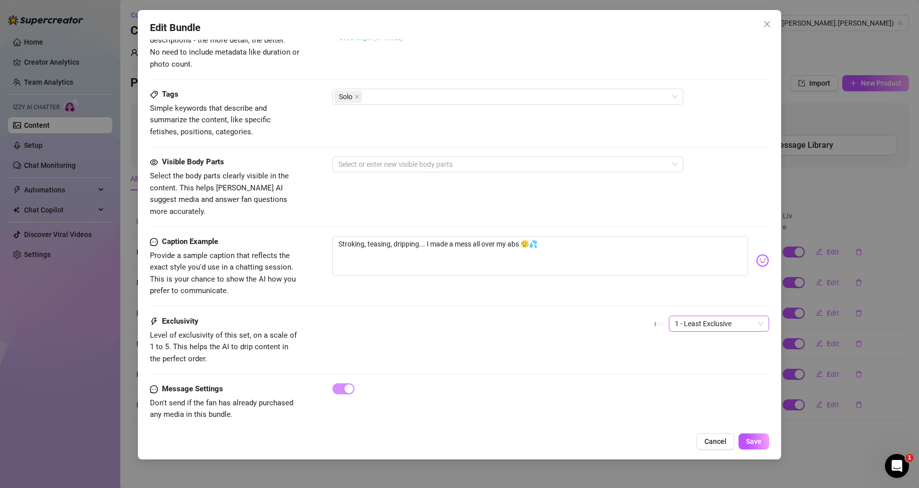
click at [709, 316] on span "1 - Least Exclusive" at bounding box center [719, 323] width 88 height 15
click at [676, 364] on div "3" at bounding box center [710, 363] width 84 height 11
click at [752, 441] on span "Save" at bounding box center [754, 442] width 16 height 8
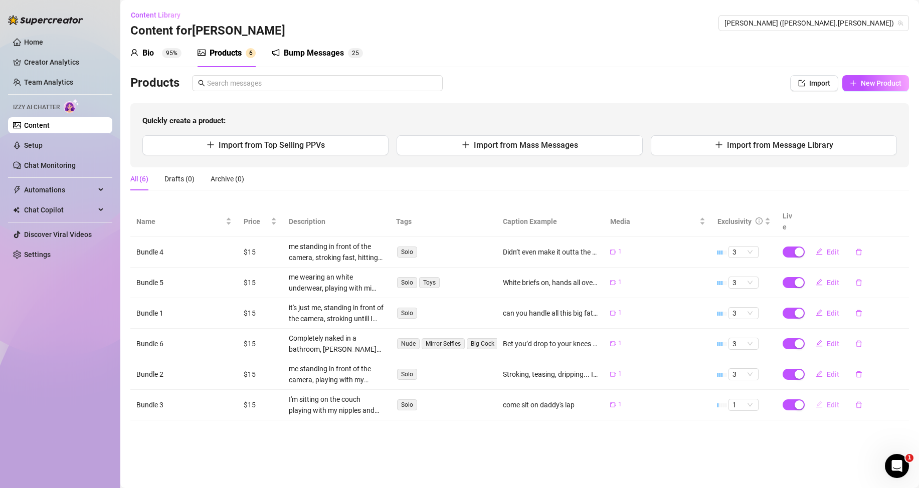
click at [829, 404] on span "Edit" at bounding box center [832, 405] width 13 height 8
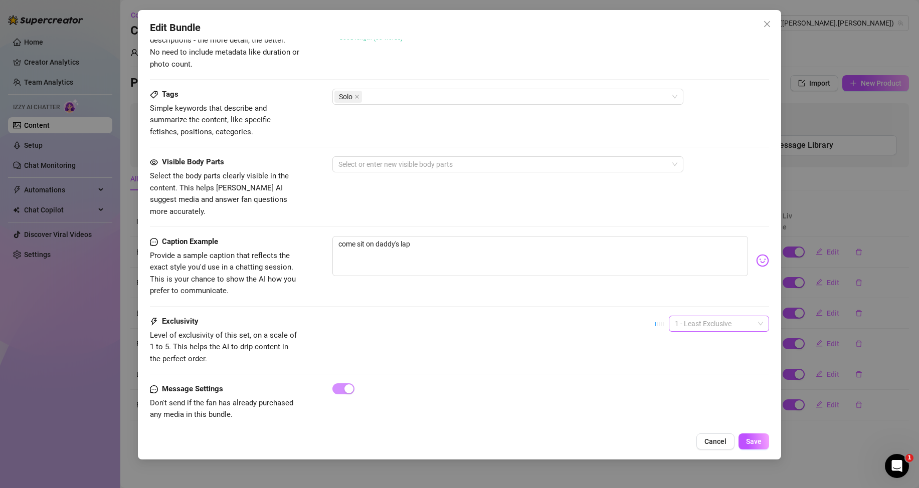
click at [700, 317] on span "1 - Least Exclusive" at bounding box center [719, 323] width 88 height 15
click at [680, 364] on div "3" at bounding box center [710, 363] width 84 height 11
click at [750, 439] on span "Save" at bounding box center [754, 442] width 16 height 8
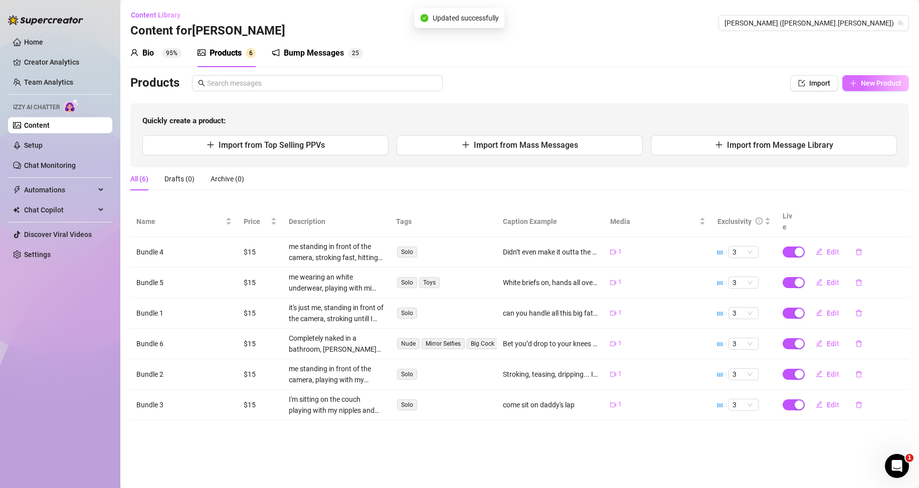
click at [857, 88] on button "New Product" at bounding box center [875, 83] width 67 height 16
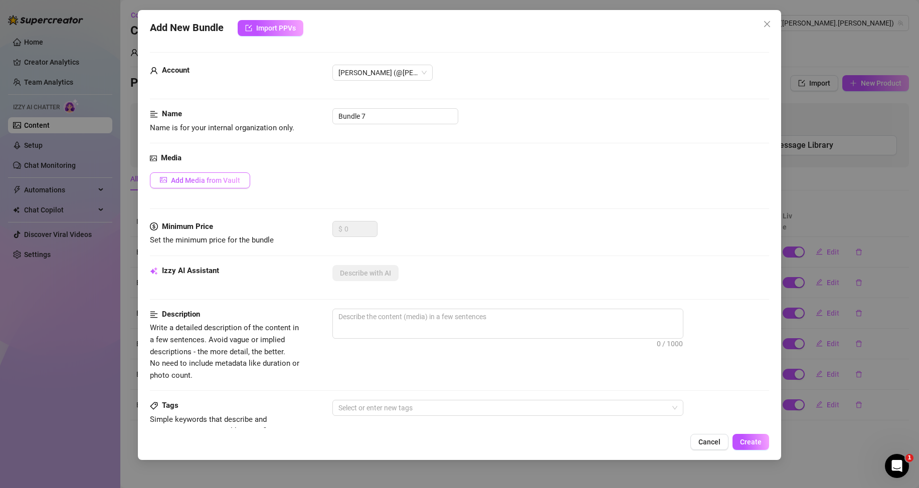
click at [235, 184] on span "Add Media from Vault" at bounding box center [205, 180] width 69 height 8
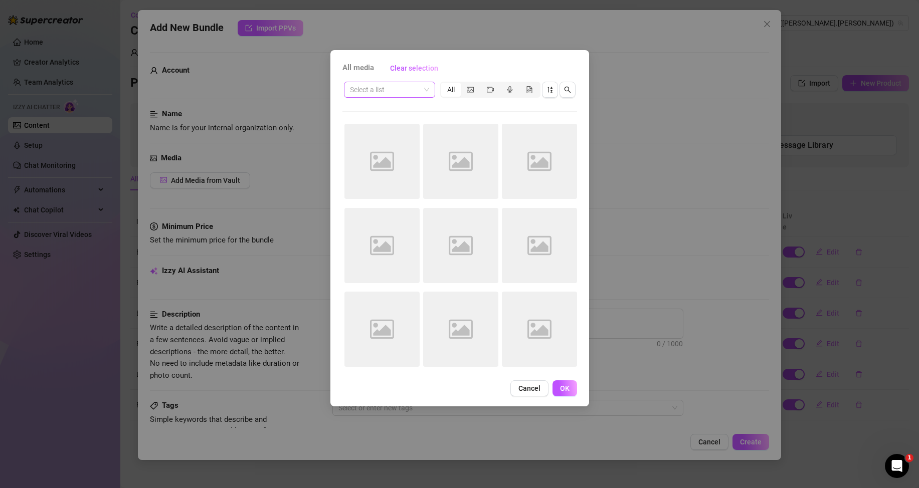
click at [415, 89] on input "search" at bounding box center [385, 89] width 70 height 15
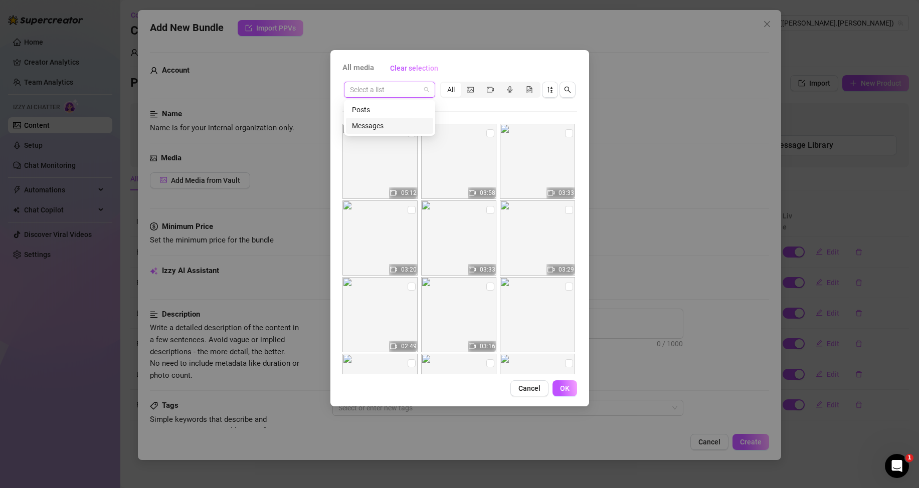
click at [387, 123] on div "Messages" at bounding box center [389, 125] width 75 height 11
click at [560, 216] on img at bounding box center [537, 237] width 75 height 75
click at [565, 211] on input "checkbox" at bounding box center [569, 210] width 8 height 8
click at [570, 383] on button "OK" at bounding box center [564, 388] width 25 height 16
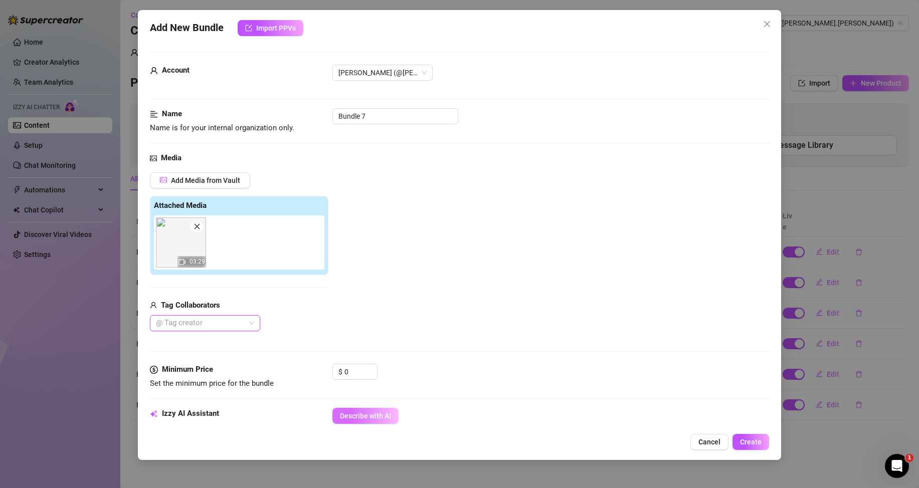
click at [359, 415] on span "Describe with AI" at bounding box center [365, 416] width 51 height 8
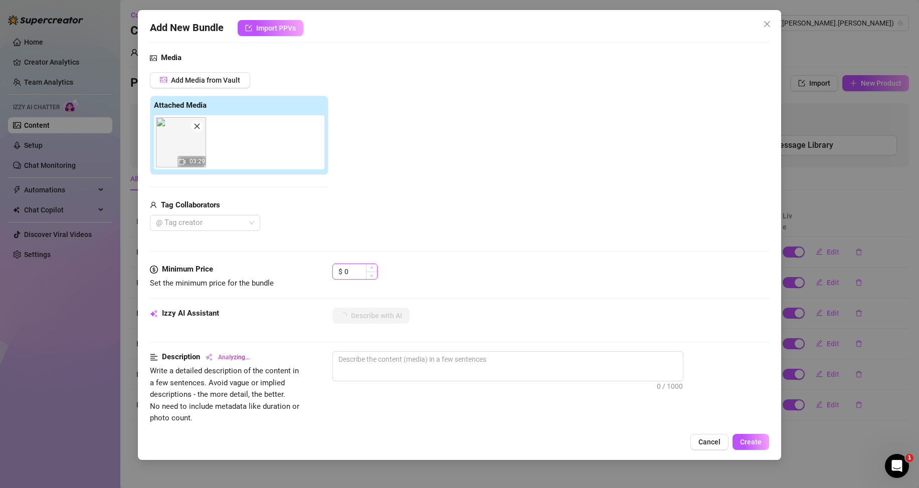
click at [348, 271] on input "0" at bounding box center [360, 271] width 33 height 15
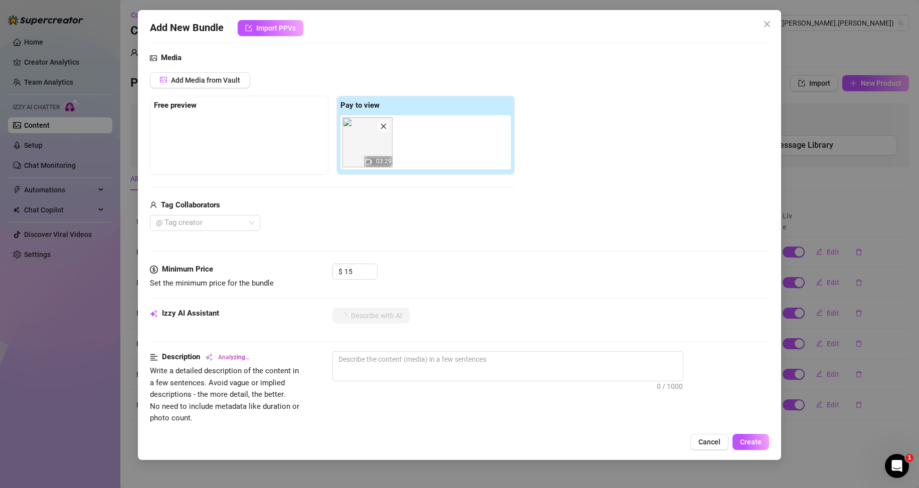
click at [400, 241] on div "Media Add Media from Vault Free preview Pay to view 03:29 Tag Collaborators @ T…" at bounding box center [459, 157] width 619 height 211
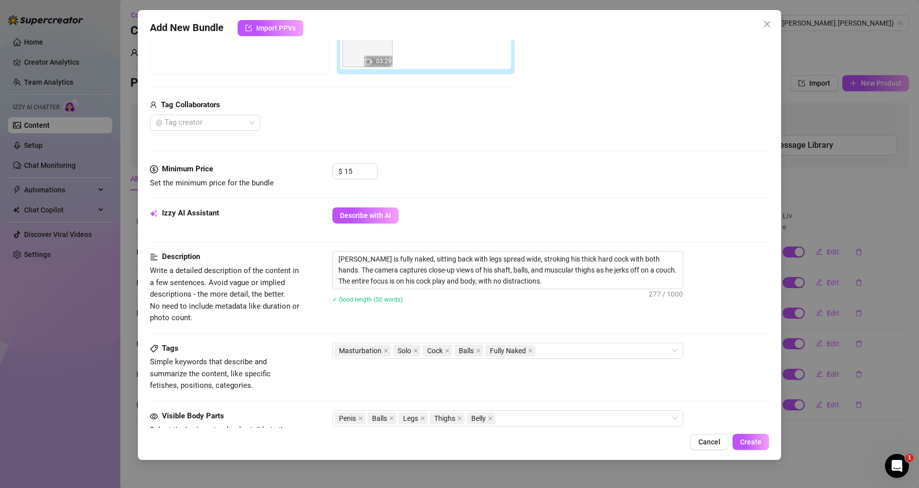
scroll to position [251, 0]
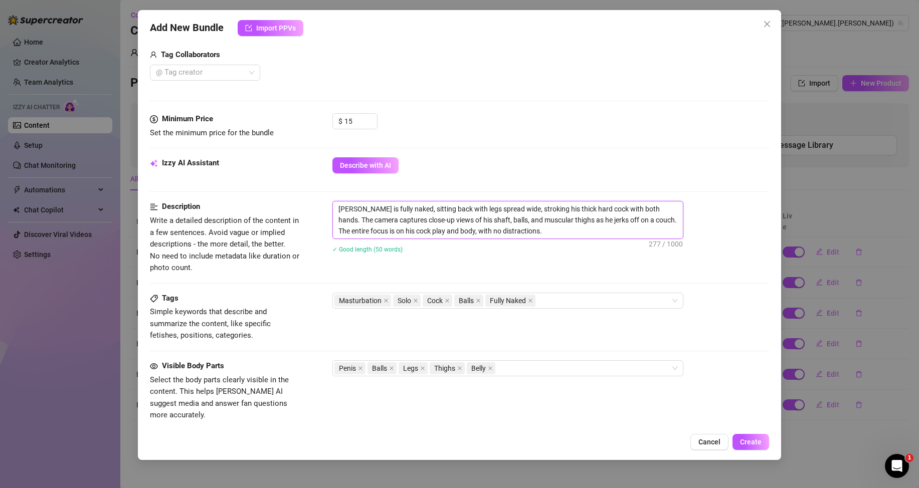
drag, startPoint x: 510, startPoint y: 237, endPoint x: 333, endPoint y: 204, distance: 179.8
click at [333, 204] on textarea "[PERSON_NAME] is fully naked, sitting back with legs spread wide, stroking his …" at bounding box center [508, 219] width 350 height 37
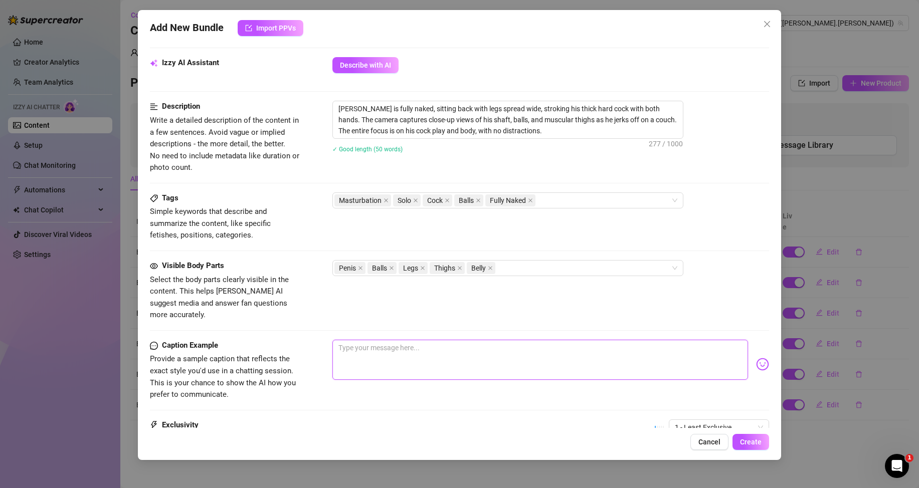
click at [401, 346] on textarea at bounding box center [539, 360] width 415 height 40
paste textarea "Two hands, one goal — make you crave it harder every second 😈🔥"
drag, startPoint x: 409, startPoint y: 337, endPoint x: 403, endPoint y: 338, distance: 6.6
click at [403, 340] on textarea "Two hands, one goal — make you crave it harder every second 😈🔥" at bounding box center [539, 360] width 415 height 40
click at [410, 340] on textarea "Two hands, one goal. make you crave it harder every second 😈🔥" at bounding box center [539, 360] width 415 height 40
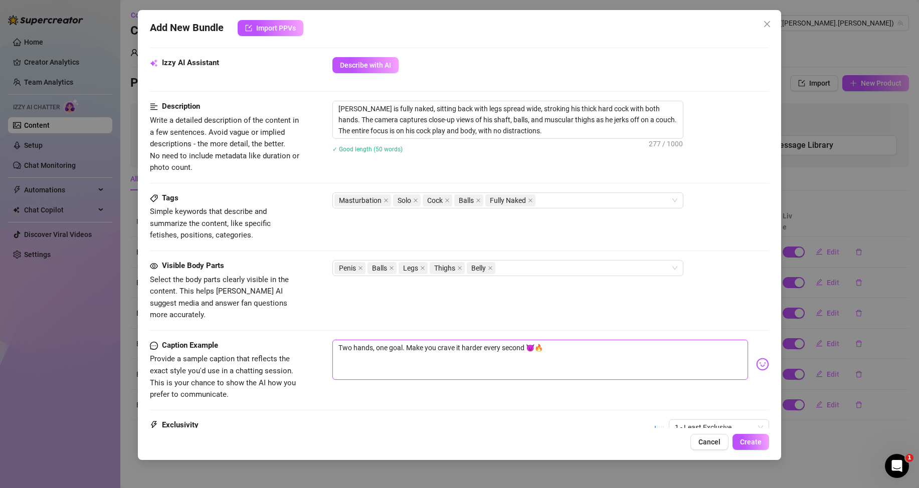
click at [483, 354] on textarea "Two hands, one goal. Make you crave it harder every second 😈🔥" at bounding box center [539, 360] width 415 height 40
click at [404, 340] on textarea "Two hands, one goal. Make you crave it harder every second 😈🔥" at bounding box center [539, 360] width 415 height 40
click at [734, 420] on span "1 - Least Exclusive" at bounding box center [719, 427] width 88 height 15
click at [680, 362] on div "3" at bounding box center [710, 363] width 84 height 11
click at [754, 440] on span "Create" at bounding box center [751, 442] width 22 height 8
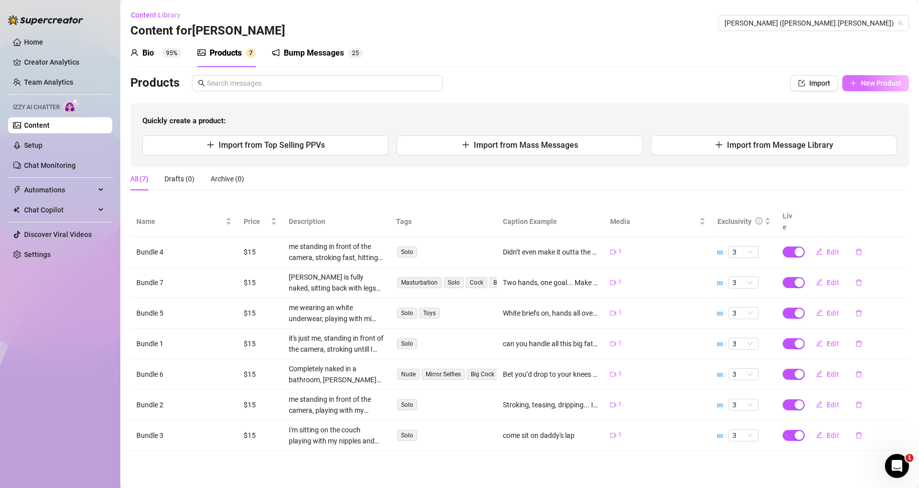
click at [863, 79] on button "New Product" at bounding box center [875, 83] width 67 height 16
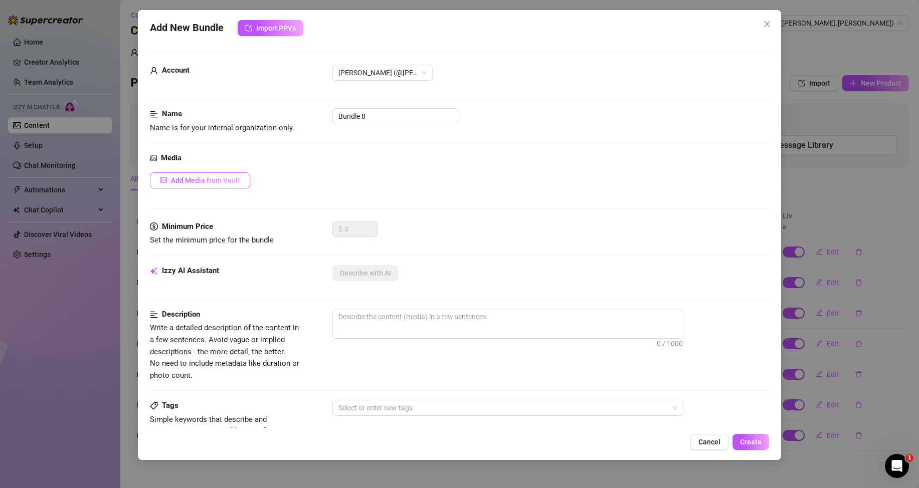
click at [228, 181] on span "Add Media from Vault" at bounding box center [205, 180] width 69 height 8
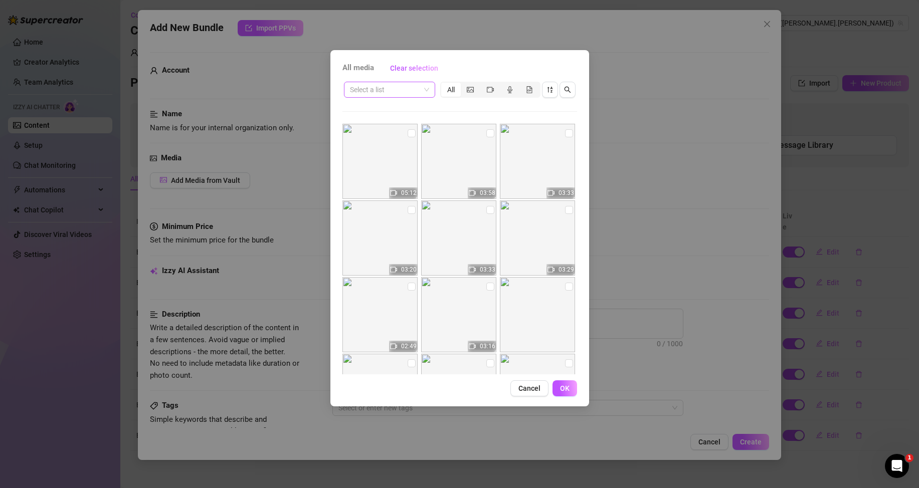
click at [430, 88] on div "Select a list" at bounding box center [389, 90] width 91 height 16
click at [387, 124] on div "Messages" at bounding box center [389, 125] width 75 height 11
click at [486, 210] on input "checkbox" at bounding box center [490, 210] width 8 height 8
click at [565, 389] on span "OK" at bounding box center [565, 388] width 10 height 8
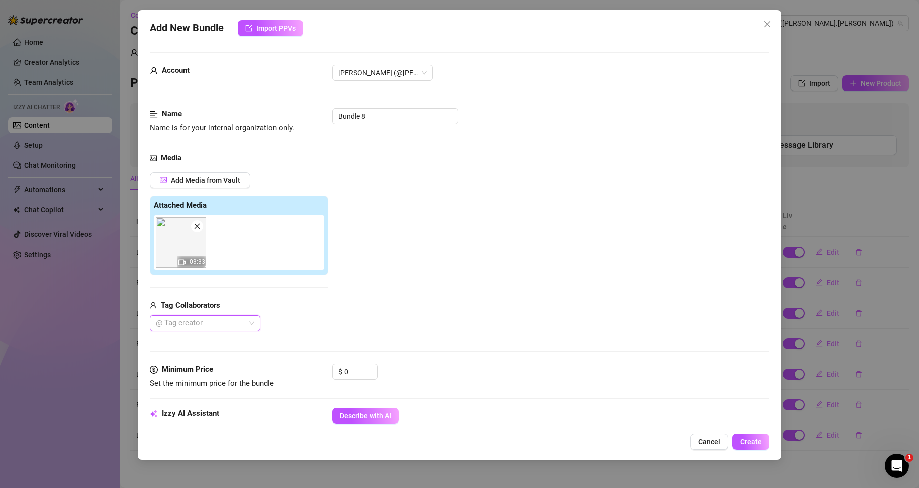
scroll to position [100, 0]
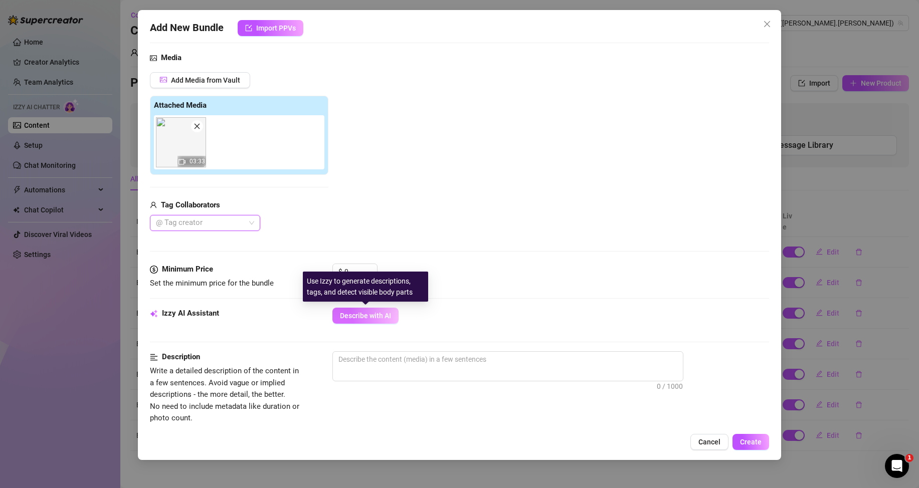
click at [375, 311] on button "Describe with AI" at bounding box center [365, 316] width 66 height 16
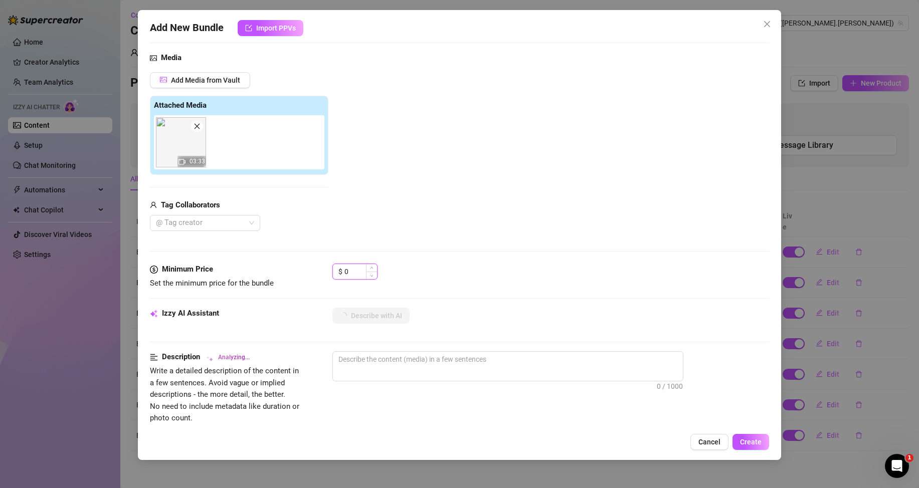
click at [347, 269] on input "0" at bounding box center [360, 271] width 33 height 15
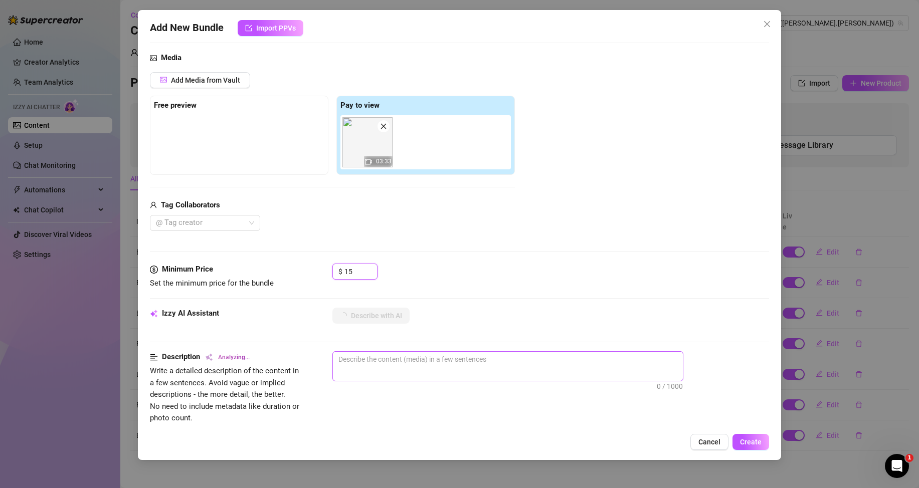
scroll to position [200, 0]
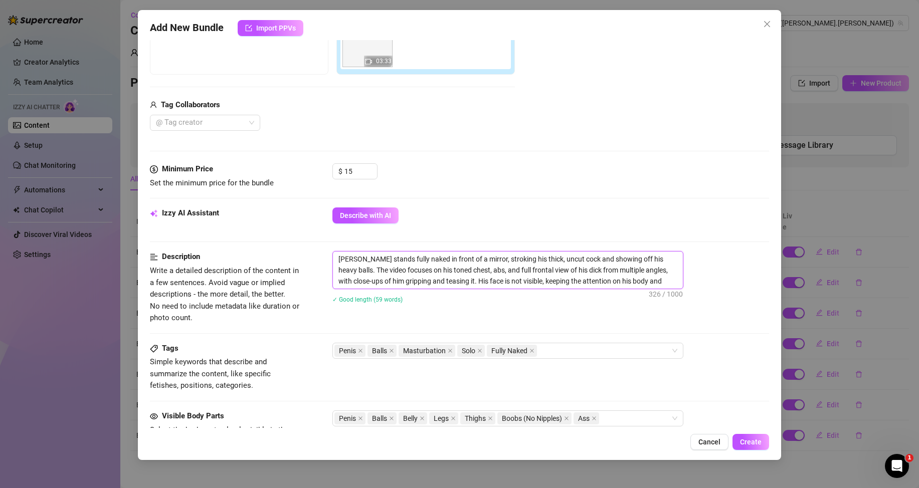
drag, startPoint x: 637, startPoint y: 282, endPoint x: 329, endPoint y: 256, distance: 308.8
click at [329, 256] on div "Description Write a detailed description of the content in a few sentences. Avo…" at bounding box center [459, 287] width 619 height 73
click at [396, 378] on div "Tags Simple keywords that describe and summarize the content, like specific fet…" at bounding box center [459, 367] width 619 height 49
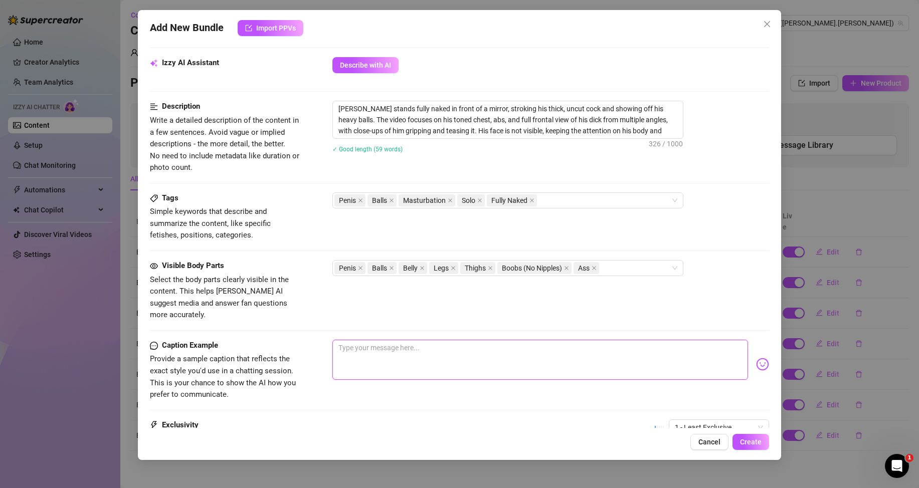
click at [400, 355] on textarea at bounding box center [539, 360] width 415 height 40
paste textarea "You don't need to see my face to know I'm your favorite view 😏💦"
click at [729, 420] on span "1 - Least Exclusive" at bounding box center [719, 427] width 88 height 15
click at [682, 361] on div "3" at bounding box center [710, 363] width 84 height 11
click at [749, 439] on span "Create" at bounding box center [751, 442] width 22 height 8
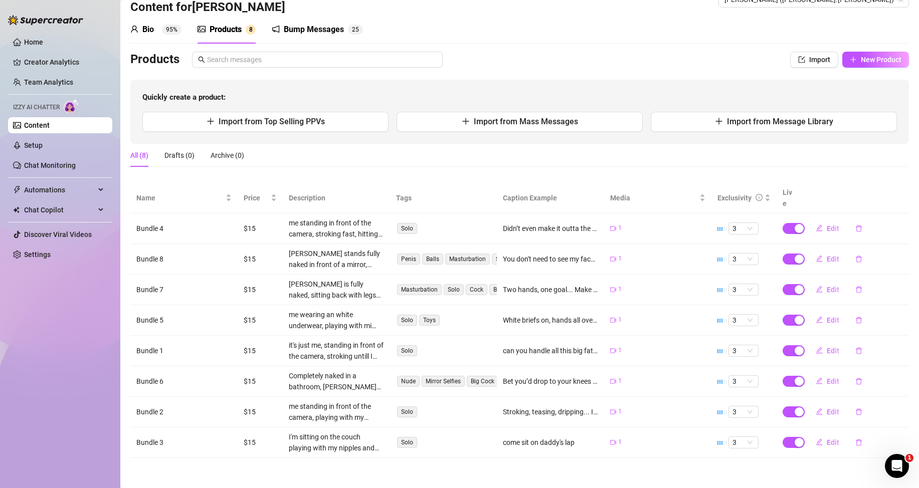
scroll to position [0, 0]
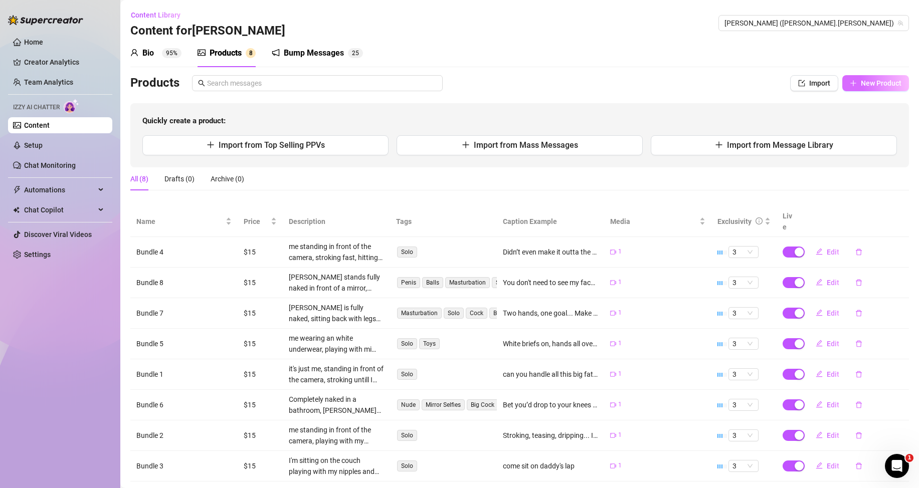
click at [887, 88] on button "New Product" at bounding box center [875, 83] width 67 height 16
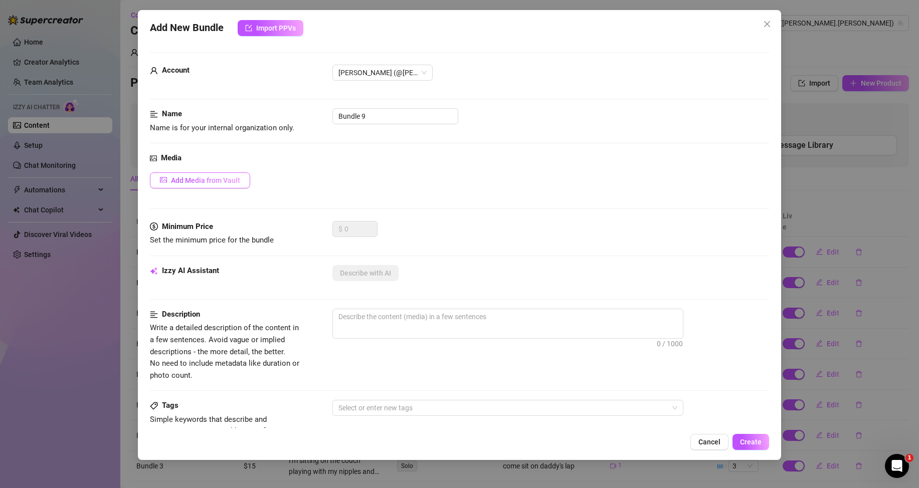
click at [224, 182] on span "Add Media from Vault" at bounding box center [205, 180] width 69 height 8
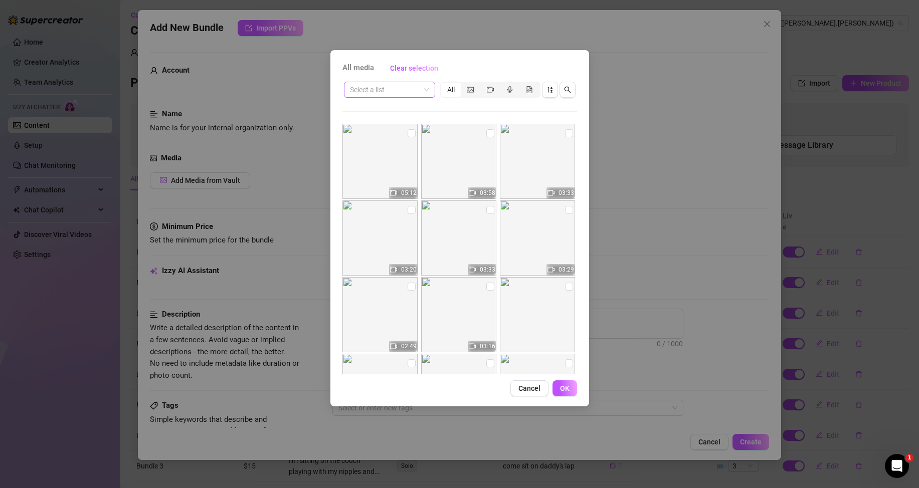
click at [377, 85] on input "search" at bounding box center [385, 89] width 70 height 15
click at [407, 209] on input "checkbox" at bounding box center [411, 210] width 8 height 8
click at [562, 388] on span "OK" at bounding box center [565, 388] width 10 height 8
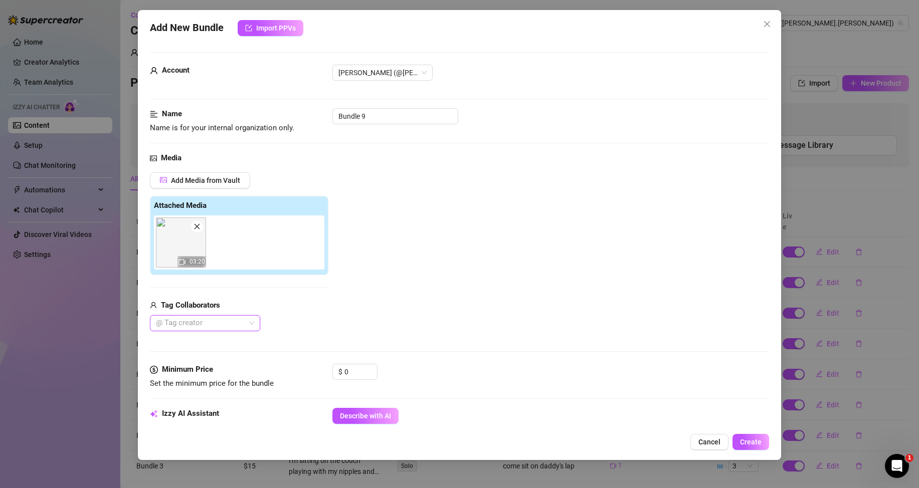
scroll to position [100, 0]
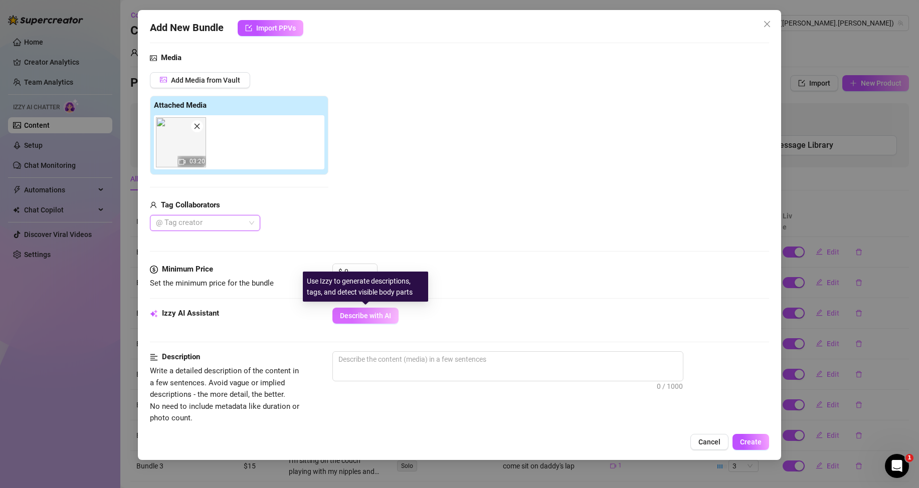
click at [371, 317] on span "Describe with AI" at bounding box center [365, 316] width 51 height 8
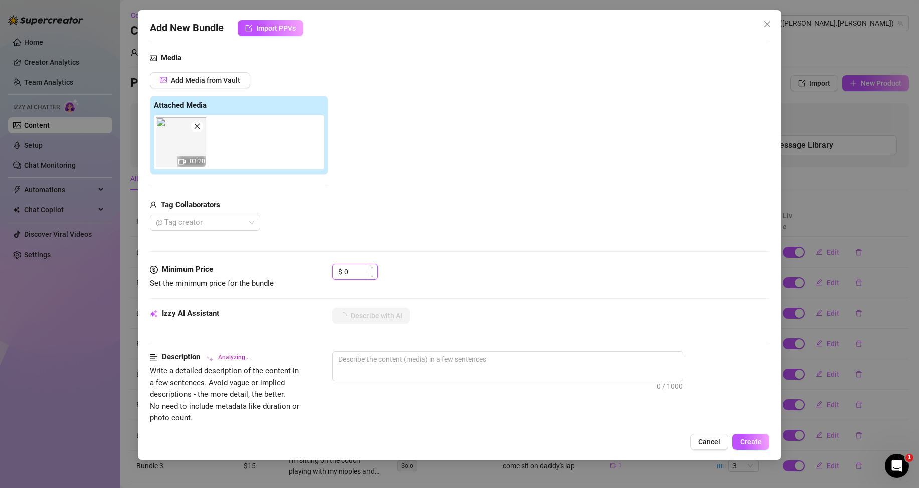
click at [348, 271] on input "0" at bounding box center [360, 271] width 33 height 15
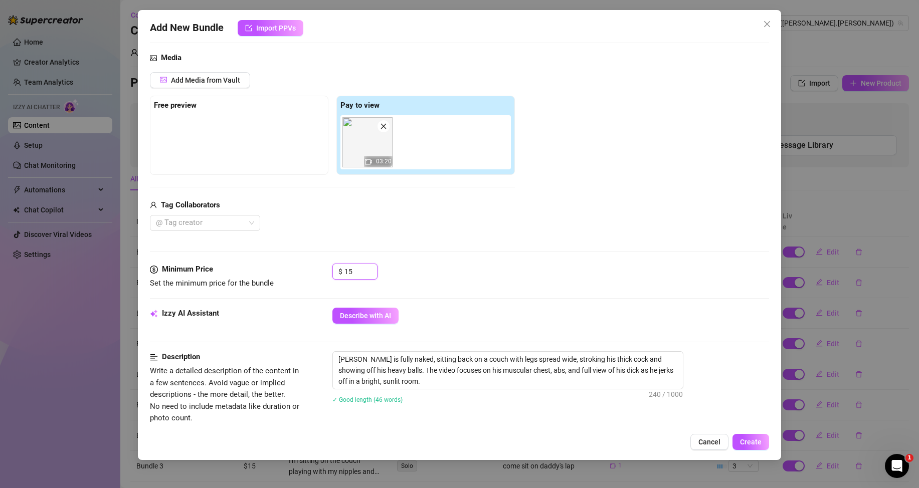
scroll to position [200, 0]
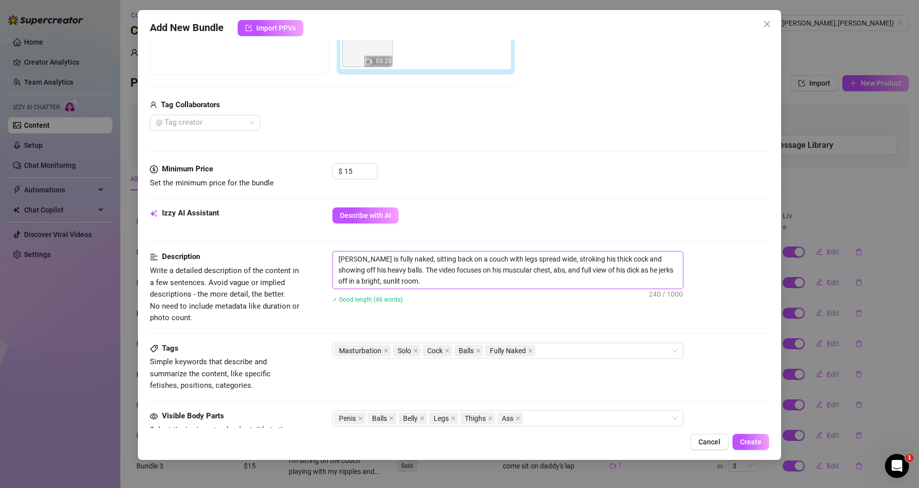
drag, startPoint x: 397, startPoint y: 281, endPoint x: 333, endPoint y: 256, distance: 68.6
click at [333, 256] on textarea "[PERSON_NAME] is fully naked, sitting back on a couch with legs spread wide, st…" at bounding box center [508, 270] width 350 height 37
click at [386, 379] on div "Tags Simple keywords that describe and summarize the content, like specific fet…" at bounding box center [459, 367] width 619 height 49
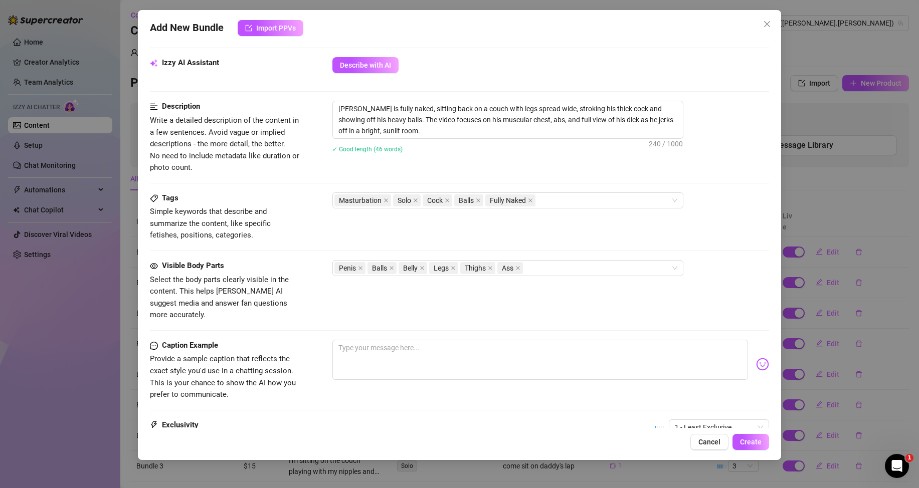
scroll to position [401, 0]
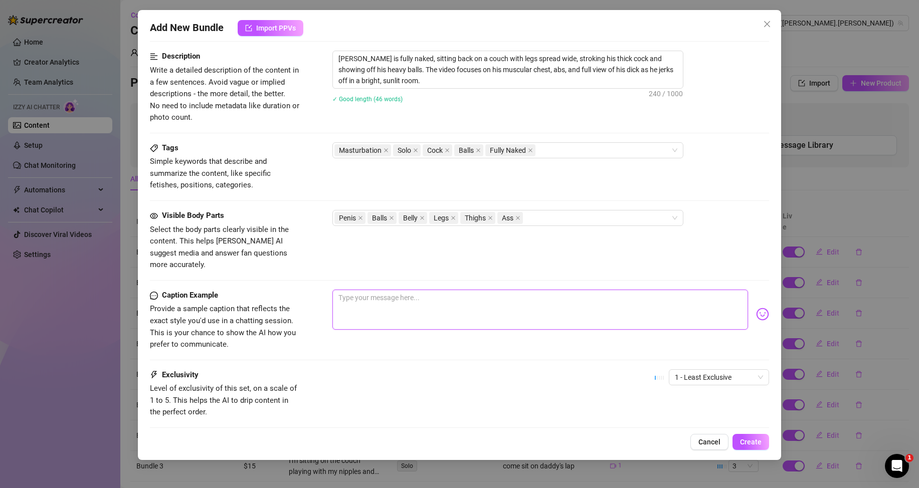
click at [377, 294] on textarea at bounding box center [539, 310] width 415 height 40
paste textarea "Bright room, dirty thoughts. Don’t pretend you’re not watching on repeat 😏☀️"
click at [712, 370] on span "1 - Least Exclusive" at bounding box center [719, 377] width 88 height 15
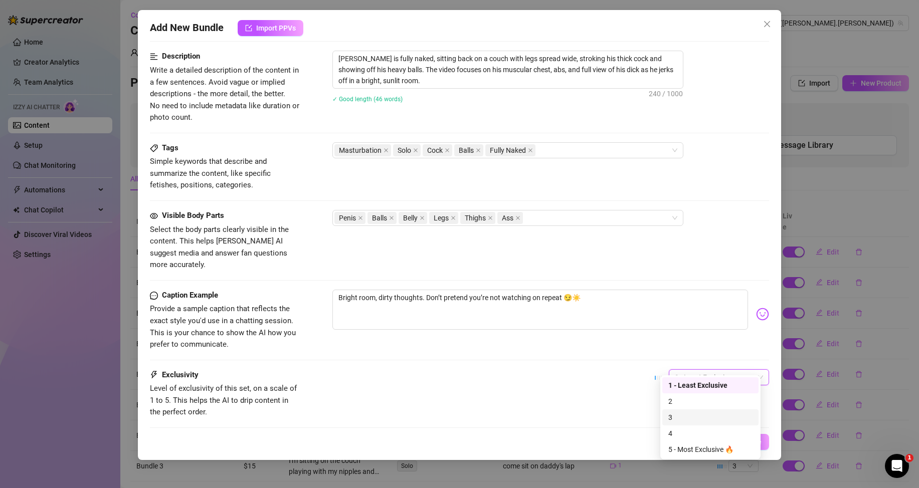
click at [676, 419] on div "3" at bounding box center [710, 417] width 84 height 11
click at [749, 439] on span "Create" at bounding box center [751, 442] width 22 height 8
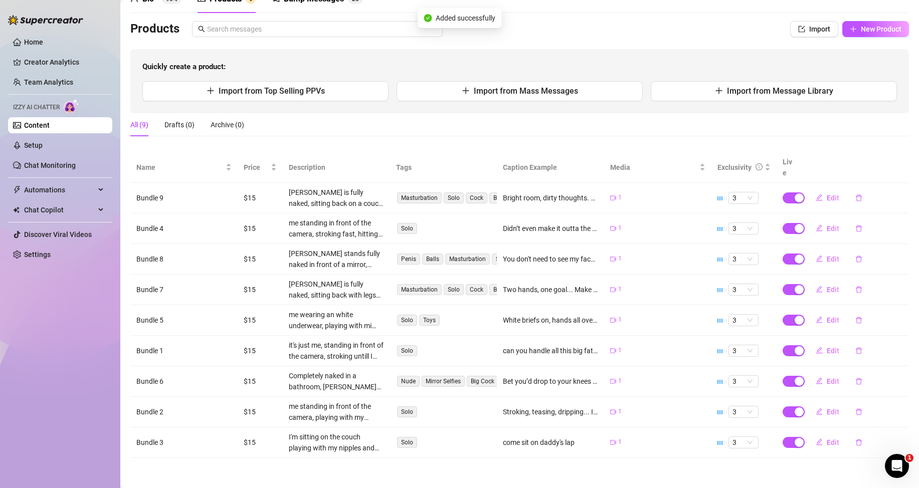
scroll to position [4, 0]
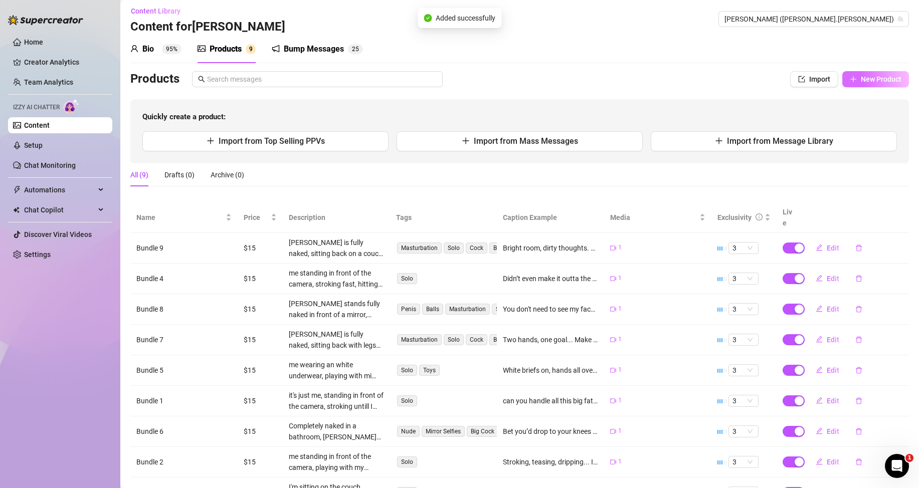
click at [871, 84] on button "New Product" at bounding box center [875, 79] width 67 height 16
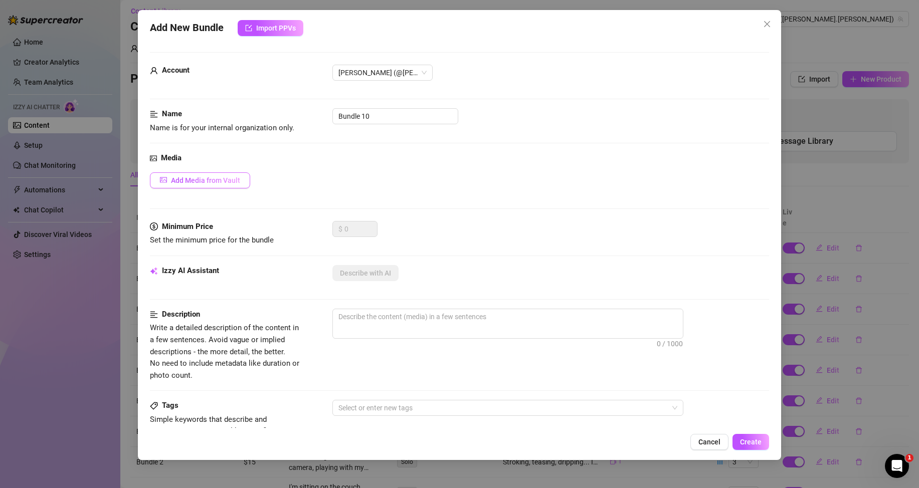
click at [223, 179] on span "Add Media from Vault" at bounding box center [205, 180] width 69 height 8
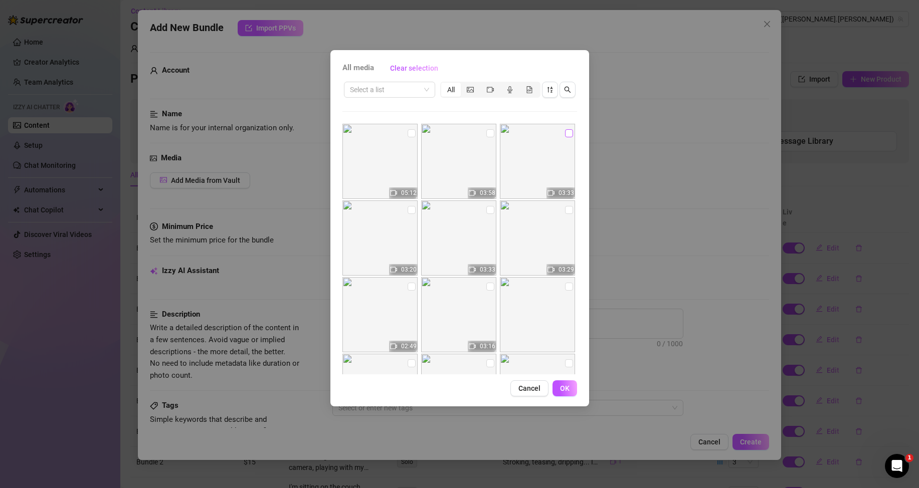
click at [565, 134] on input "checkbox" at bounding box center [569, 133] width 8 height 8
click at [572, 390] on button "OK" at bounding box center [564, 388] width 25 height 16
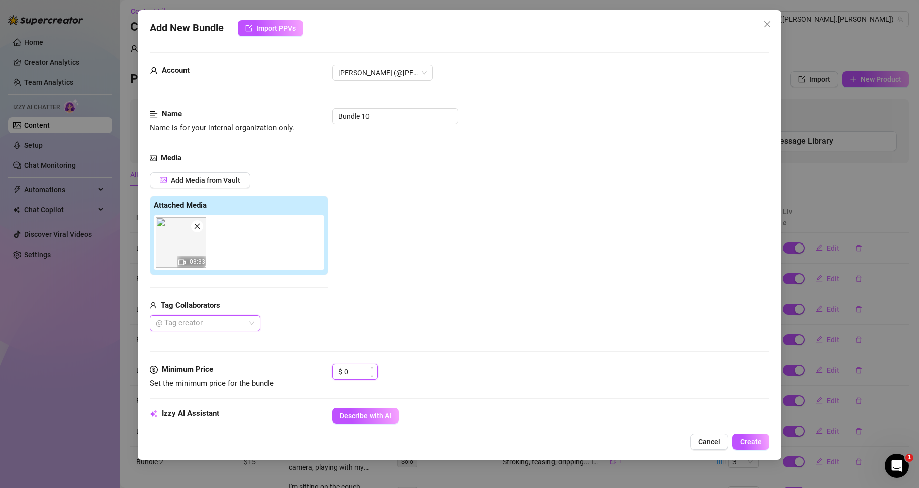
click at [350, 367] on input "0" at bounding box center [360, 371] width 33 height 15
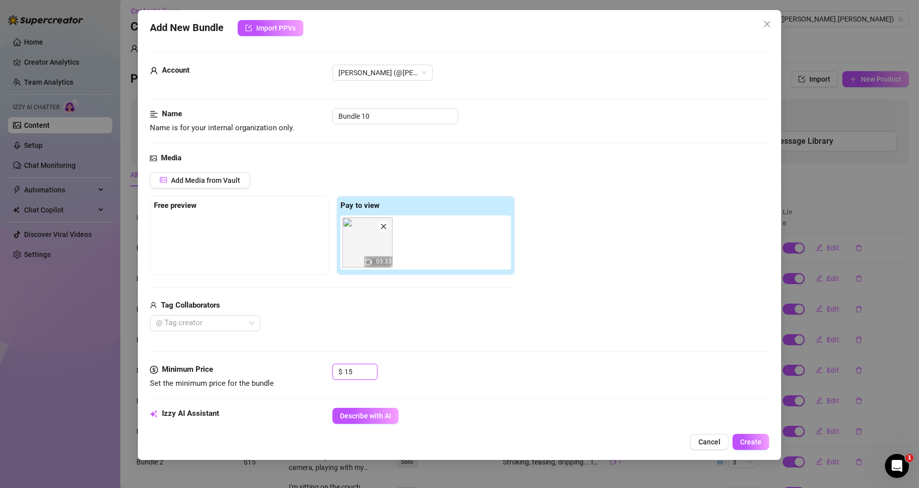
scroll to position [200, 0]
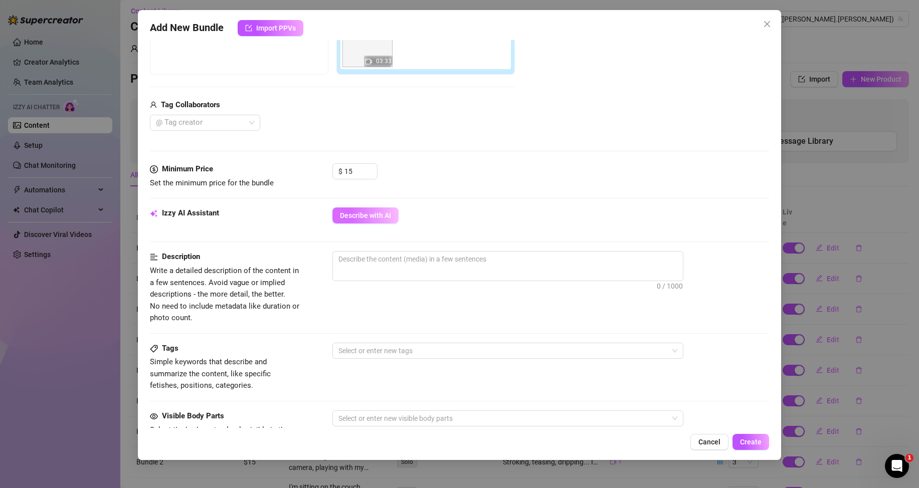
click at [370, 220] on span "Describe with AI" at bounding box center [365, 215] width 51 height 8
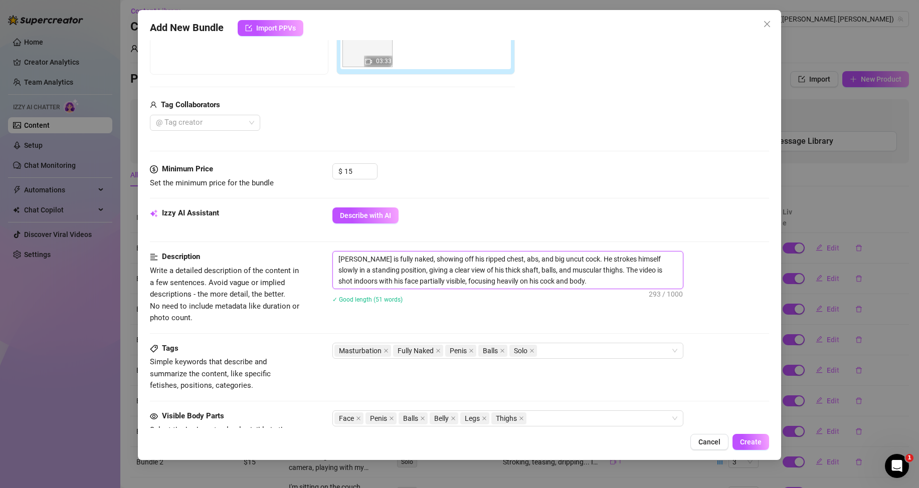
drag, startPoint x: 553, startPoint y: 283, endPoint x: 339, endPoint y: 258, distance: 215.5
click at [339, 258] on textarea "[PERSON_NAME] is fully naked, showing off his ripped chest, abs, and big uncut …" at bounding box center [508, 270] width 350 height 37
click at [380, 317] on div "Description Write a detailed description of the content in a few sentences. Avo…" at bounding box center [459, 287] width 619 height 73
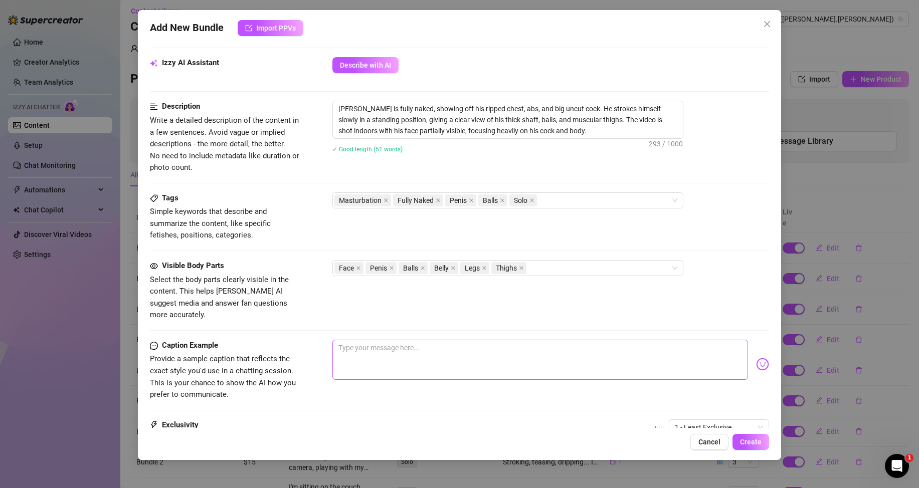
scroll to position [401, 0]
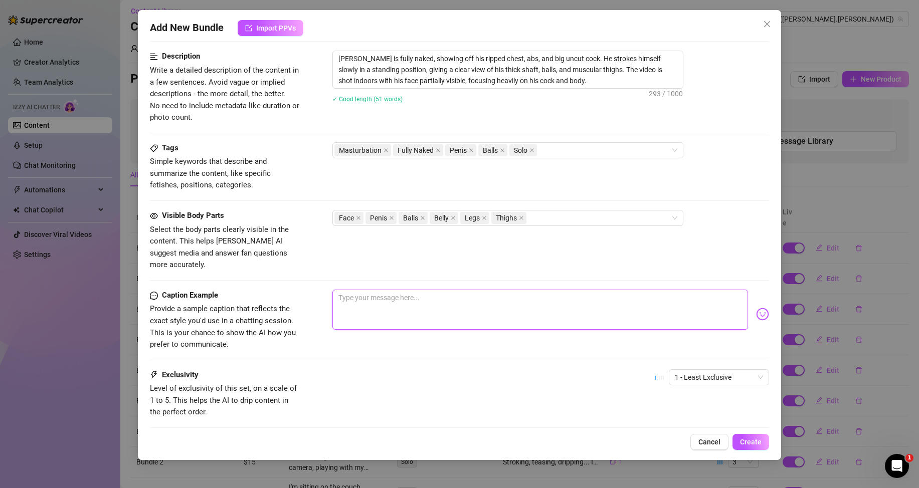
click at [424, 296] on textarea at bounding box center [539, 310] width 415 height 40
paste textarea "I stroke it slow so you can enjoy every damn detail 🔥🍆"
click at [714, 370] on span "1 - Least Exclusive" at bounding box center [719, 377] width 88 height 15
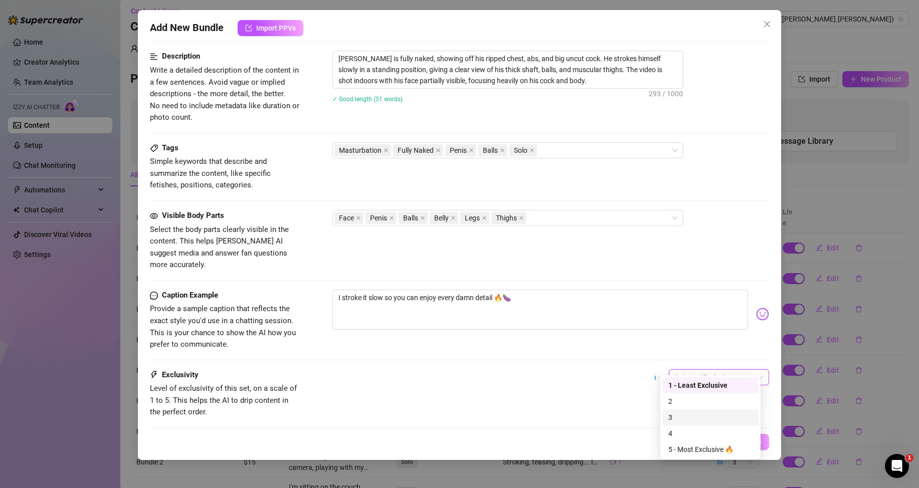
click at [687, 417] on div "3" at bounding box center [710, 417] width 84 height 11
click at [755, 442] on span "Create" at bounding box center [751, 442] width 22 height 8
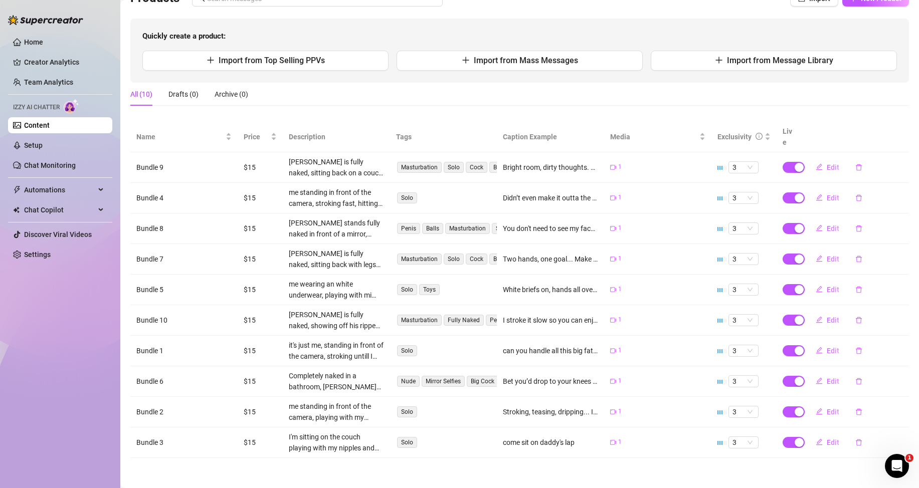
scroll to position [0, 0]
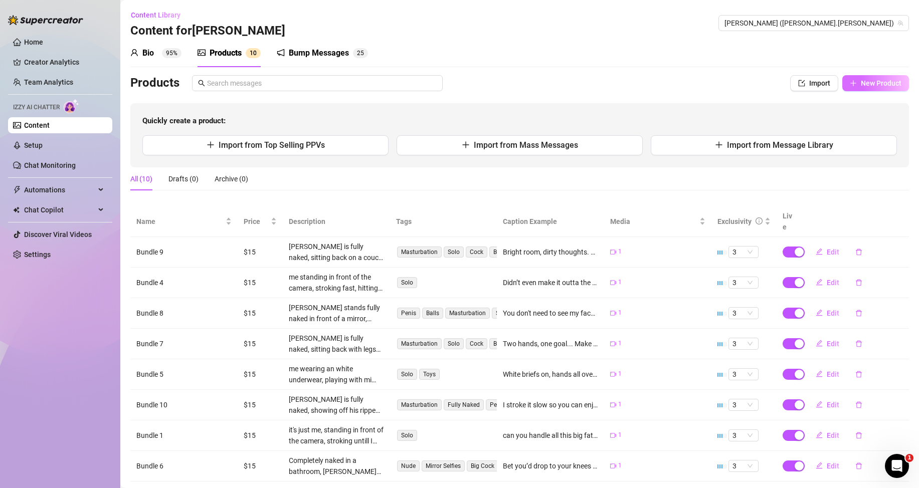
click at [850, 87] on span "button" at bounding box center [853, 83] width 7 height 8
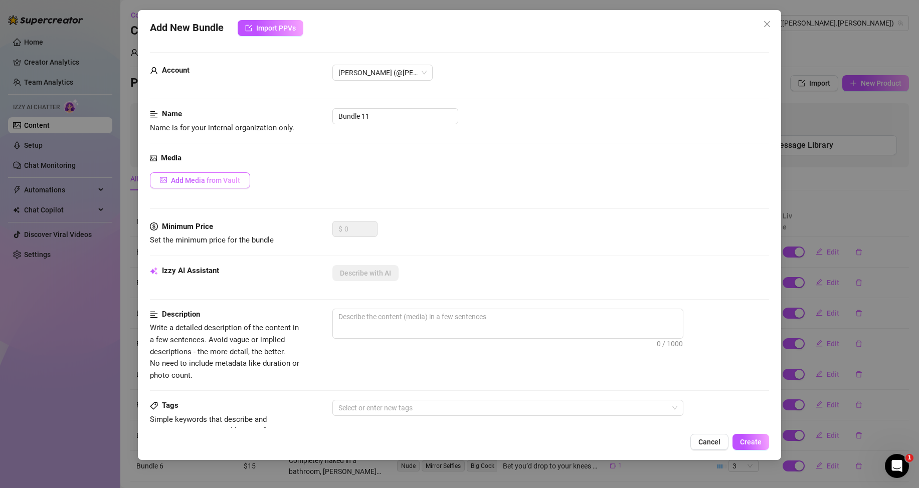
click at [209, 180] on span "Add Media from Vault" at bounding box center [205, 180] width 69 height 8
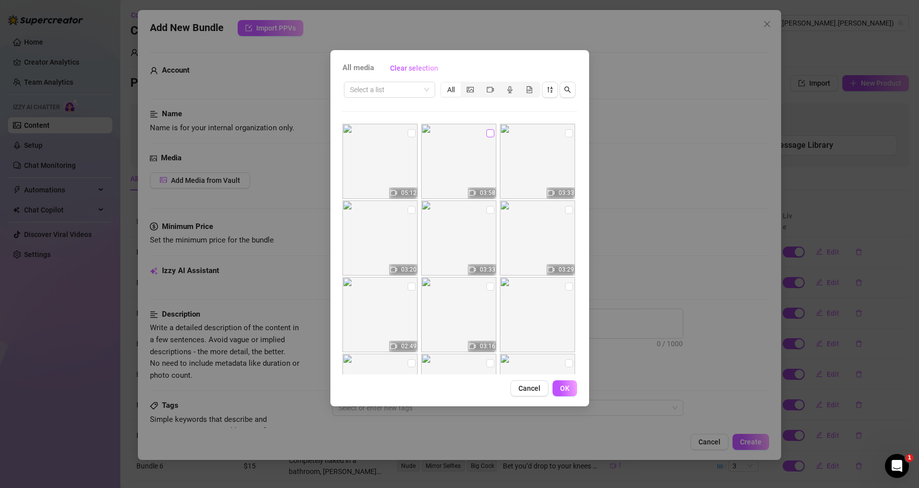
click at [486, 130] on input "checkbox" at bounding box center [490, 133] width 8 height 8
click at [569, 391] on span "OK" at bounding box center [565, 388] width 10 height 8
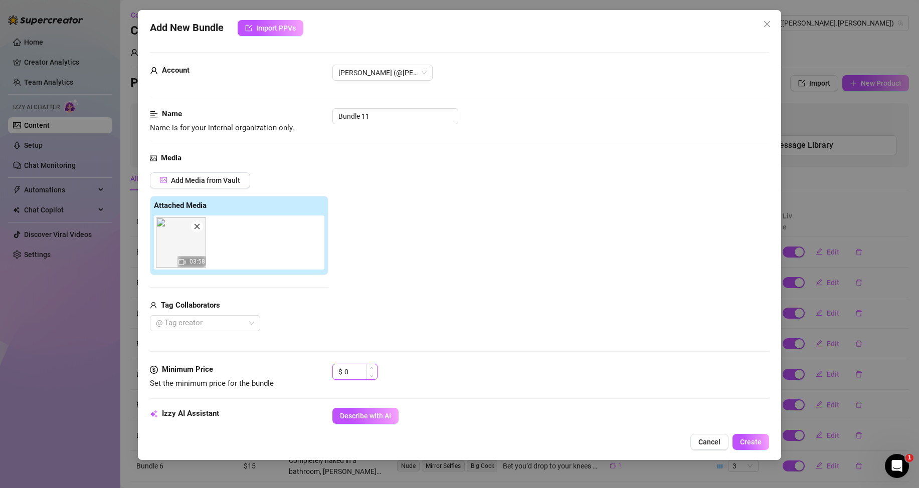
click at [348, 369] on input "0" at bounding box center [360, 371] width 33 height 15
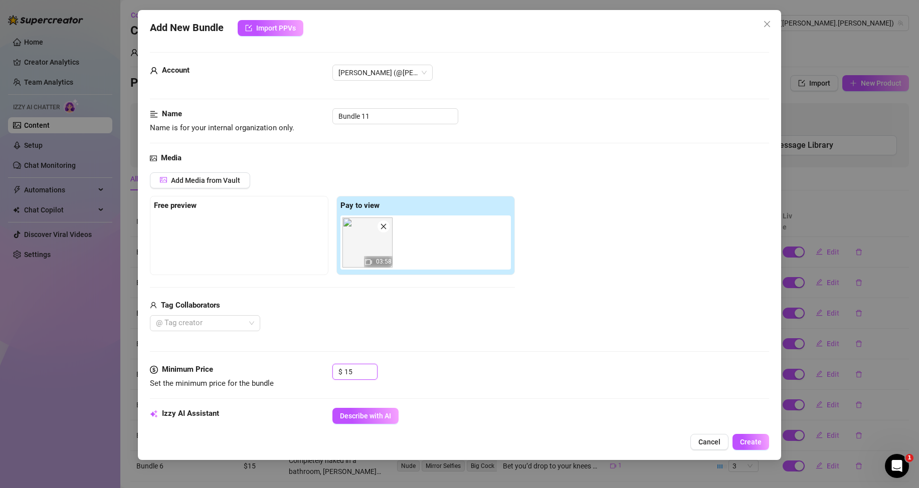
scroll to position [100, 0]
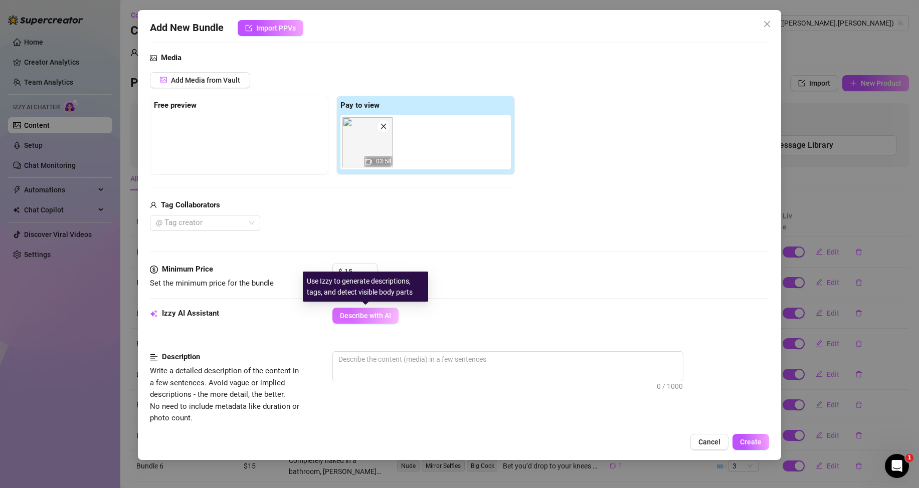
click at [379, 315] on span "Describe with AI" at bounding box center [365, 316] width 51 height 8
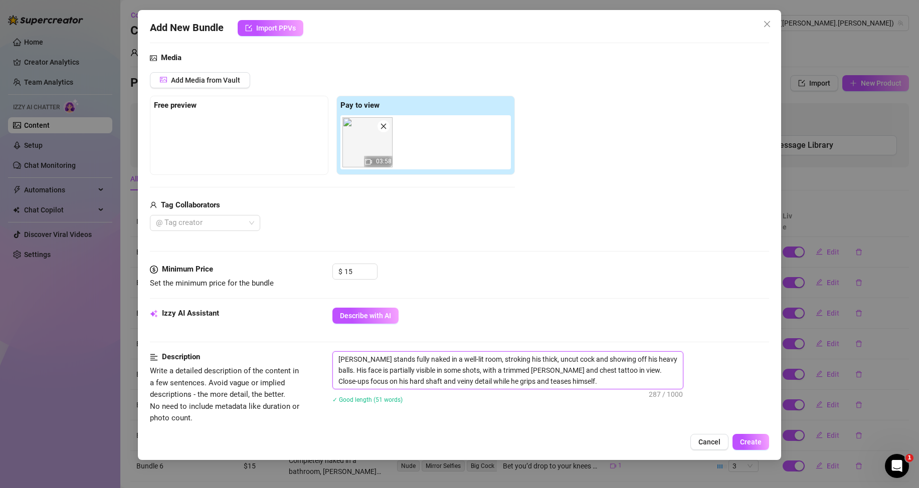
drag, startPoint x: 541, startPoint y: 378, endPoint x: 331, endPoint y: 356, distance: 211.2
click at [331, 356] on div "Description Write a detailed description of the content in a few sentences. Avo…" at bounding box center [459, 387] width 619 height 73
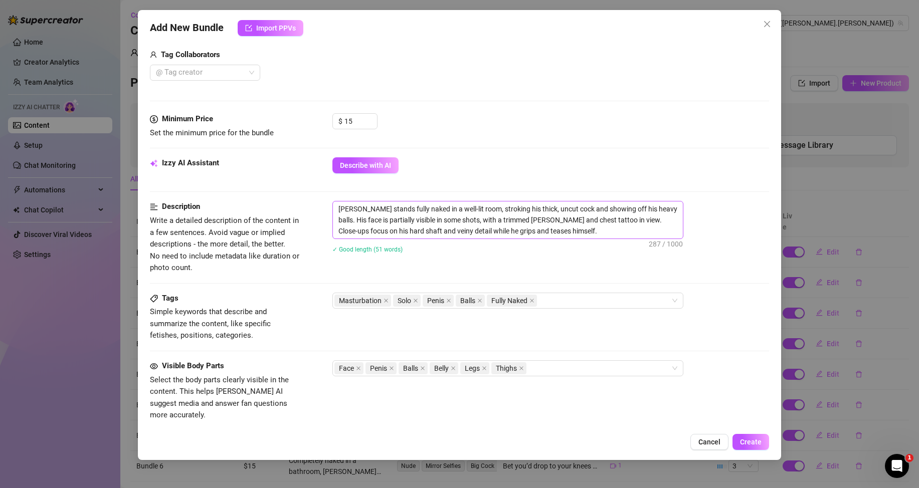
scroll to position [351, 0]
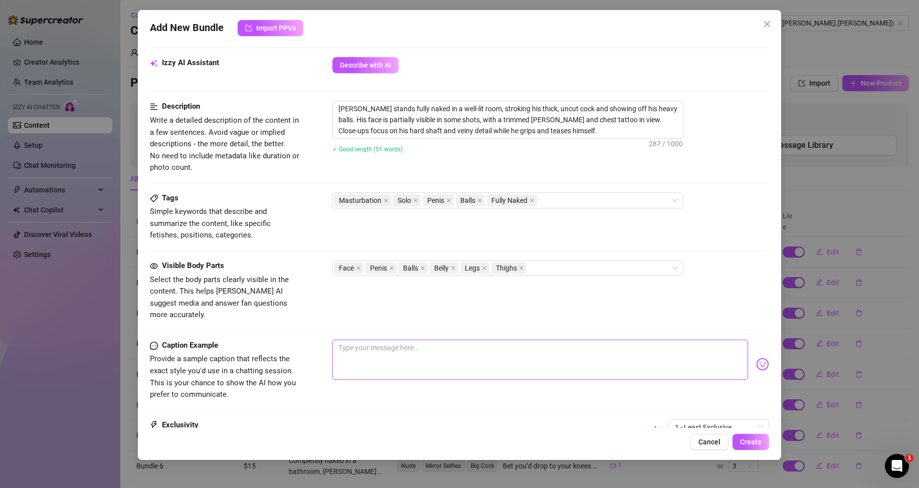
click at [400, 348] on textarea at bounding box center [539, 360] width 415 height 40
paste textarea "I know where your eyes are going… go ahead, take a closer look 😏👀"
click at [698, 420] on span "1 - Least Exclusive" at bounding box center [719, 427] width 88 height 15
click at [681, 361] on div "3" at bounding box center [710, 363] width 84 height 11
click at [750, 443] on span "Create" at bounding box center [751, 442] width 22 height 8
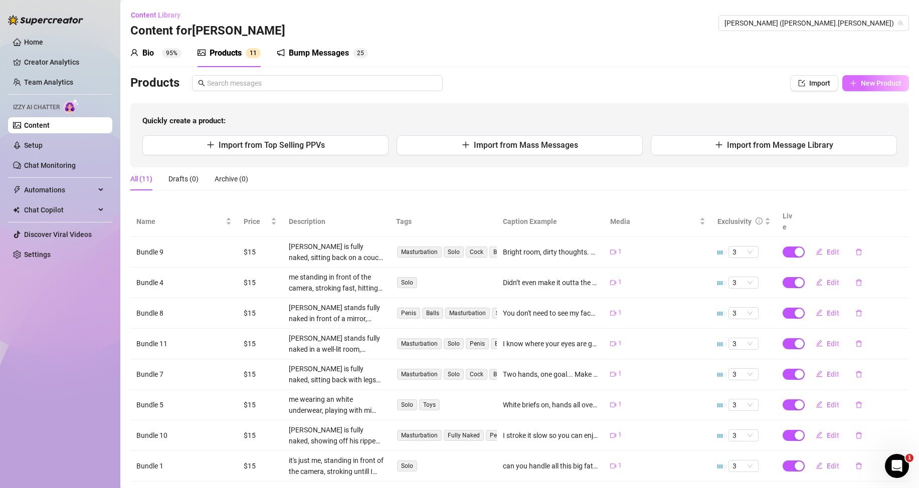
click at [850, 83] on icon "plus" at bounding box center [853, 83] width 7 height 7
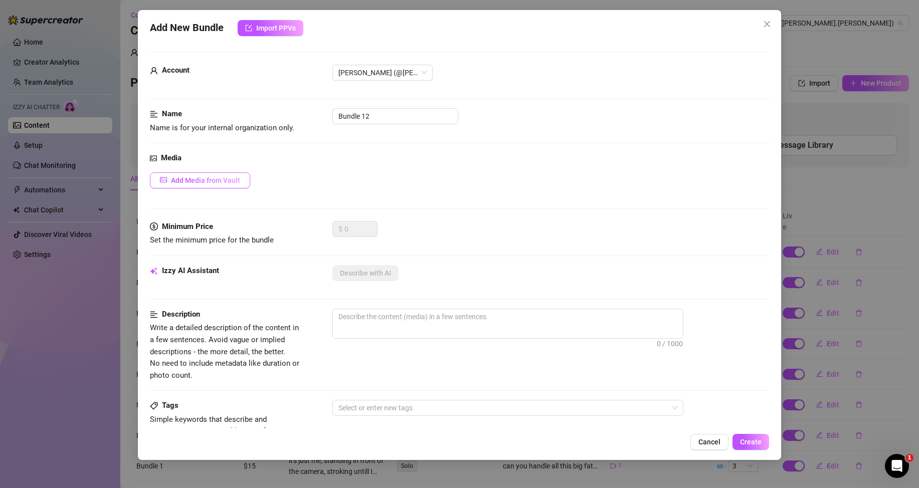
click at [237, 180] on span "Add Media from Vault" at bounding box center [205, 180] width 69 height 8
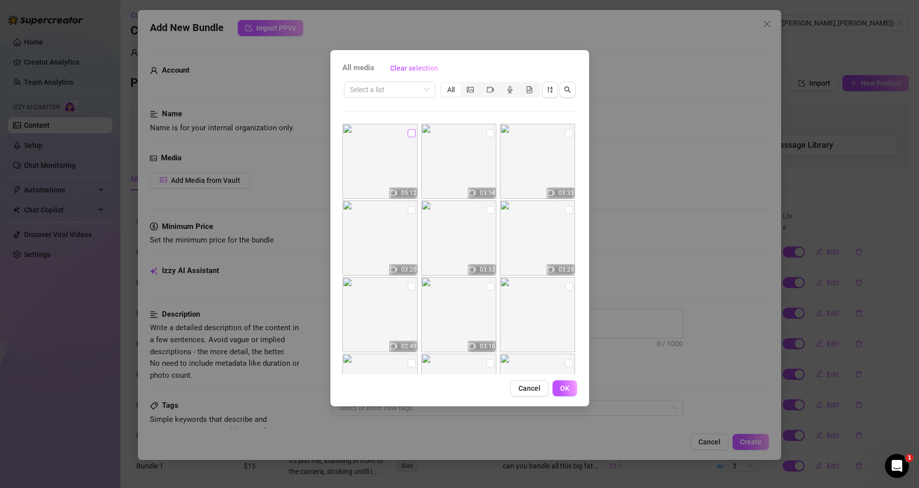
click at [408, 132] on input "checkbox" at bounding box center [411, 133] width 8 height 8
click at [557, 388] on button "OK" at bounding box center [564, 388] width 25 height 16
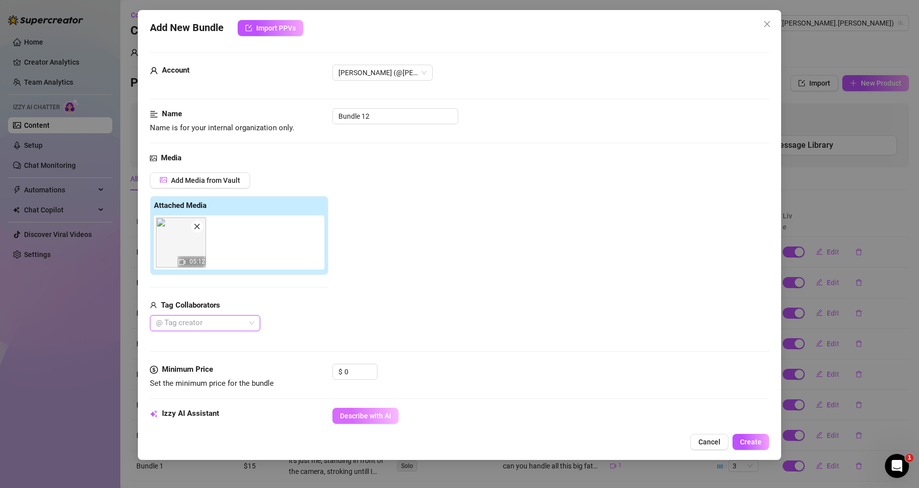
click at [371, 412] on span "Describe with AI" at bounding box center [365, 416] width 51 height 8
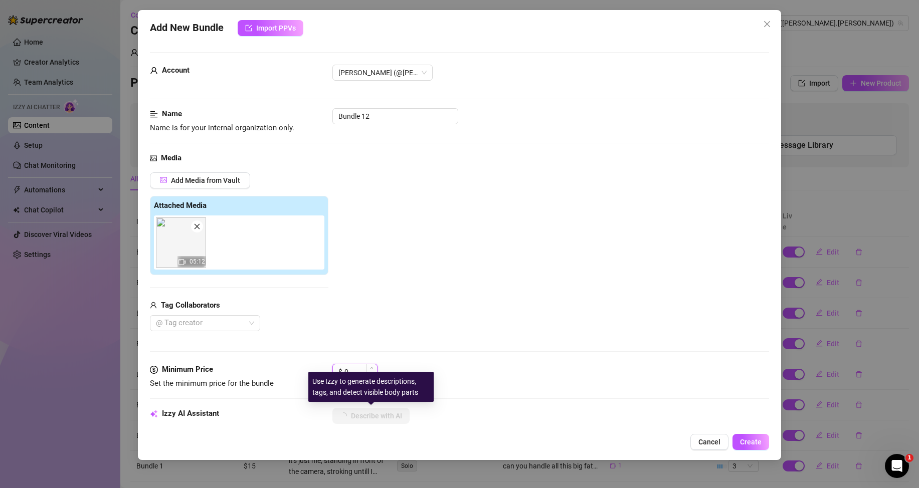
click at [350, 369] on input "0" at bounding box center [360, 371] width 33 height 15
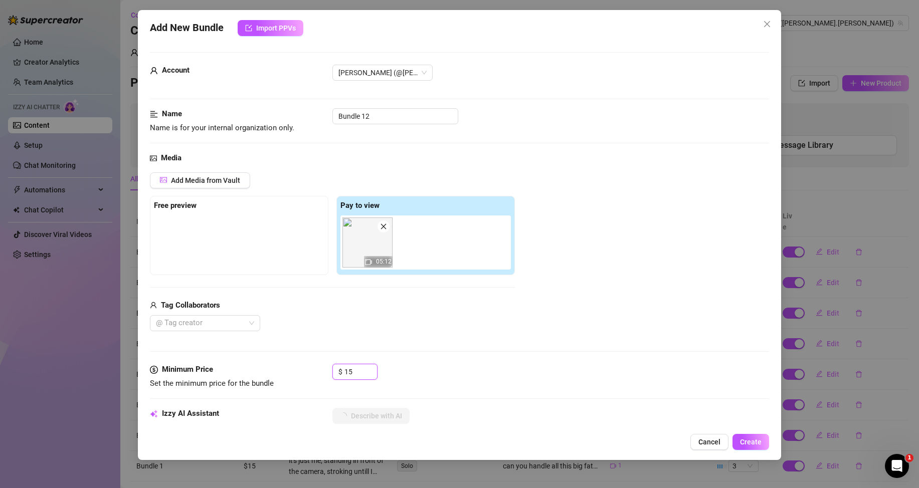
scroll to position [200, 0]
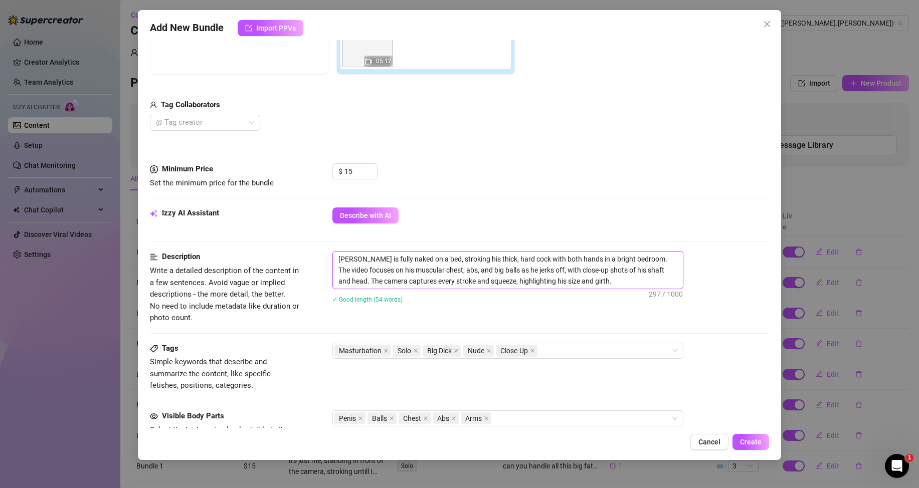
drag, startPoint x: 584, startPoint y: 283, endPoint x: 329, endPoint y: 255, distance: 256.7
click at [329, 255] on div "Description Write a detailed description of the content in a few sentences. Avo…" at bounding box center [459, 287] width 619 height 73
click at [392, 376] on div "Tags Simple keywords that describe and summarize the content, like specific fet…" at bounding box center [459, 367] width 619 height 49
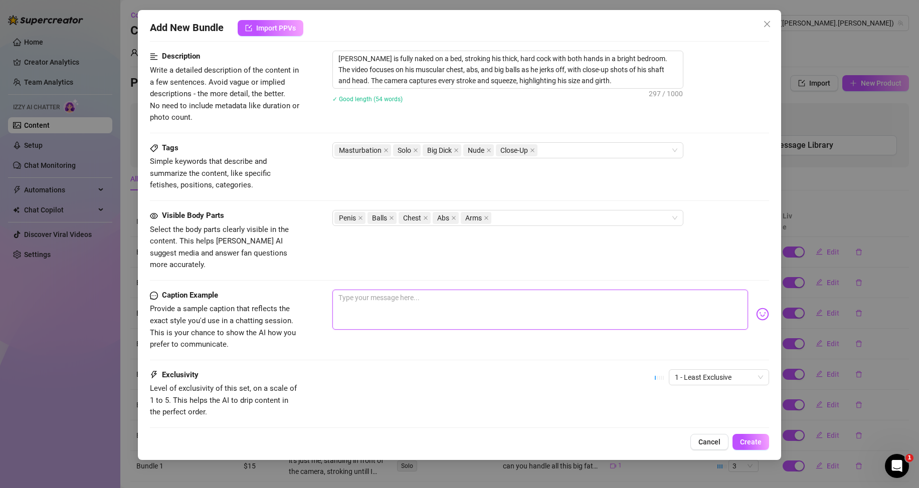
click at [398, 300] on textarea at bounding box center [539, 310] width 415 height 40
paste textarea "Got the size, the grip, and the rhythm. You just bring that craving 🍆🔥"
click at [743, 439] on span "Create" at bounding box center [751, 442] width 22 height 8
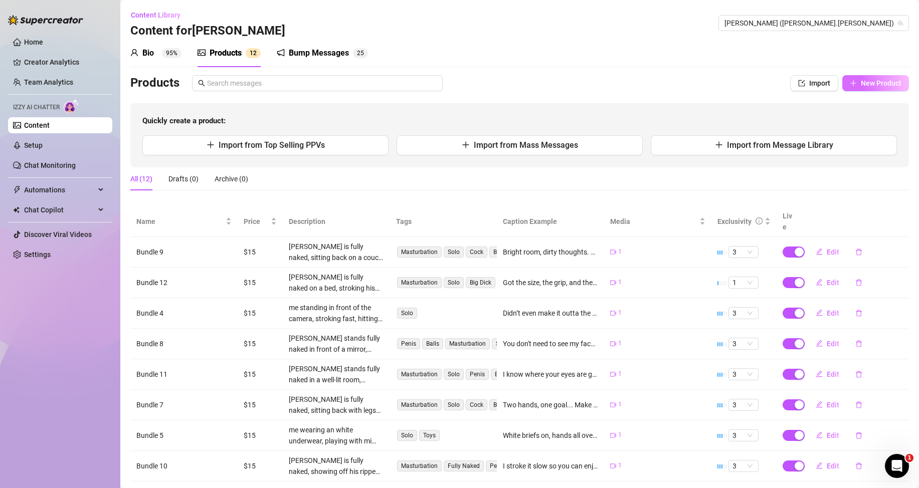
click at [849, 78] on button "New Product" at bounding box center [875, 83] width 67 height 16
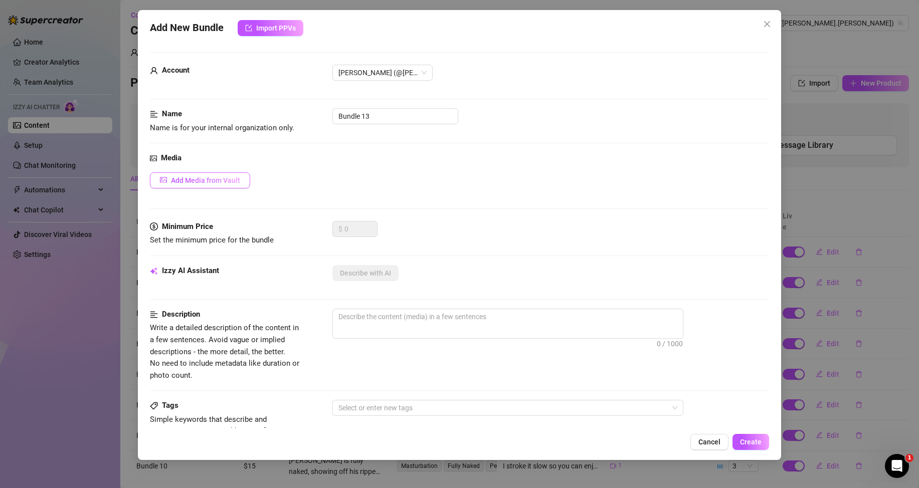
click at [219, 185] on button "Add Media from Vault" at bounding box center [200, 180] width 100 height 16
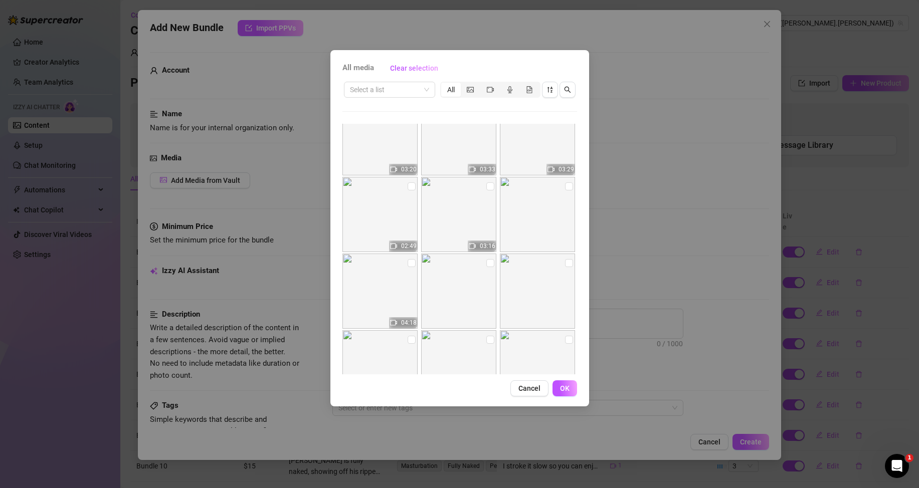
scroll to position [0, 0]
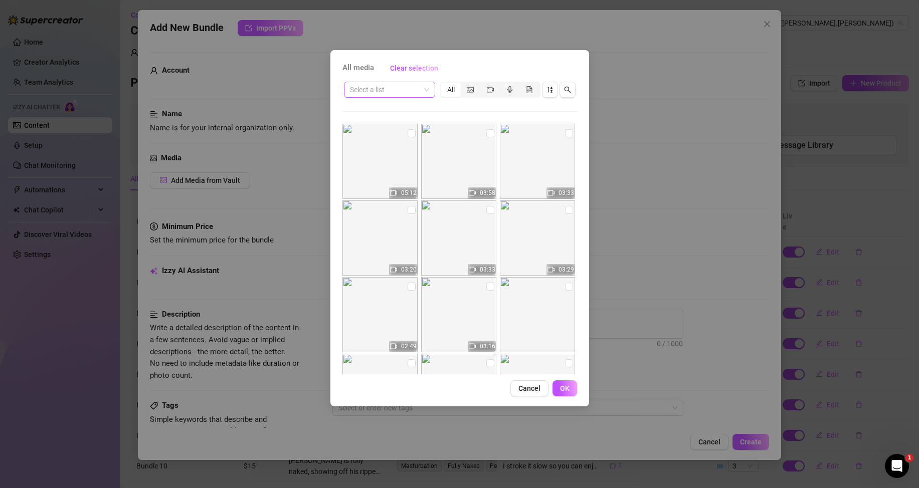
click at [400, 97] on input "search" at bounding box center [385, 89] width 70 height 15
click at [384, 131] on div "Messages" at bounding box center [389, 126] width 87 height 16
click at [487, 90] on icon "video-camera" at bounding box center [490, 90] width 7 height 6
click at [483, 84] on input "segmented control" at bounding box center [483, 84] width 0 height 0
click at [612, 151] on div "All media Clear selection Messages All 05:12 03:58 03:33 03:20 03:33 03:29 02:4…" at bounding box center [459, 244] width 919 height 488
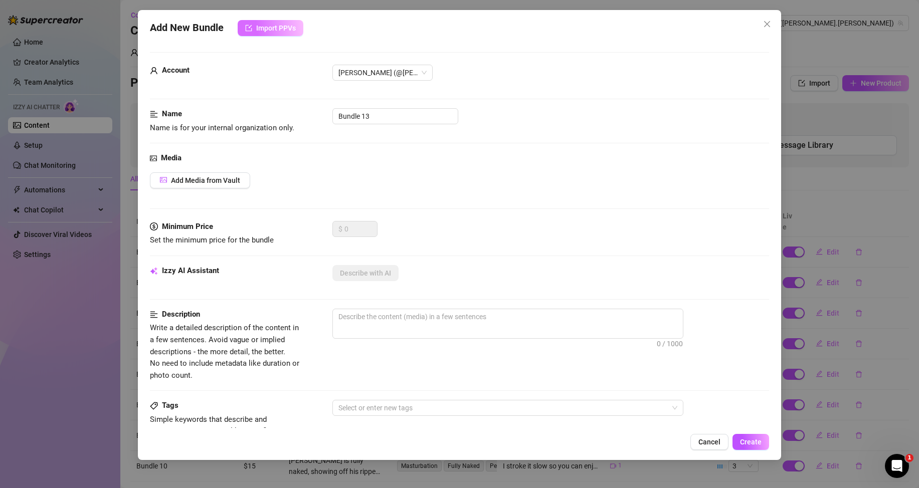
click at [257, 26] on span "Import PPVs" at bounding box center [276, 28] width 40 height 8
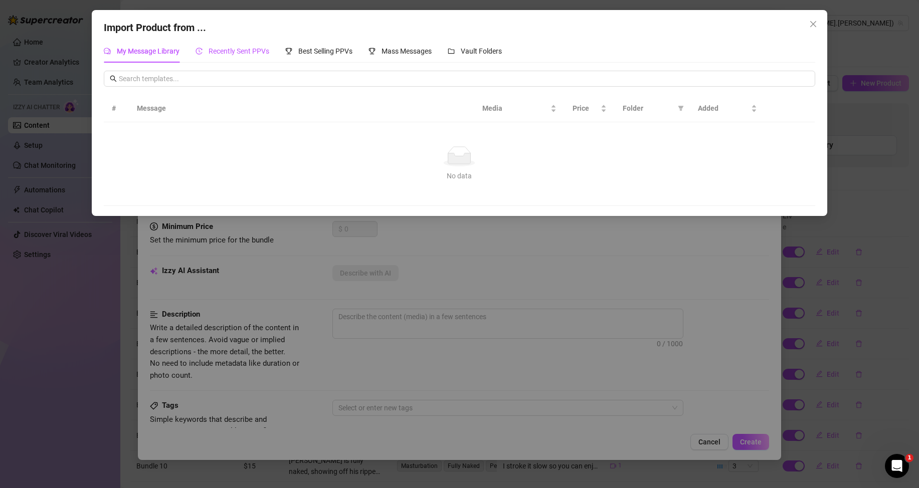
click at [252, 52] on span "Recently Sent PPVs" at bounding box center [238, 51] width 61 height 8
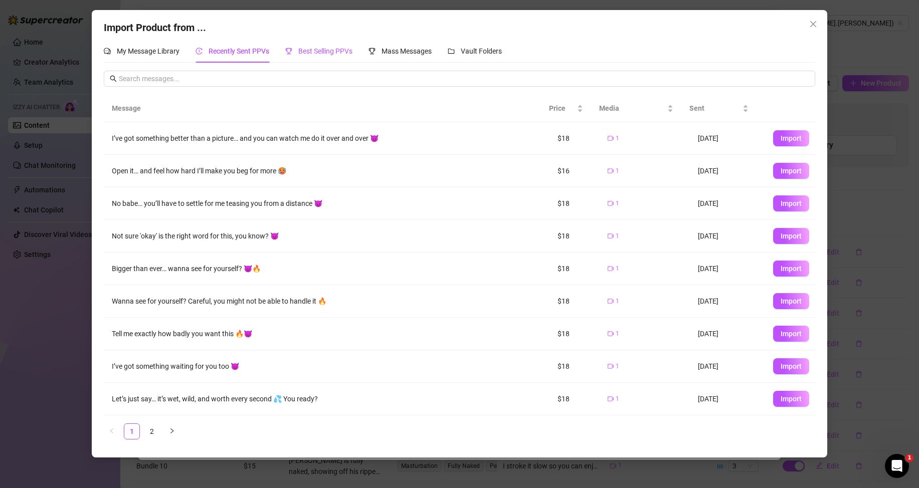
click at [314, 49] on span "Best Selling PPVs" at bounding box center [325, 51] width 54 height 8
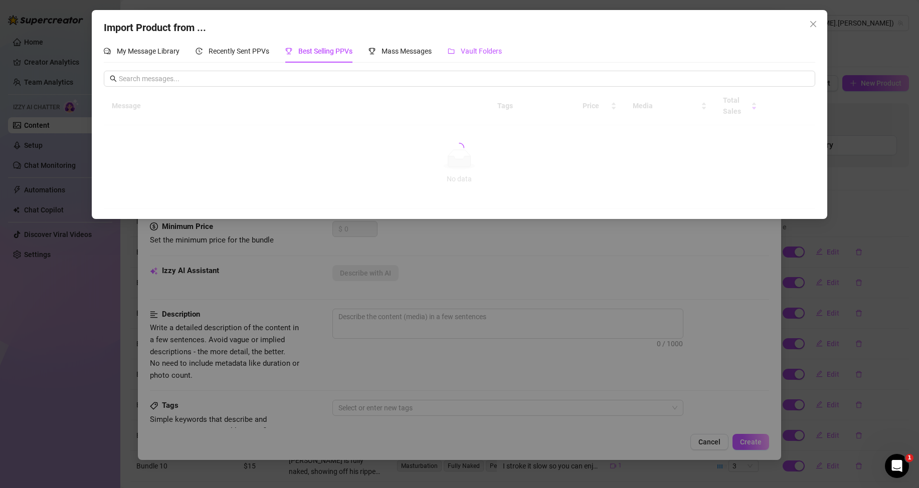
click at [471, 52] on span "Vault Folders" at bounding box center [481, 51] width 41 height 8
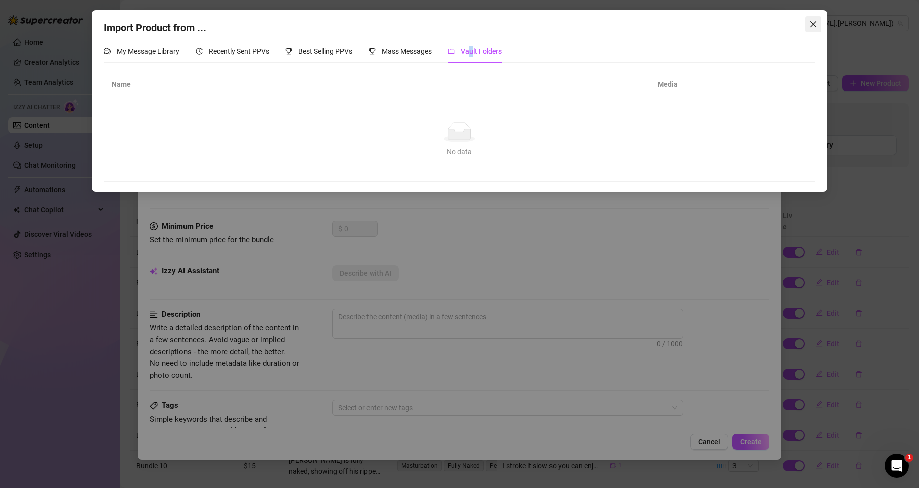
click at [819, 24] on span "Close" at bounding box center [813, 24] width 16 height 8
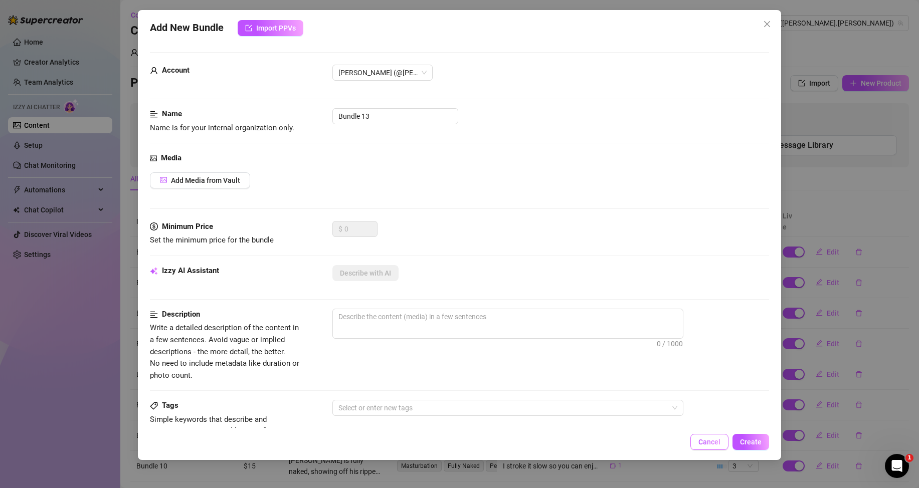
click at [706, 442] on span "Cancel" at bounding box center [709, 442] width 22 height 8
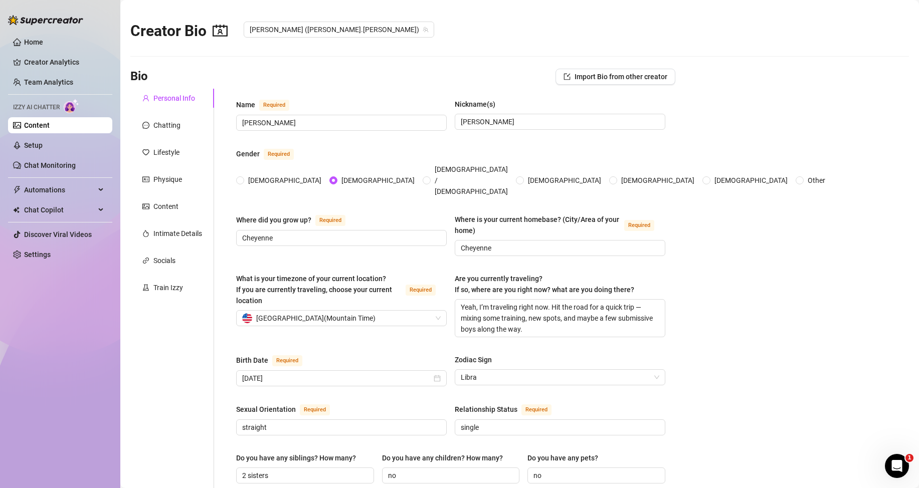
click at [50, 127] on link "Content" at bounding box center [37, 125] width 26 height 8
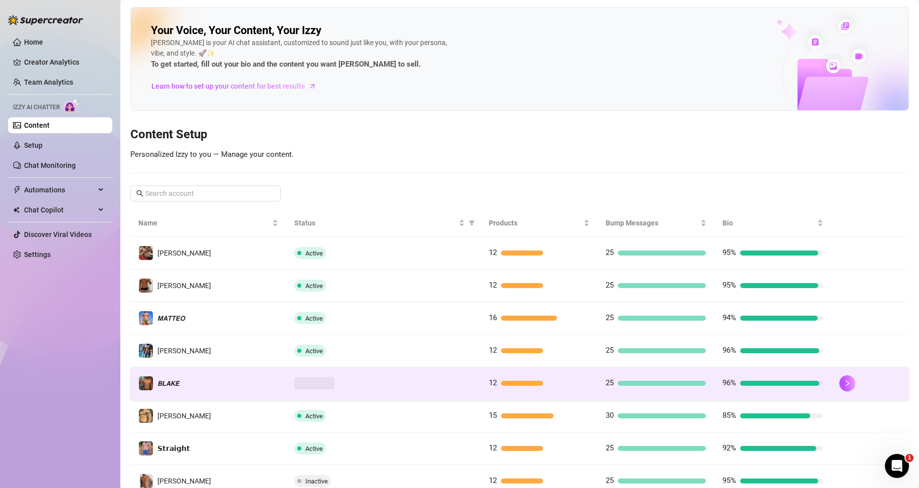
scroll to position [50, 0]
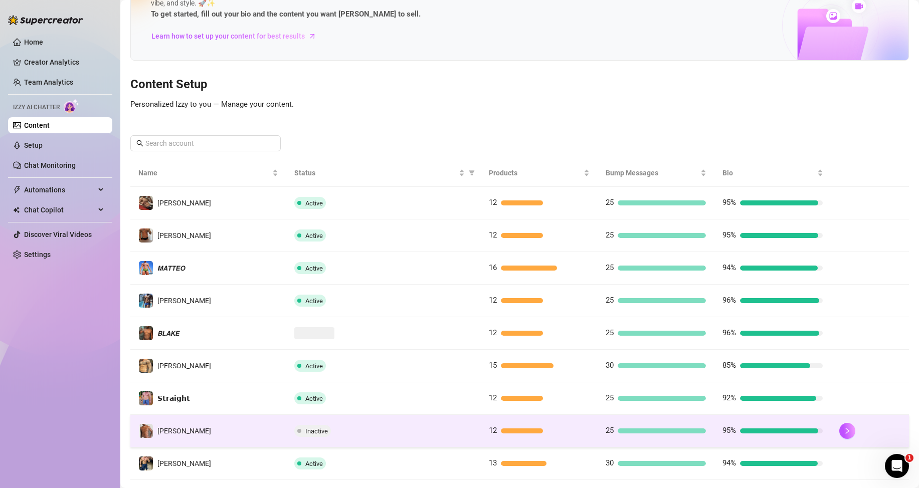
click at [305, 432] on span "Inactive" at bounding box center [316, 432] width 23 height 8
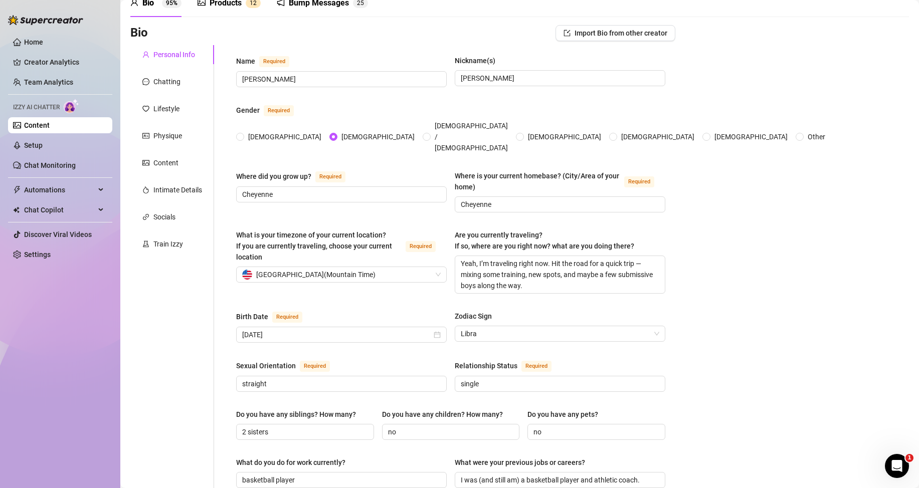
click at [222, 5] on div "Products" at bounding box center [225, 3] width 32 height 12
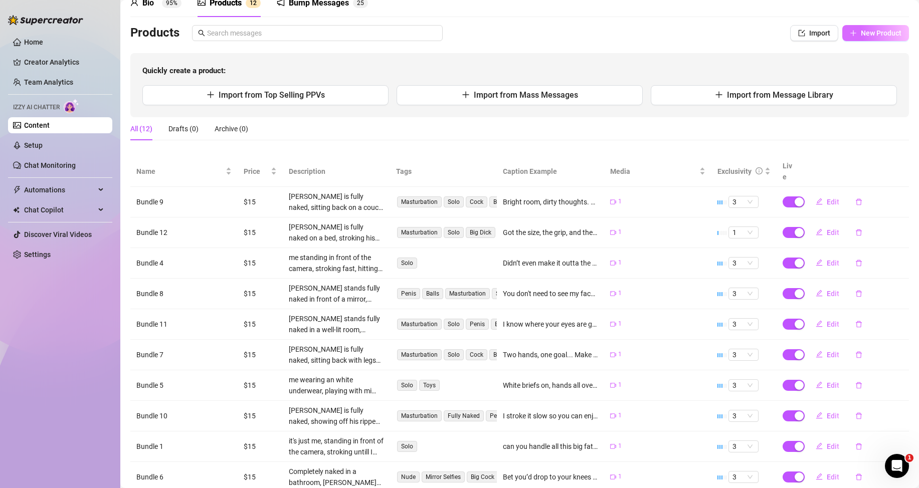
click at [855, 40] on button "New Product" at bounding box center [875, 33] width 67 height 16
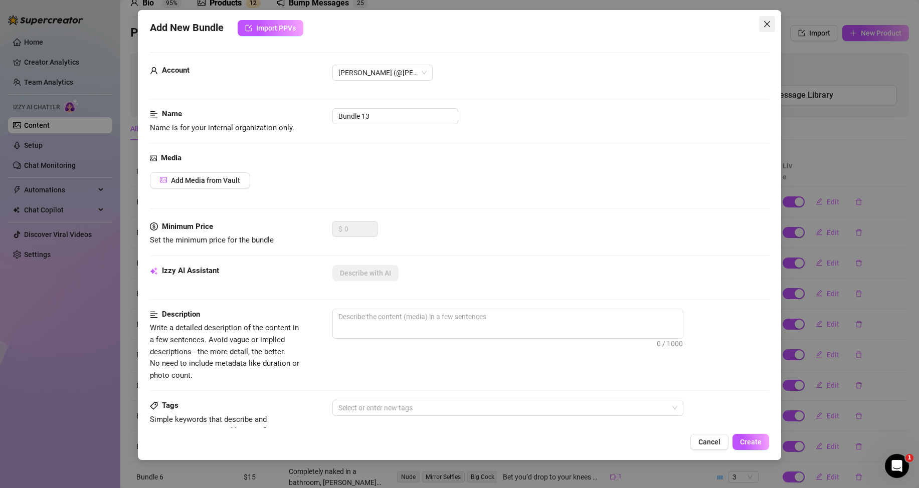
click at [769, 20] on button "Close" at bounding box center [767, 24] width 16 height 16
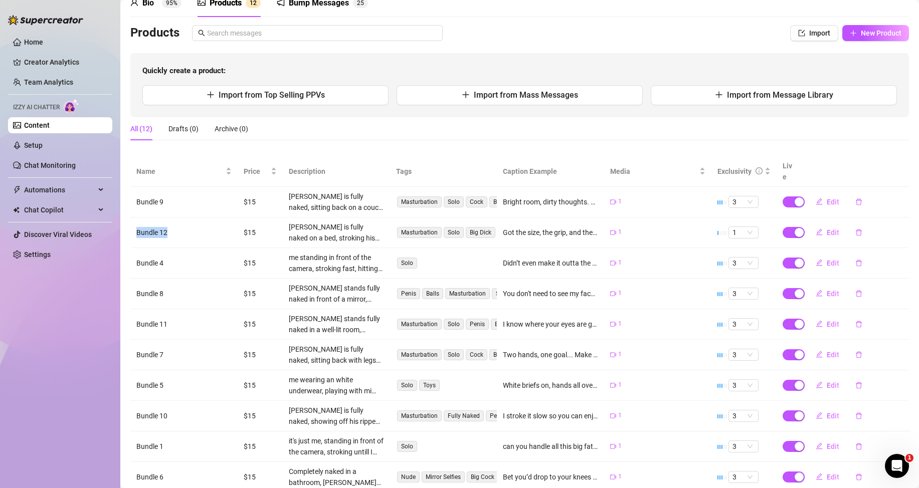
drag, startPoint x: 171, startPoint y: 232, endPoint x: 132, endPoint y: 229, distance: 39.2
click at [132, 229] on td "Bundle 12" at bounding box center [183, 233] width 107 height 31
click at [849, 33] on button "New Product" at bounding box center [875, 33] width 67 height 16
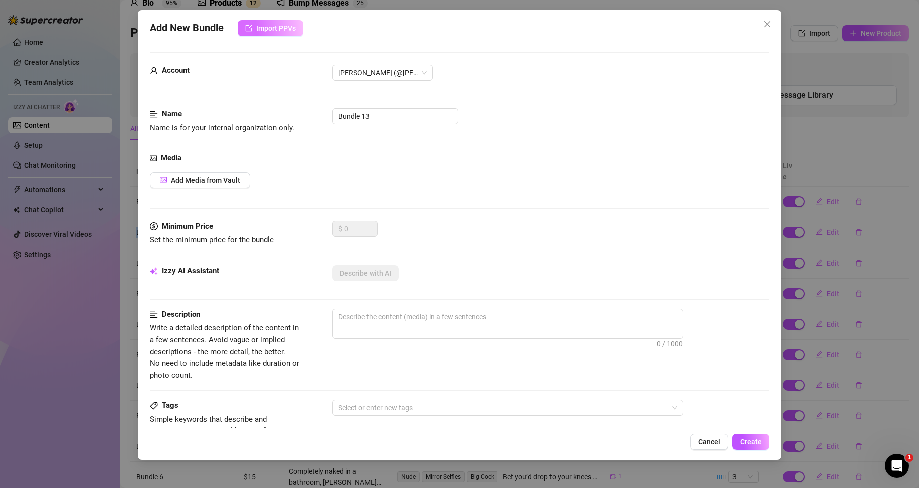
click at [275, 30] on span "Import PPVs" at bounding box center [276, 28] width 40 height 8
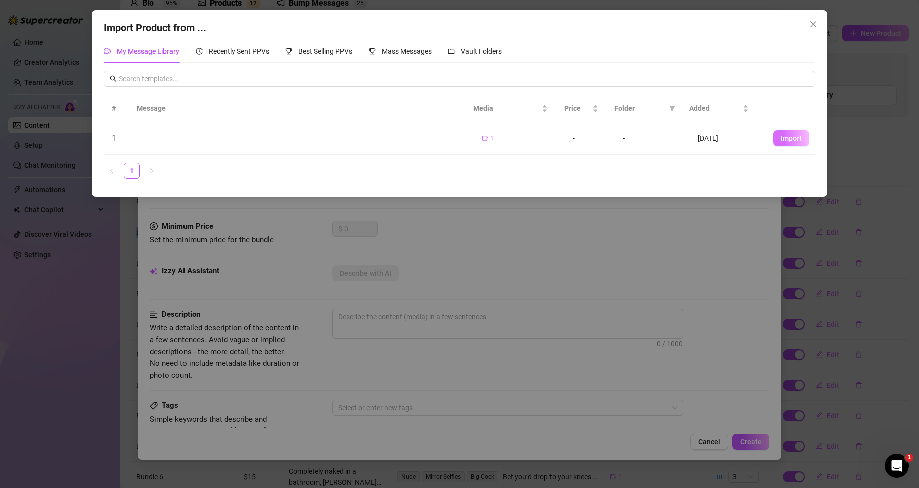
click at [780, 137] on span "Import" at bounding box center [790, 138] width 21 height 8
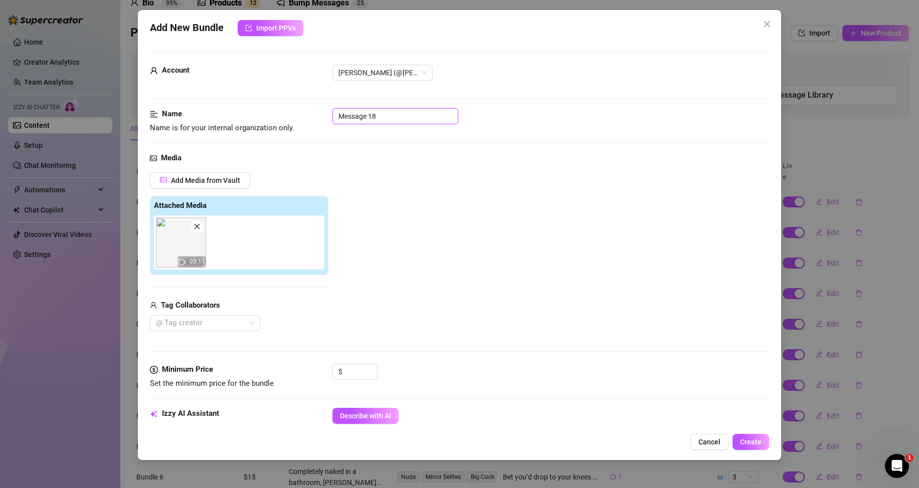
click at [391, 121] on input "Message 18" at bounding box center [395, 116] width 126 height 16
paste input "Bundle 12"
click at [379, 172] on div "Add Media from Vault Attached Media 03:11 Tag Collaborators @ Tag creator" at bounding box center [459, 251] width 619 height 159
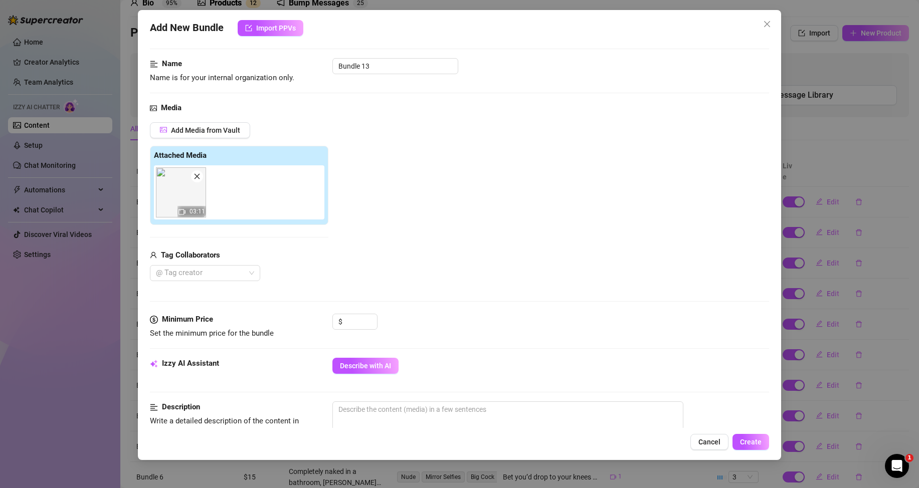
scroll to position [150, 0]
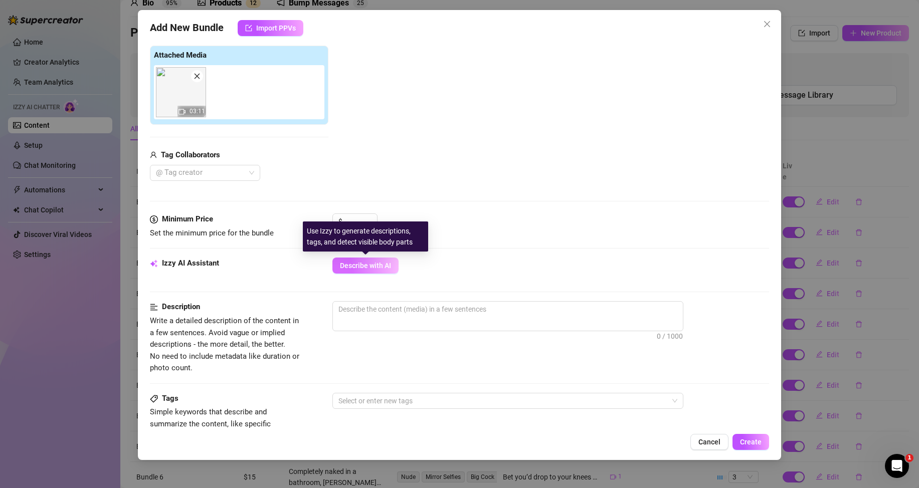
click at [355, 268] on span "Describe with AI" at bounding box center [365, 266] width 51 height 8
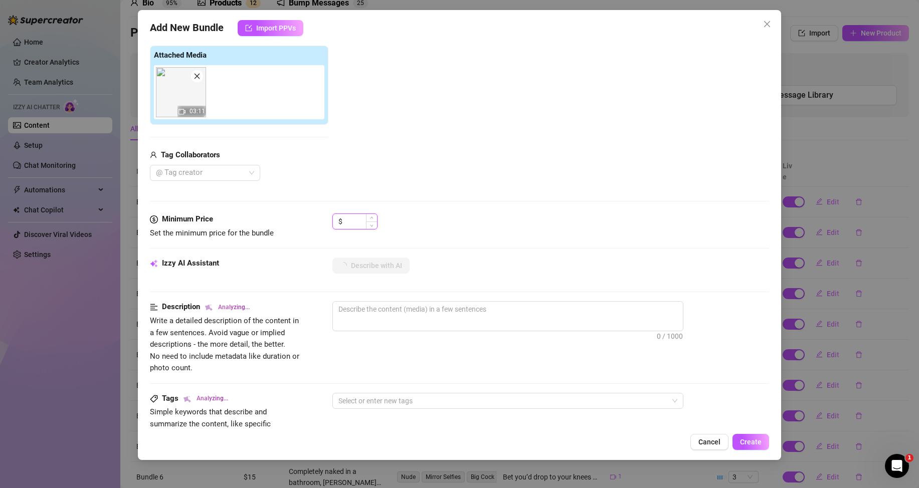
click at [350, 216] on input at bounding box center [360, 221] width 33 height 15
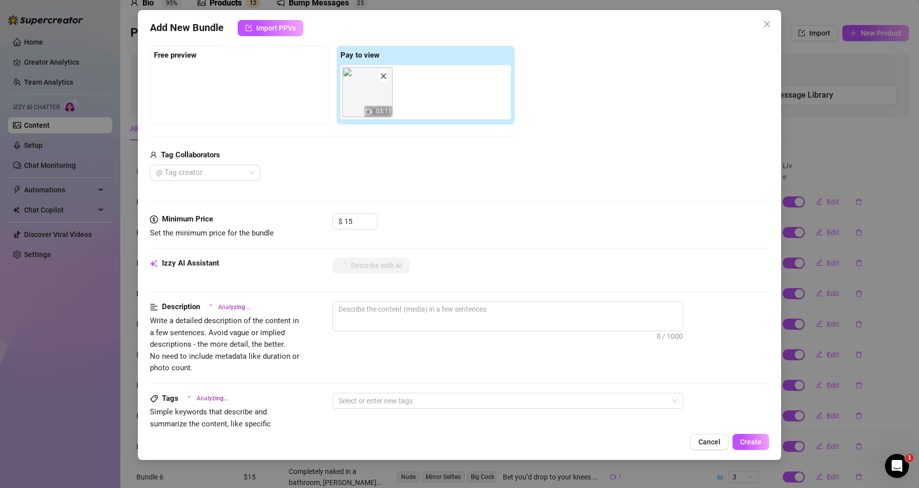
click at [410, 253] on div "Minimum Price Set the minimum price for the bundle $ 15" at bounding box center [459, 236] width 619 height 44
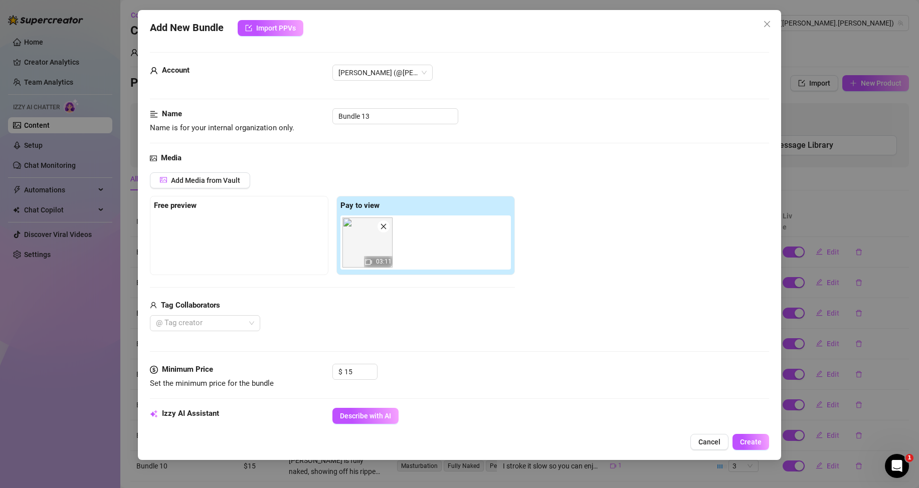
scroll to position [150, 0]
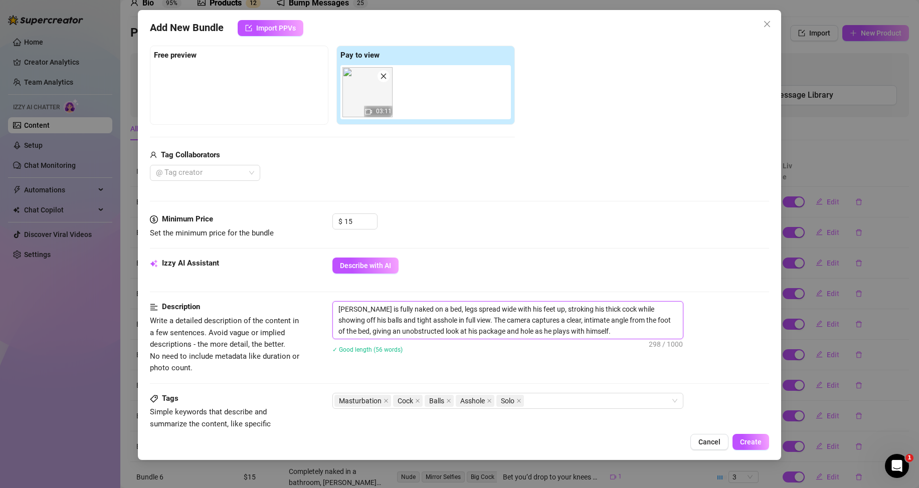
drag, startPoint x: 567, startPoint y: 331, endPoint x: 320, endPoint y: 303, distance: 248.7
click at [320, 303] on div "Description Write a detailed description of the content in a few sentences. Avo…" at bounding box center [459, 337] width 619 height 73
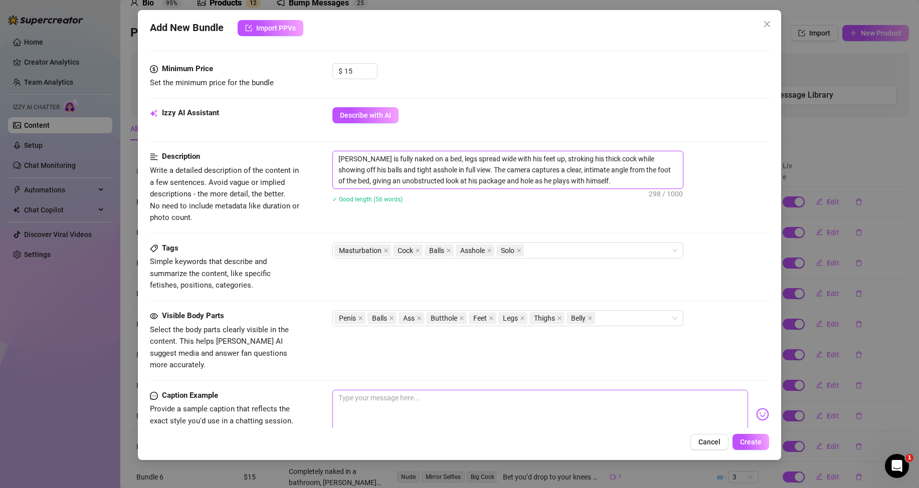
scroll to position [351, 0]
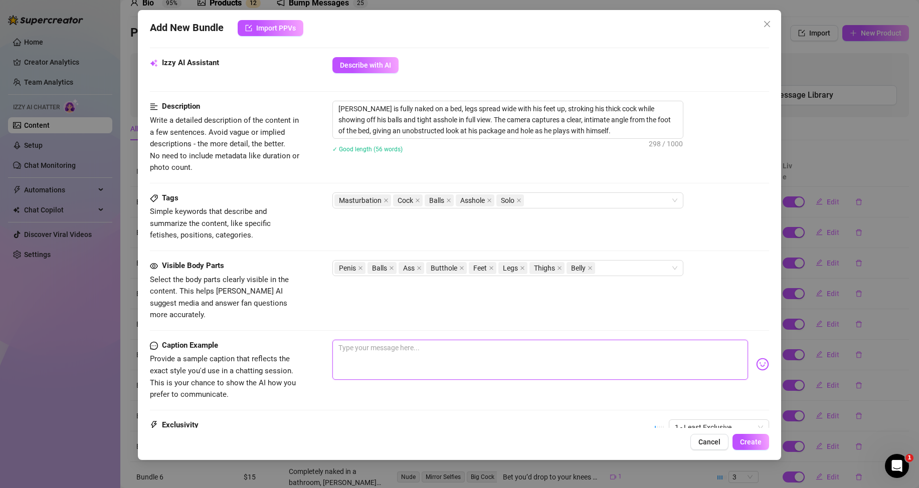
click at [413, 350] on textarea at bounding box center [539, 360] width 415 height 40
paste textarea "Front row to my filthy side. Think you can handle the view? 🤤"
type textarea "Front row to my filthy side. Think you can handle the view? 🤤"
click at [709, 420] on span "1 - Least Exclusive" at bounding box center [719, 427] width 88 height 15
type textarea "Front row to my filthy side. Think you can handle the view? 🤤"
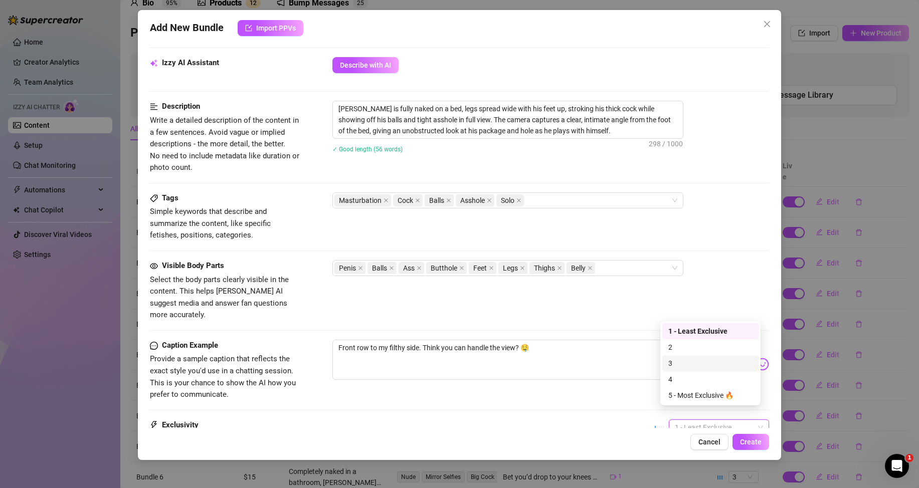
click at [680, 363] on div "3" at bounding box center [710, 363] width 84 height 11
click at [757, 443] on span "Create" at bounding box center [751, 442] width 22 height 8
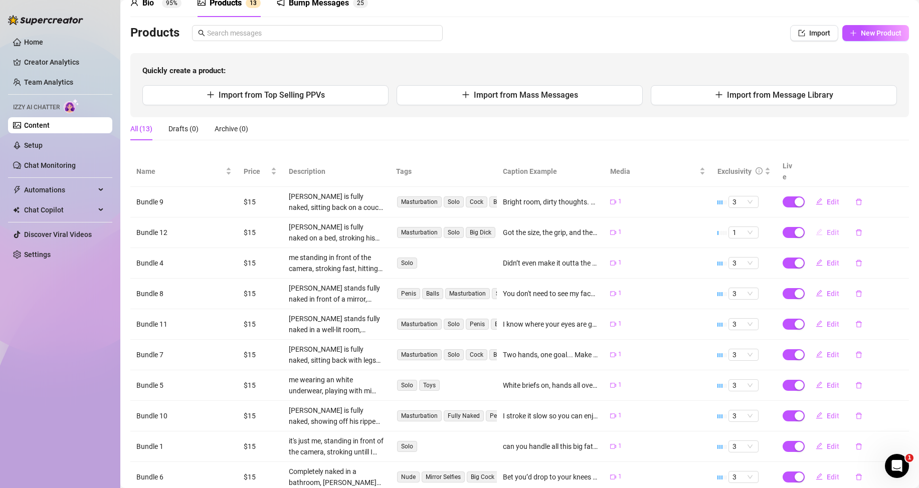
click at [825, 227] on button "Edit" at bounding box center [827, 233] width 40 height 16
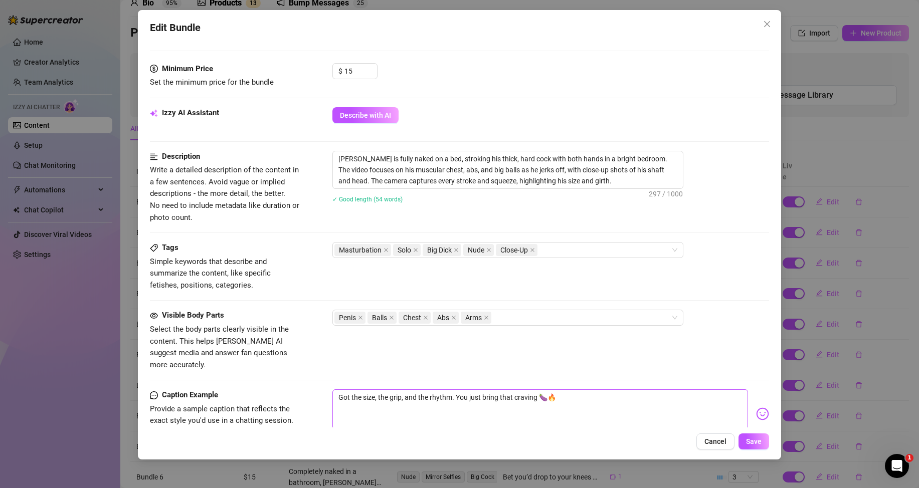
scroll to position [454, 0]
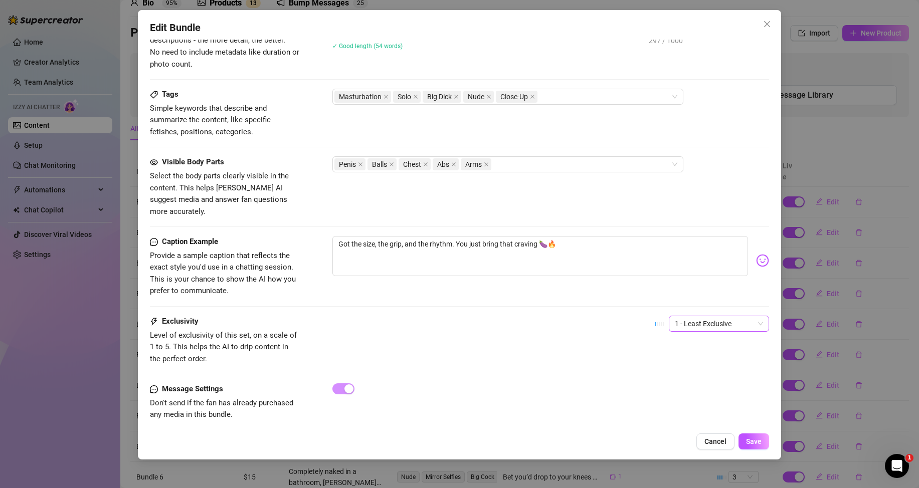
click at [693, 316] on span "1 - Least Exclusive" at bounding box center [719, 323] width 88 height 15
click at [669, 360] on div "3" at bounding box center [710, 363] width 84 height 11
click at [746, 439] on span "Save" at bounding box center [754, 442] width 16 height 8
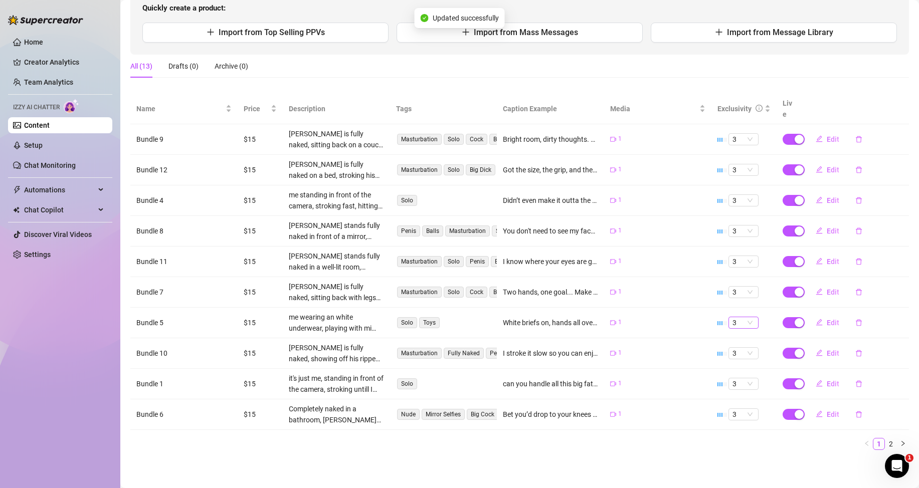
scroll to position [0, 0]
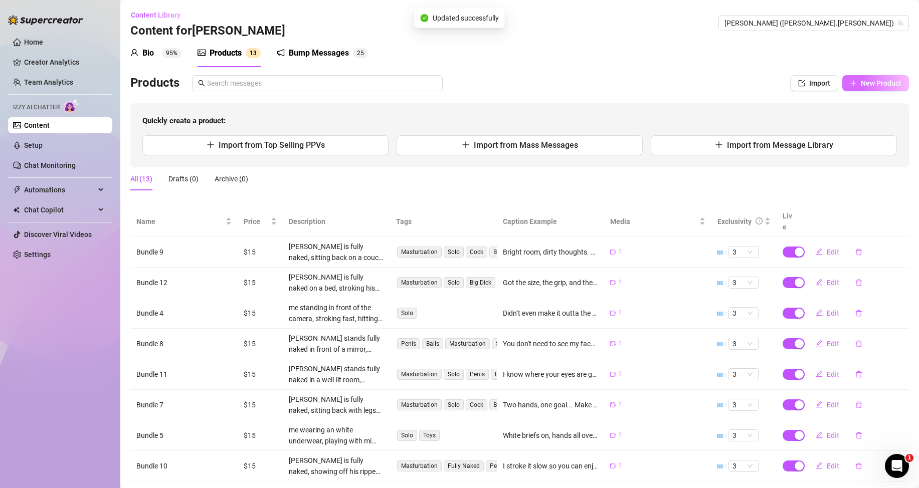
click at [871, 88] on button "New Product" at bounding box center [875, 83] width 67 height 16
type textarea "Type your message here..."
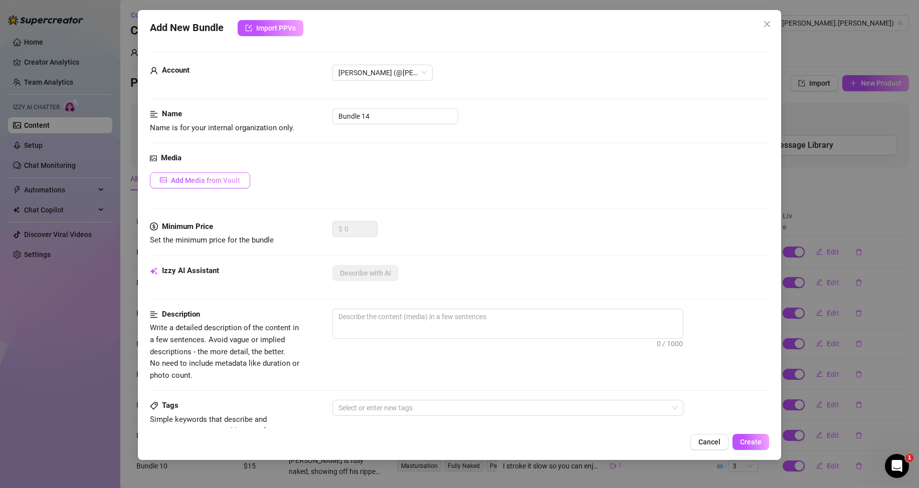
click at [219, 175] on button "Add Media from Vault" at bounding box center [200, 180] width 100 height 16
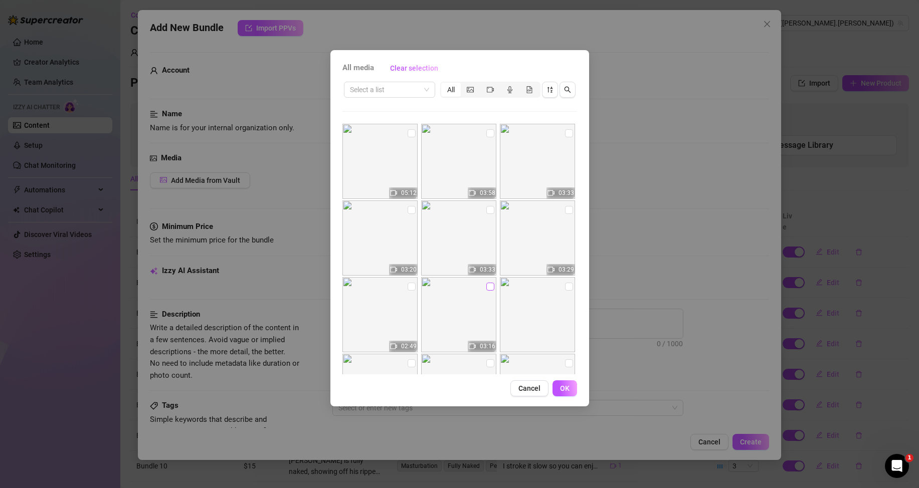
click at [488, 288] on input "checkbox" at bounding box center [490, 287] width 8 height 8
checkbox input "true"
click at [417, 94] on input "search" at bounding box center [385, 89] width 70 height 15
click at [386, 125] on div "Messages" at bounding box center [389, 125] width 75 height 11
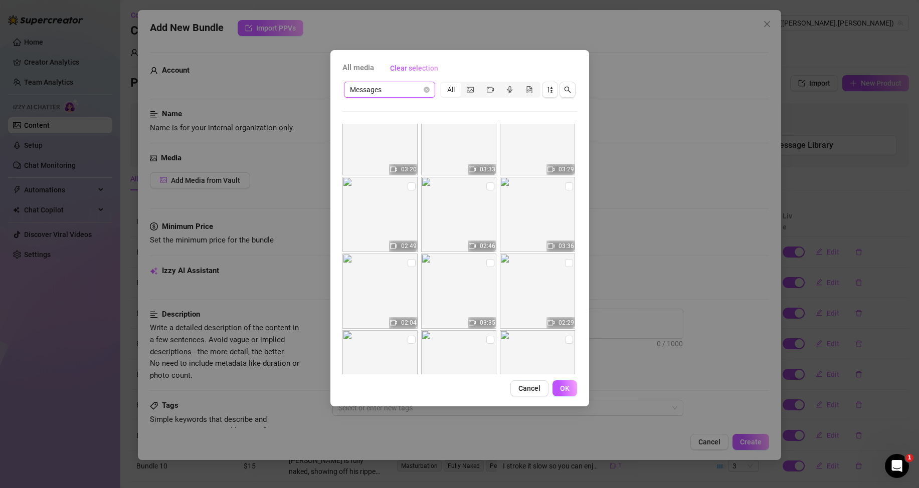
scroll to position [225, 0]
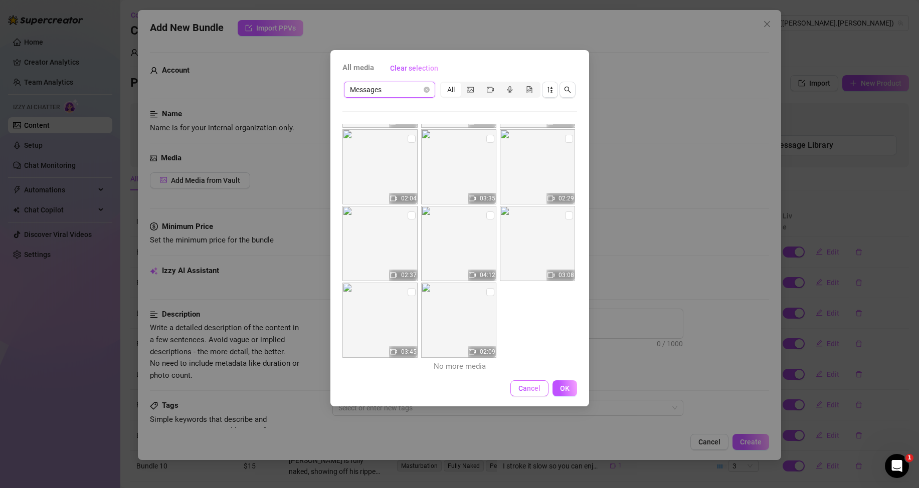
click at [543, 385] on button "Cancel" at bounding box center [529, 388] width 38 height 16
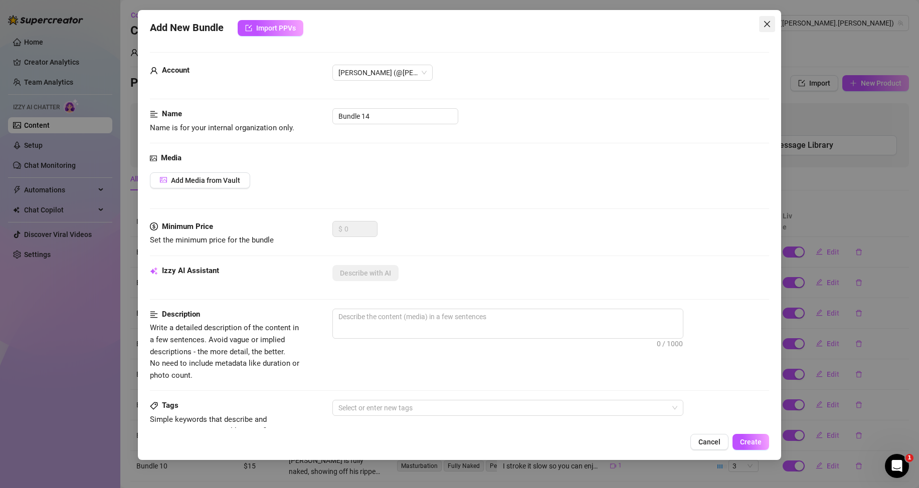
click at [764, 22] on icon "close" at bounding box center [767, 24] width 8 height 8
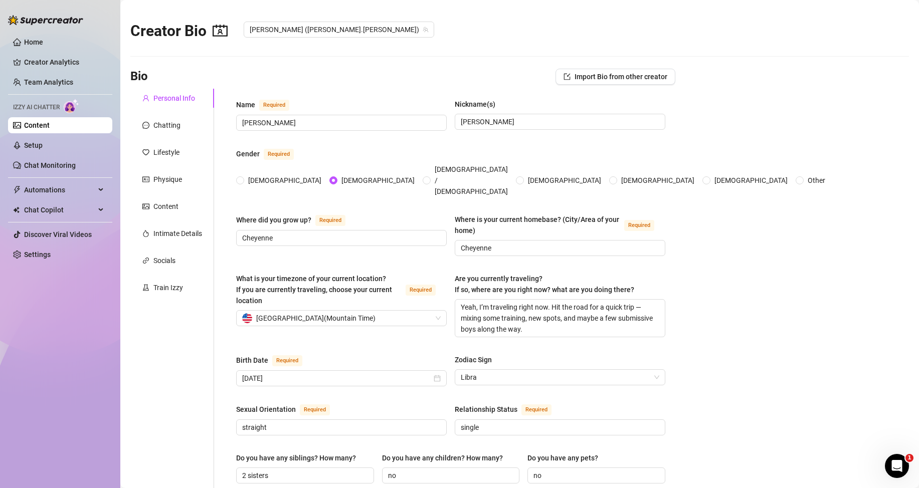
click at [45, 128] on link "Content" at bounding box center [37, 125] width 26 height 8
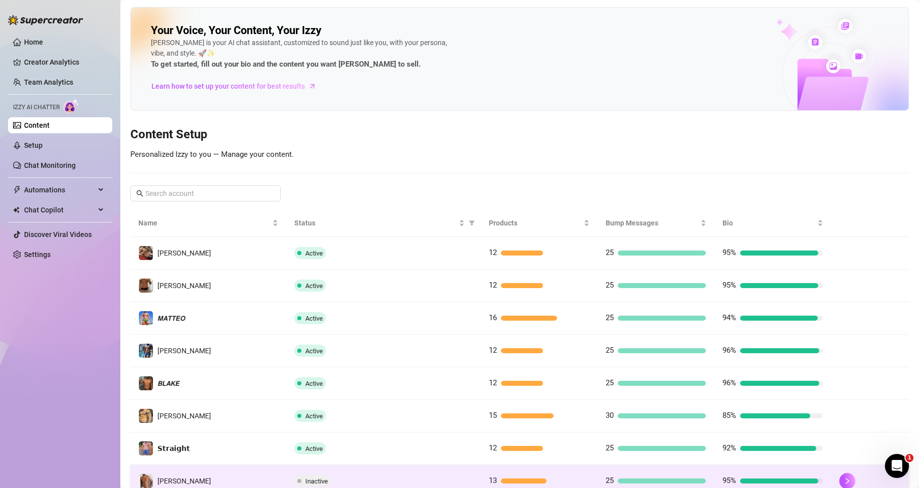
click at [348, 476] on div "Inactive" at bounding box center [383, 481] width 178 height 12
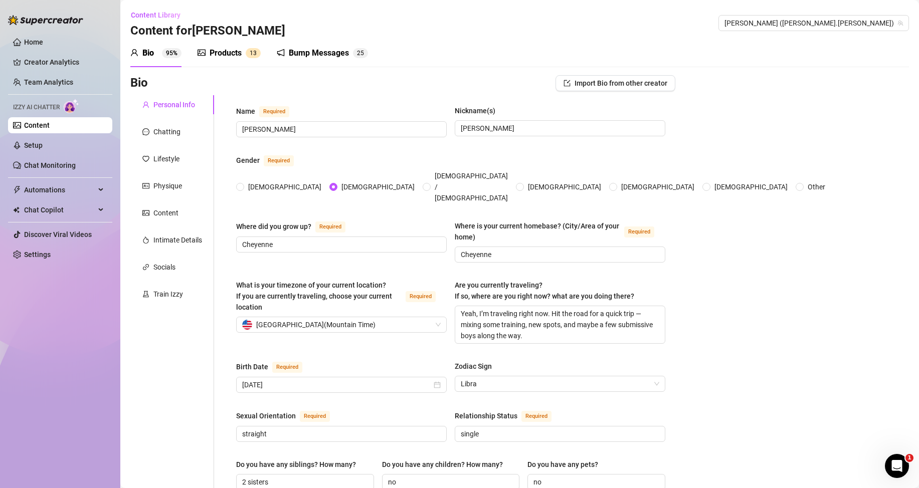
click at [242, 53] on div "Products 1 3" at bounding box center [228, 53] width 63 height 12
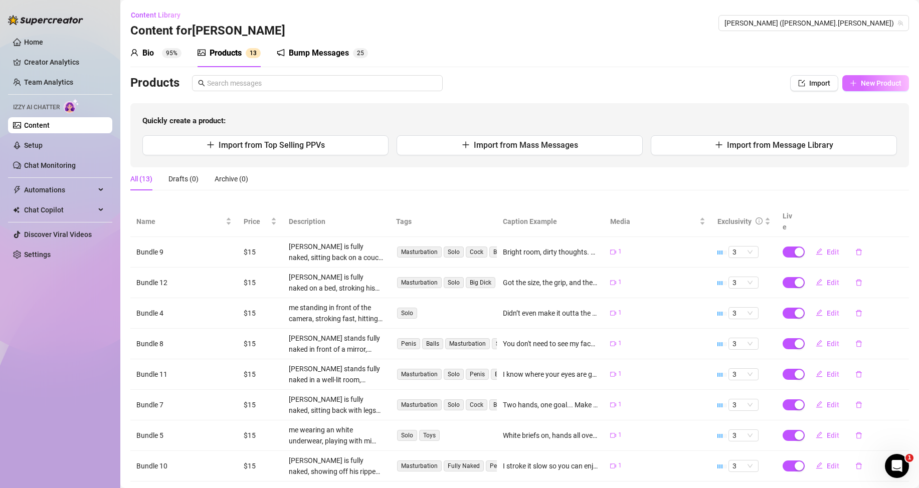
click at [876, 81] on span "New Product" at bounding box center [881, 83] width 41 height 8
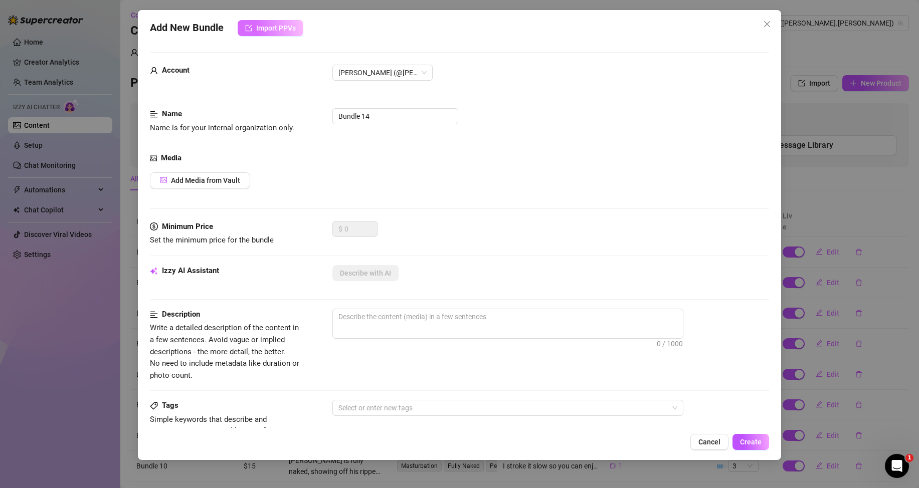
click at [256, 26] on span "Import PPVs" at bounding box center [276, 28] width 40 height 8
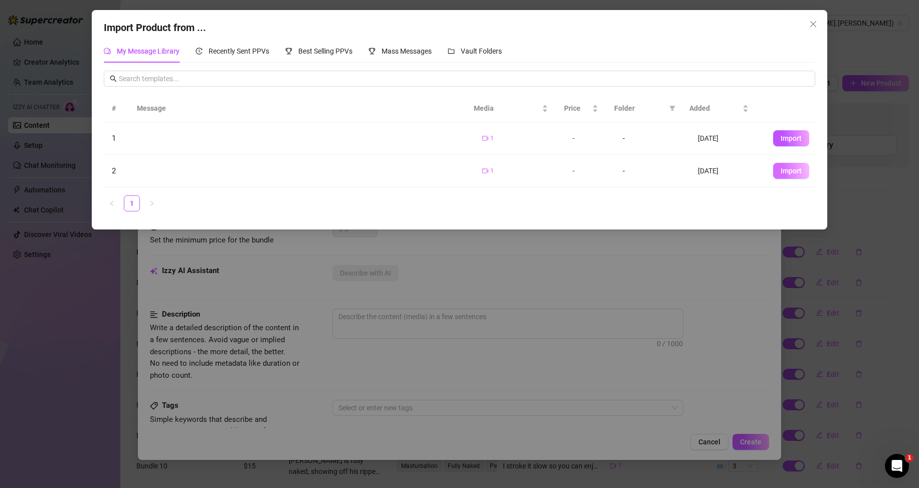
click at [780, 170] on span "Import" at bounding box center [790, 171] width 21 height 8
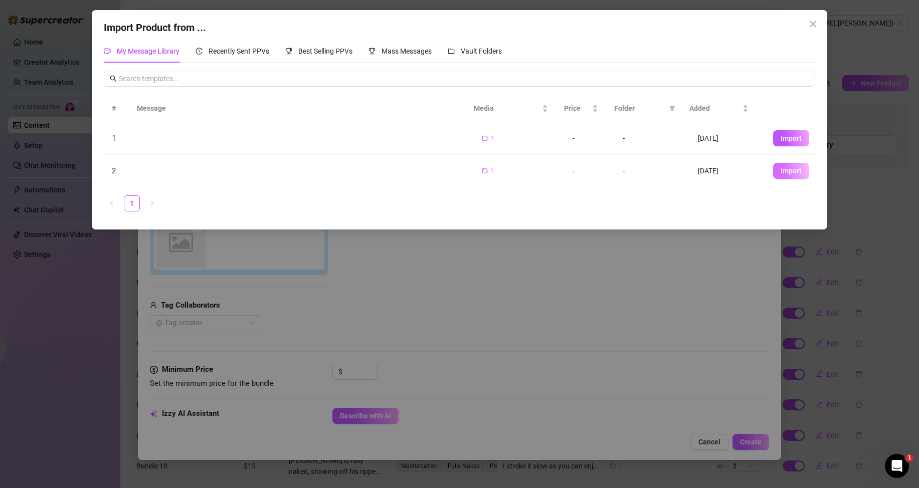
type textarea "Type your message here..."
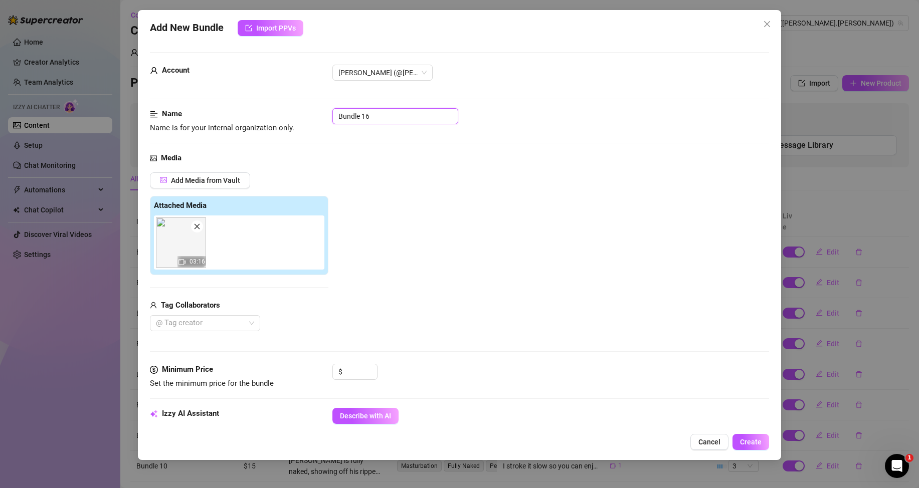
drag, startPoint x: 374, startPoint y: 115, endPoint x: 364, endPoint y: 113, distance: 10.1
click at [364, 113] on input "Bundle 16" at bounding box center [395, 116] width 126 height 16
type input "Bundle 14"
click at [417, 202] on div "Add Media from Vault Attached Media 03:16 Tag Collaborators @ Tag creator" at bounding box center [459, 251] width 619 height 159
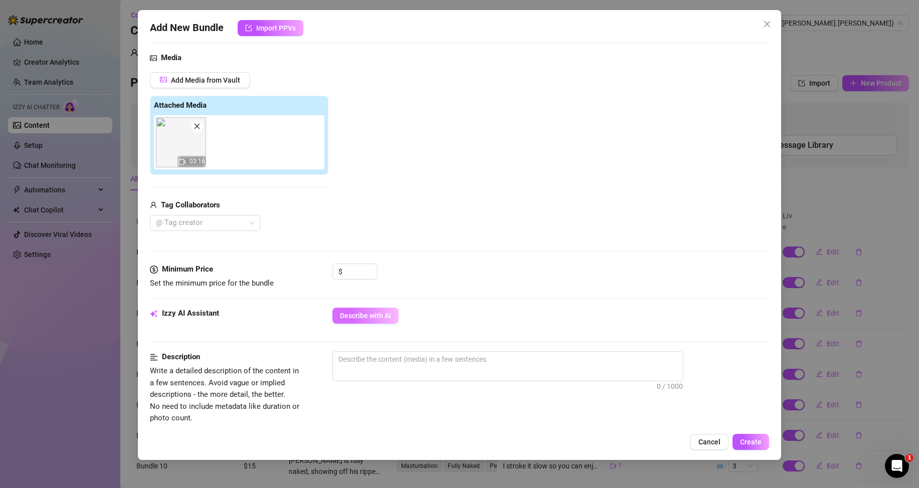
click at [363, 315] on span "Describe with AI" at bounding box center [365, 316] width 51 height 8
click at [350, 266] on input at bounding box center [360, 271] width 33 height 15
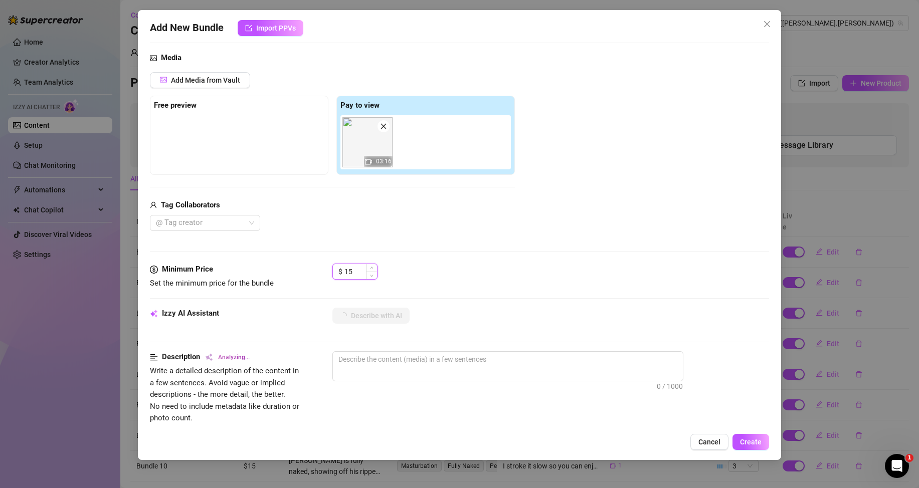
type input "15"
click at [486, 322] on div "Describe with AI" at bounding box center [550, 316] width 437 height 16
type textarea "Naked"
type textarea "Naked and"
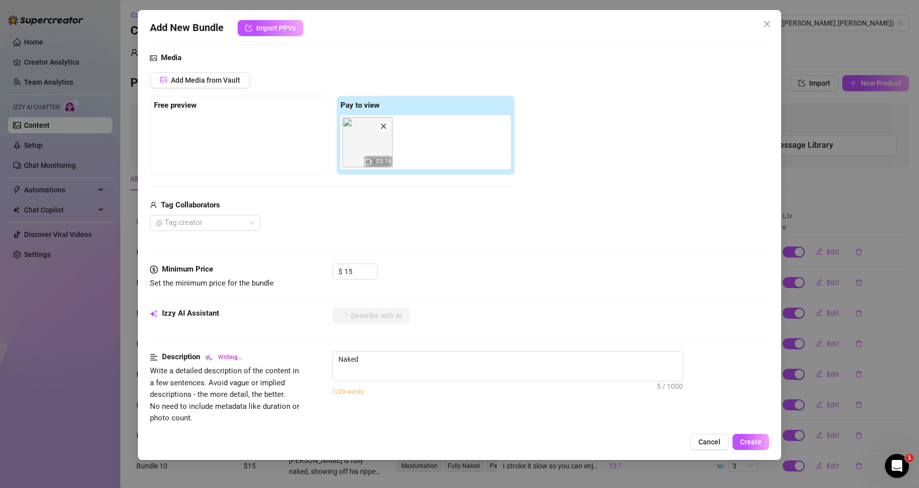
type textarea "Naked and"
type textarea "Naked and fully"
type textarea "Naked and fully exposed"
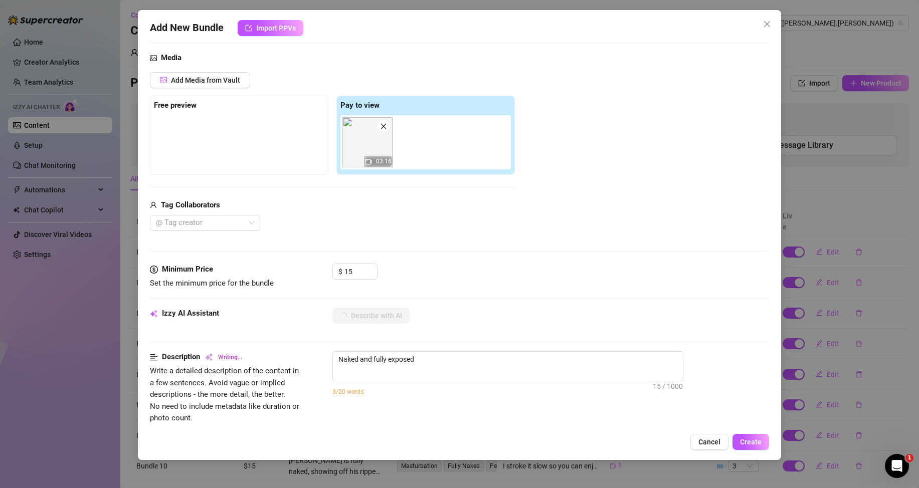
type textarea "Naked and fully exposed in"
type textarea "Naked and fully exposed in a"
type textarea "Naked and fully exposed in a bedroom"
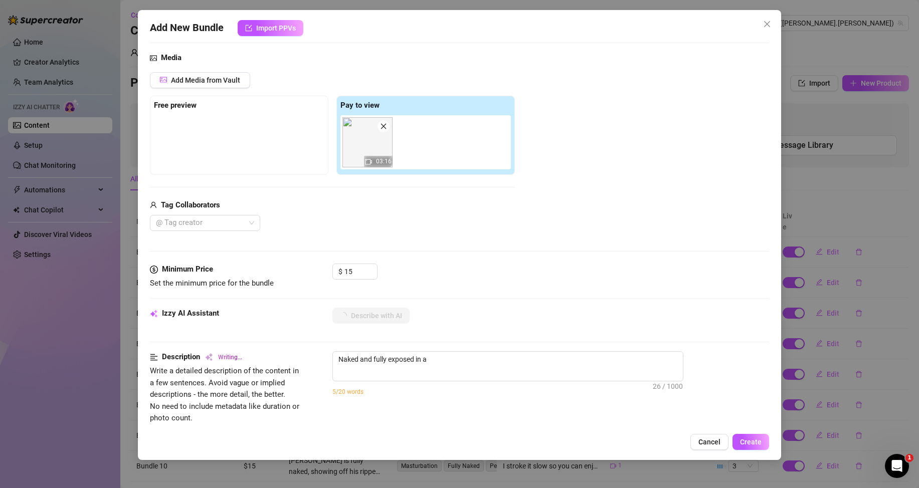
type textarea "Naked and fully exposed in a bedroom"
type textarea "Naked and fully exposed in a bedroom setting,"
type textarea "Naked and fully exposed in a bedroom setting, Nathan"
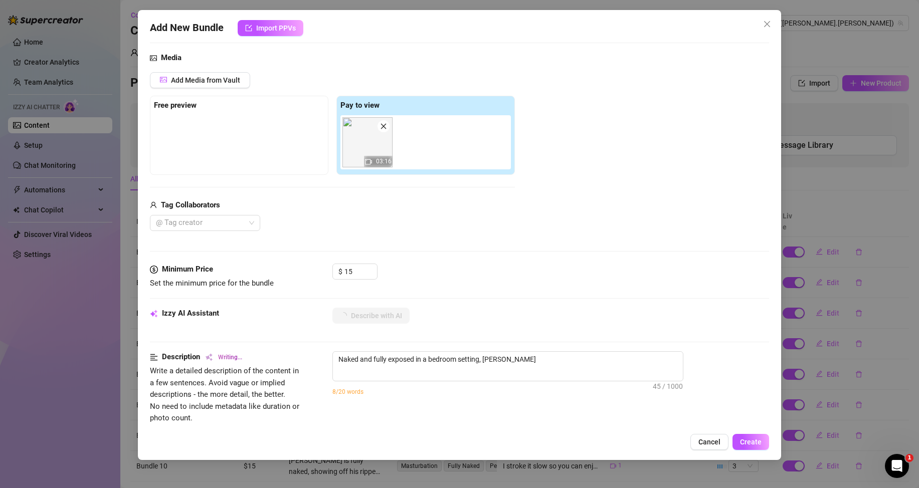
type textarea "Naked and fully exposed in a bedroom setting, Nathan shows"
type textarea "Naked and fully exposed in a bedroom setting, Nathan shows off"
type textarea "Naked and fully exposed in a bedroom setting, Nathan shows off his"
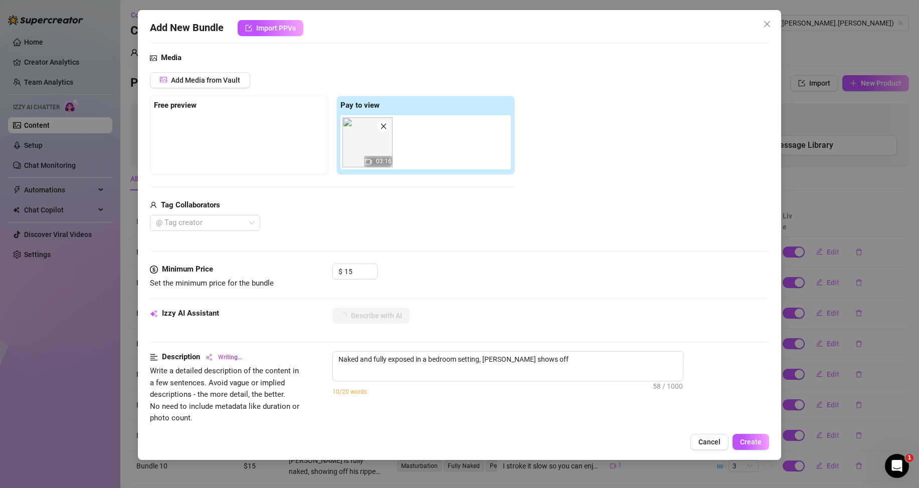
type textarea "Naked and fully exposed in a bedroom setting, Nathan shows off his"
type textarea "Naked and fully exposed in a bedroom setting, Nathan shows off his ripped"
type textarea "Naked and fully exposed in a bedroom setting, Nathan shows off his ripped body"
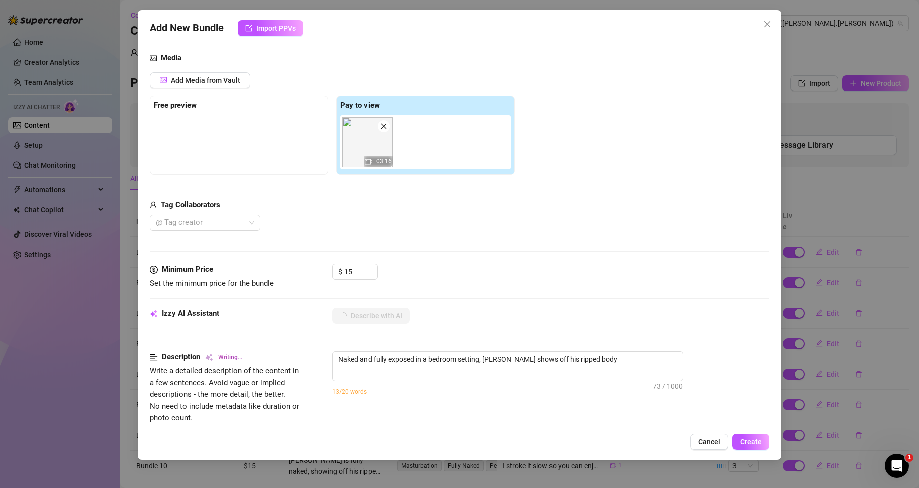
type textarea "Naked and fully exposed in a bedroom setting, Nathan shows off his ripped body …"
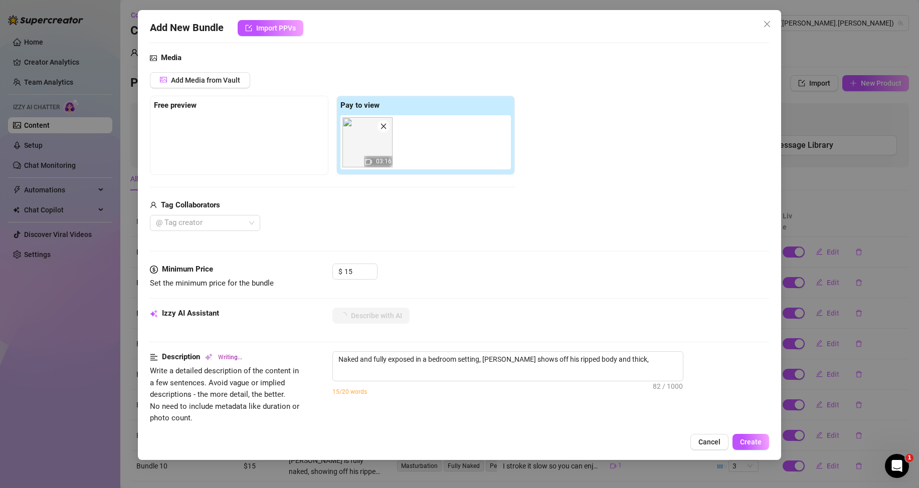
type textarea "Naked and fully exposed in a bedroom setting, Nathan shows off his ripped body …"
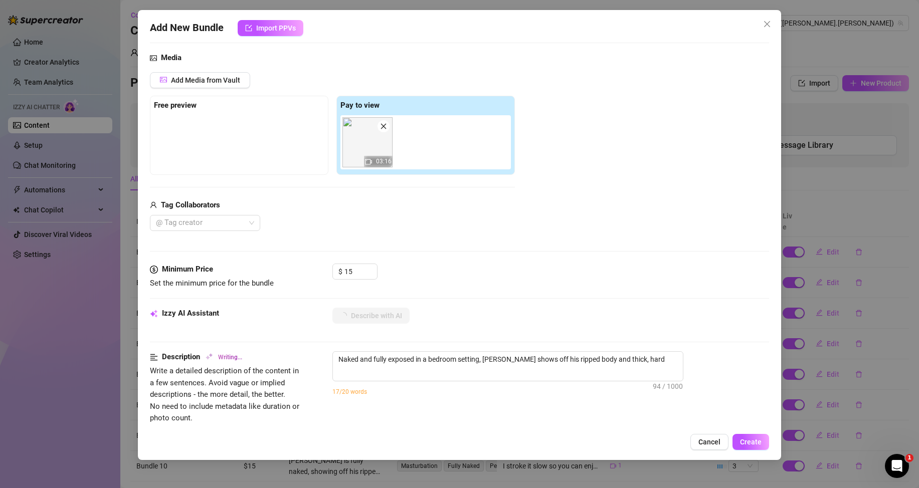
type textarea "Naked and fully exposed in a bedroom setting, Nathan shows off his ripped body …"
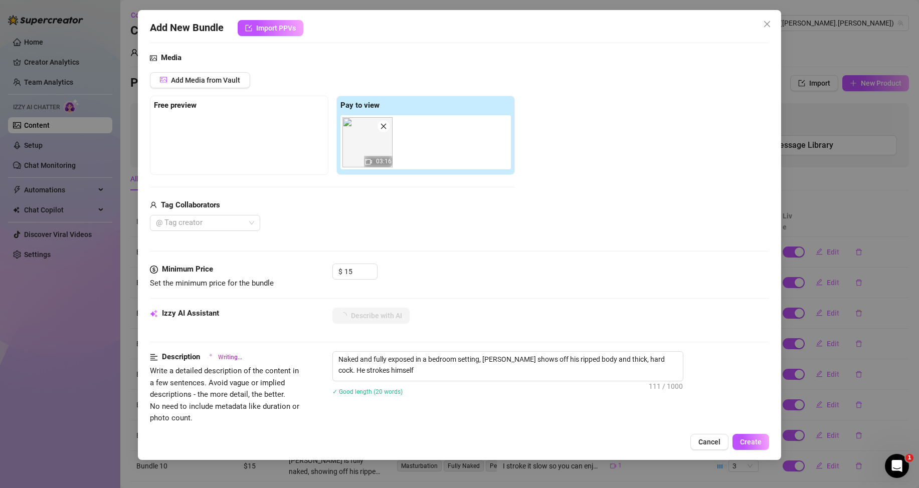
type textarea "Naked and fully exposed in a bedroom setting, Nathan shows off his ripped body …"
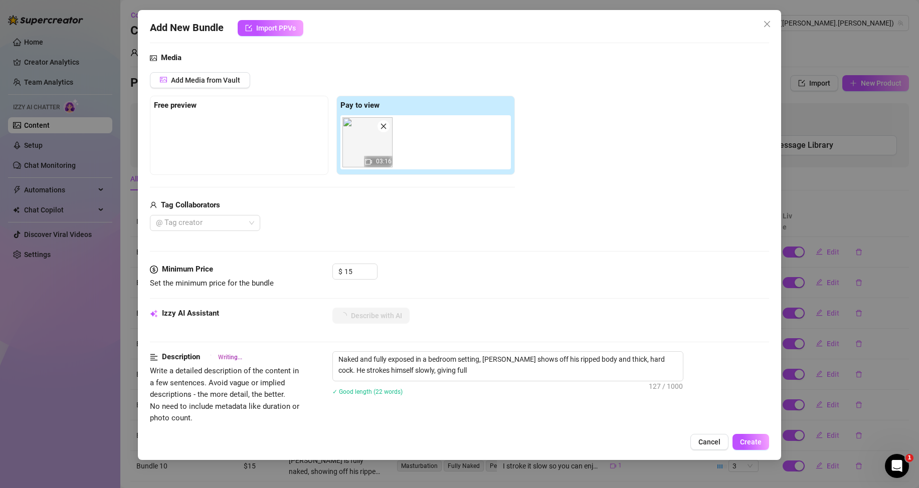
type textarea "Naked and fully exposed in a bedroom setting, Nathan shows off his ripped body …"
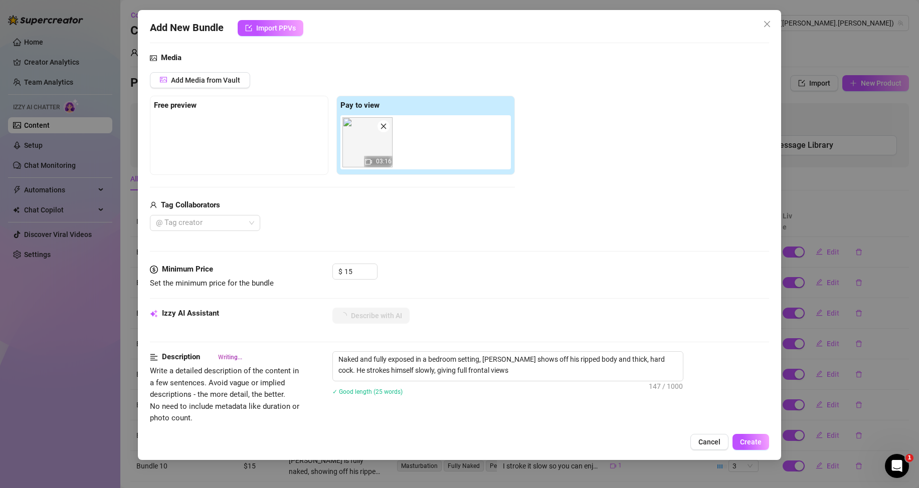
type textarea "Naked and fully exposed in a bedroom setting, Nathan shows off his ripped body …"
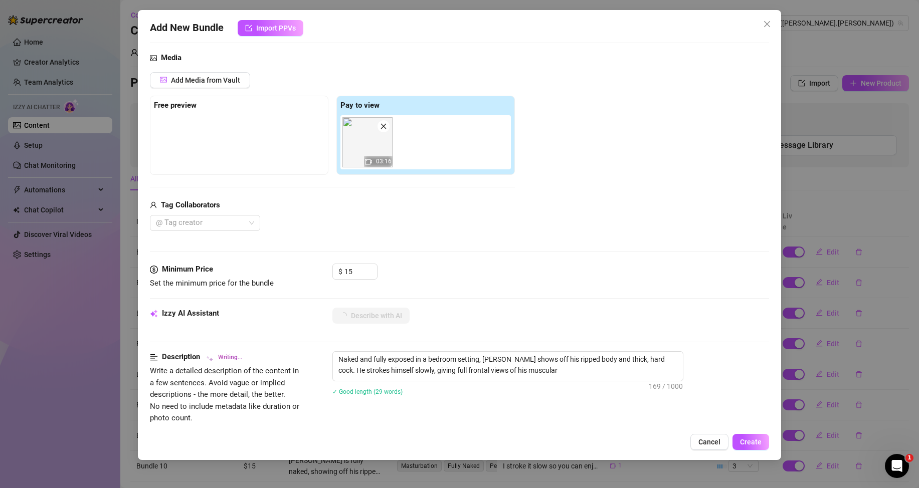
type textarea "Naked and fully exposed in a bedroom setting, Nathan shows off his ripped body …"
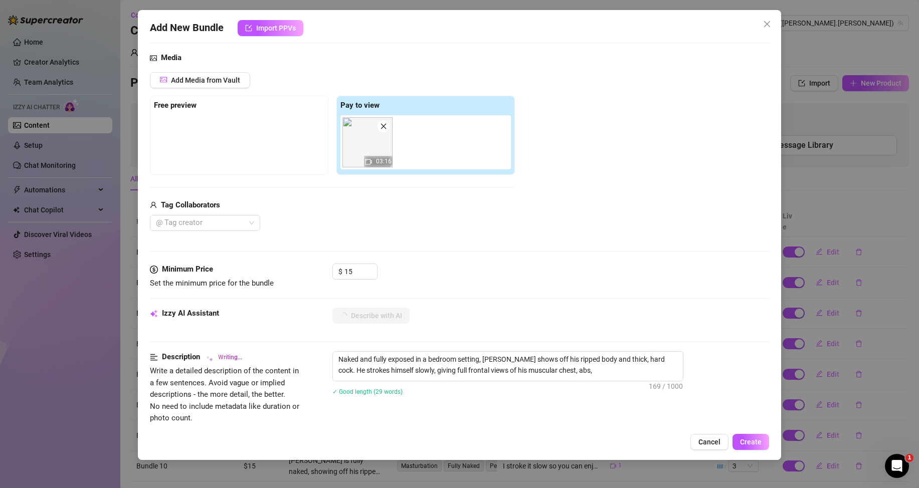
type textarea "Naked and fully exposed in a bedroom setting, Nathan shows off his ripped body …"
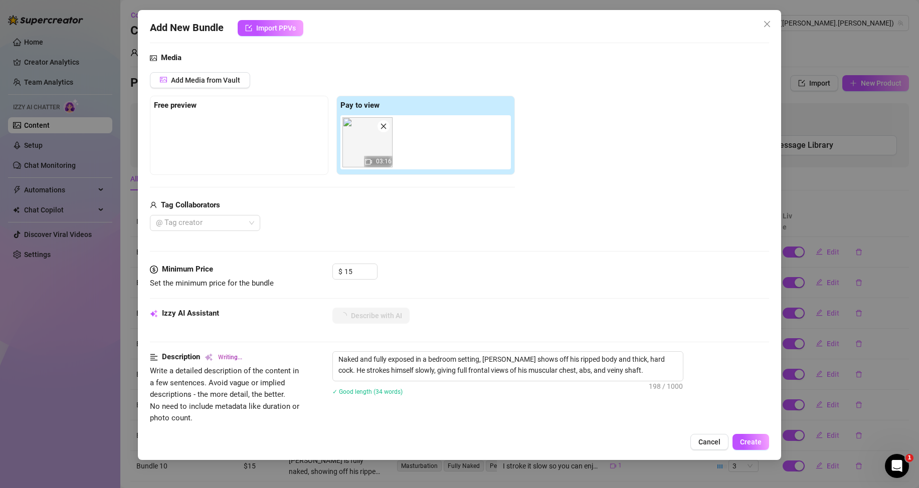
type textarea "Naked and fully exposed in a bedroom setting, Nathan shows off his ripped body …"
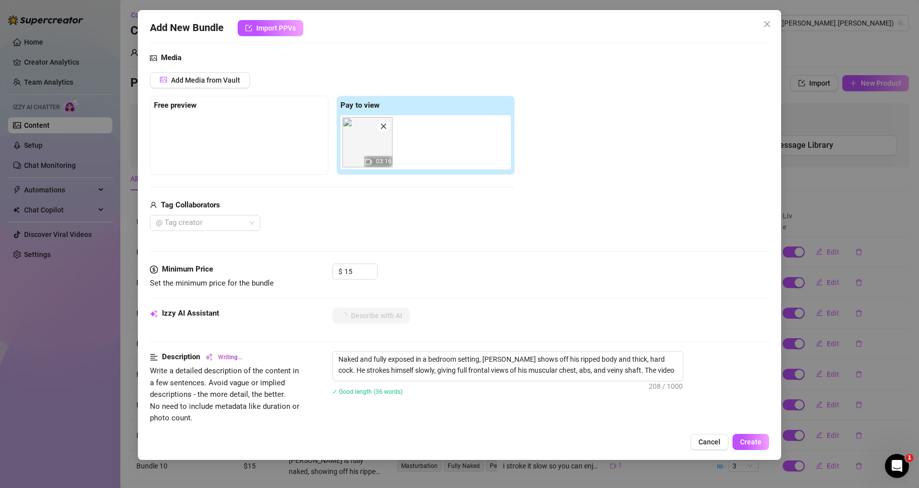
type textarea "Naked and fully exposed in a bedroom setting, Nathan shows off his ripped body …"
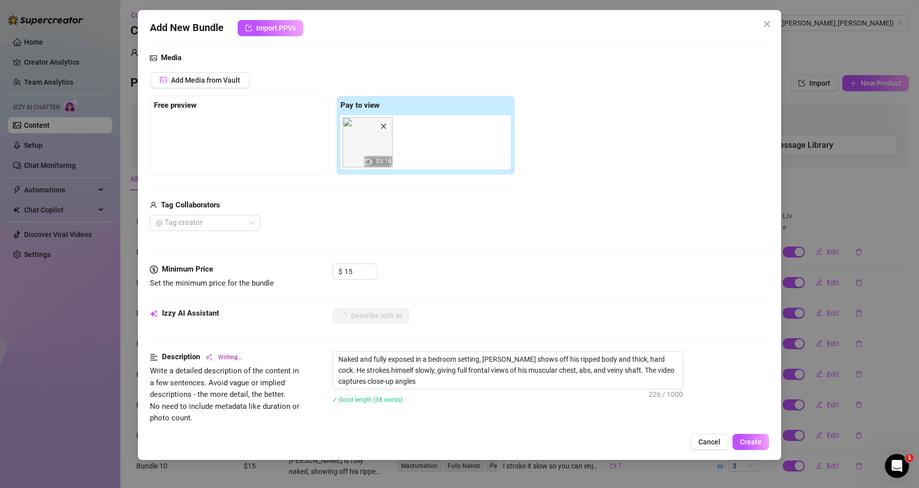
type textarea "Naked and fully exposed in a bedroom setting, Nathan shows off his ripped body …"
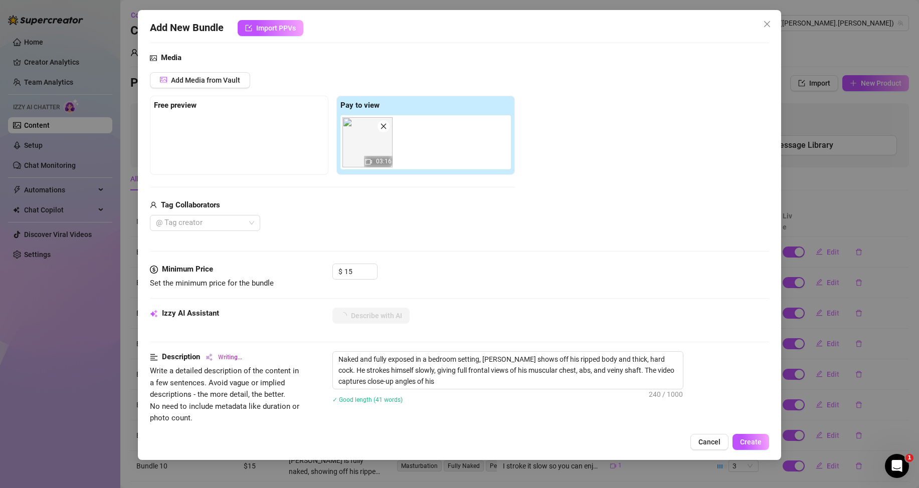
type textarea "Naked and fully exposed in a bedroom setting, Nathan shows off his ripped body …"
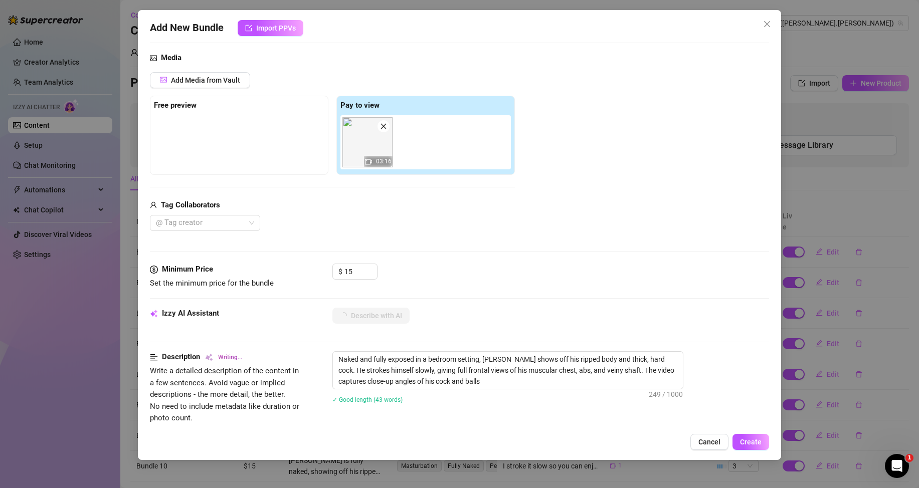
type textarea "Naked and fully exposed in a bedroom setting, Nathan shows off his ripped body …"
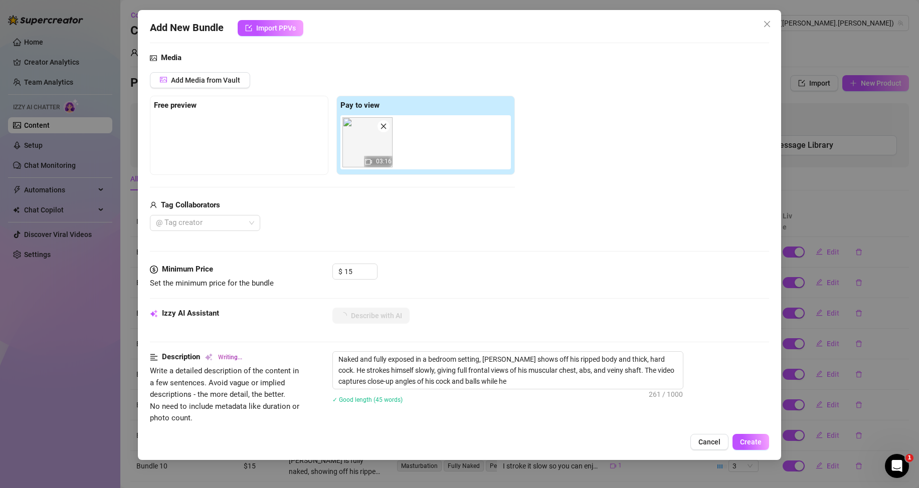
type textarea "Naked and fully exposed in a bedroom setting, Nathan shows off his ripped body …"
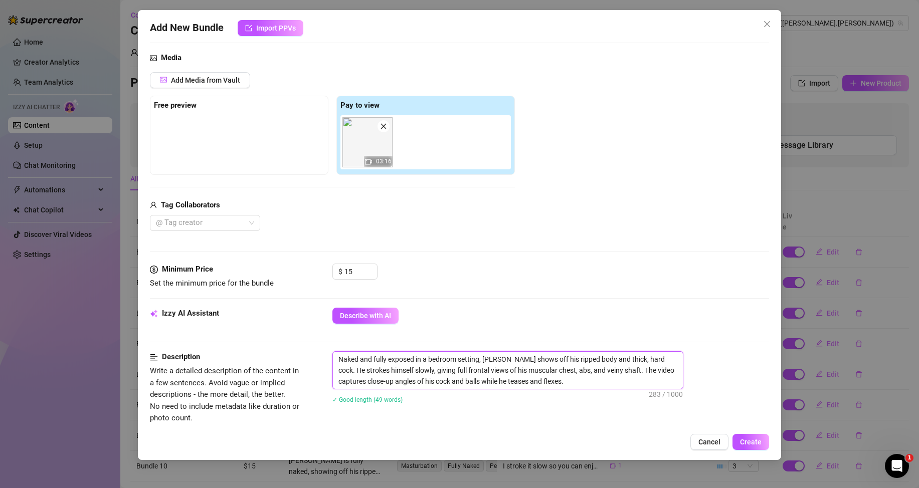
drag, startPoint x: 536, startPoint y: 386, endPoint x: 335, endPoint y: 356, distance: 202.8
click at [335, 356] on textarea "Naked and fully exposed in a bedroom setting, Nathan shows off his ripped body …" at bounding box center [508, 370] width 350 height 37
click at [414, 409] on div "Naked and fully exposed in a bedroom setting, Nathan shows off his ripped body …" at bounding box center [550, 383] width 437 height 65
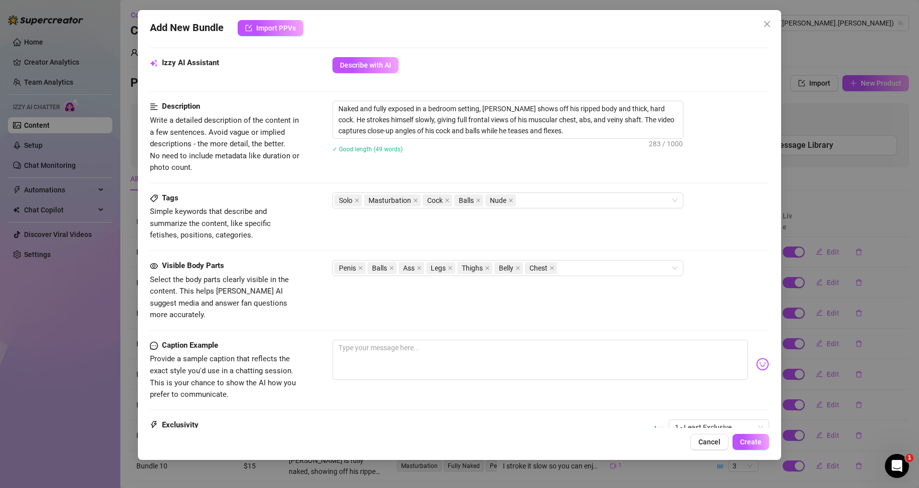
scroll to position [451, 0]
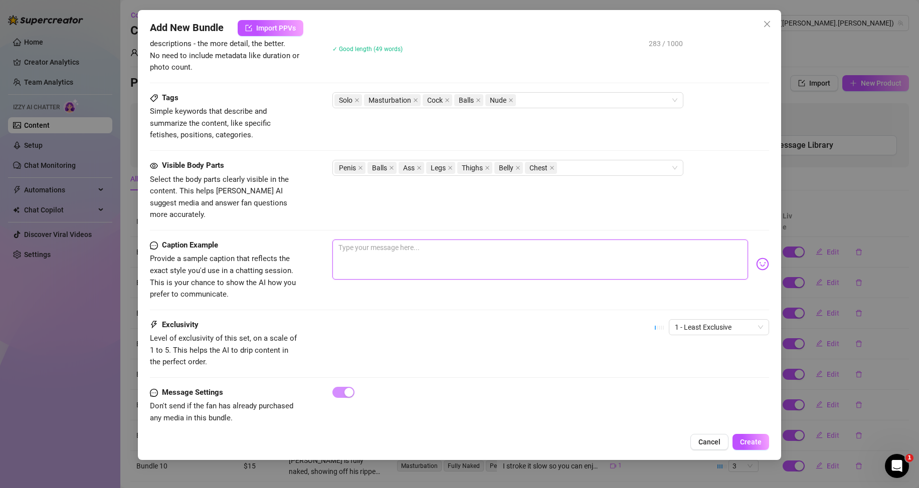
click at [382, 249] on textarea at bounding box center [539, 260] width 415 height 40
paste textarea "Veins, abs, and a whole lot of cock. This one’s for the real size worshippers 🍆👅"
type textarea "Veins, abs, and a whole lot of cock. This one’s for the real size worshippers 🍆👅"
click at [706, 320] on span "1 - Least Exclusive" at bounding box center [719, 327] width 88 height 15
type textarea "Veins, abs, and a whole lot of cock. This one’s for the real size worshippers 🍆👅"
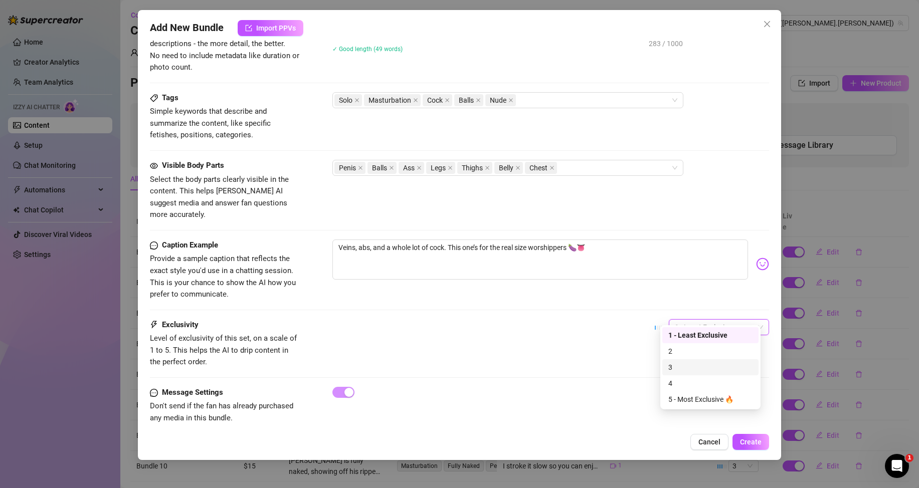
click at [676, 365] on div "3" at bounding box center [710, 367] width 84 height 11
click at [757, 438] on button "Create" at bounding box center [750, 442] width 37 height 16
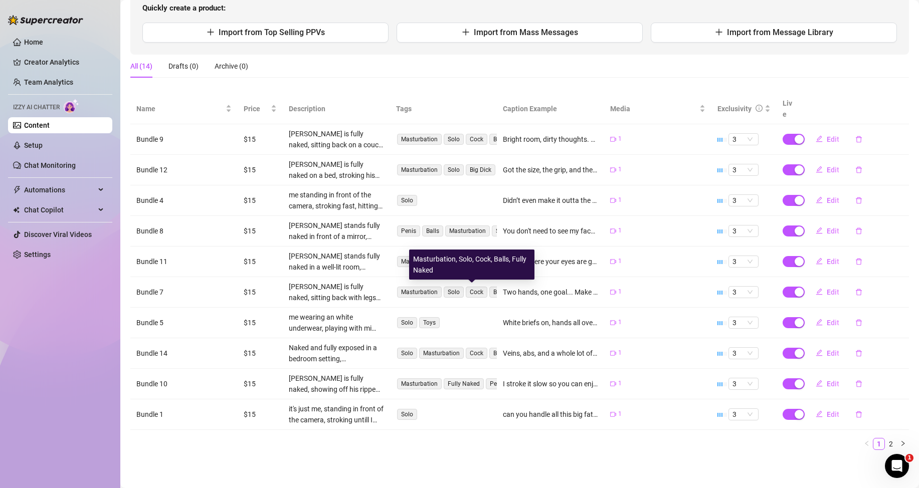
scroll to position [0, 0]
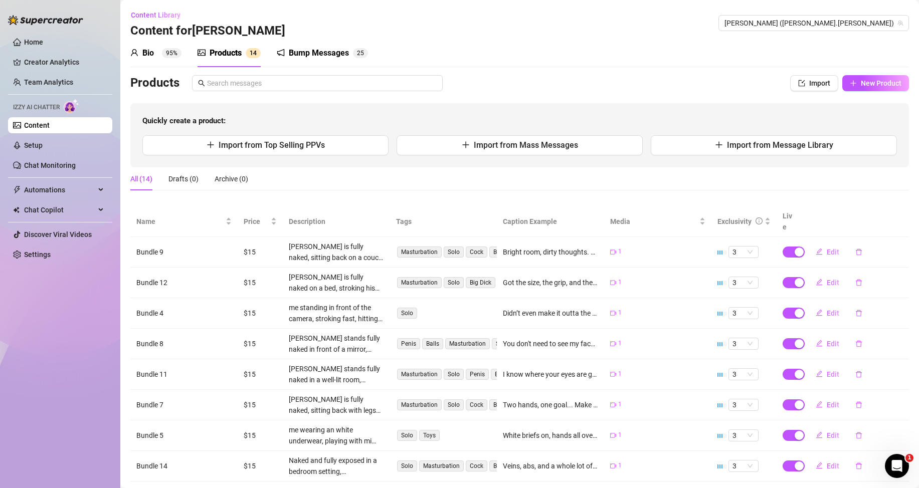
click at [28, 126] on link "Content" at bounding box center [37, 125] width 26 height 8
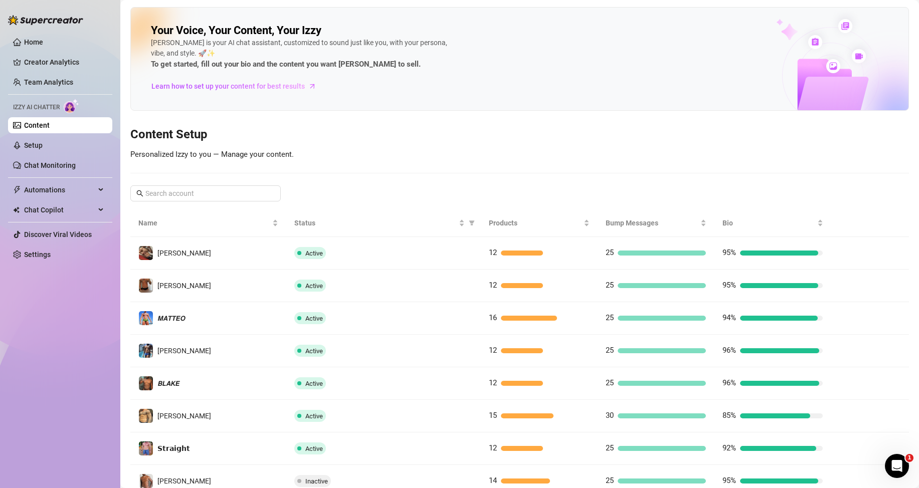
scroll to position [133, 0]
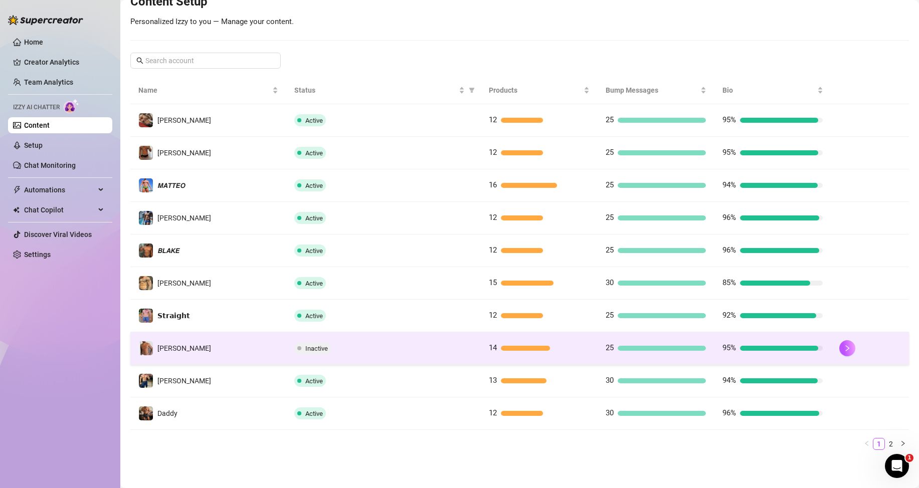
click at [316, 345] on span "Inactive" at bounding box center [316, 349] width 23 height 8
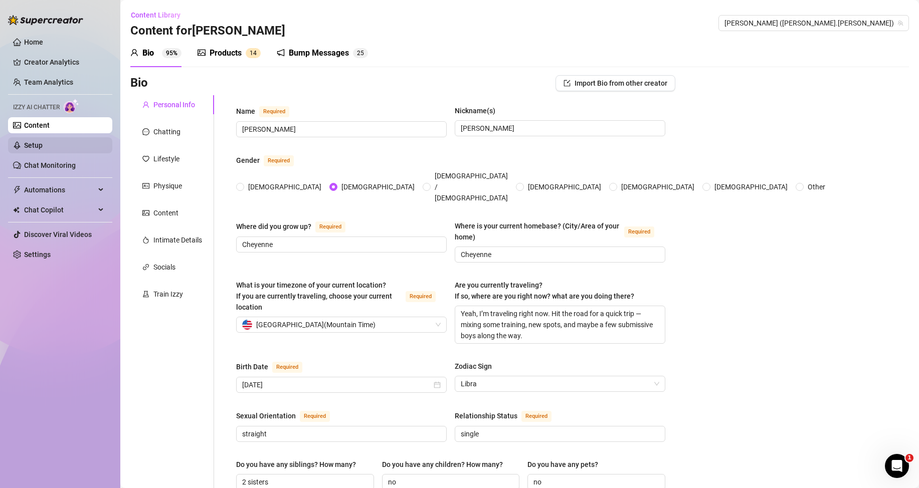
click at [43, 146] on link "Setup" at bounding box center [33, 145] width 19 height 8
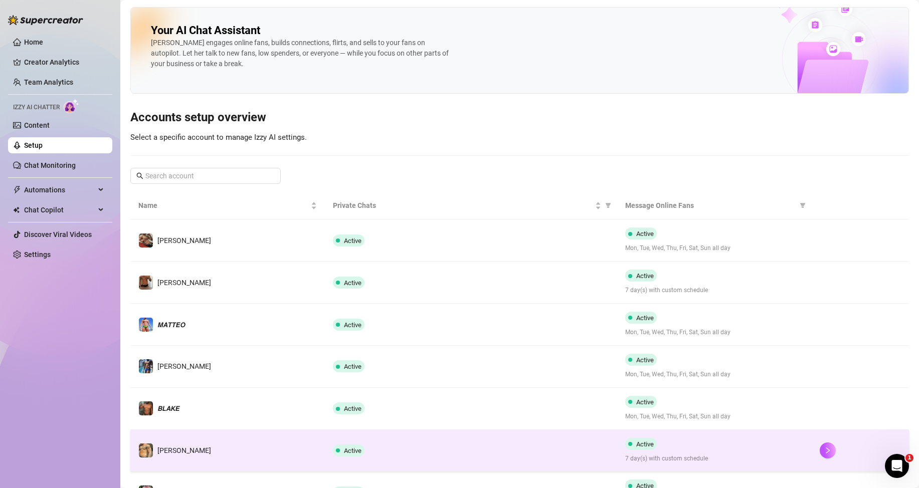
scroll to position [100, 0]
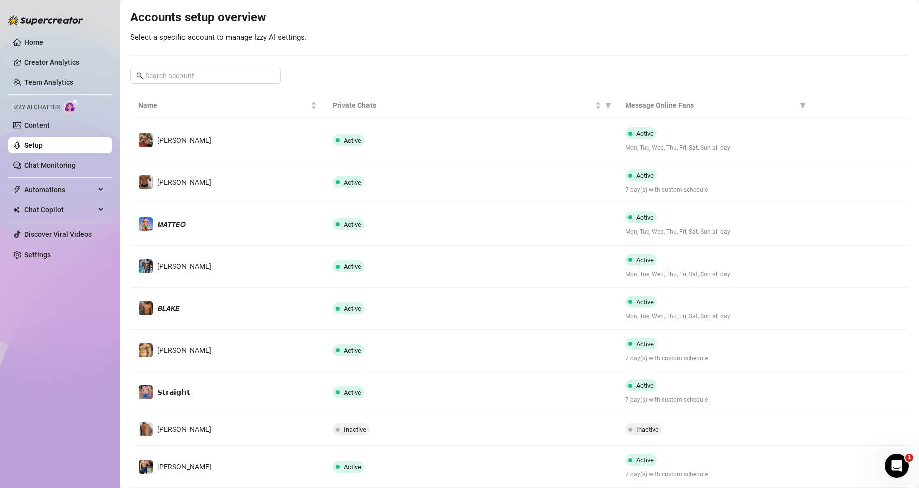
click at [346, 427] on span "Inactive" at bounding box center [355, 430] width 23 height 8
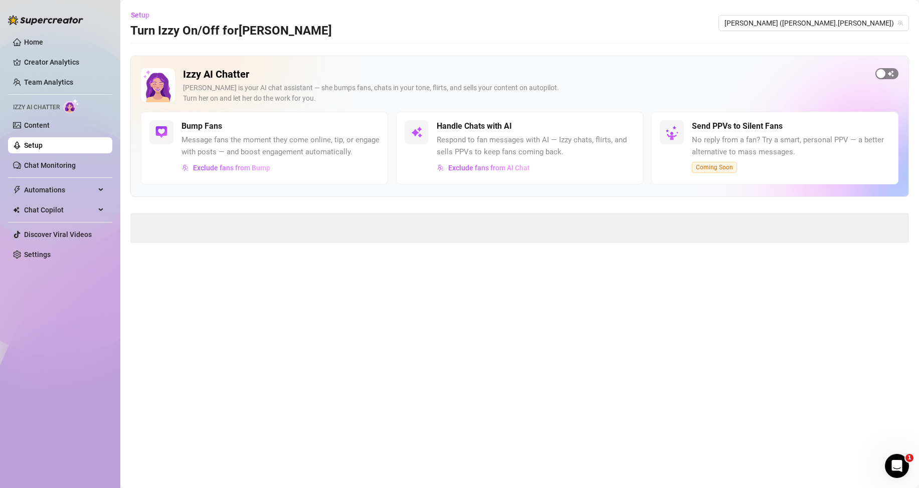
click at [887, 70] on span "button" at bounding box center [886, 73] width 23 height 11
